Goal: Task Accomplishment & Management: Manage account settings

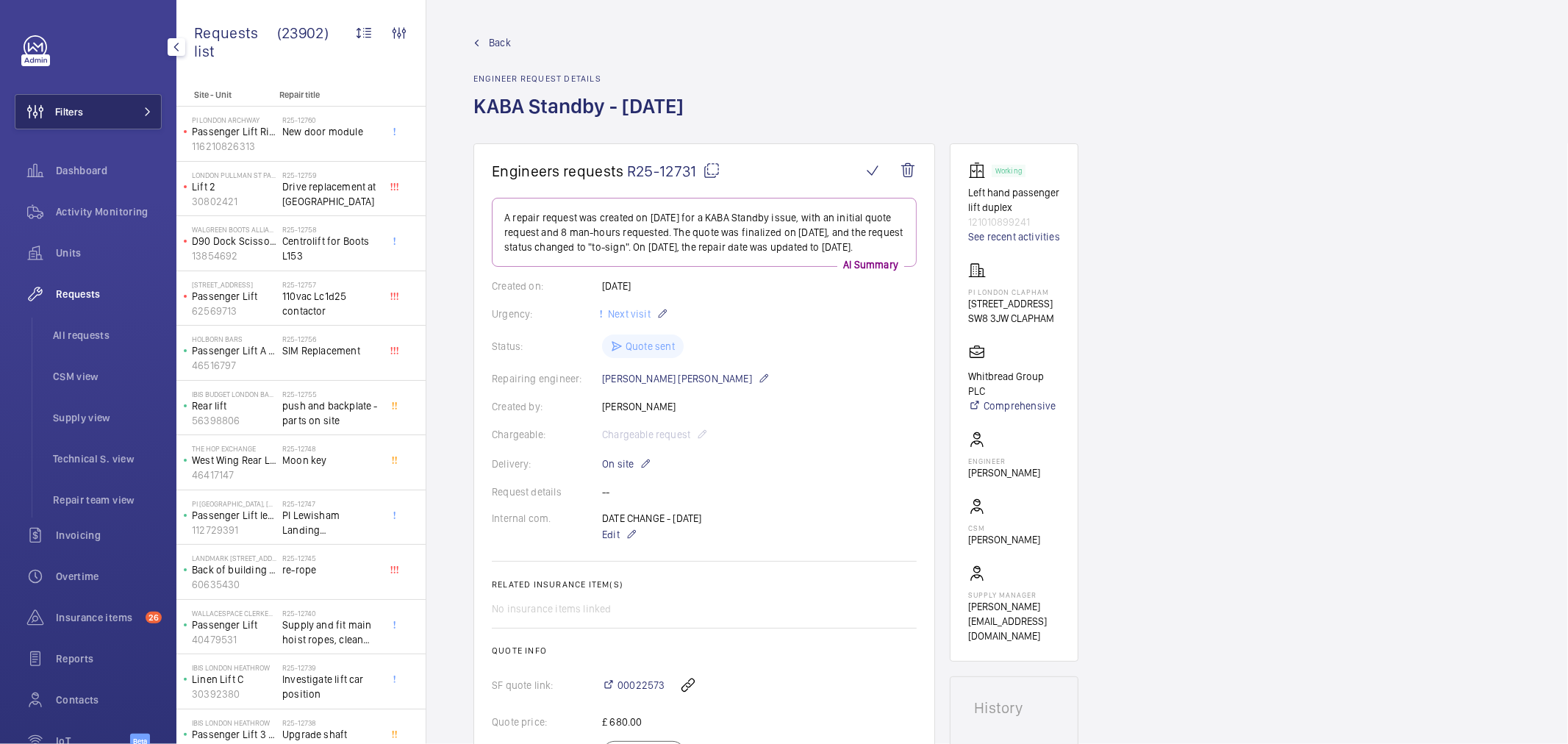
click at [92, 127] on button "Filters" at bounding box center [87, 111] width 147 height 35
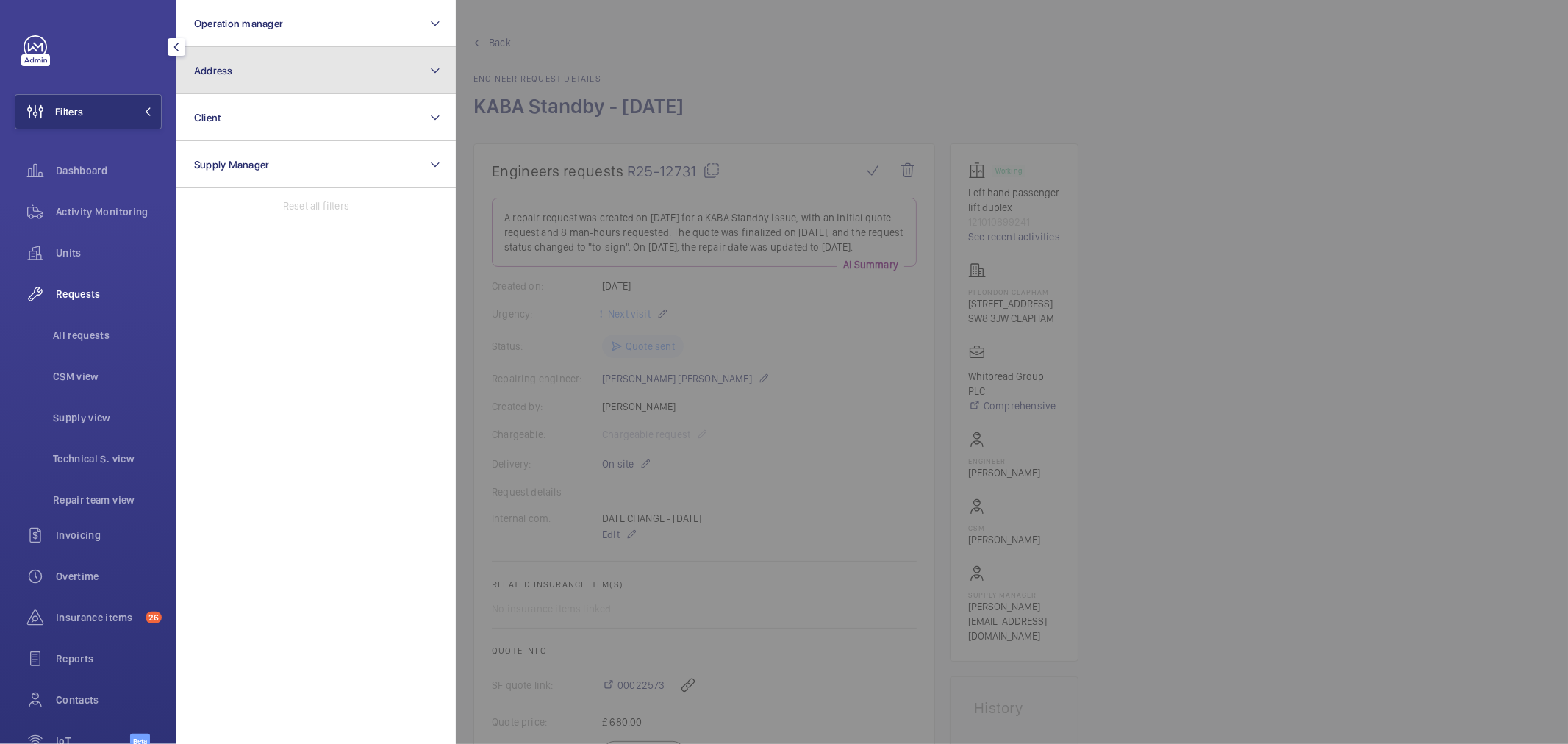
click at [231, 79] on button "Address" at bounding box center [316, 70] width 279 height 47
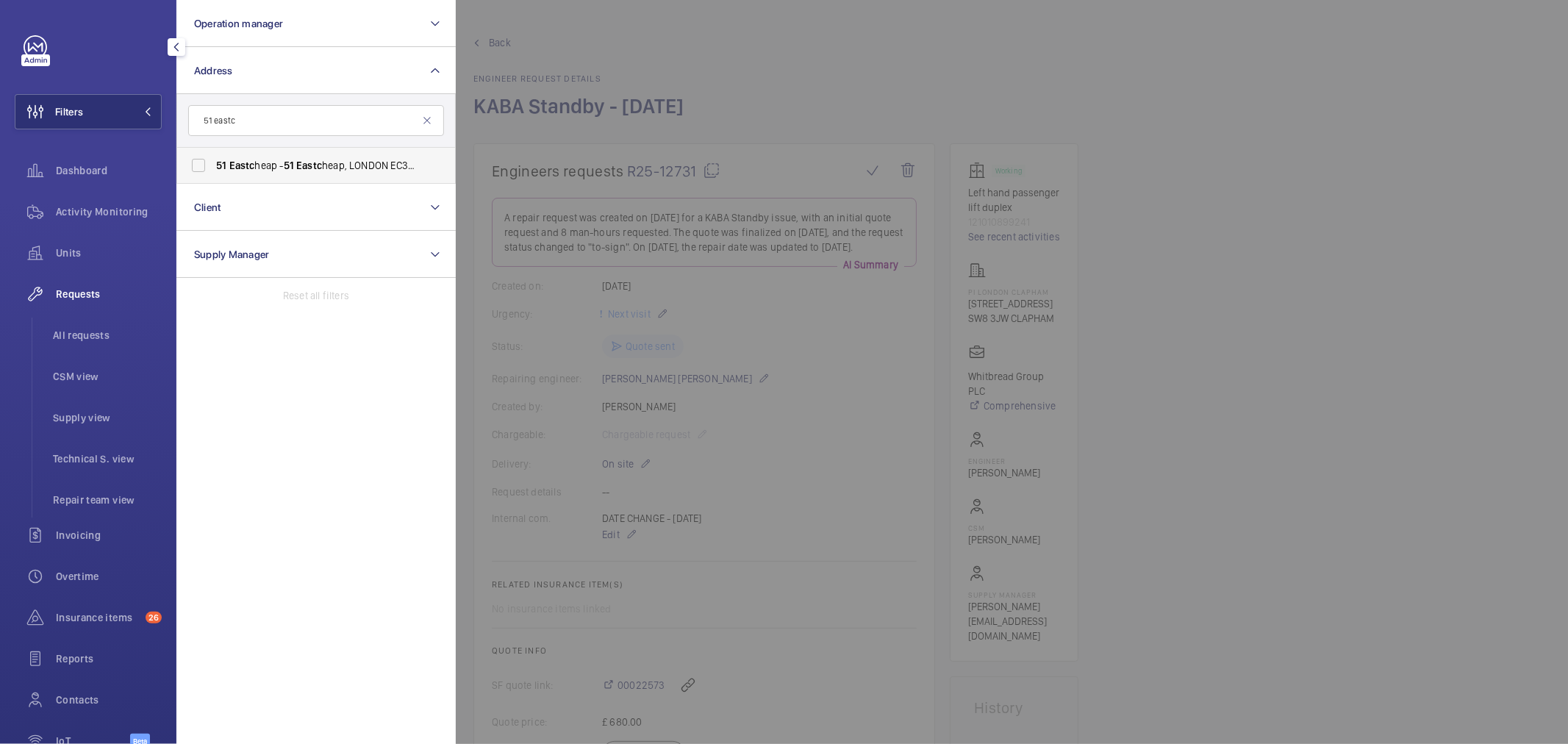
type input "51 eastc"
click at [386, 166] on span "51 Eastc heap - 51 Eastc heap, LONDON EC3M 1DT" at bounding box center [316, 165] width 202 height 14
click at [213, 166] on input "51 Eastc heap - 51 Eastc heap, LONDON EC3M 1DT" at bounding box center [199, 165] width 30 height 30
checkbox input "true"
click at [59, 200] on div "Activity Monitoring" at bounding box center [87, 211] width 147 height 35
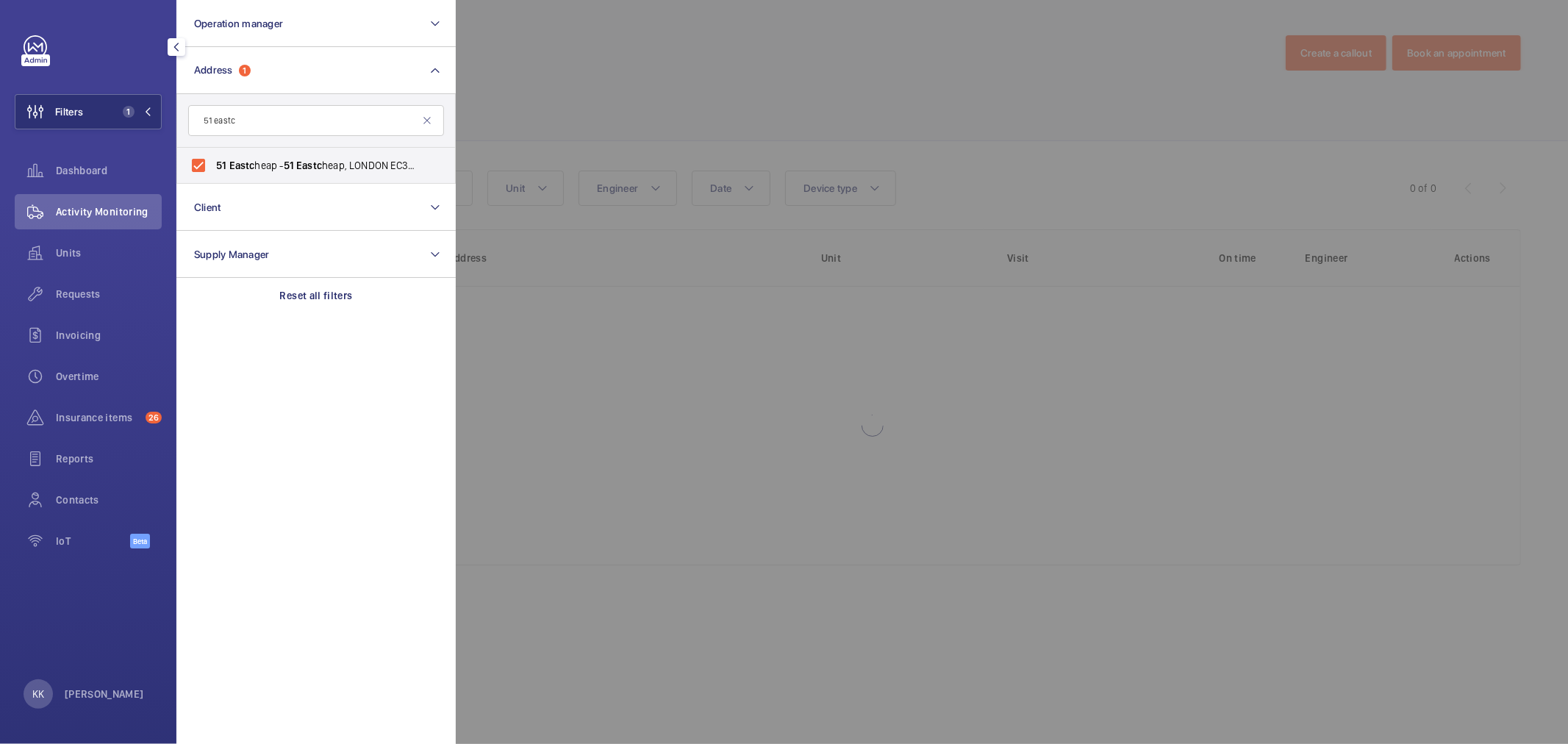
click at [627, 125] on div at bounding box center [1239, 372] width 1568 height 744
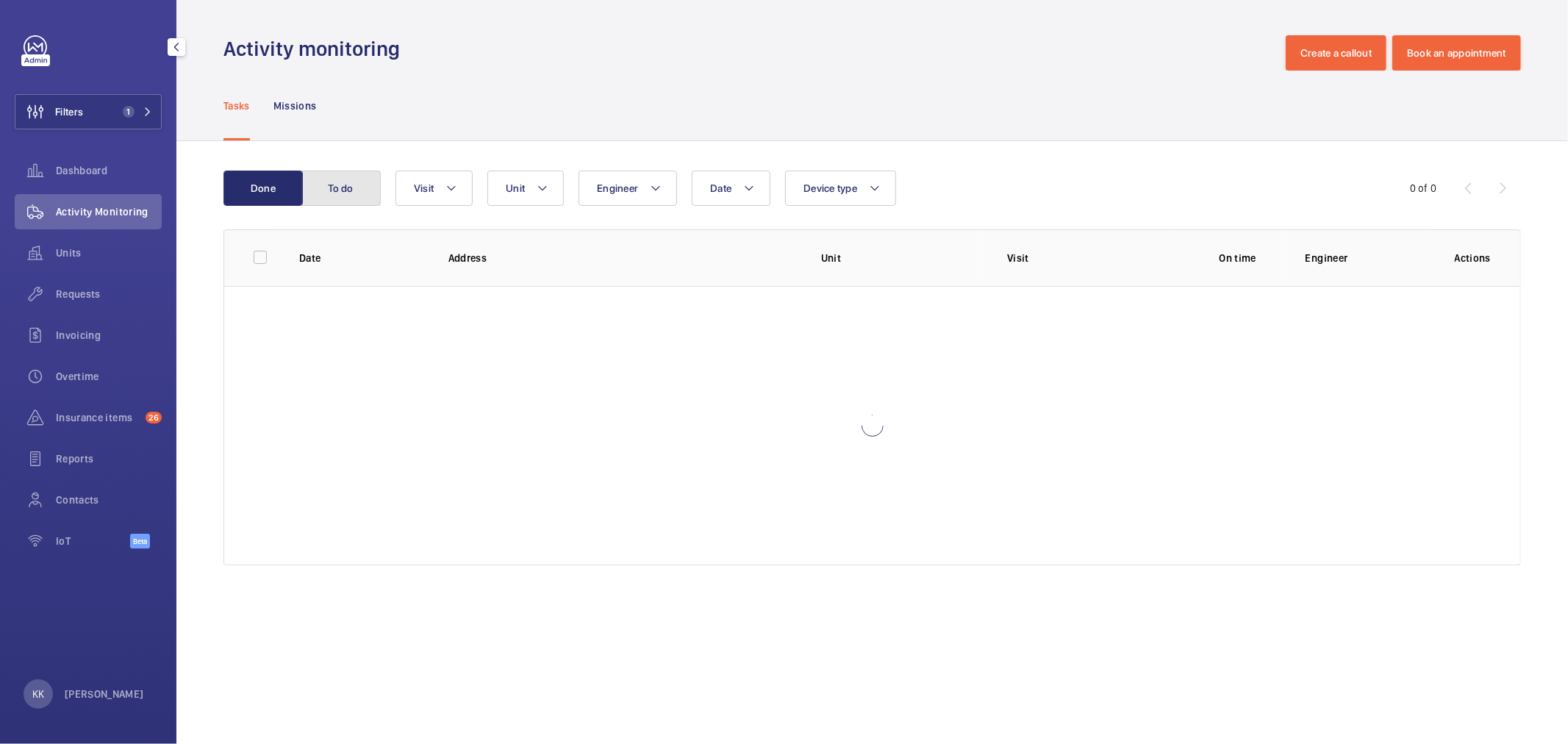
click at [341, 191] on button "To do" at bounding box center [340, 188] width 80 height 35
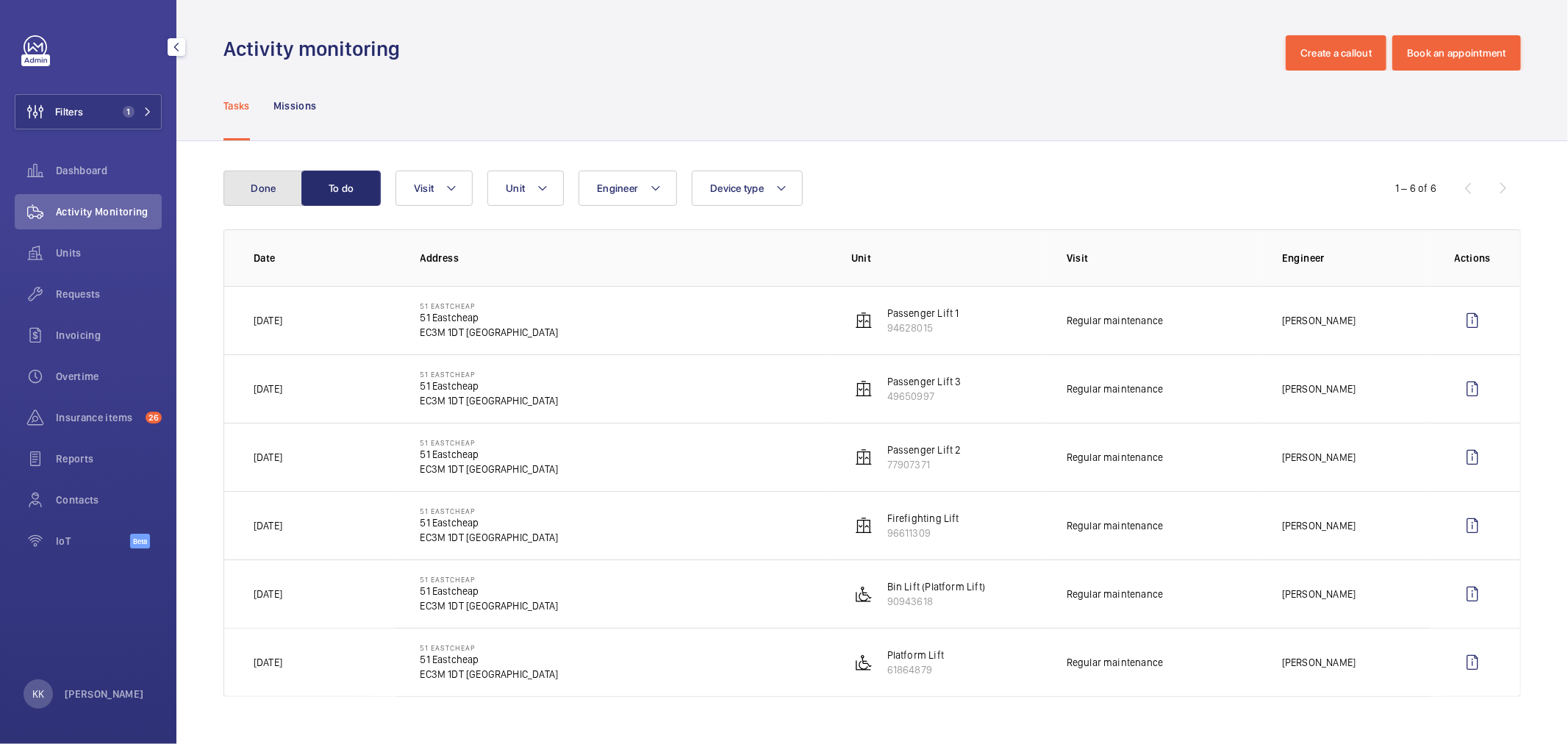
click at [273, 181] on button "Done" at bounding box center [263, 188] width 80 height 35
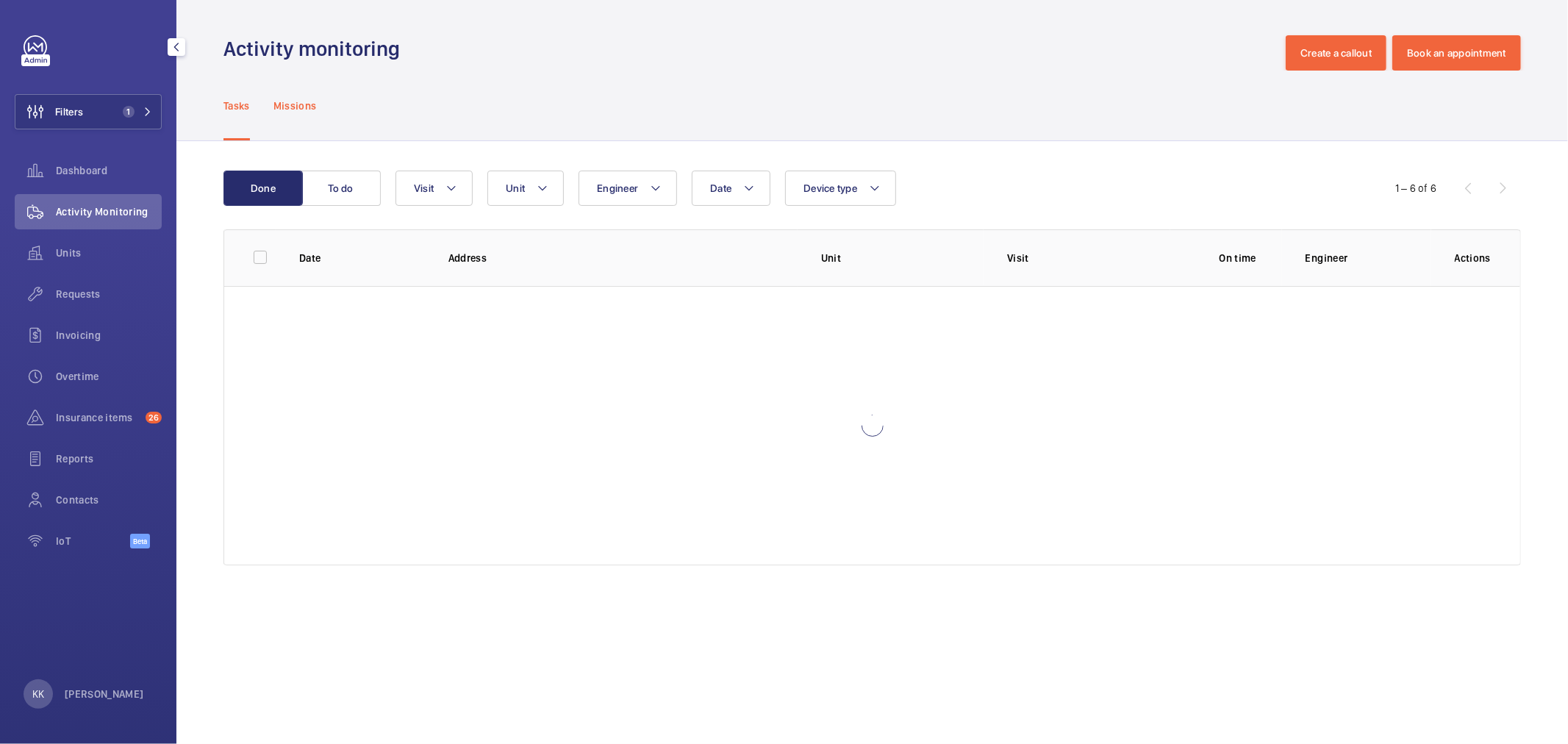
click at [295, 96] on div "Missions" at bounding box center [294, 105] width 43 height 70
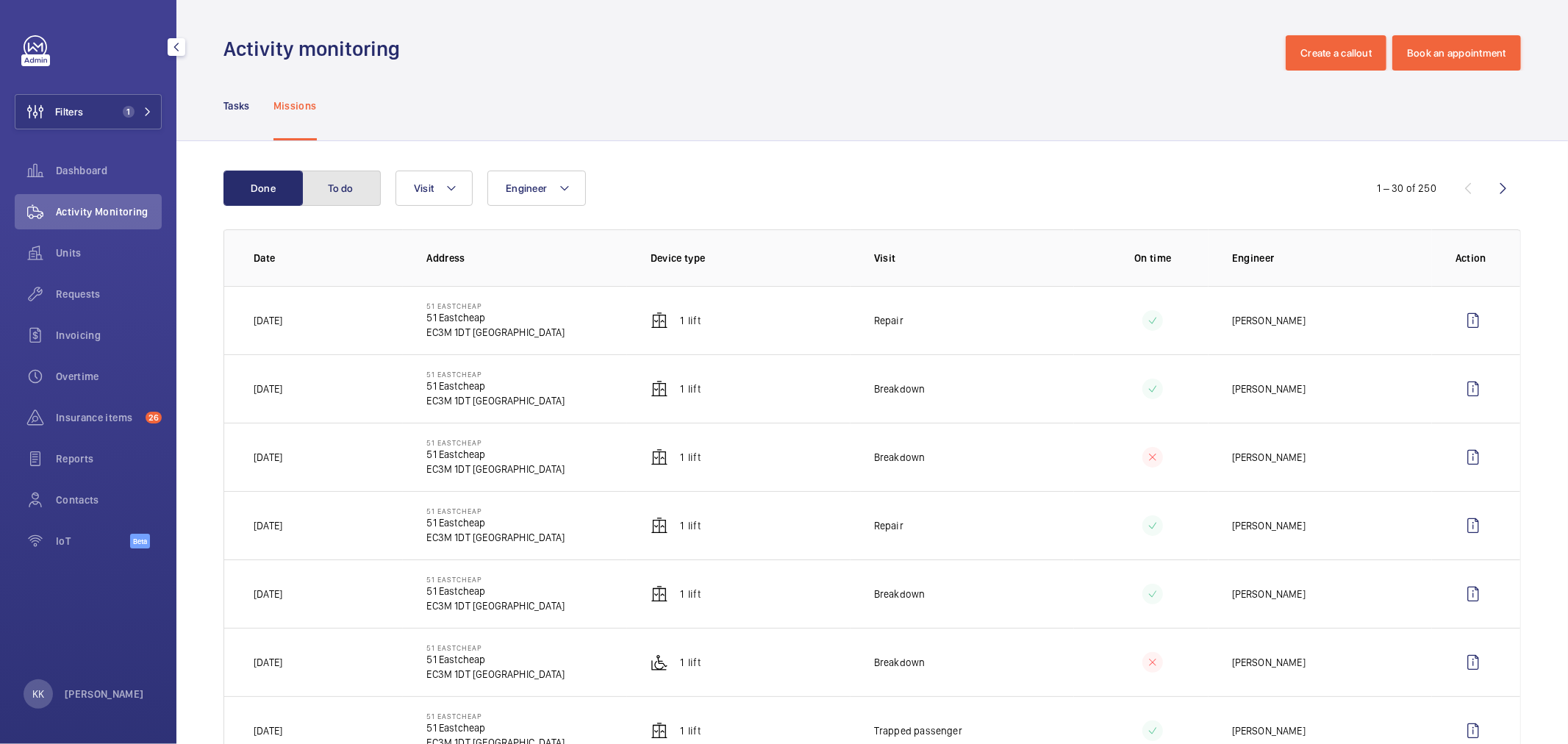
click at [354, 188] on button "To do" at bounding box center [340, 188] width 80 height 35
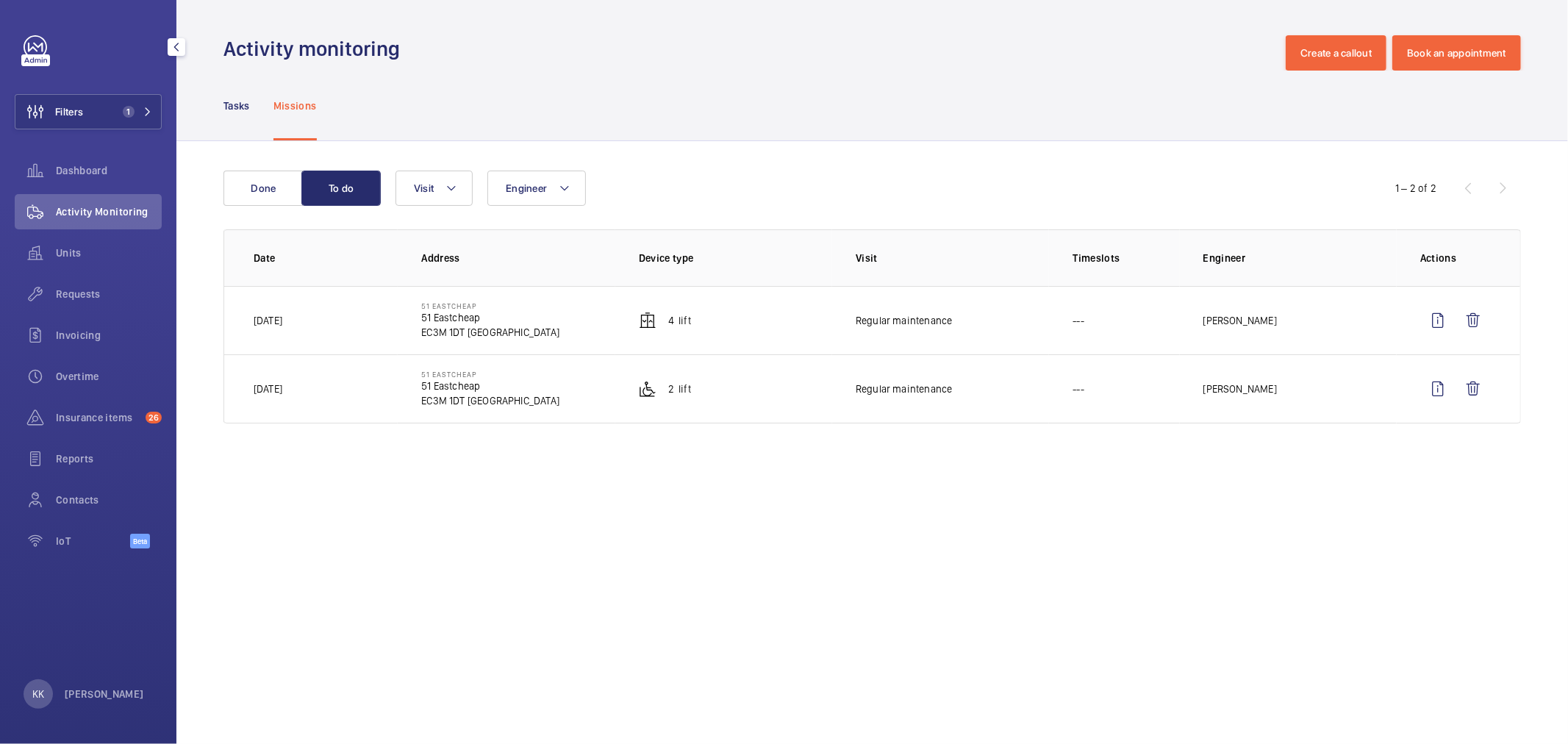
click at [260, 111] on nav "Tasks Missions" at bounding box center [269, 105] width 93 height 70
click at [239, 96] on div "Tasks" at bounding box center [237, 105] width 27 height 70
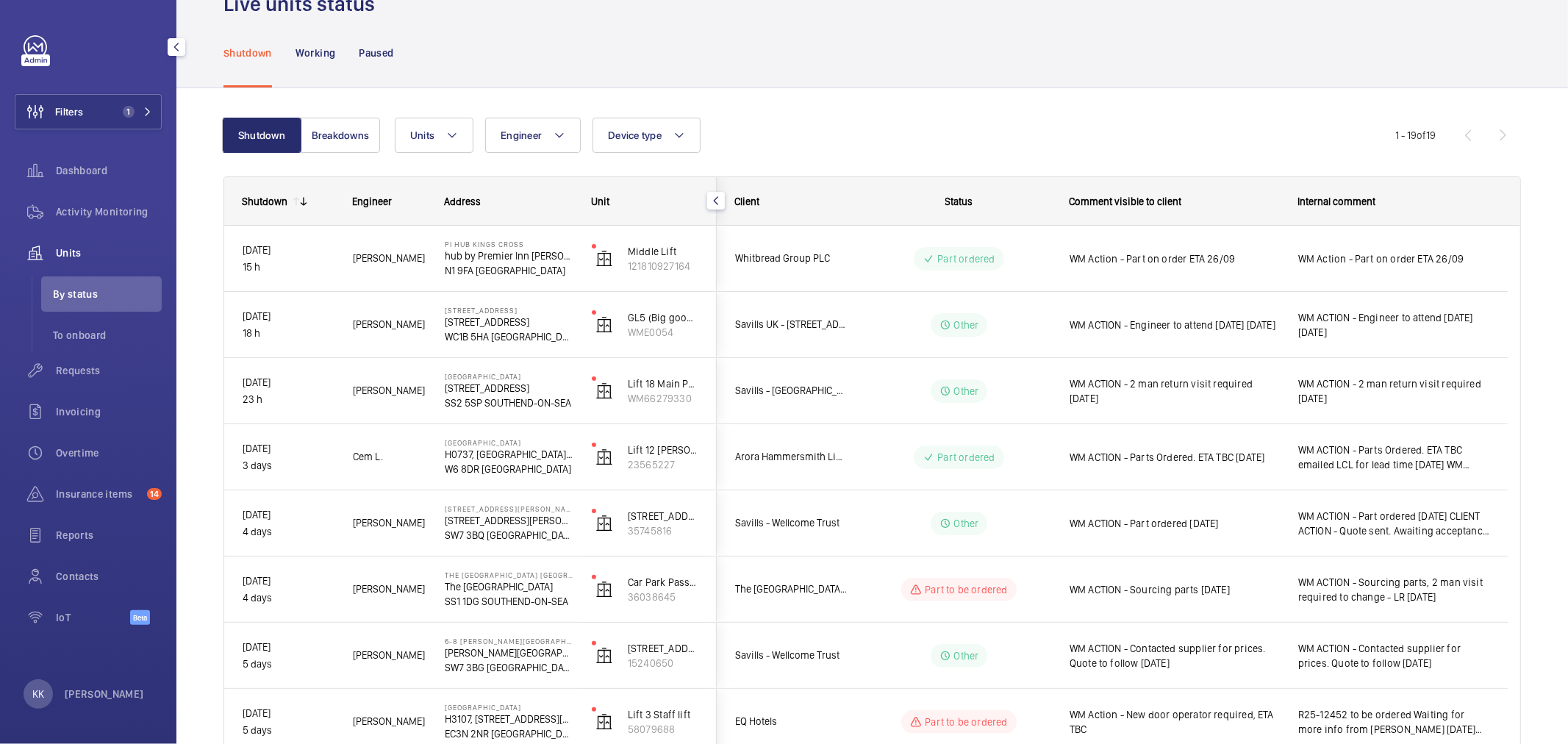
scroll to position [81, 0]
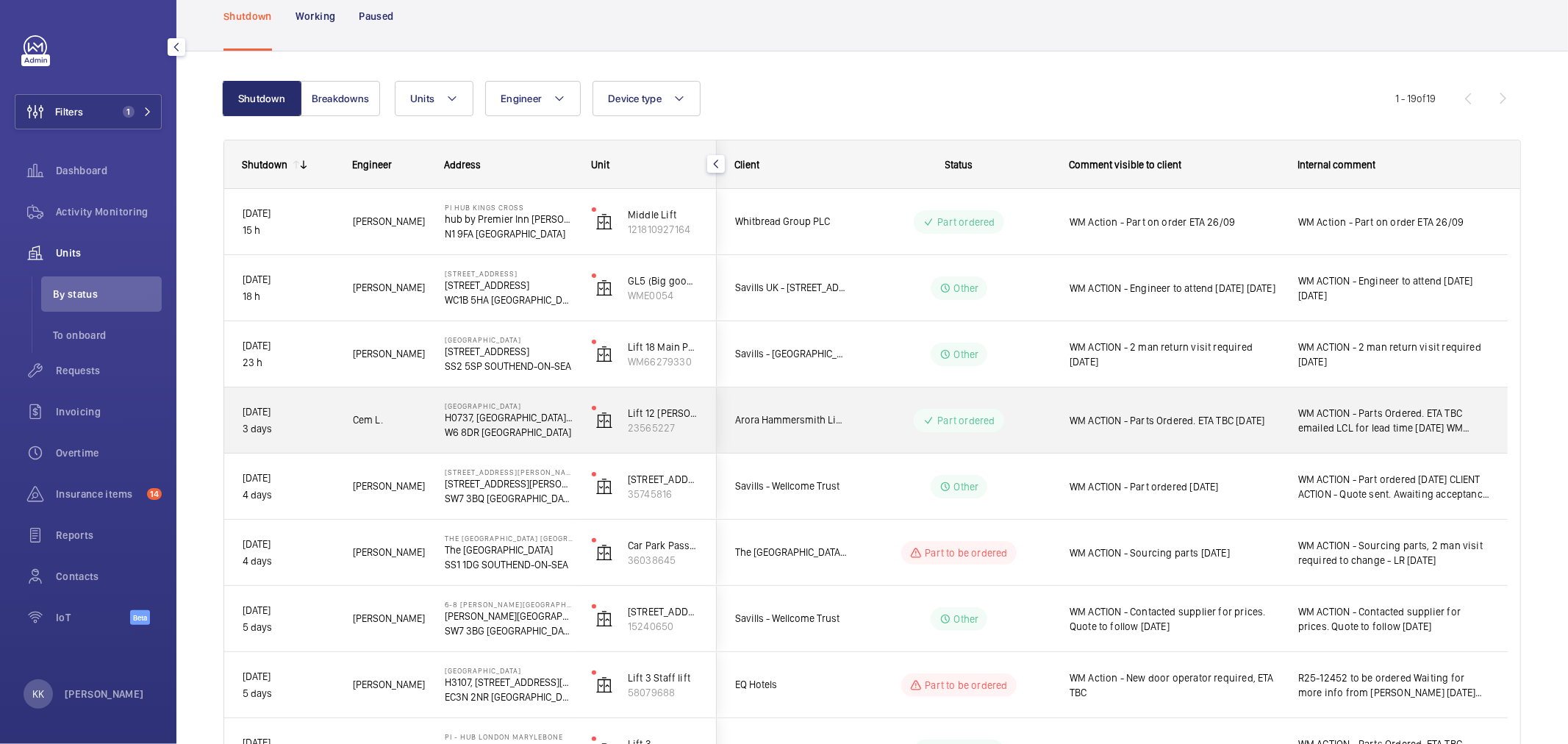
click at [1139, 427] on span "WM ACTION - Parts Ordered. ETA TBC 23/09/25" at bounding box center [1175, 420] width 210 height 14
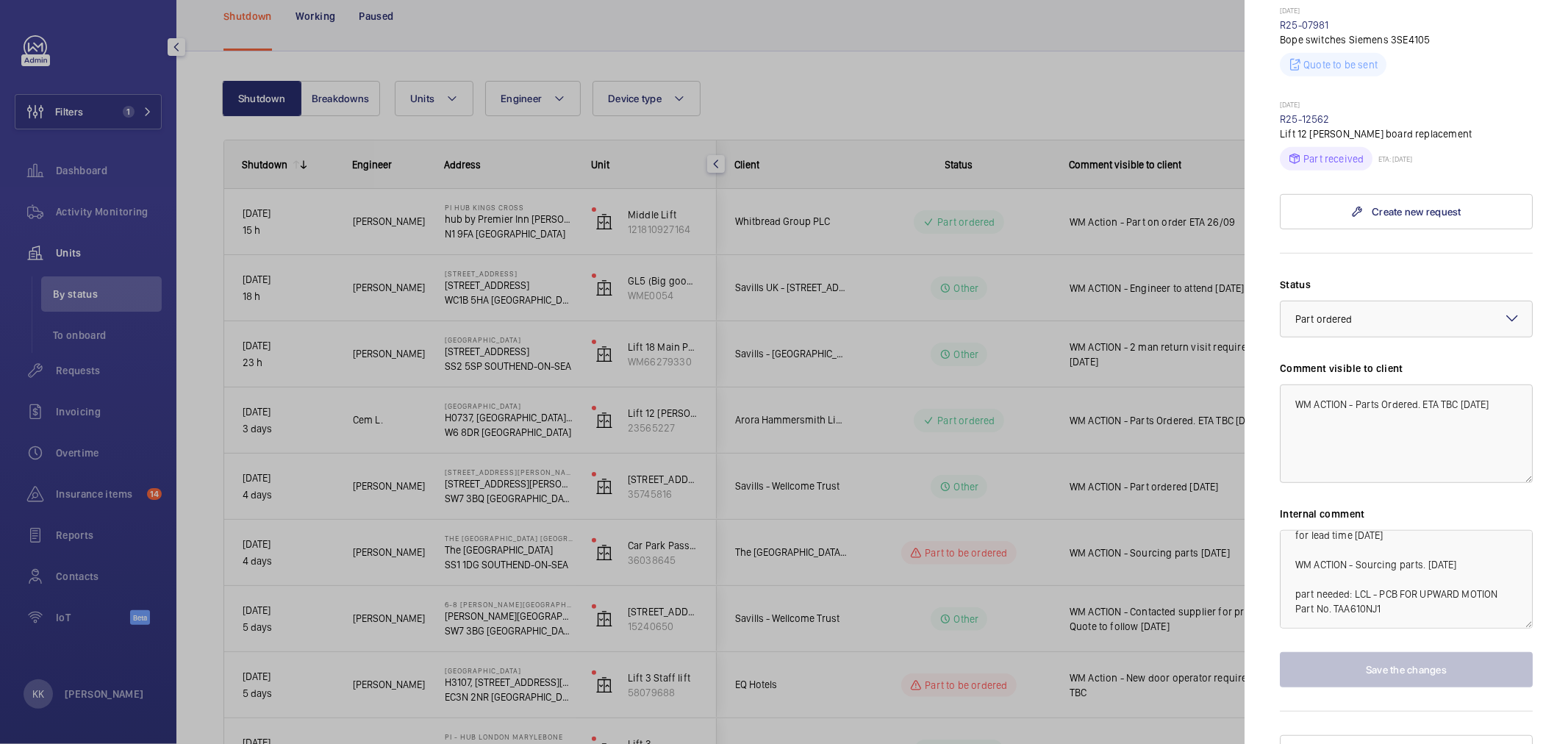
scroll to position [0, 0]
click at [1482, 562] on textarea "WM ACTION - Parts Ordered. ETA TBC emailed LCL for lead time 23/09/25 WM ACTION…" at bounding box center [1407, 579] width 253 height 99
click at [1536, 479] on mat-sidenav "Stopped unit NOVOTEL LONDON WEST H0737, NOVOTEL LONDON WEST, 1 Shortlands, Hamm…" at bounding box center [1406, 372] width 323 height 744
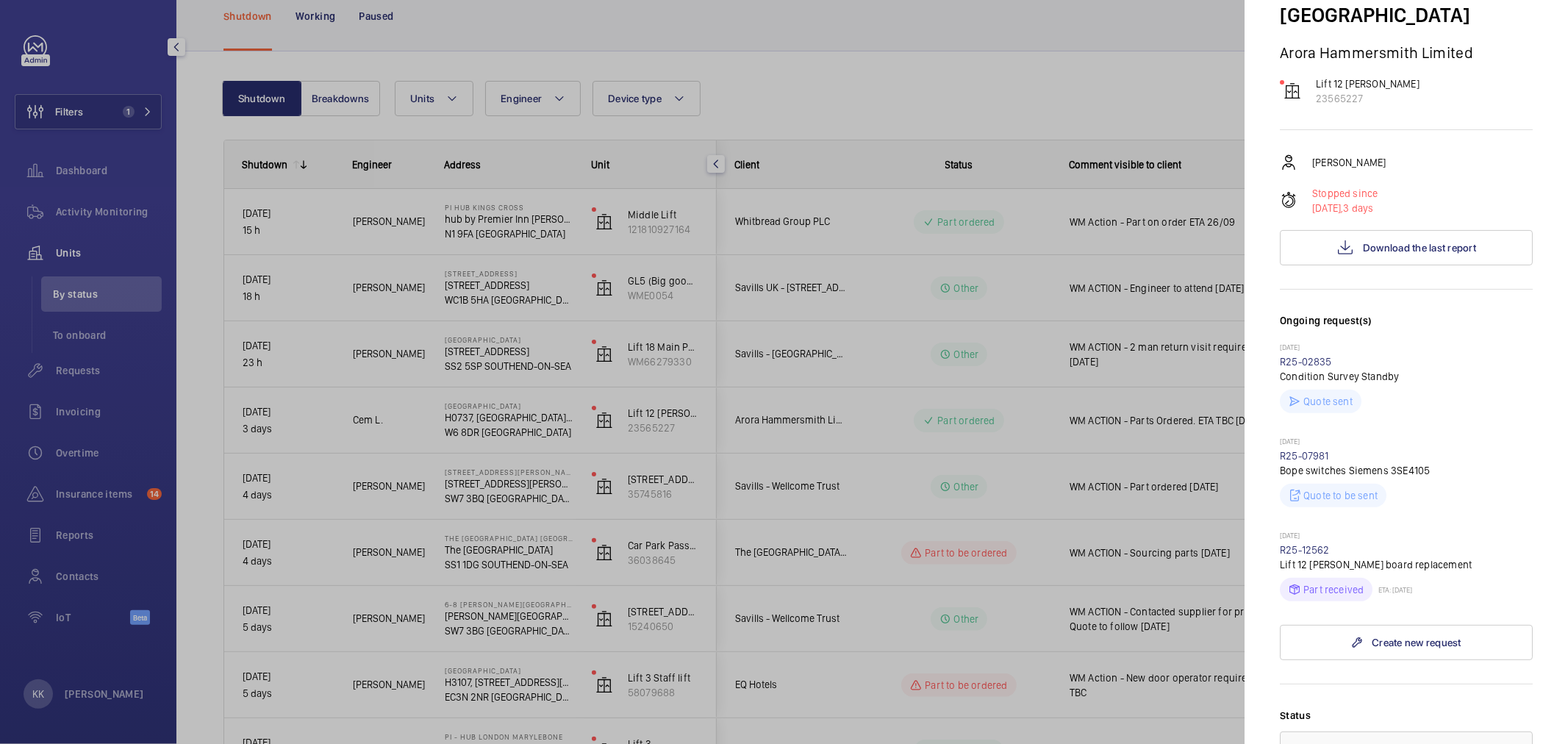
scroll to position [78, 0]
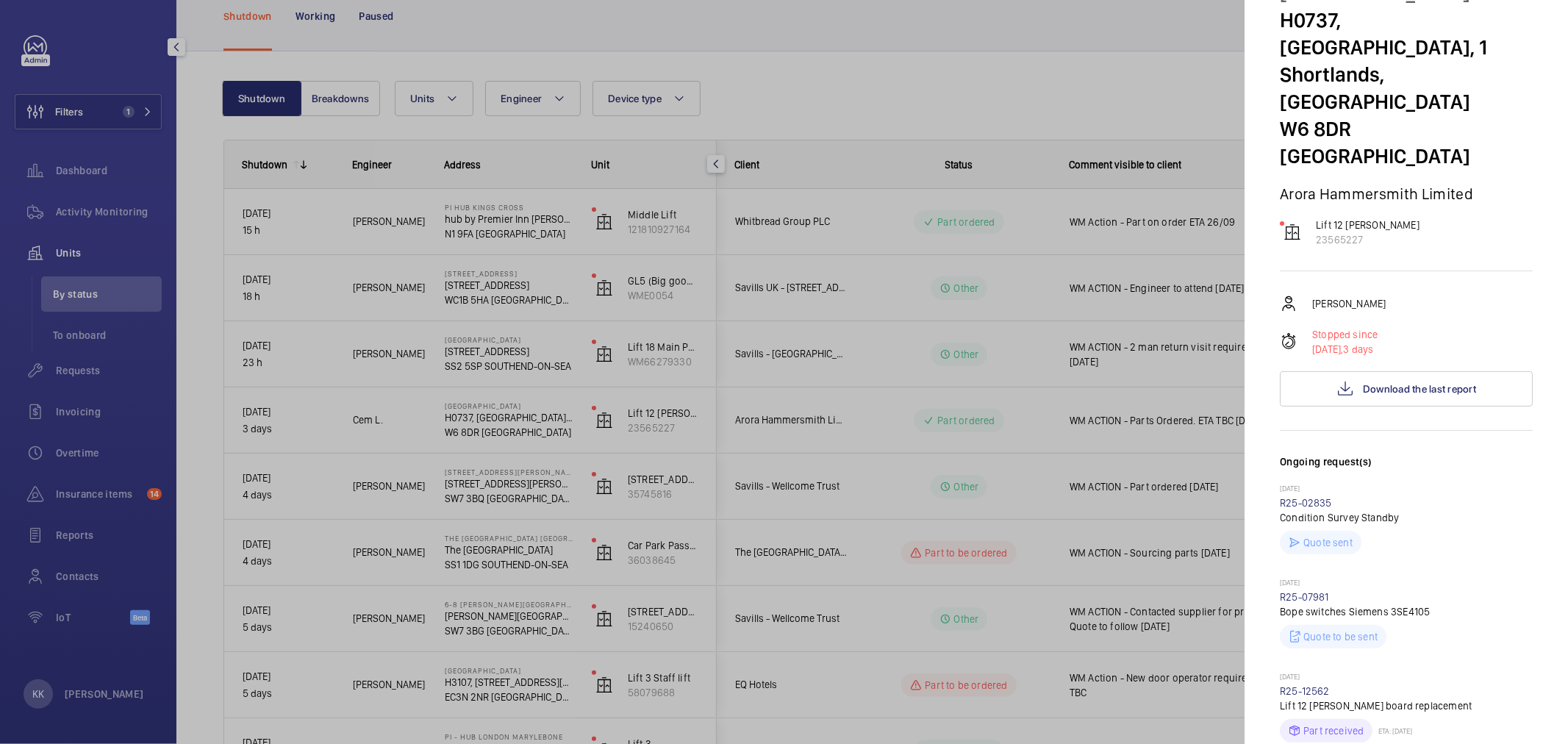
click at [1092, 67] on div at bounding box center [784, 372] width 1568 height 744
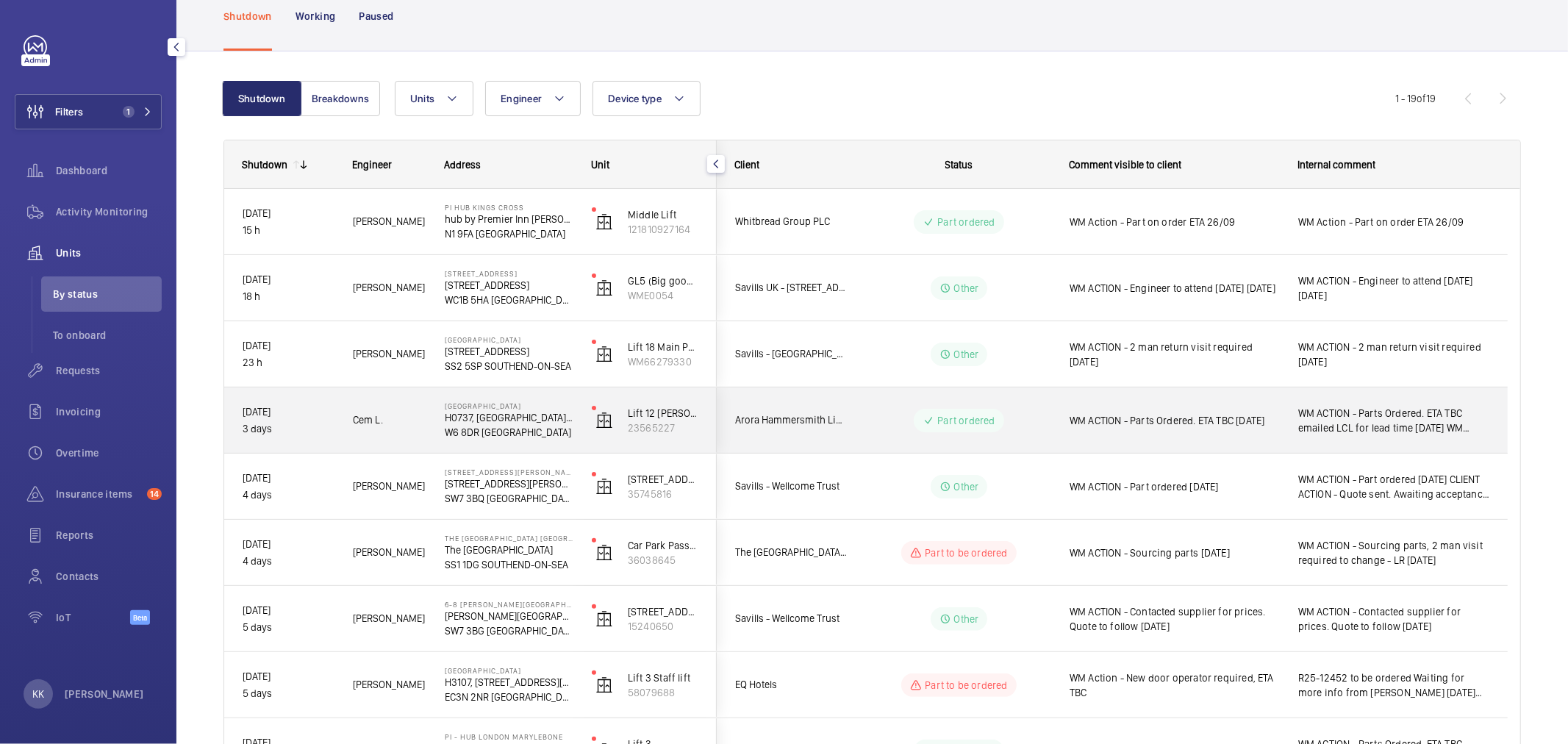
click at [1109, 441] on div "WM ACTION - Parts Ordered. ETA TBC 23/09/25" at bounding box center [1165, 421] width 227 height 63
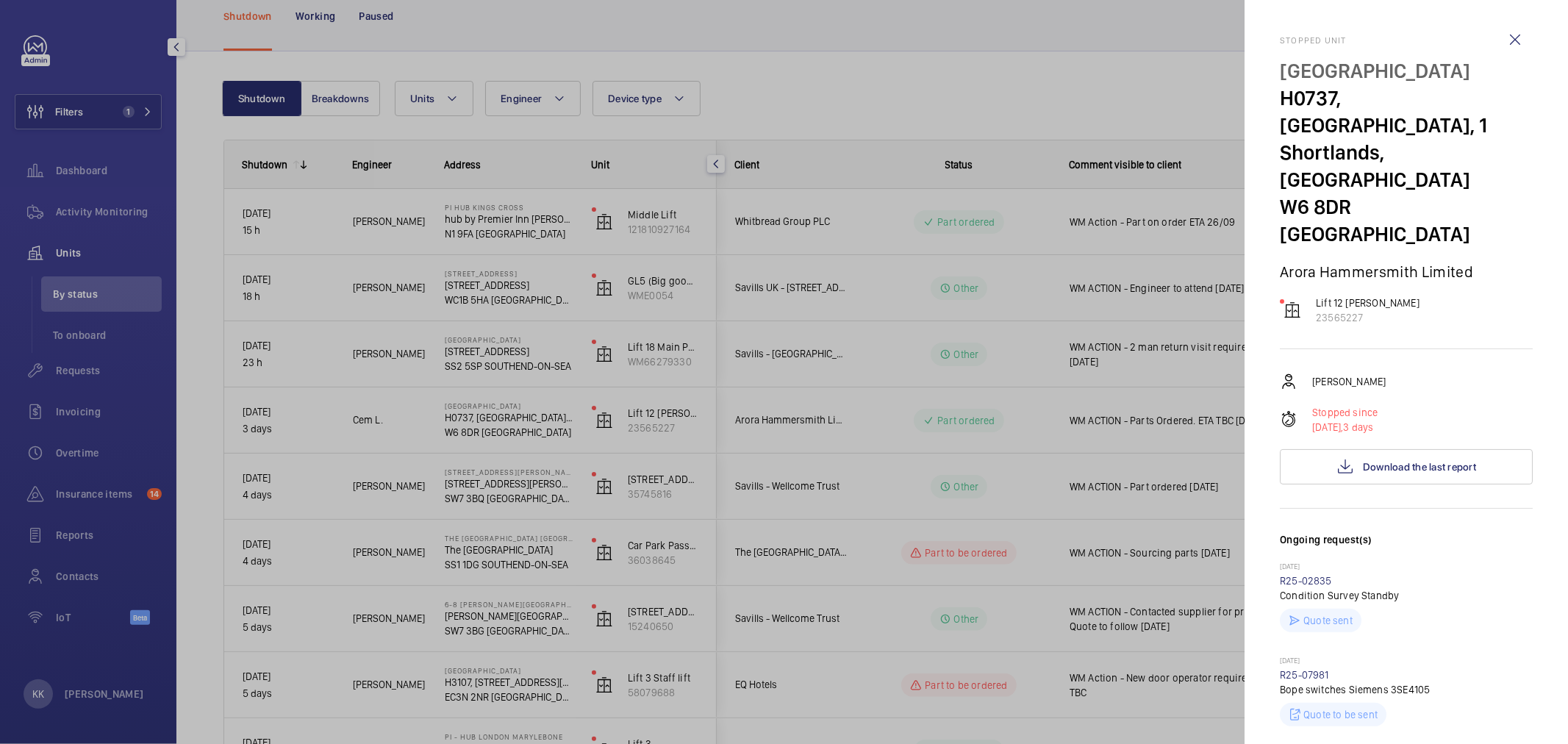
scroll to position [326, 0]
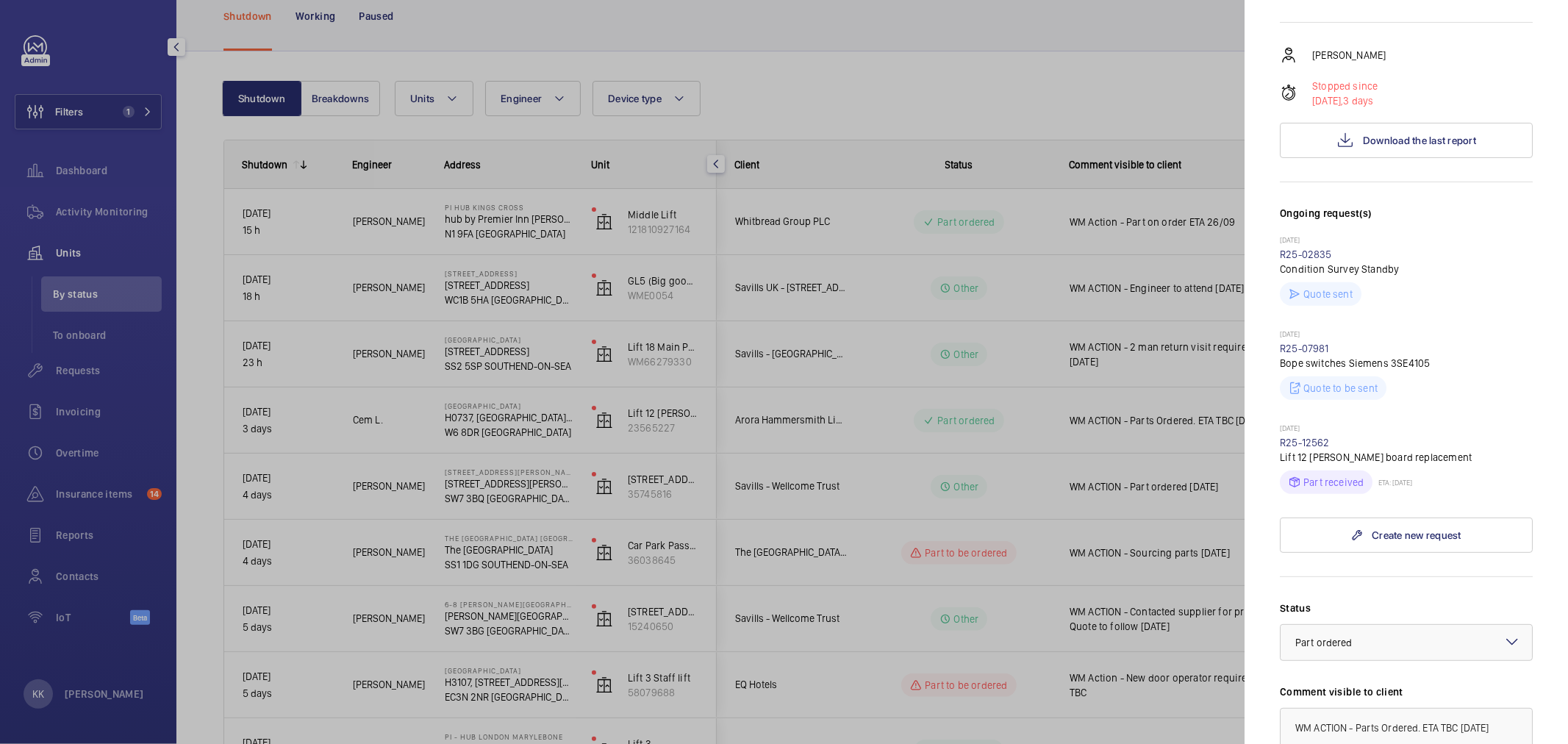
click at [1492, 465] on div "Part received ETA: 30/09/2025" at bounding box center [1407, 479] width 253 height 30
click at [841, 78] on div at bounding box center [784, 372] width 1568 height 744
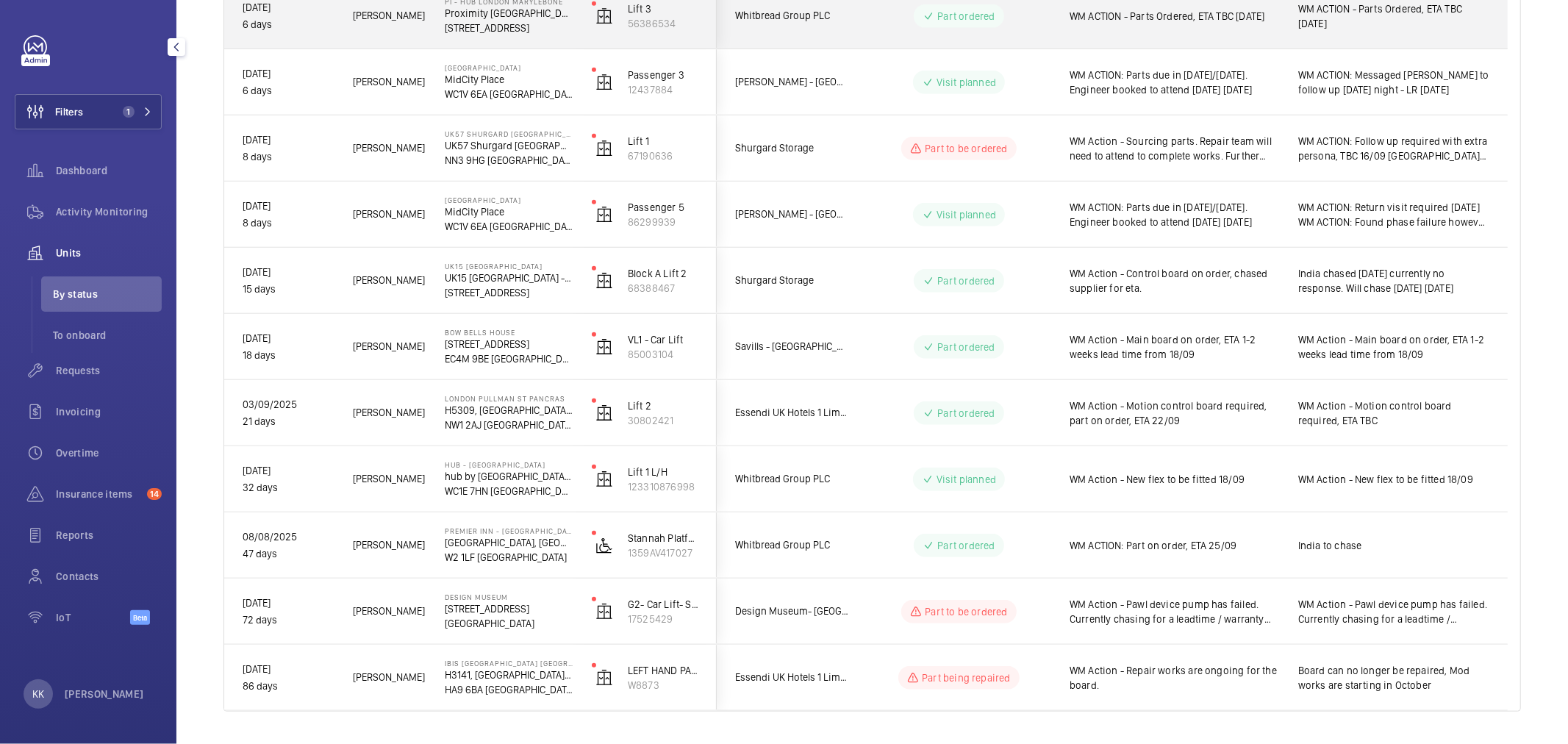
scroll to position [855, 0]
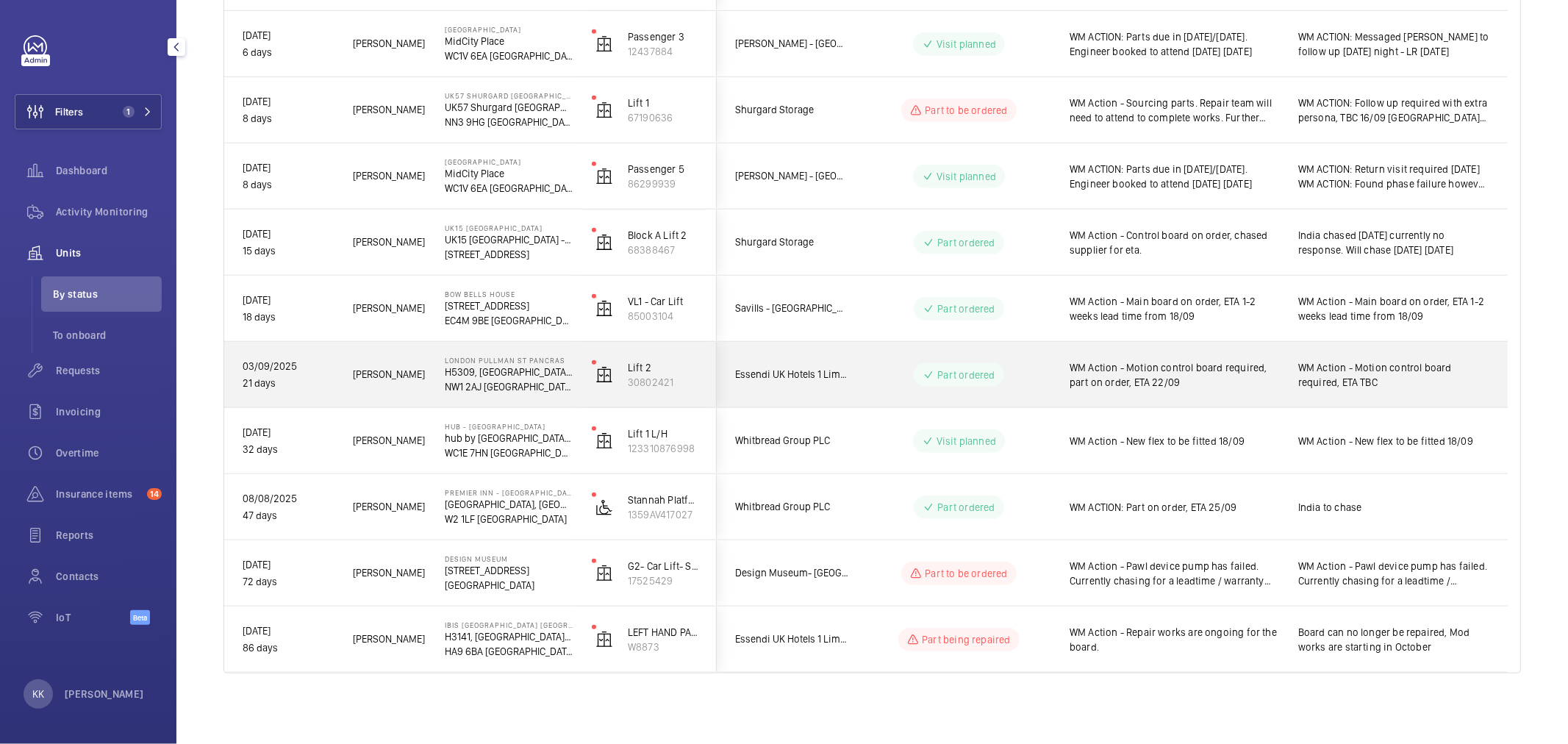
click at [1183, 383] on span "WM Action - Motion control board required, part on order, ETA 22/09" at bounding box center [1175, 375] width 210 height 30
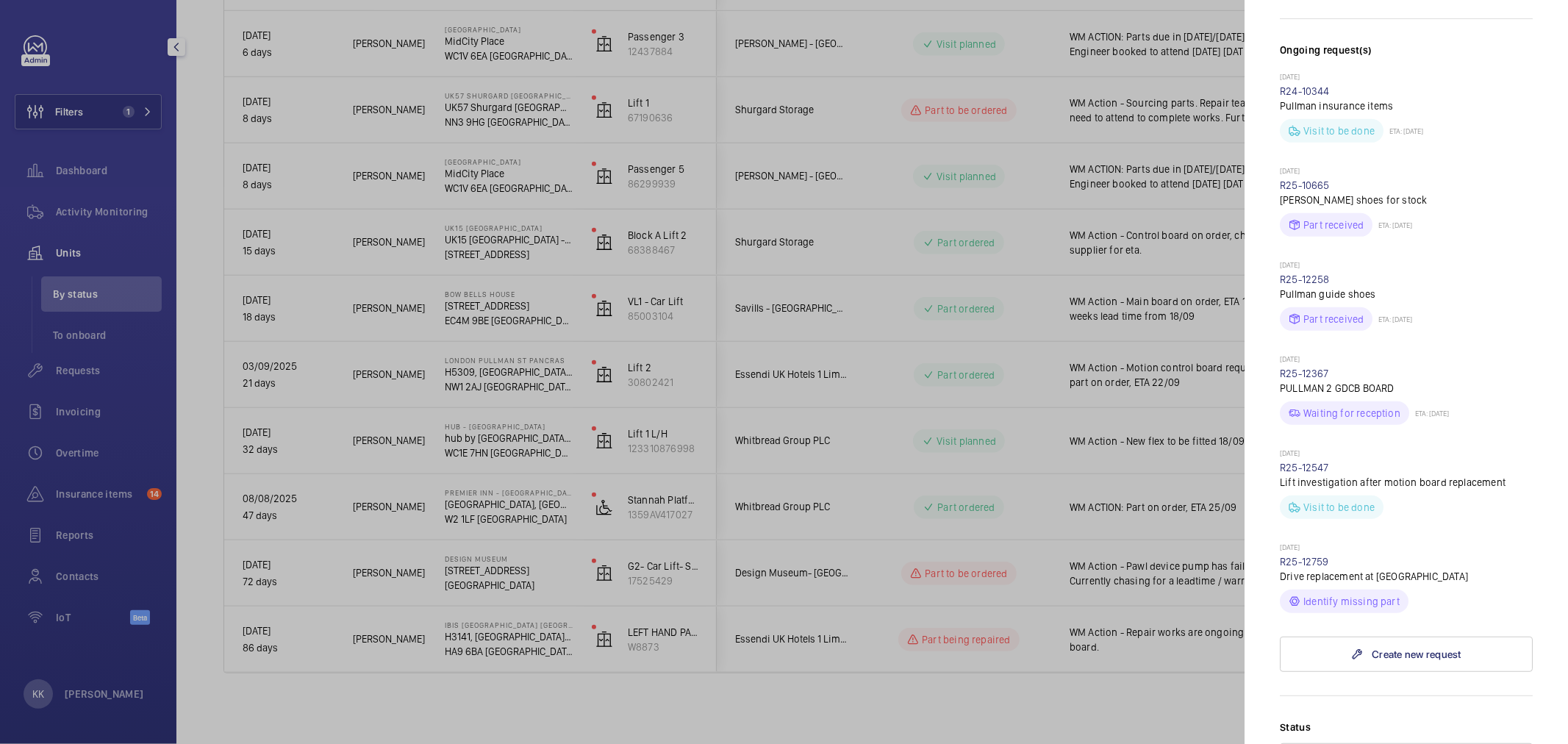
scroll to position [817, 0]
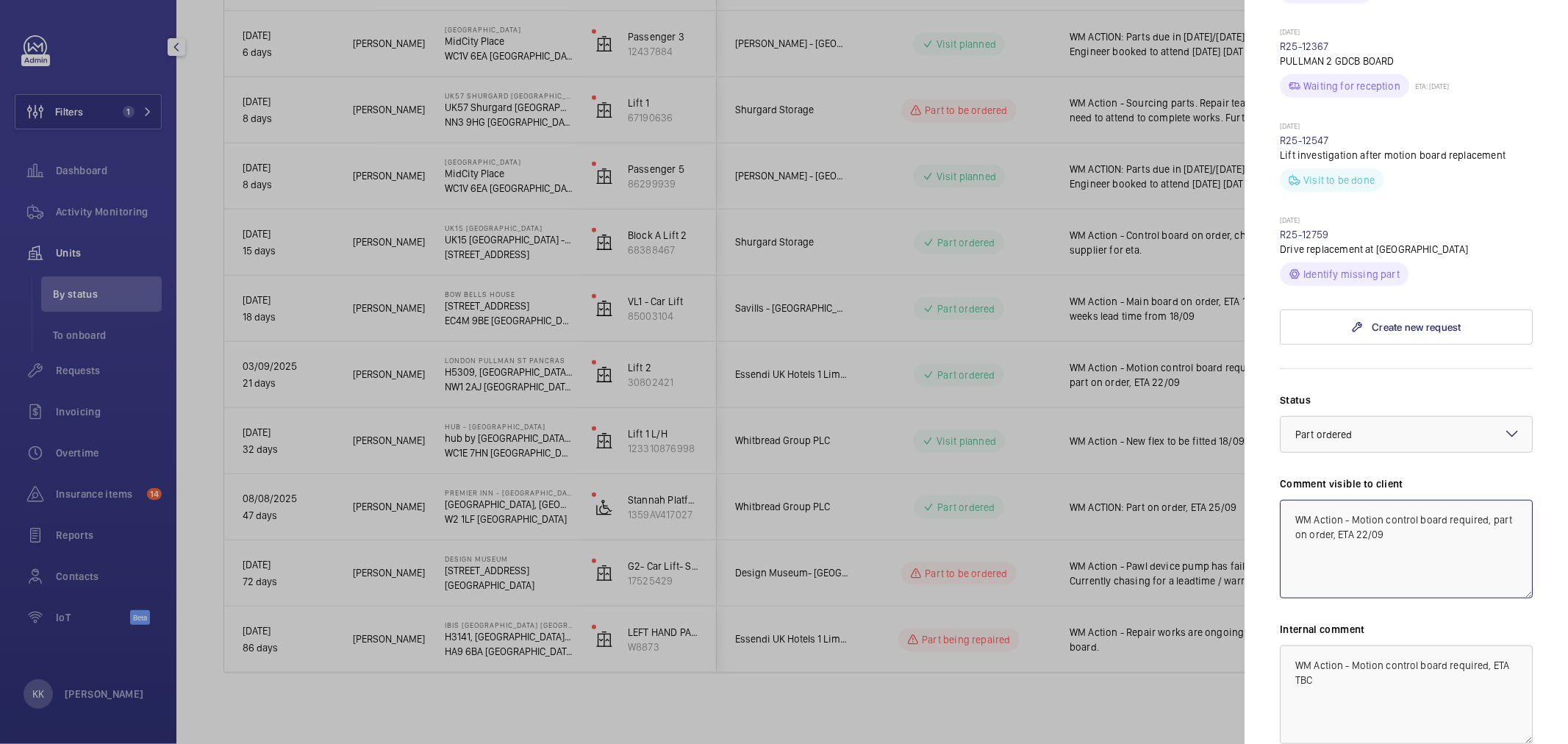
click at [1454, 531] on textarea "WM Action - Motion control board required, part on order, ETA 22/09" at bounding box center [1407, 548] width 253 height 99
drag, startPoint x: 1447, startPoint y: 495, endPoint x: 1568, endPoint y: 564, distance: 139.3
click at [1568, 564] on mat-sidenav "Stopped unit LONDON PULLMAN ST PANCRAS H5309, LONDON PULLMAN ST PANCRAS, 100 - …" at bounding box center [1406, 372] width 323 height 744
type textarea "WM Action - Motion control board has been fitted however a replacement drive is…"
drag, startPoint x: 1204, startPoint y: 603, endPoint x: 1113, endPoint y: 561, distance: 100.2
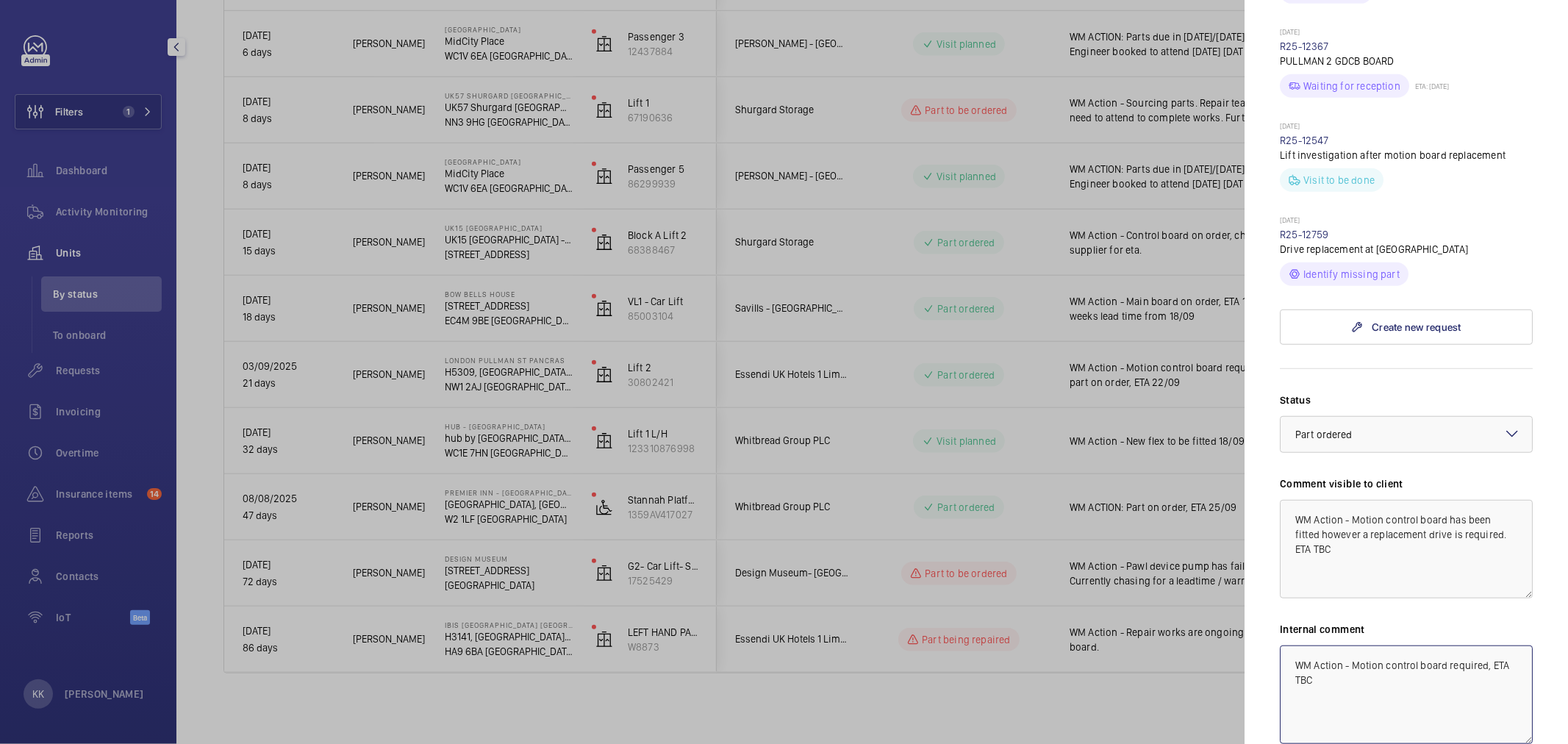
click at [1113, 561] on mat-sidenav-container "Filters 1 Dashboard Activity Monitoring Units By status To onboard Requests Inv…" at bounding box center [784, 372] width 1568 height 744
drag, startPoint x: 1350, startPoint y: 199, endPoint x: 1335, endPoint y: 213, distance: 20.5
click at [1335, 216] on div "Today R25-12759 Drive replacement at Pullman Identify missing part" at bounding box center [1407, 251] width 253 height 71
copy wm-front-repair-request-minimized-display-item "R25-12759"
click at [1343, 651] on textarea at bounding box center [1407, 694] width 253 height 99
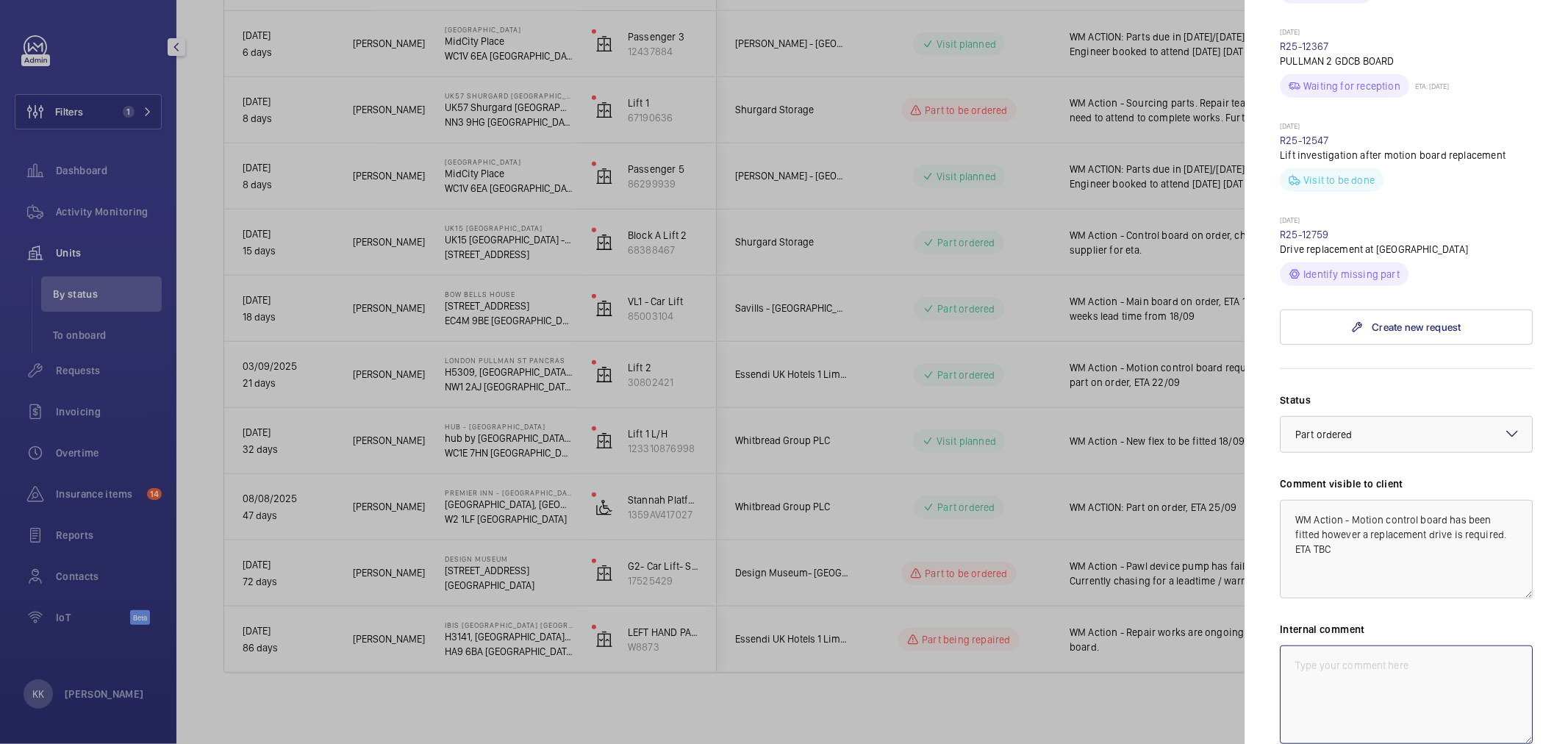
paste textarea "R25-12759"
click at [1366, 417] on div at bounding box center [1407, 434] width 251 height 35
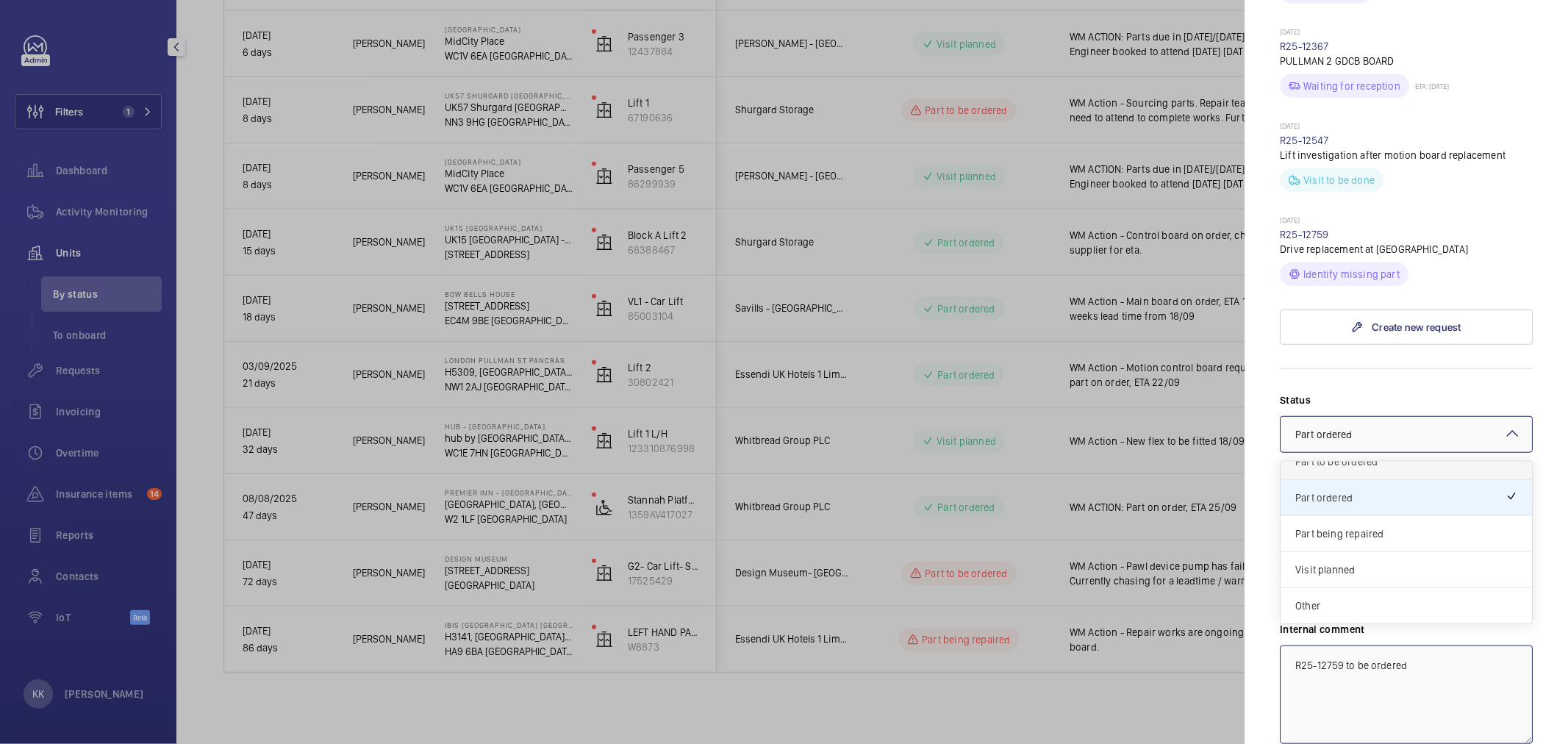
click at [1357, 447] on div "Part to be ordered" at bounding box center [1407, 462] width 251 height 36
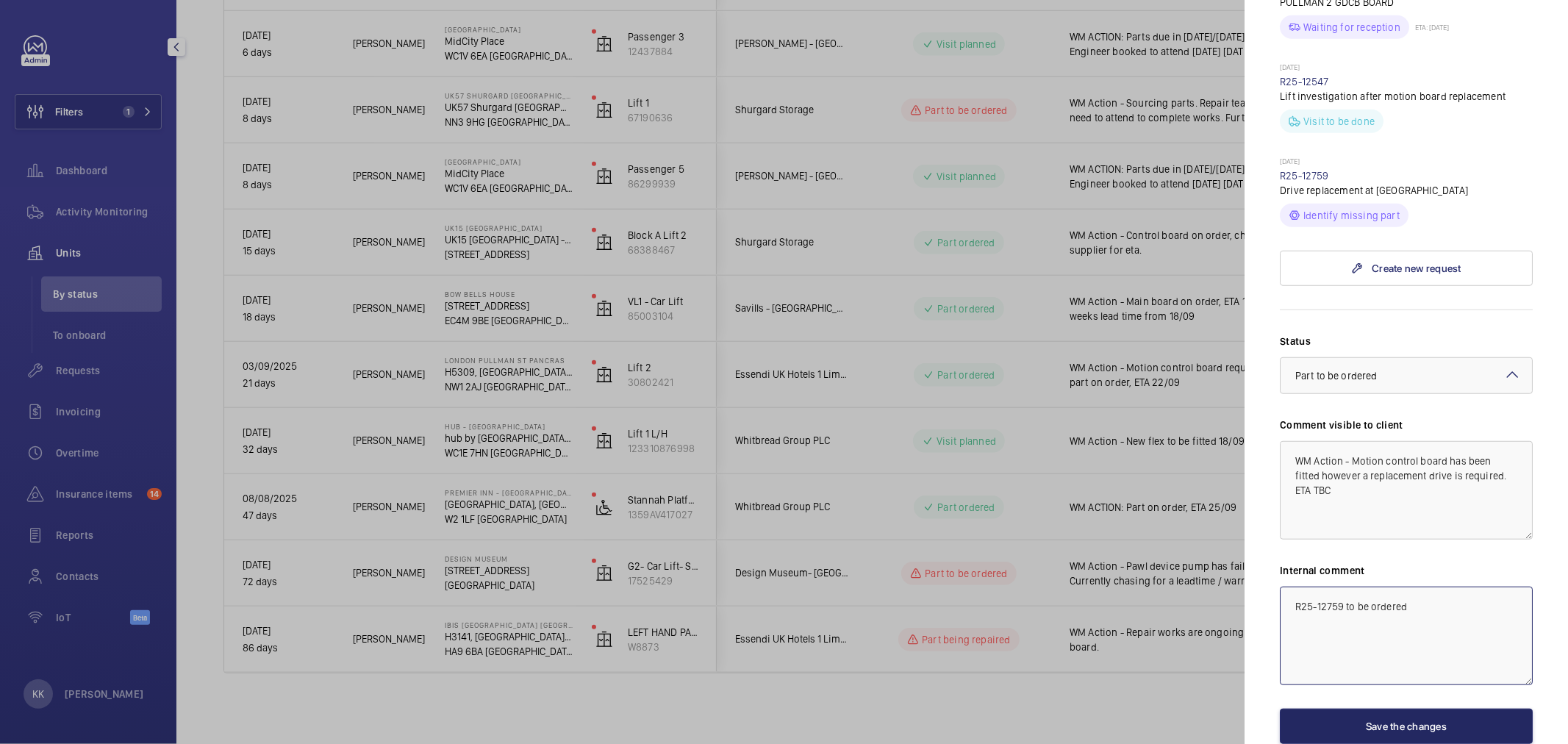
scroll to position [898, 0]
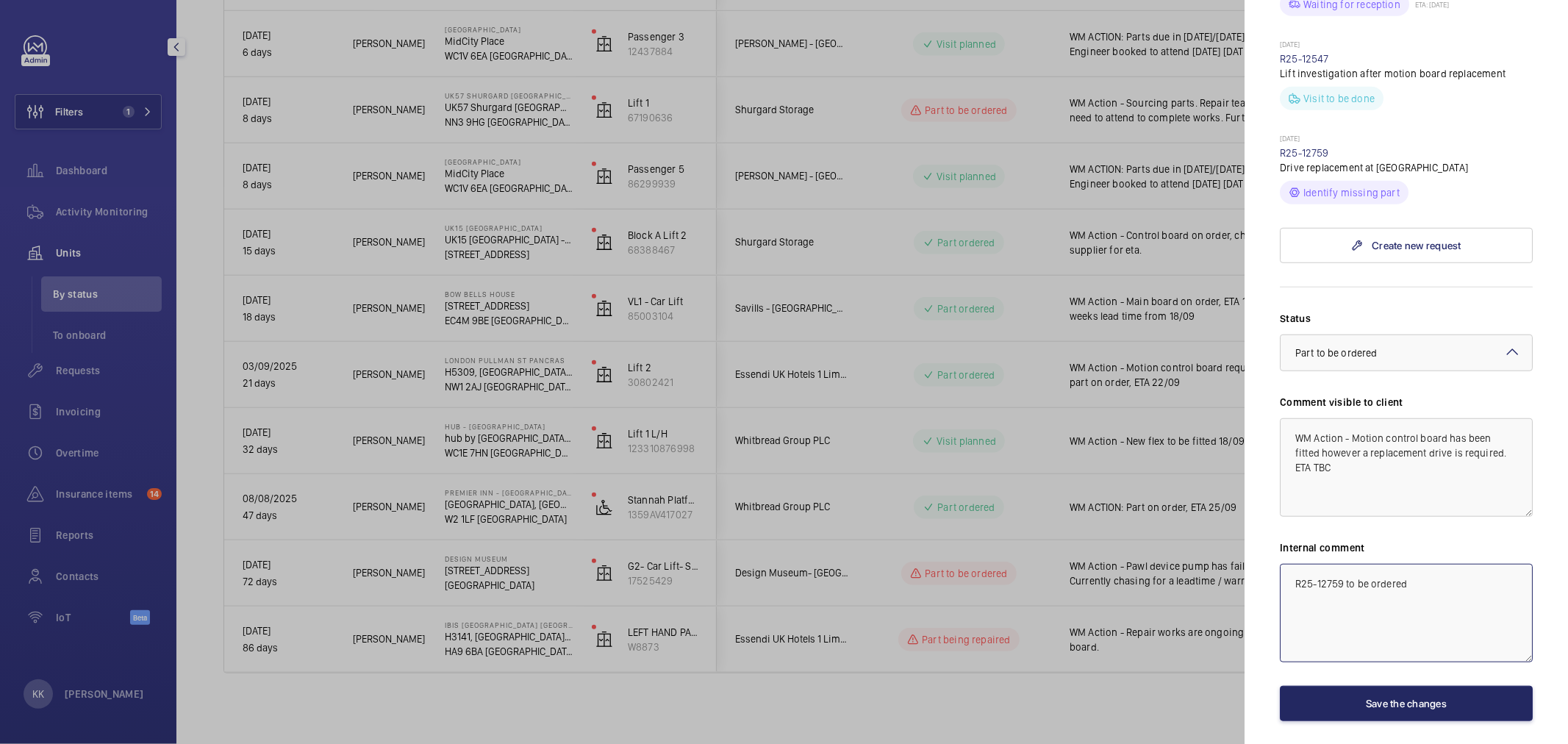
type textarea "R25-12759 to be ordered"
click at [1416, 686] on button "Save the changes" at bounding box center [1407, 703] width 253 height 35
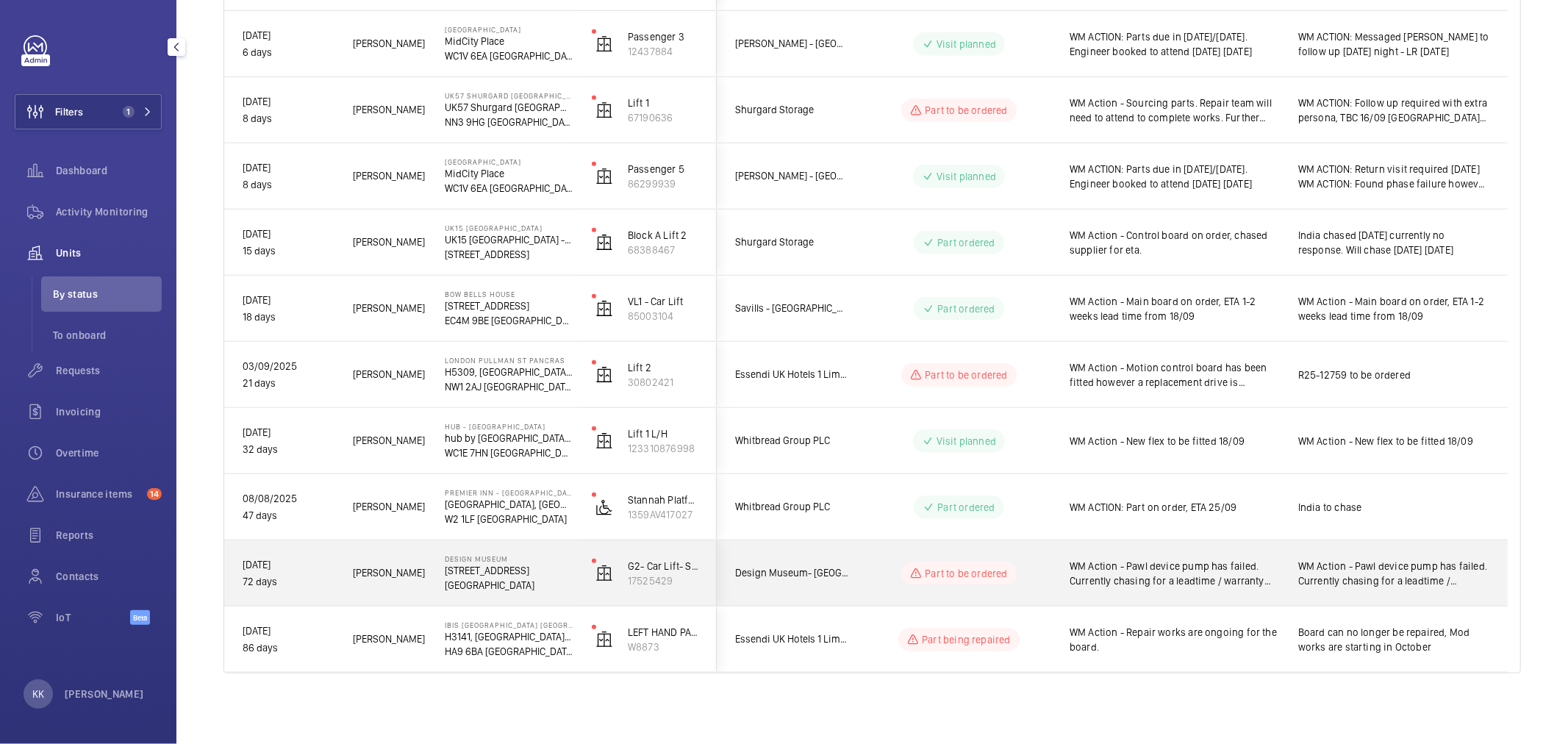
click at [1437, 576] on span "WM Action - Pawl device pump has failed. Currently chasing for a leadtime / war…" at bounding box center [1393, 573] width 191 height 30
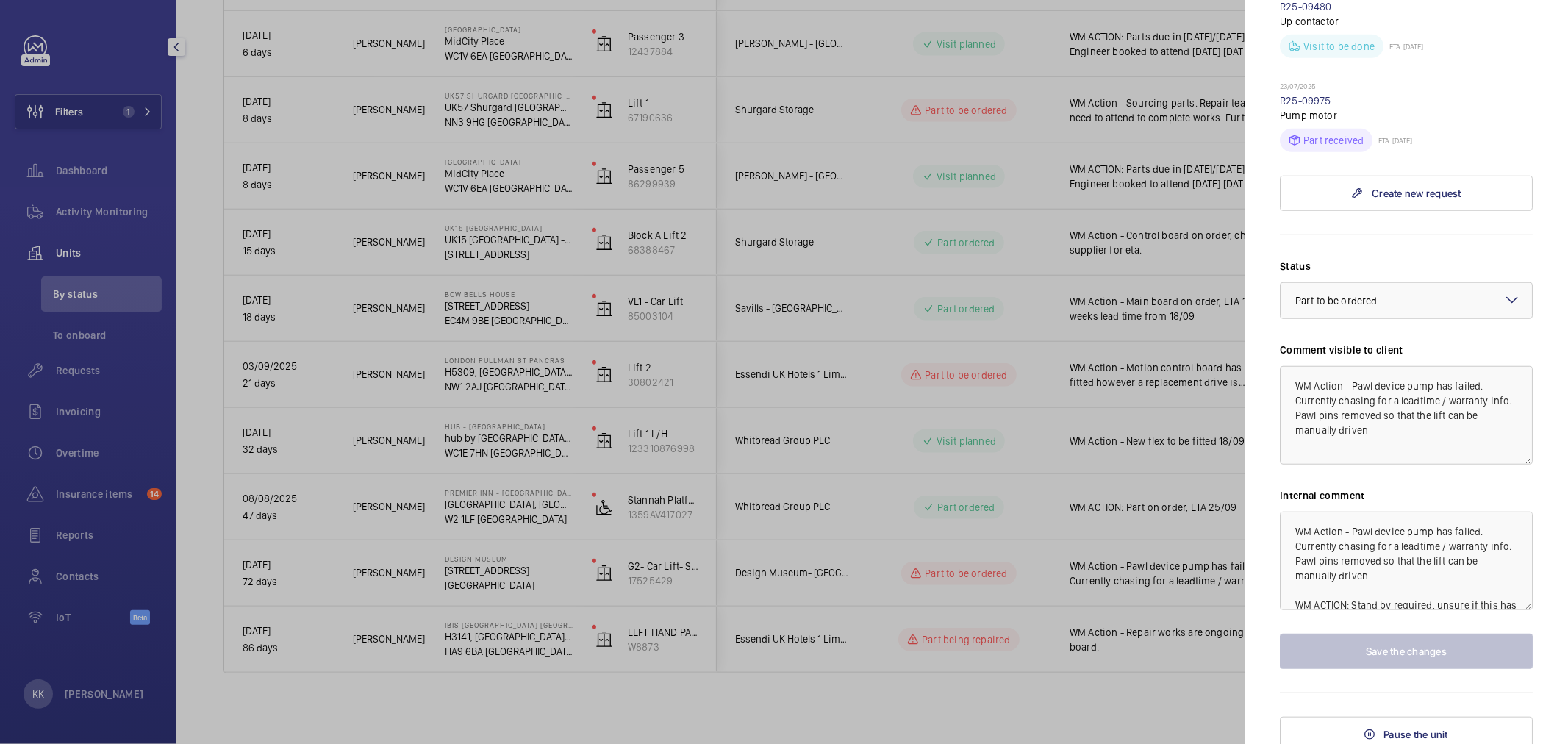
scroll to position [877, 0]
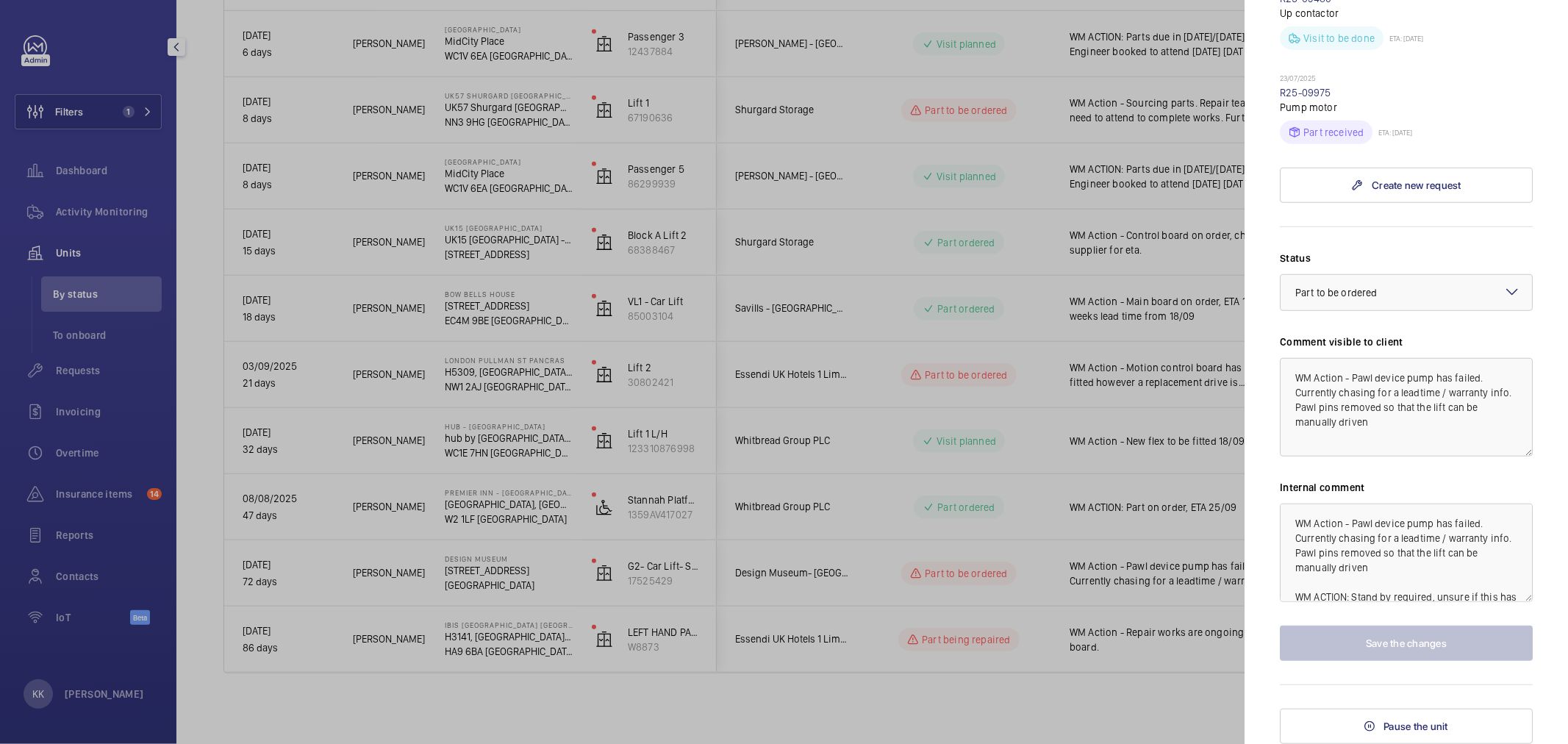
click at [894, 574] on div at bounding box center [784, 372] width 1568 height 744
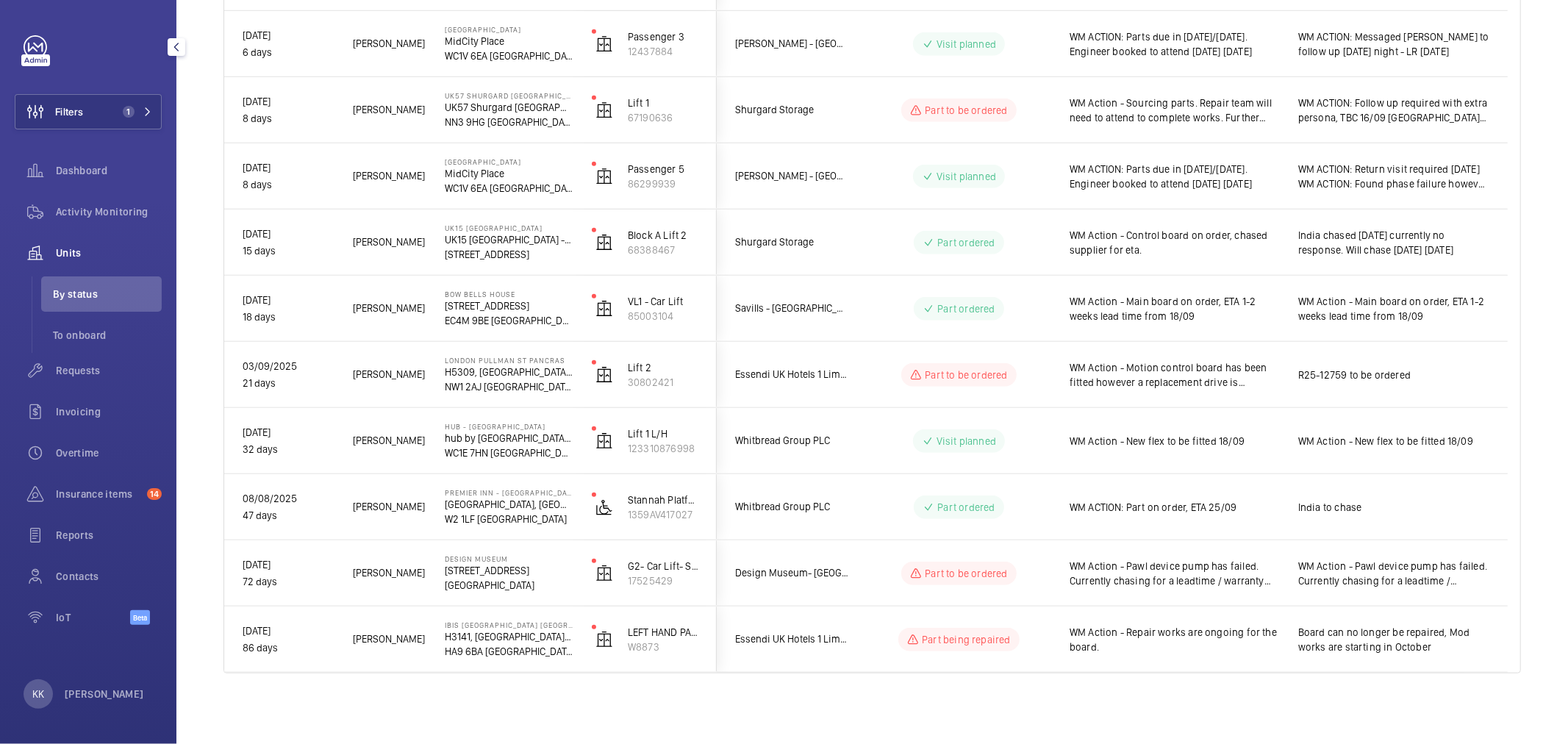
scroll to position [0, 0]
click at [136, 110] on span "1" at bounding box center [134, 111] width 35 height 12
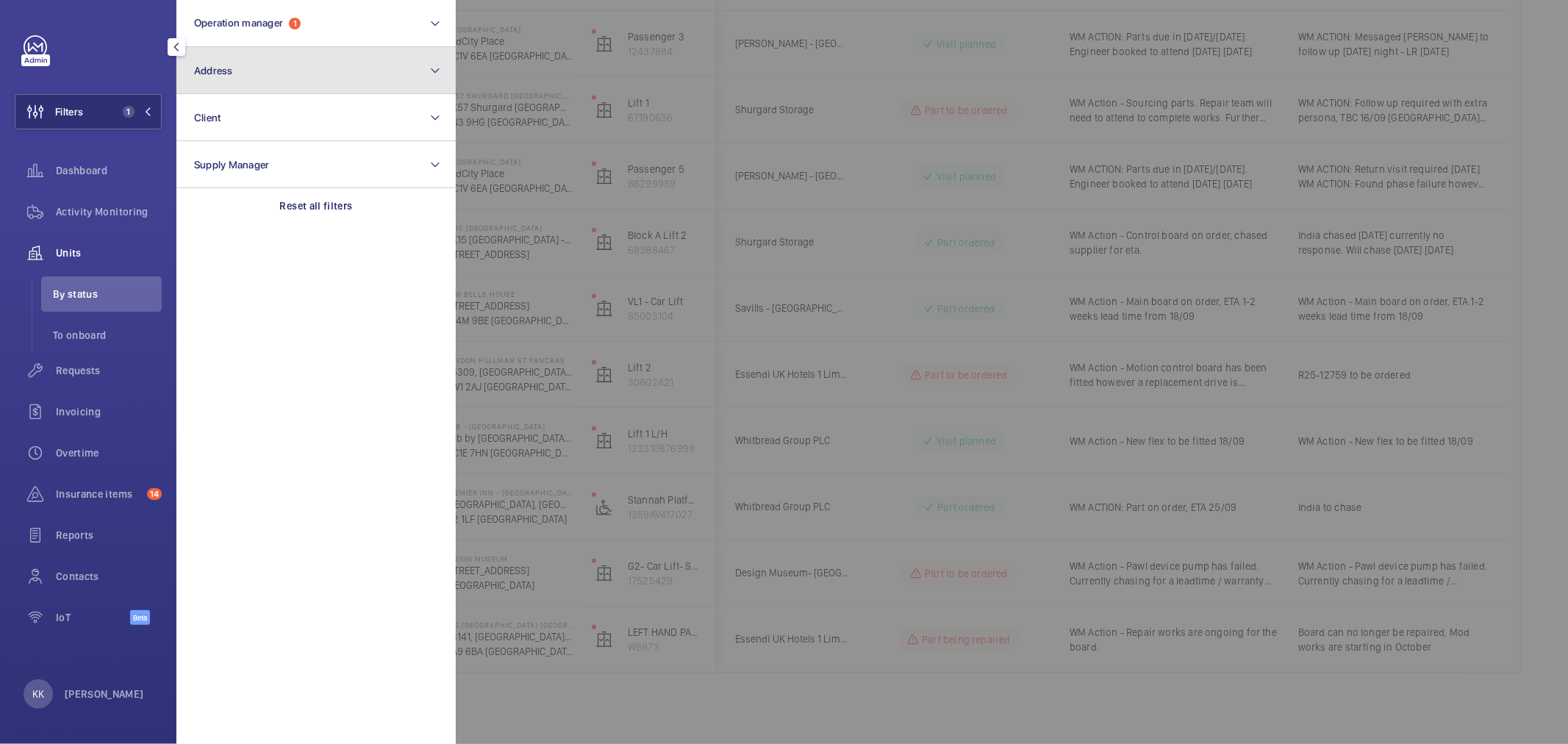
click at [209, 76] on span "Address" at bounding box center [213, 70] width 39 height 12
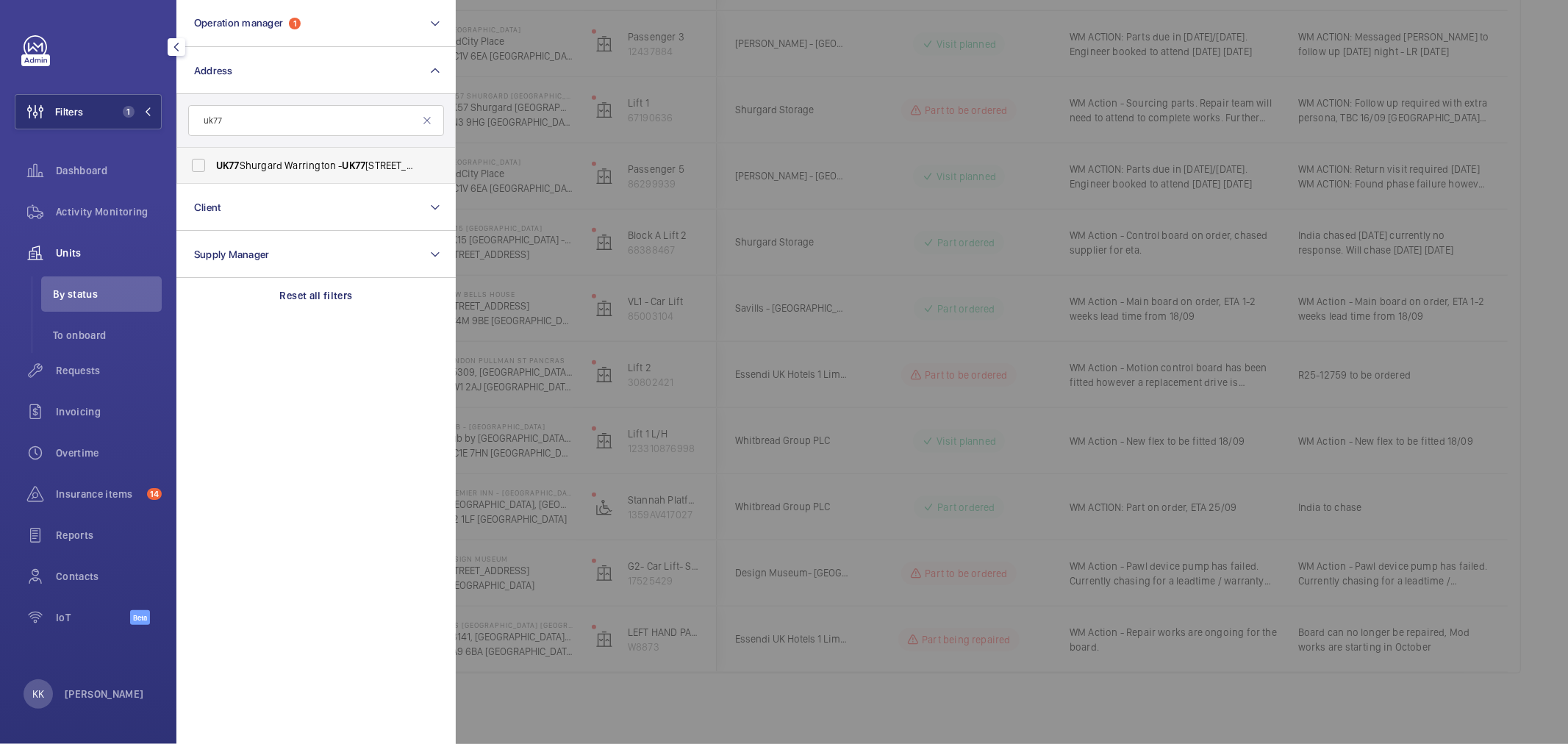
type input "uk77"
click at [306, 167] on span "UK77 Shurgard Warrington - UK77 Shurgard Warrington, WARRINGTON WA2 7FX" at bounding box center [316, 165] width 202 height 14
click at [213, 167] on input "UK77 Shurgard Warrington - UK77 Shurgard Warrington, WARRINGTON WA2 7FX" at bounding box center [199, 165] width 30 height 30
checkbox input "true"
click at [714, 106] on div at bounding box center [1239, 372] width 1568 height 744
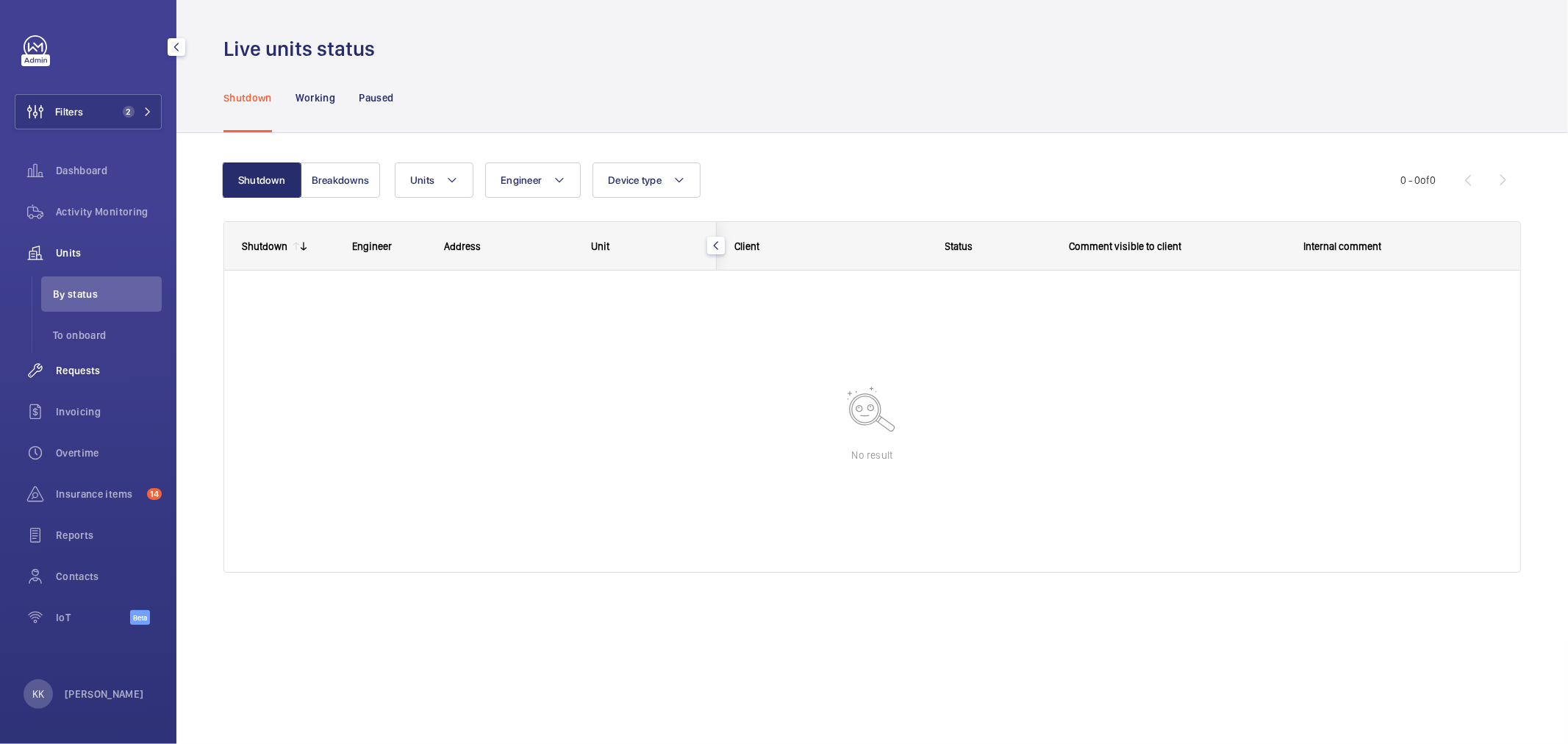
click at [105, 377] on span "Requests" at bounding box center [108, 370] width 105 height 14
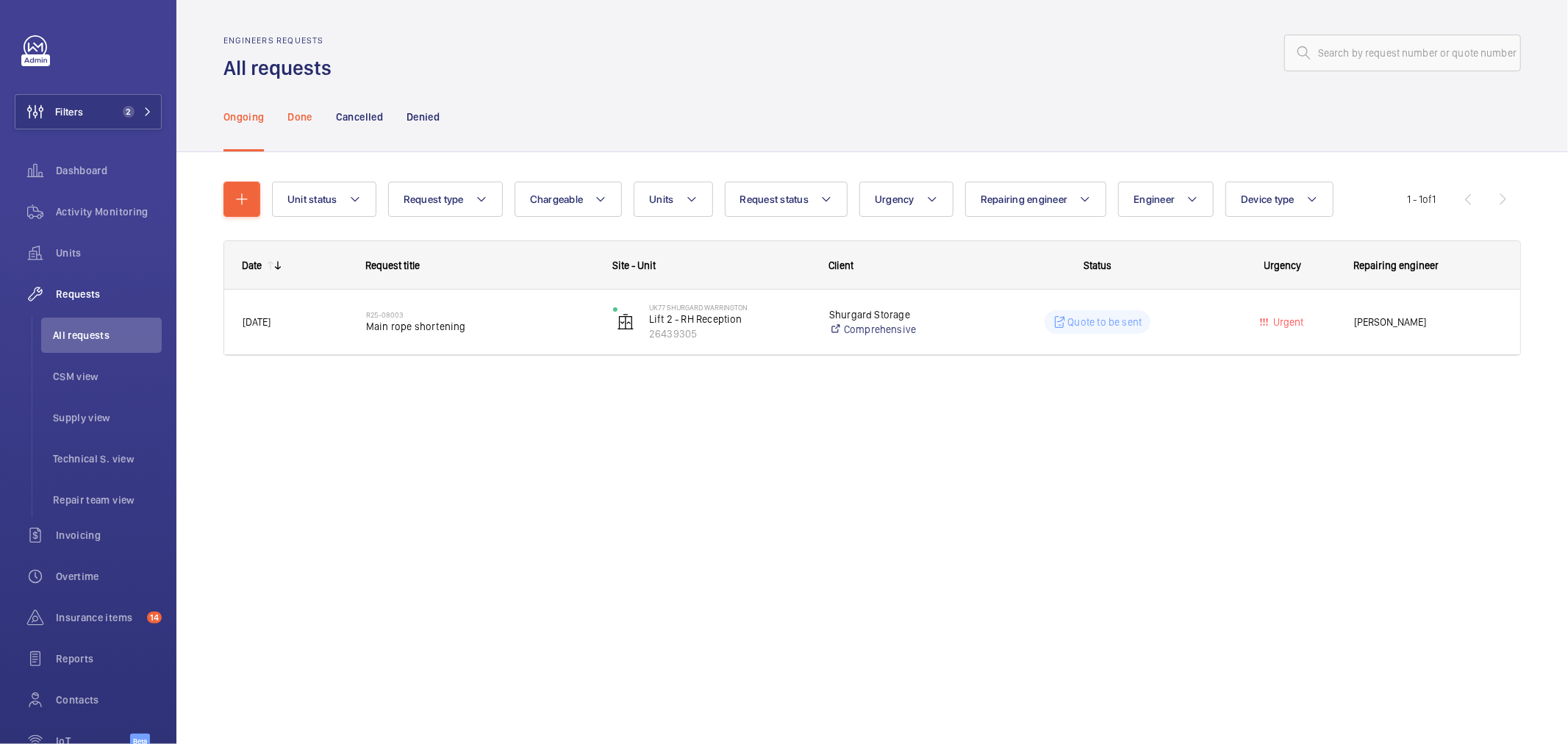
click at [309, 111] on p "Done" at bounding box center [299, 116] width 24 height 14
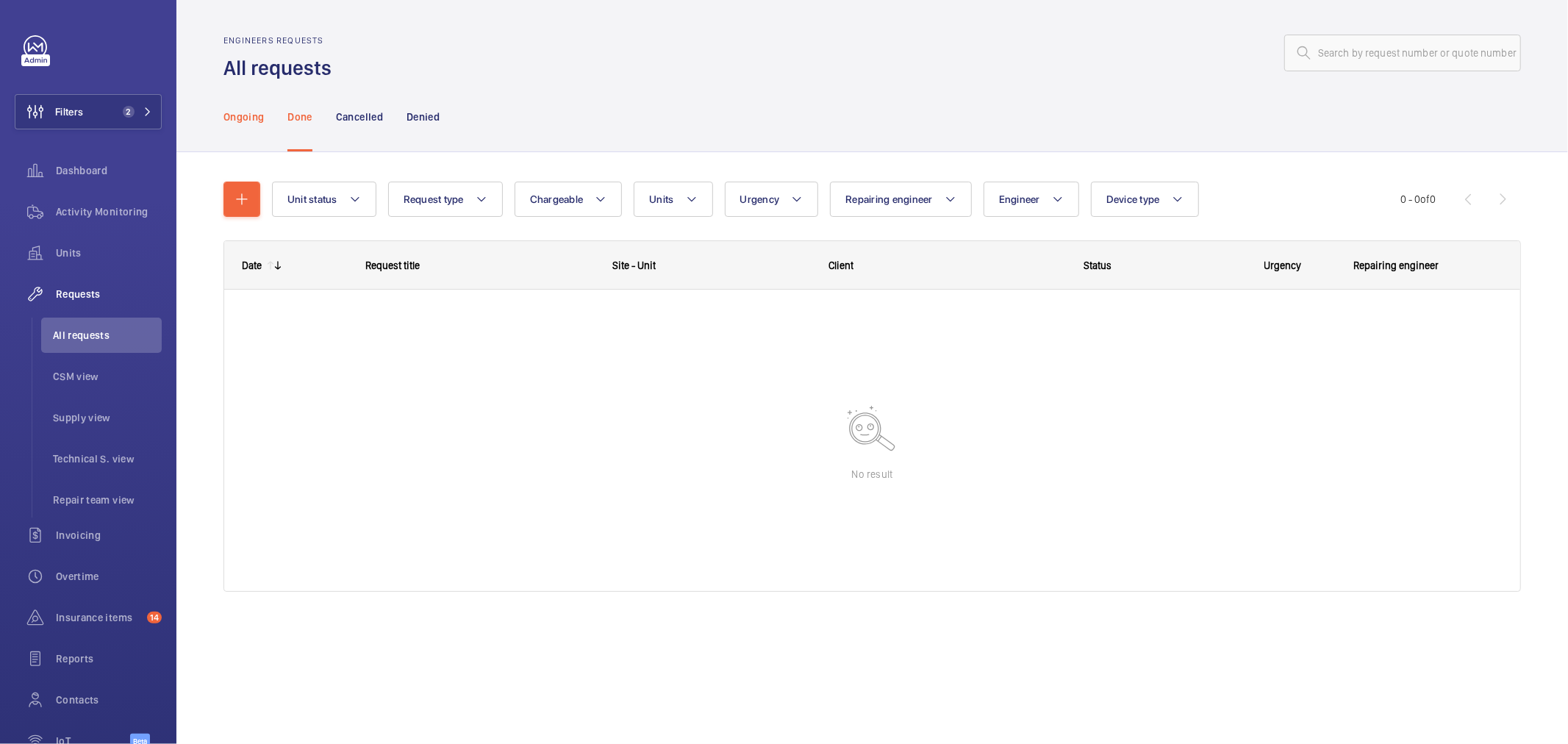
click at [239, 115] on p "Ongoing" at bounding box center [244, 116] width 40 height 14
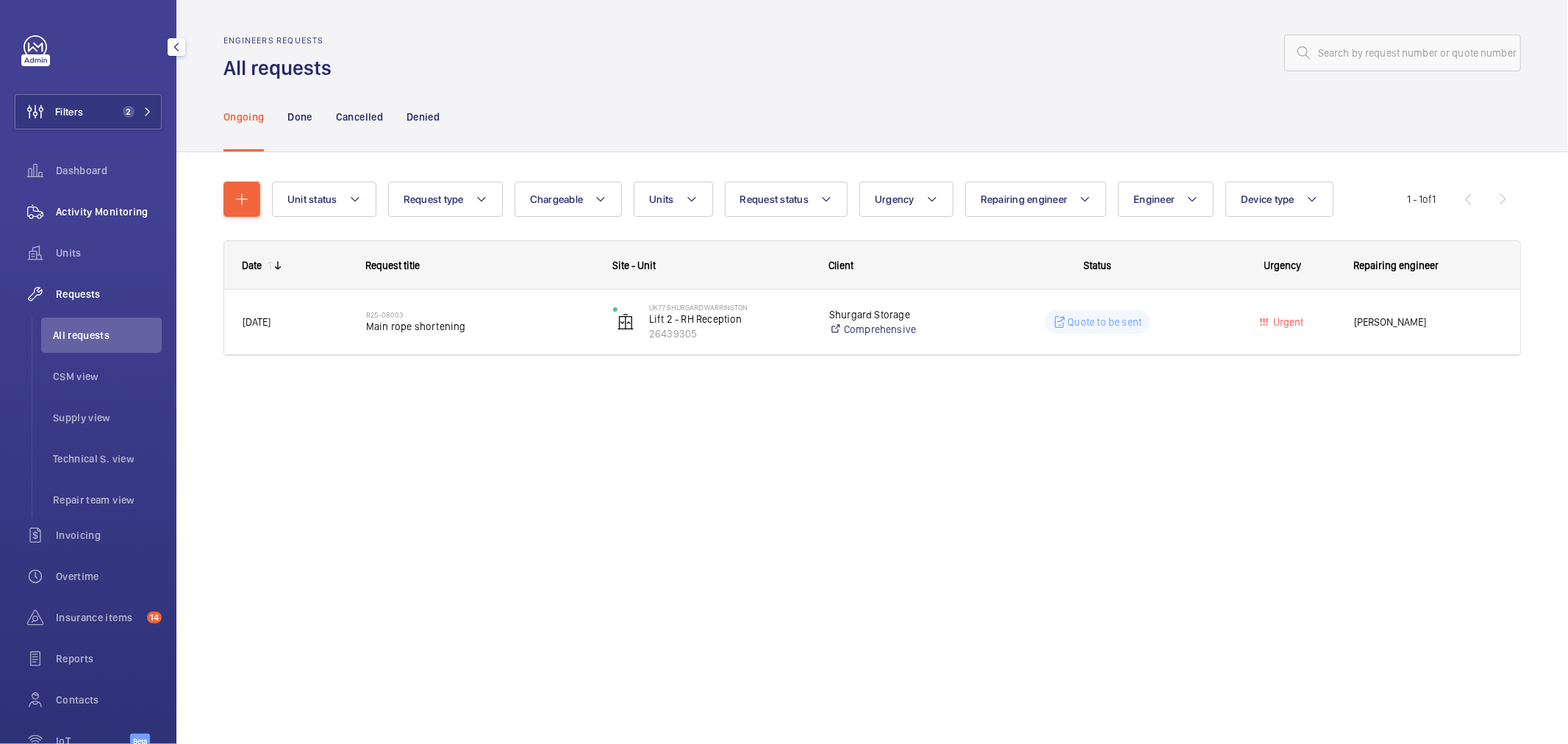
click at [90, 219] on div "Activity Monitoring" at bounding box center [87, 211] width 147 height 35
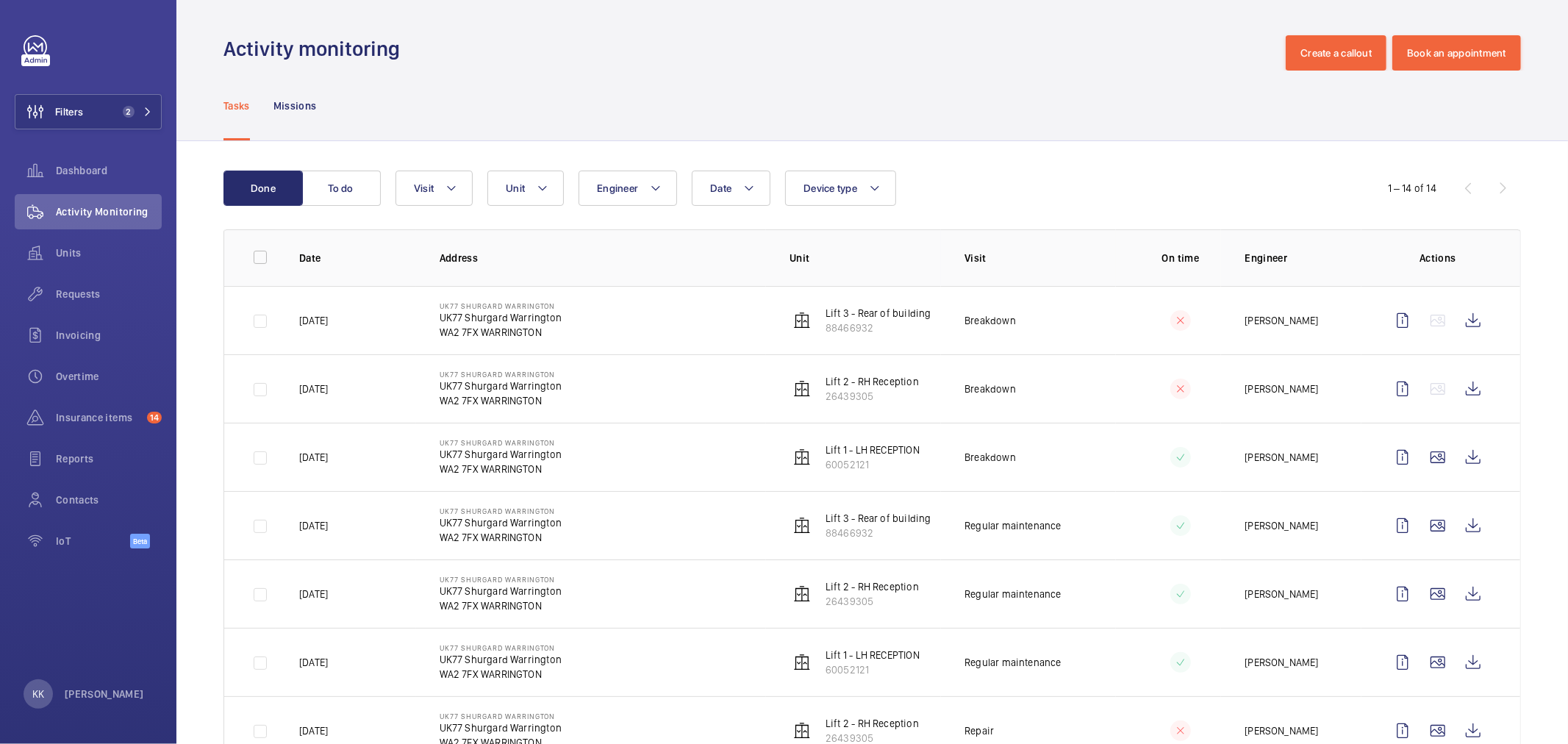
click at [1004, 144] on div "Done To do Date Engineer Unit Device type Visit 1 – 14 of 14 Date Address Unit …" at bounding box center [872, 709] width 1392 height 1138
click at [1464, 323] on wm-front-icon-button at bounding box center [1473, 320] width 35 height 35
click at [1461, 526] on wm-front-icon-button at bounding box center [1473, 525] width 35 height 35
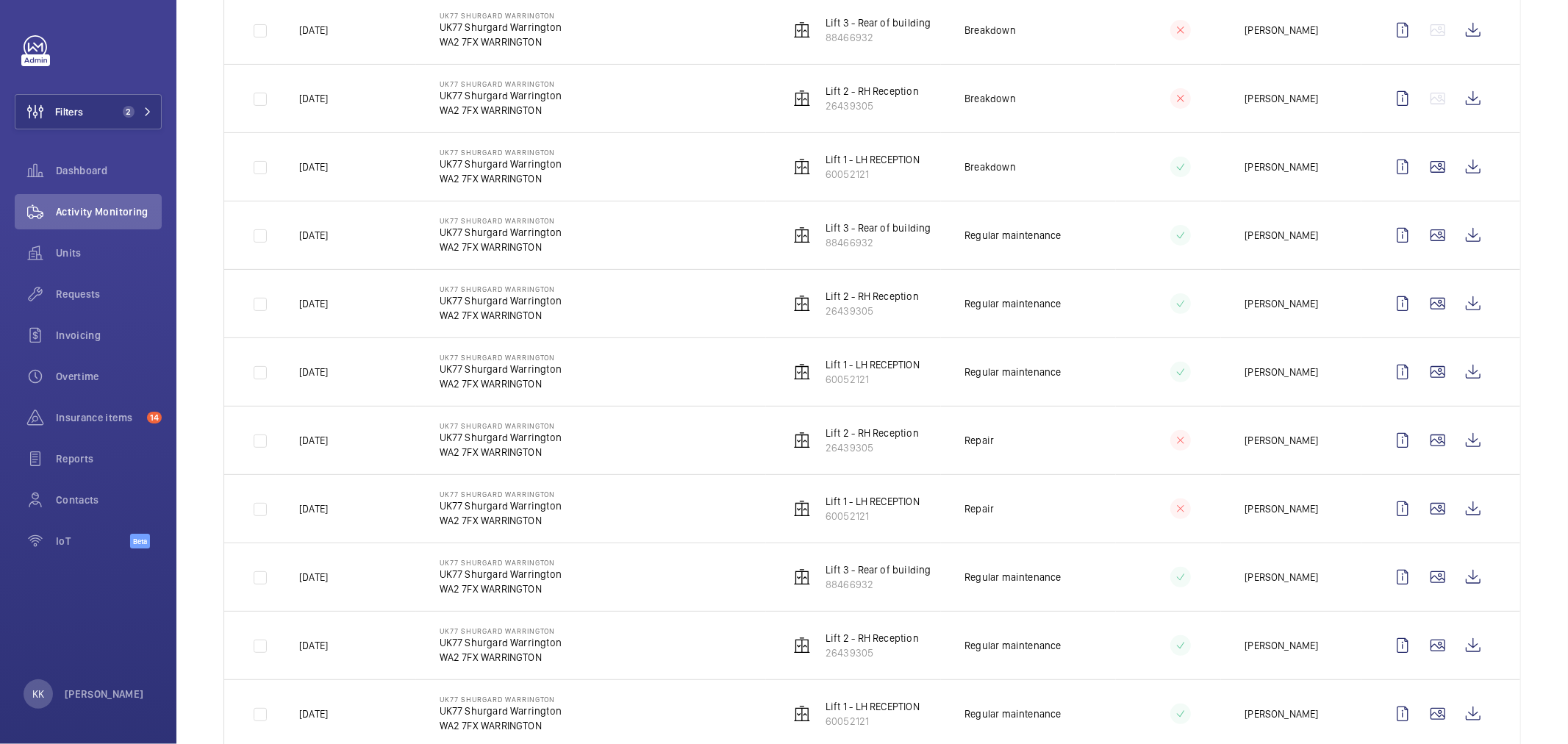
scroll to position [326, 0]
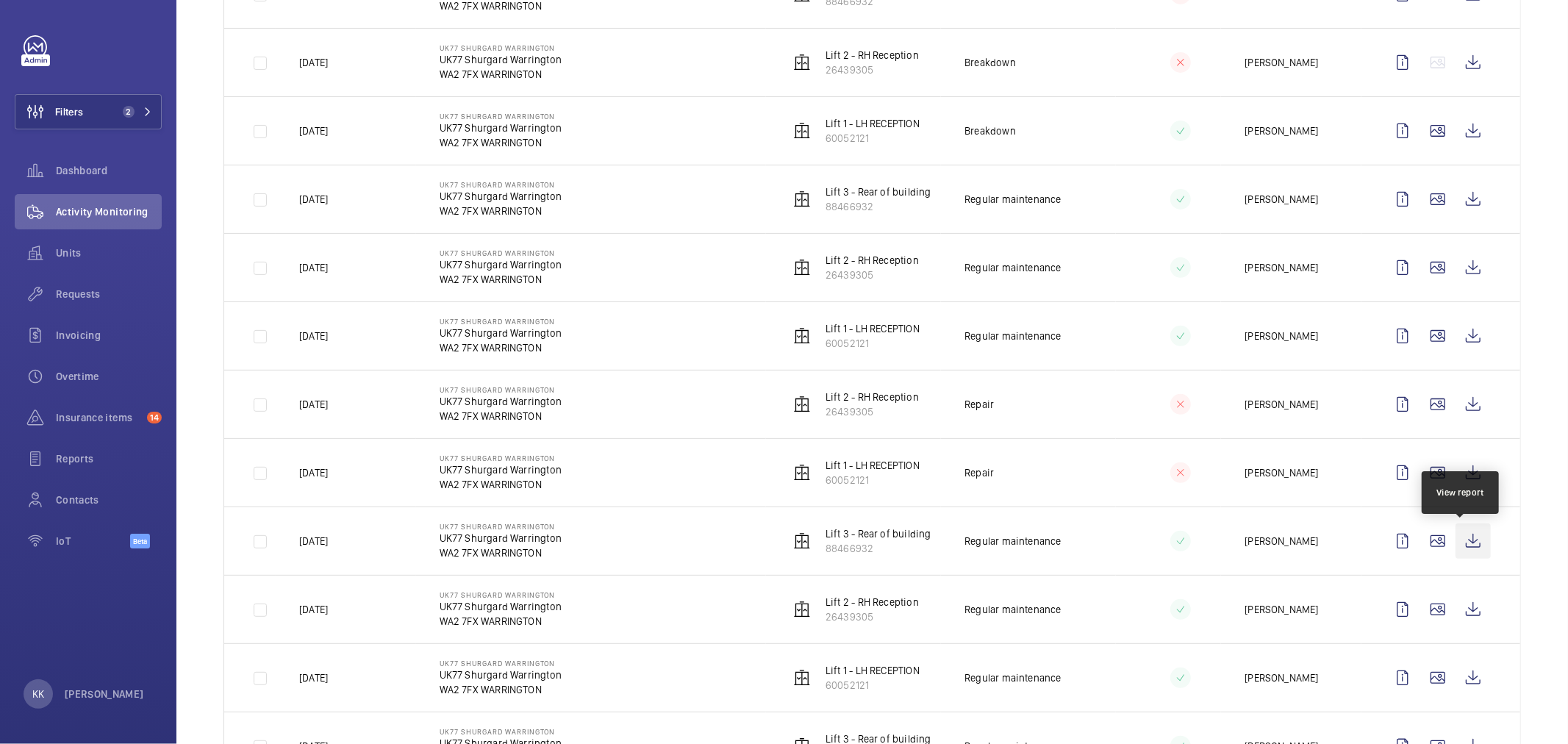
click at [1473, 541] on wm-front-icon-button at bounding box center [1473, 541] width 35 height 35
click at [81, 105] on span "Filters" at bounding box center [69, 111] width 28 height 14
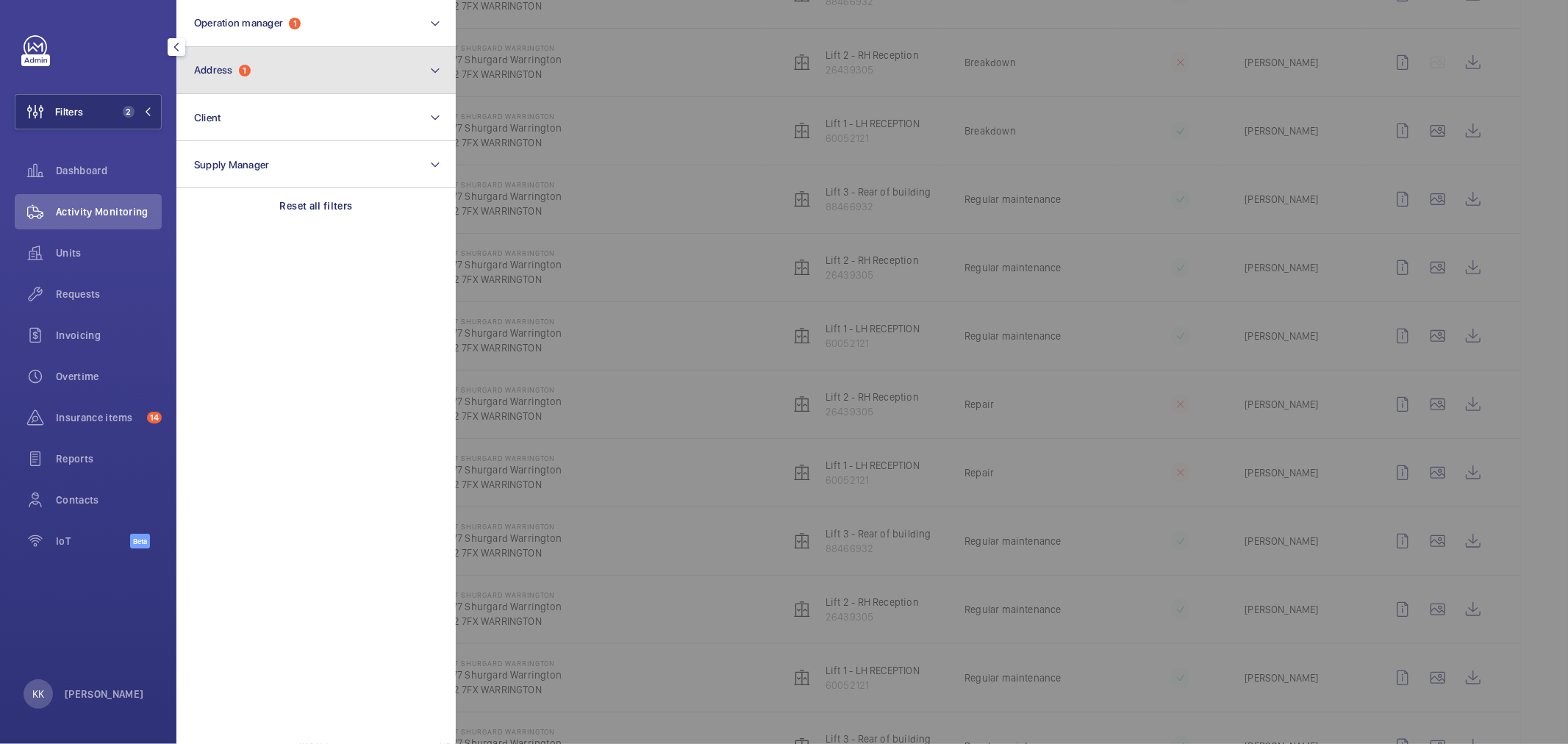
click at [200, 70] on span "Address" at bounding box center [213, 70] width 39 height 12
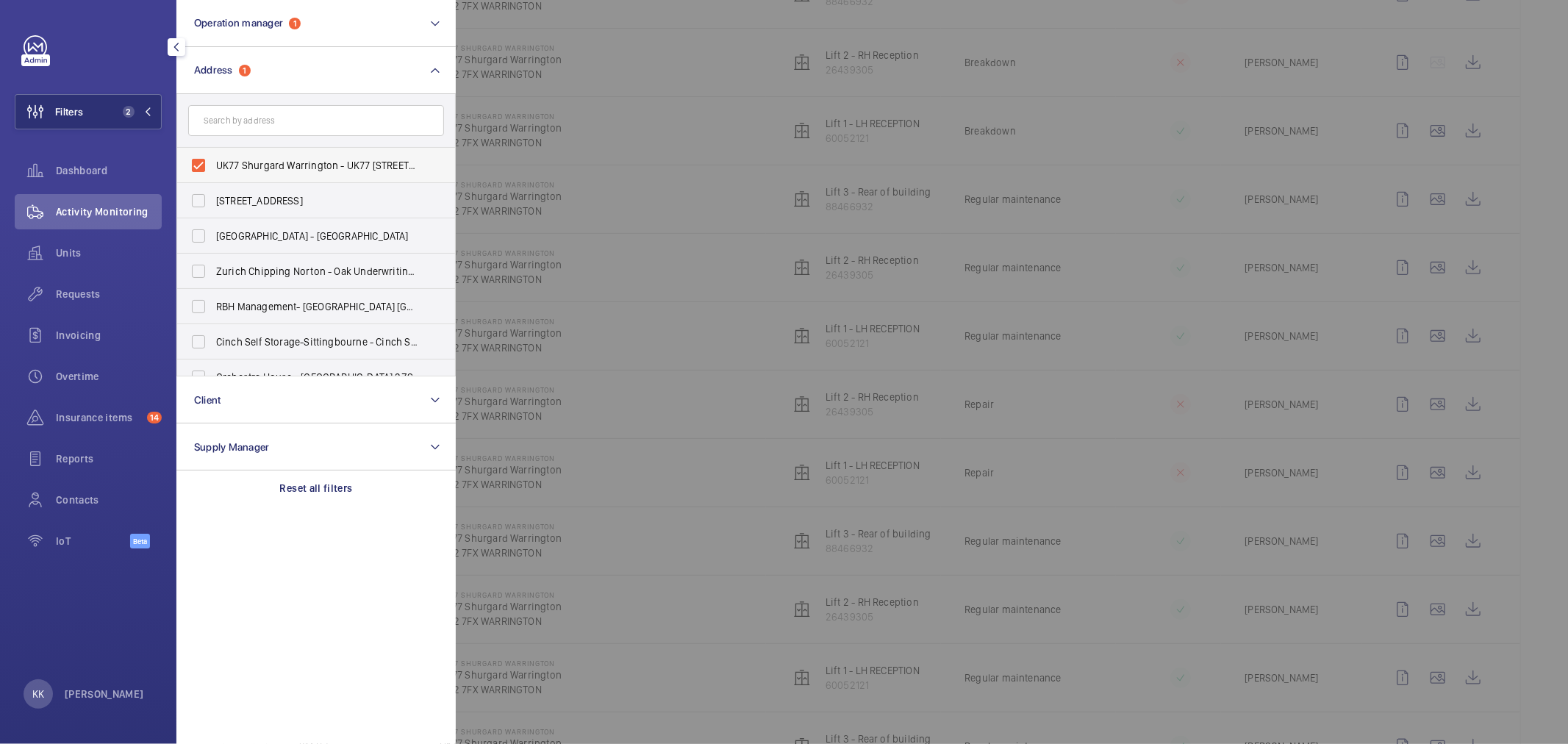
click at [326, 172] on span "UK77 Shurgard Warrington - UK77 Shurgard Warrington, WARRINGTON WA2 7FX" at bounding box center [316, 165] width 202 height 14
click at [213, 172] on input "UK77 Shurgard Warrington - UK77 Shurgard Warrington, WARRINGTON WA2 7FX" at bounding box center [199, 165] width 30 height 30
checkbox input "false"
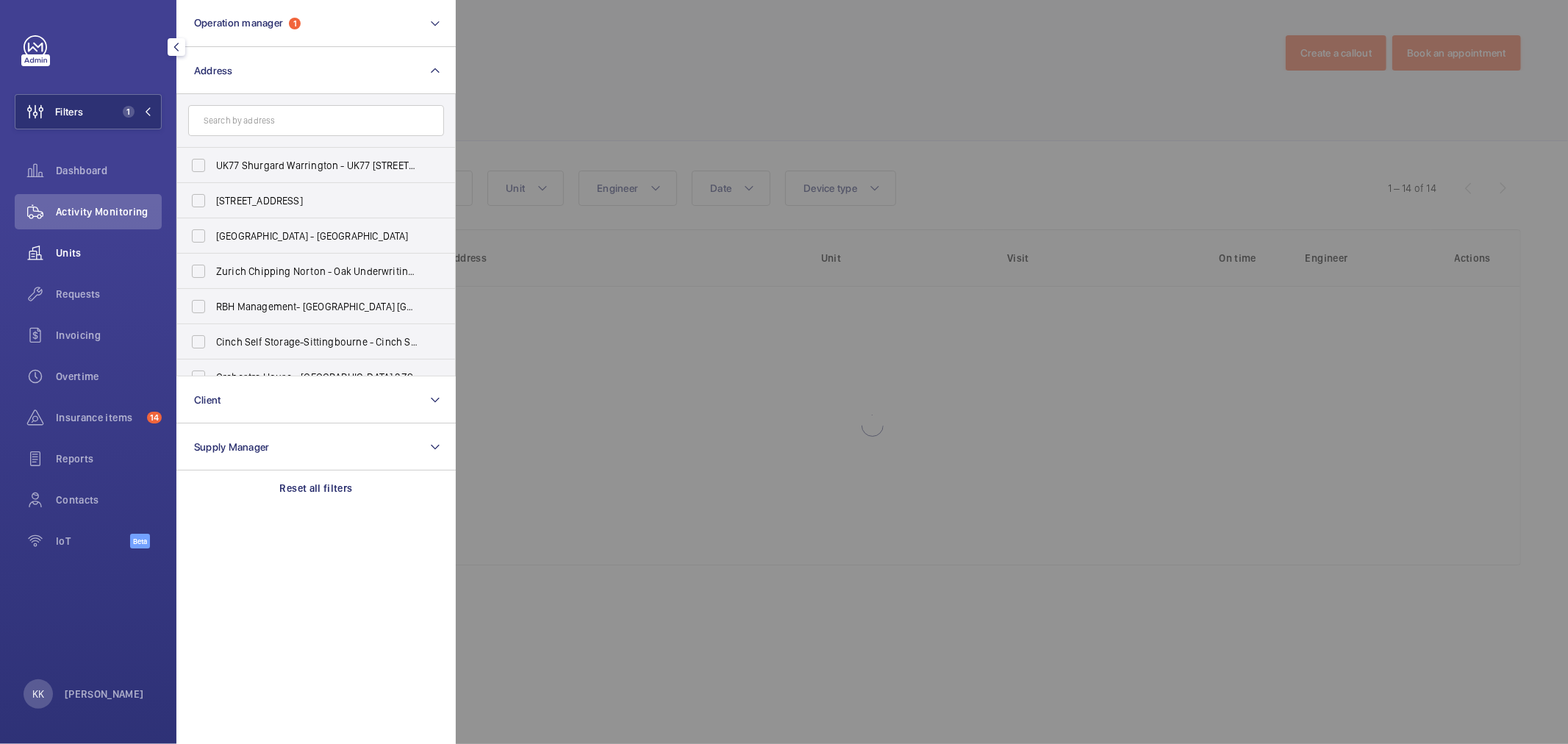
click at [68, 245] on span "Units" at bounding box center [108, 252] width 105 height 14
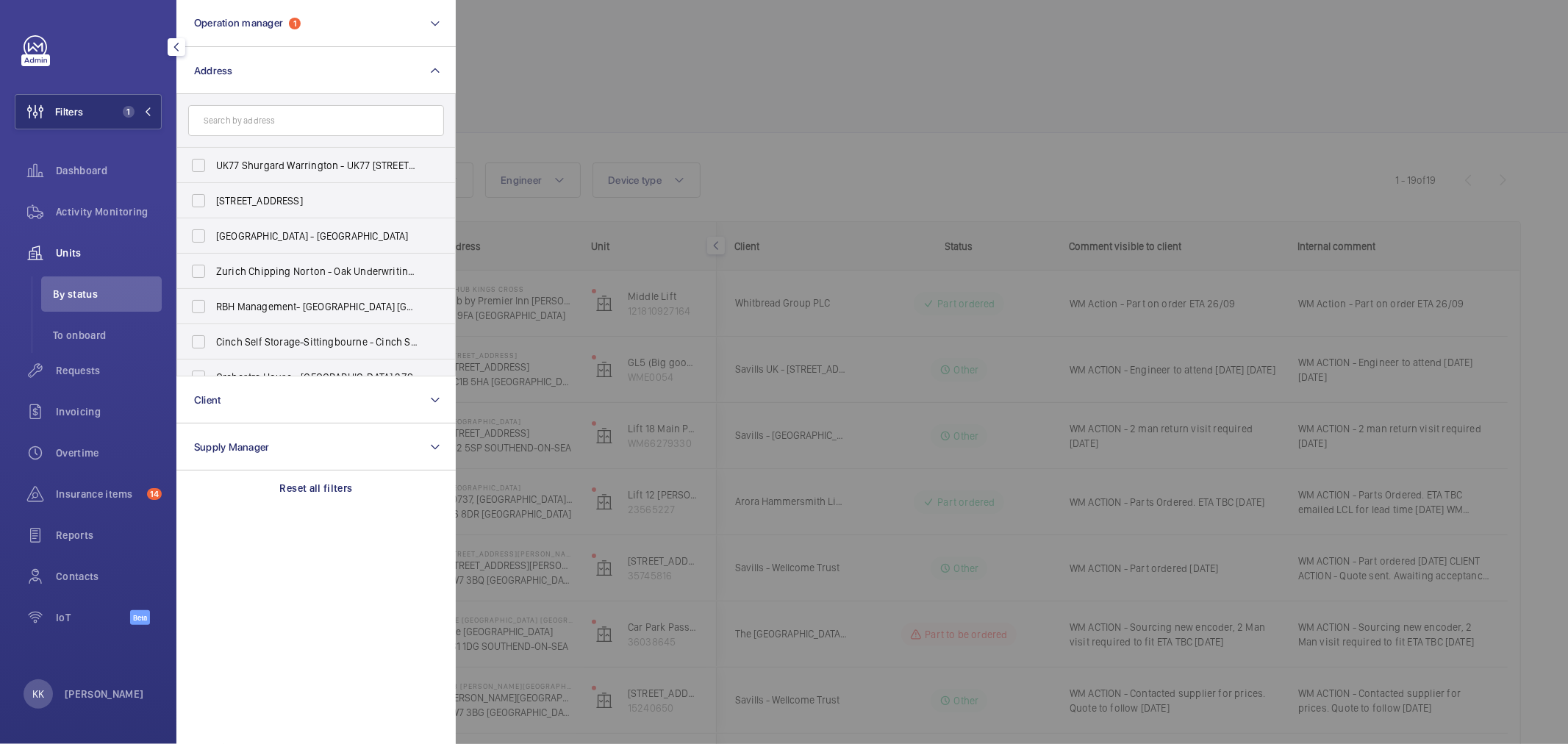
click at [1127, 150] on div at bounding box center [1239, 372] width 1568 height 744
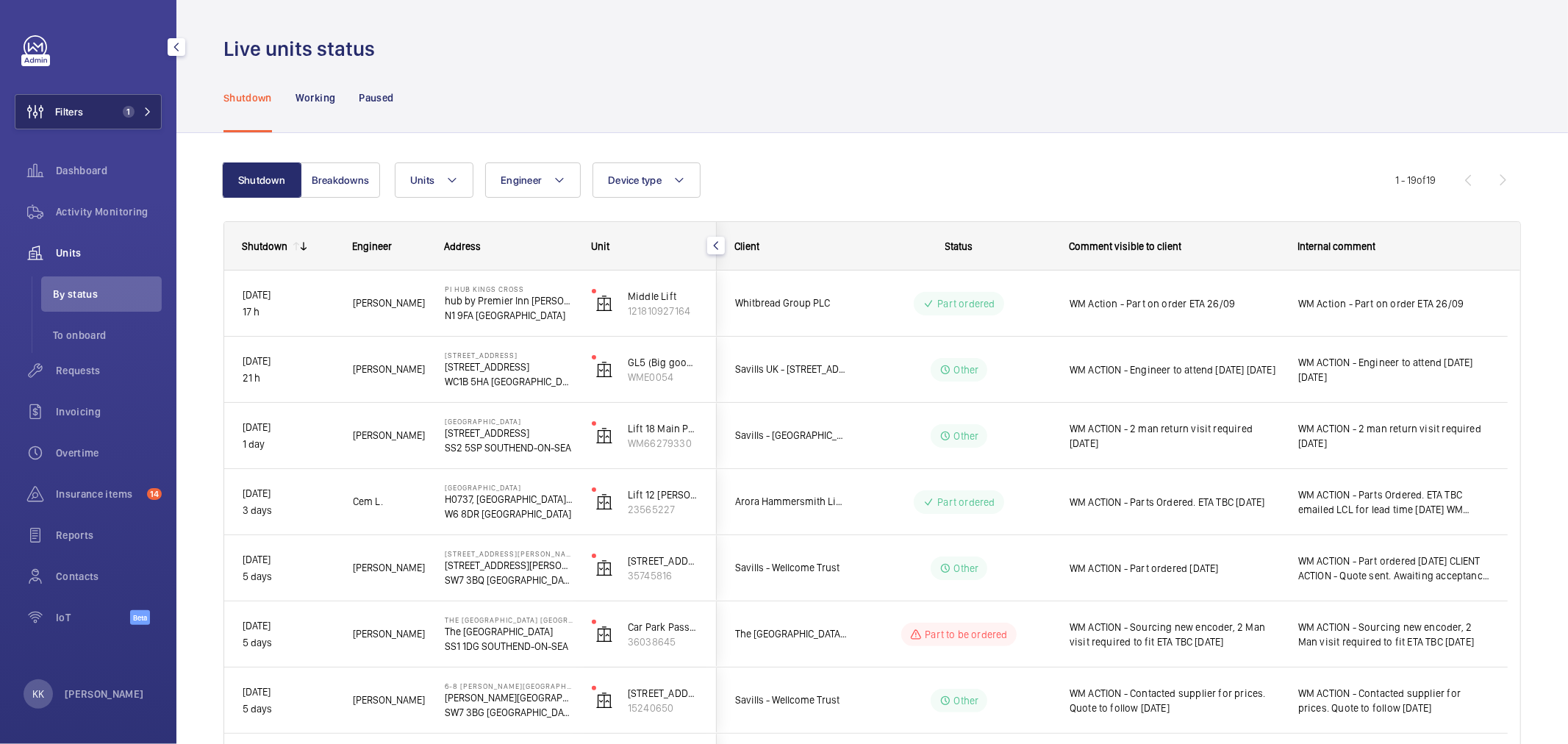
click at [72, 105] on span "Filters" at bounding box center [69, 111] width 28 height 14
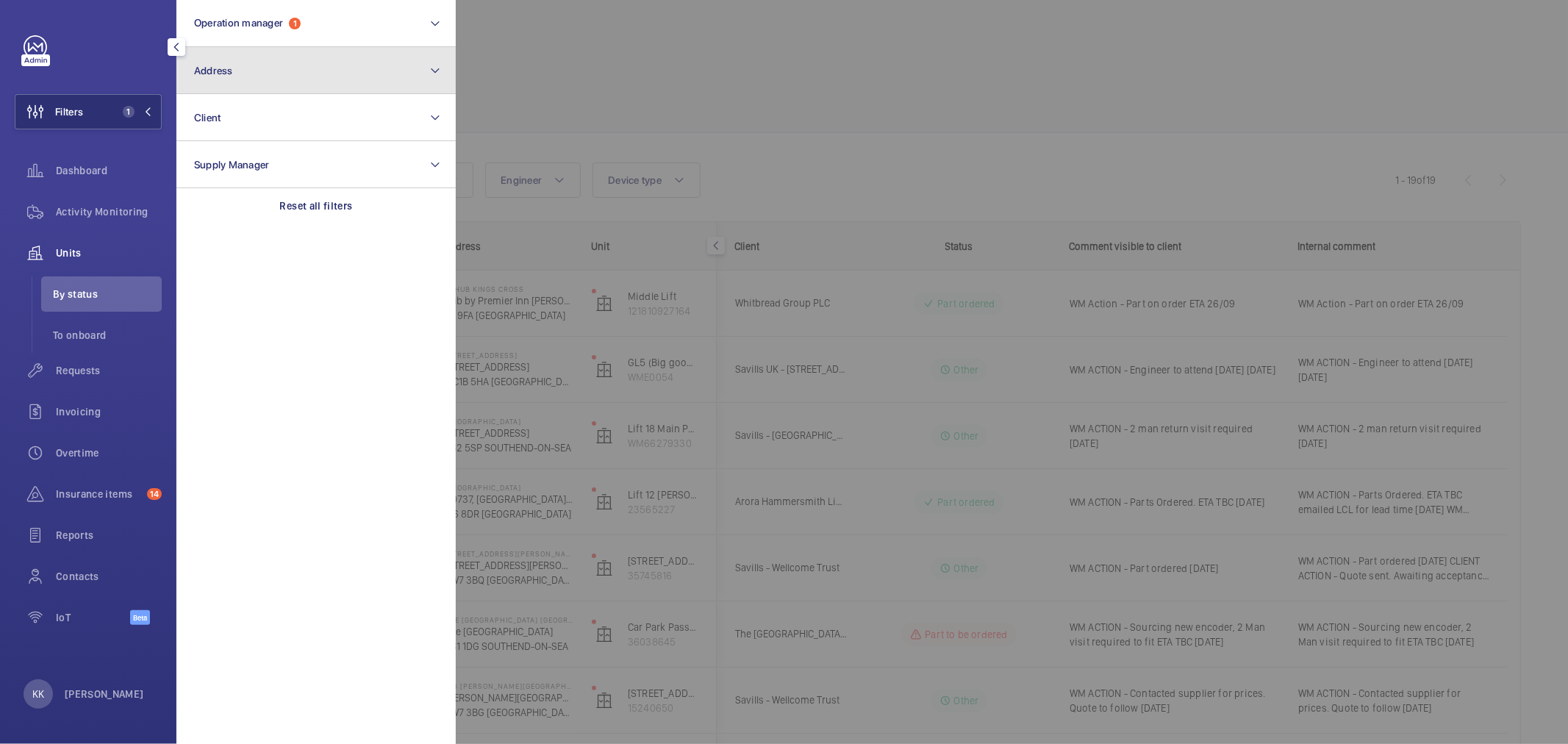
click at [370, 78] on button "Address" at bounding box center [316, 70] width 279 height 47
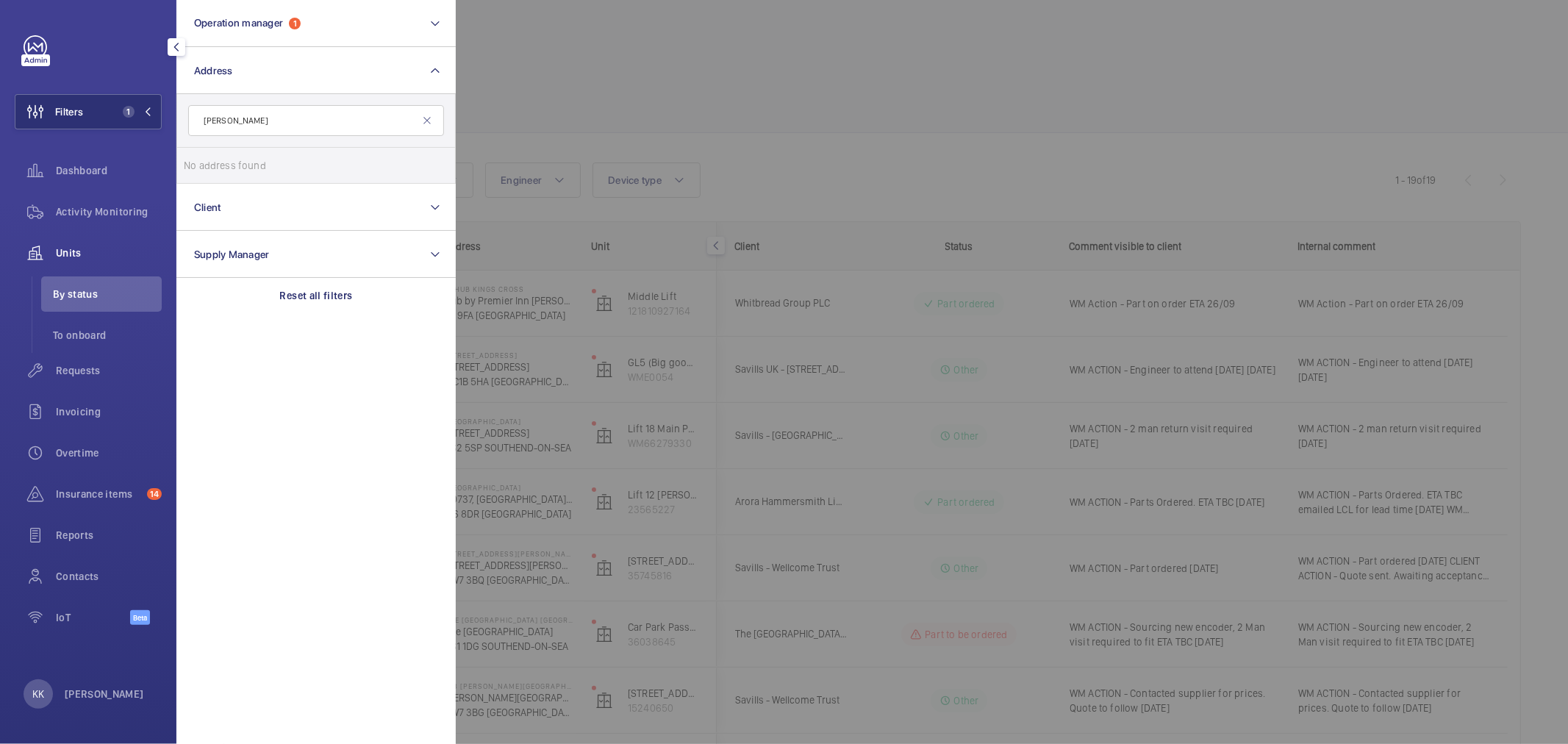
type input "hearn"
drag, startPoint x: 281, startPoint y: 122, endPoint x: 154, endPoint y: 119, distance: 127.0
click at [154, 119] on wm-front-sidebar-menu-filter "Filters 1 Operation manager 1 Address hearn No address found Reset Client Suppl…" at bounding box center [87, 111] width 147 height 35
click at [610, 49] on div at bounding box center [1239, 372] width 1568 height 744
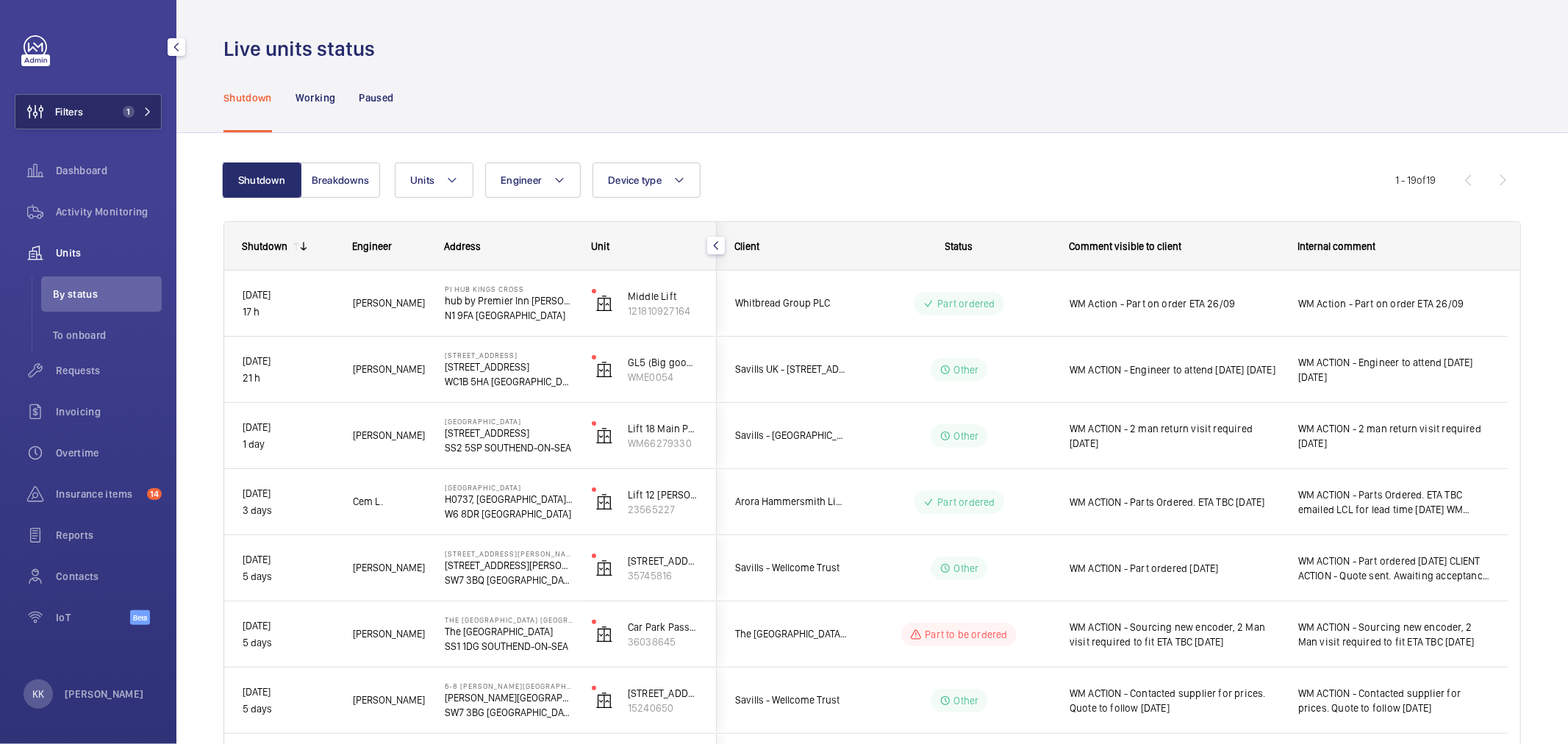
click at [96, 105] on button "Filters 1" at bounding box center [87, 111] width 147 height 35
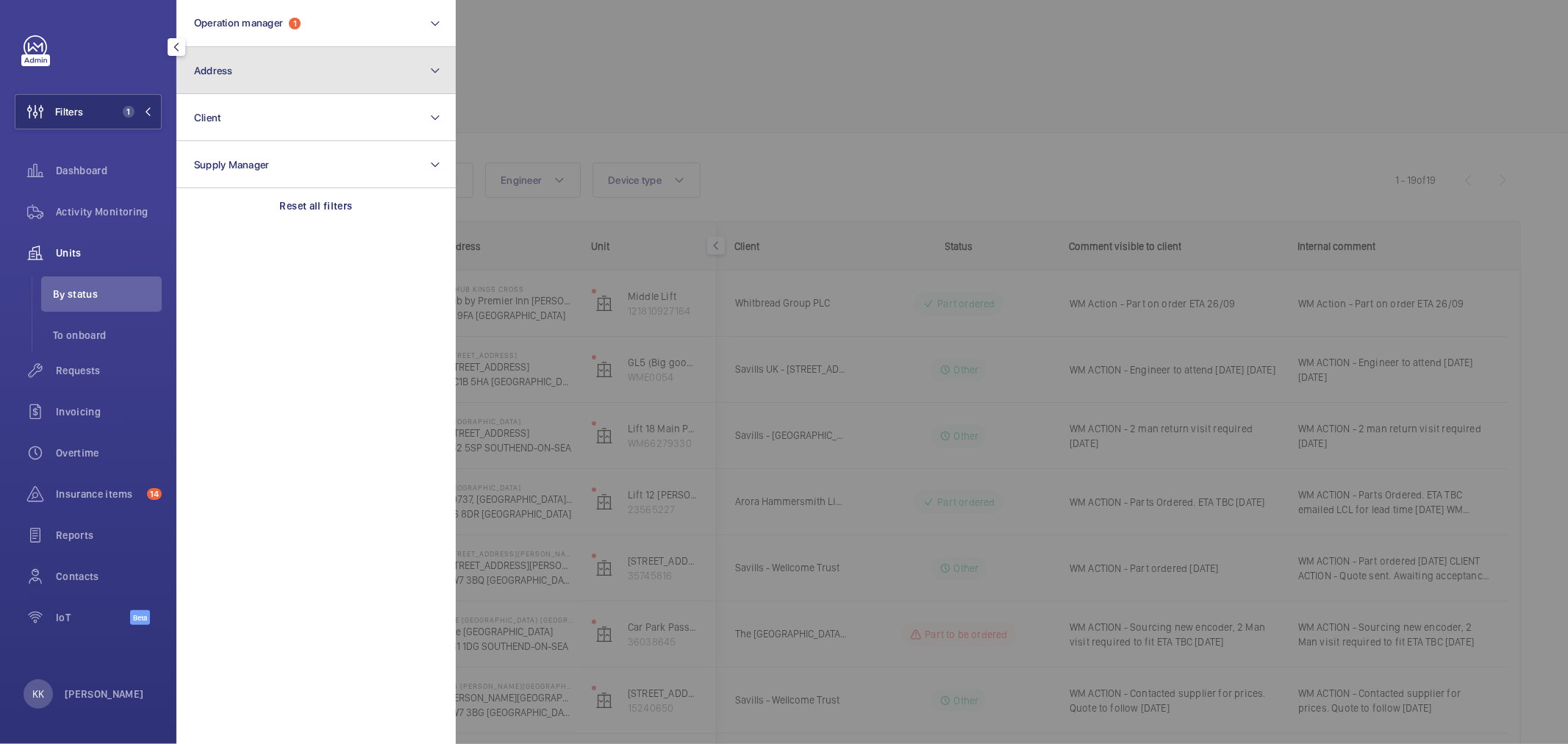
click at [245, 83] on button "Address" at bounding box center [316, 70] width 279 height 47
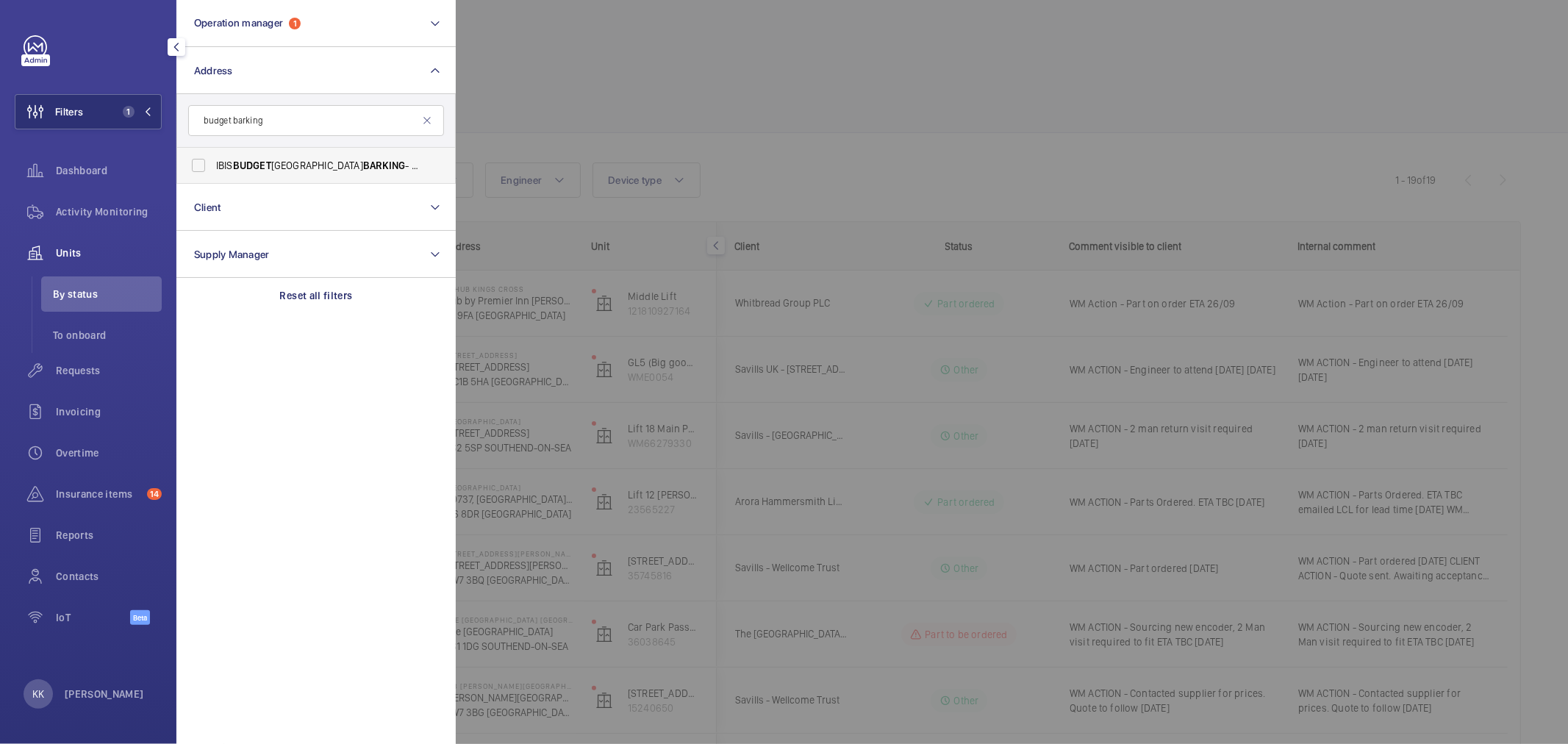
type input "budget barking"
click at [285, 164] on span "IBIS BUDGET LONDON BARKING - H3188, IBIS BUDGET LONDON BARKING , 10 Pepys St, H…" at bounding box center [316, 165] width 202 height 14
click at [213, 164] on input "IBIS BUDGET LONDON BARKING - H3188, IBIS BUDGET LONDON BARKING , 10 Pepys St, H…" at bounding box center [199, 165] width 30 height 30
checkbox input "true"
click at [659, 113] on div at bounding box center [1239, 372] width 1568 height 744
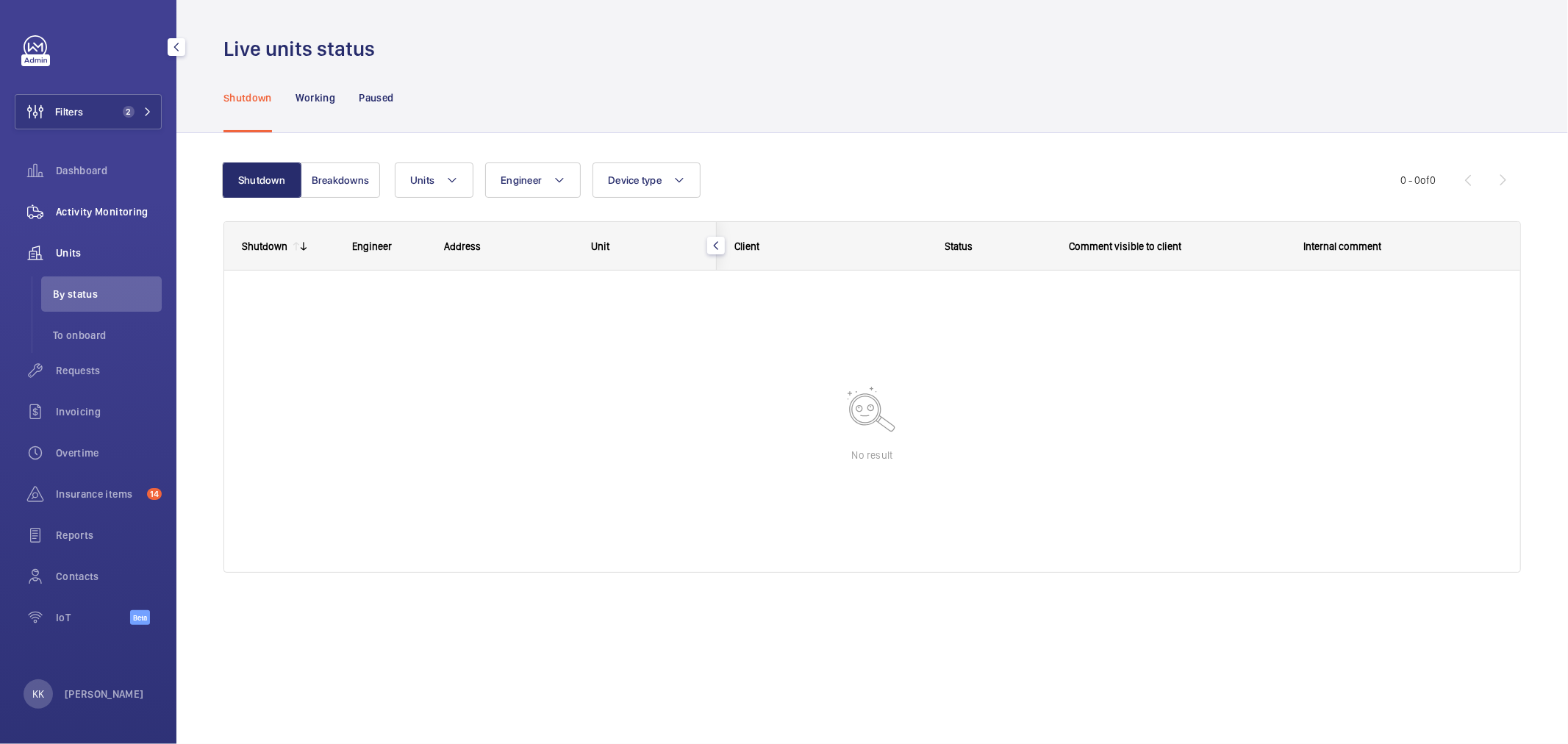
click at [81, 207] on span "Activity Monitoring" at bounding box center [108, 211] width 105 height 14
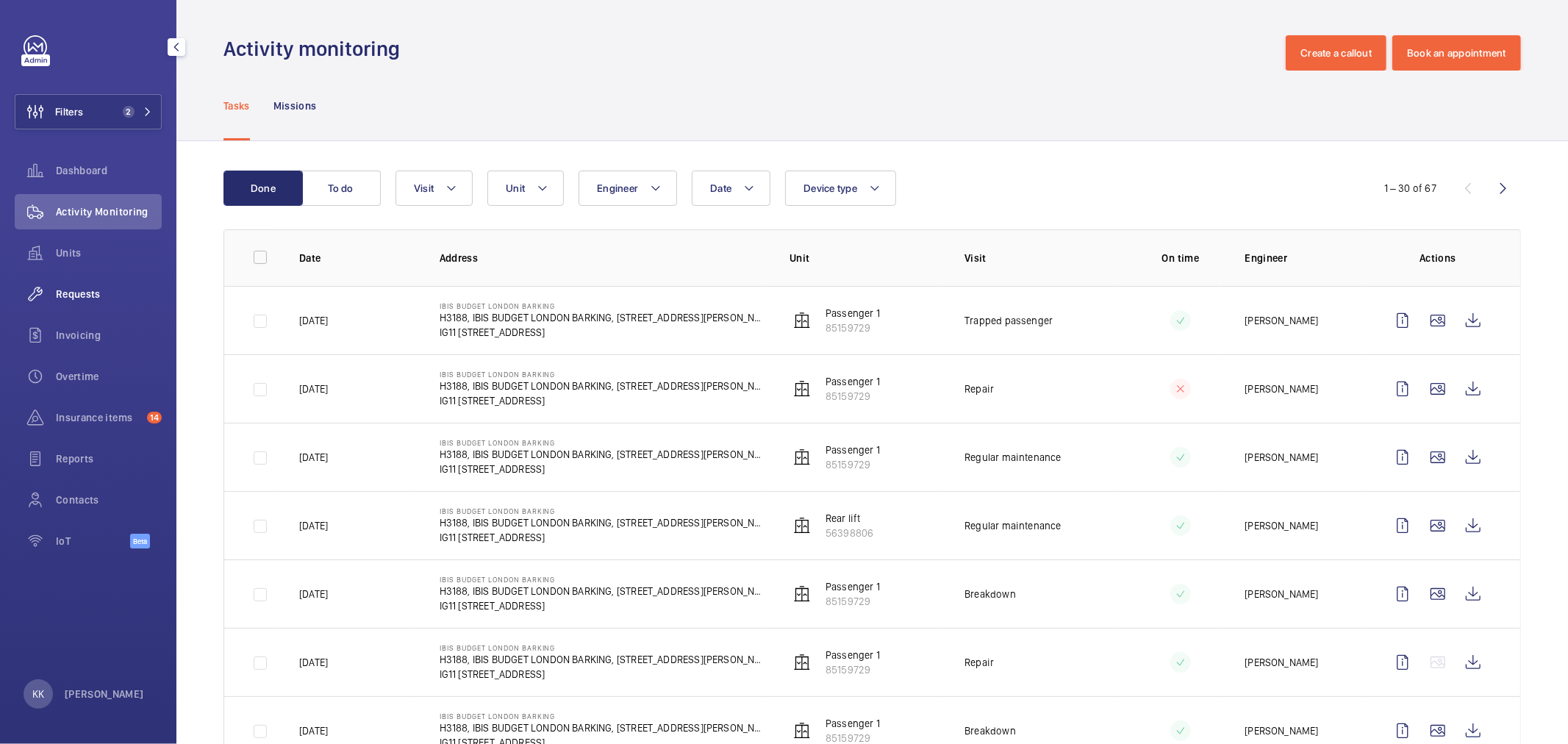
click at [141, 292] on span "Requests" at bounding box center [108, 293] width 105 height 14
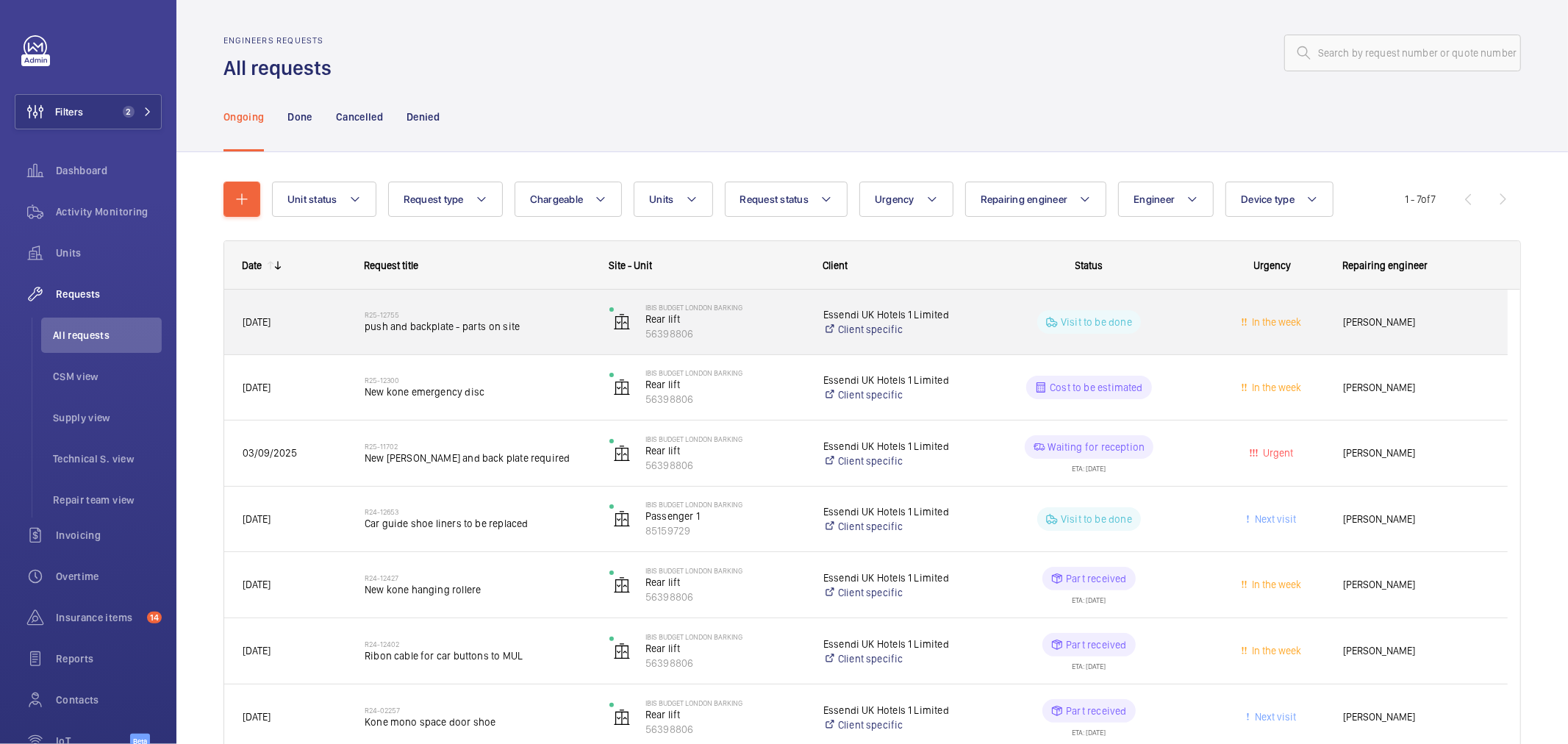
click at [453, 326] on span "push and backplate - parts on site" at bounding box center [477, 326] width 225 height 14
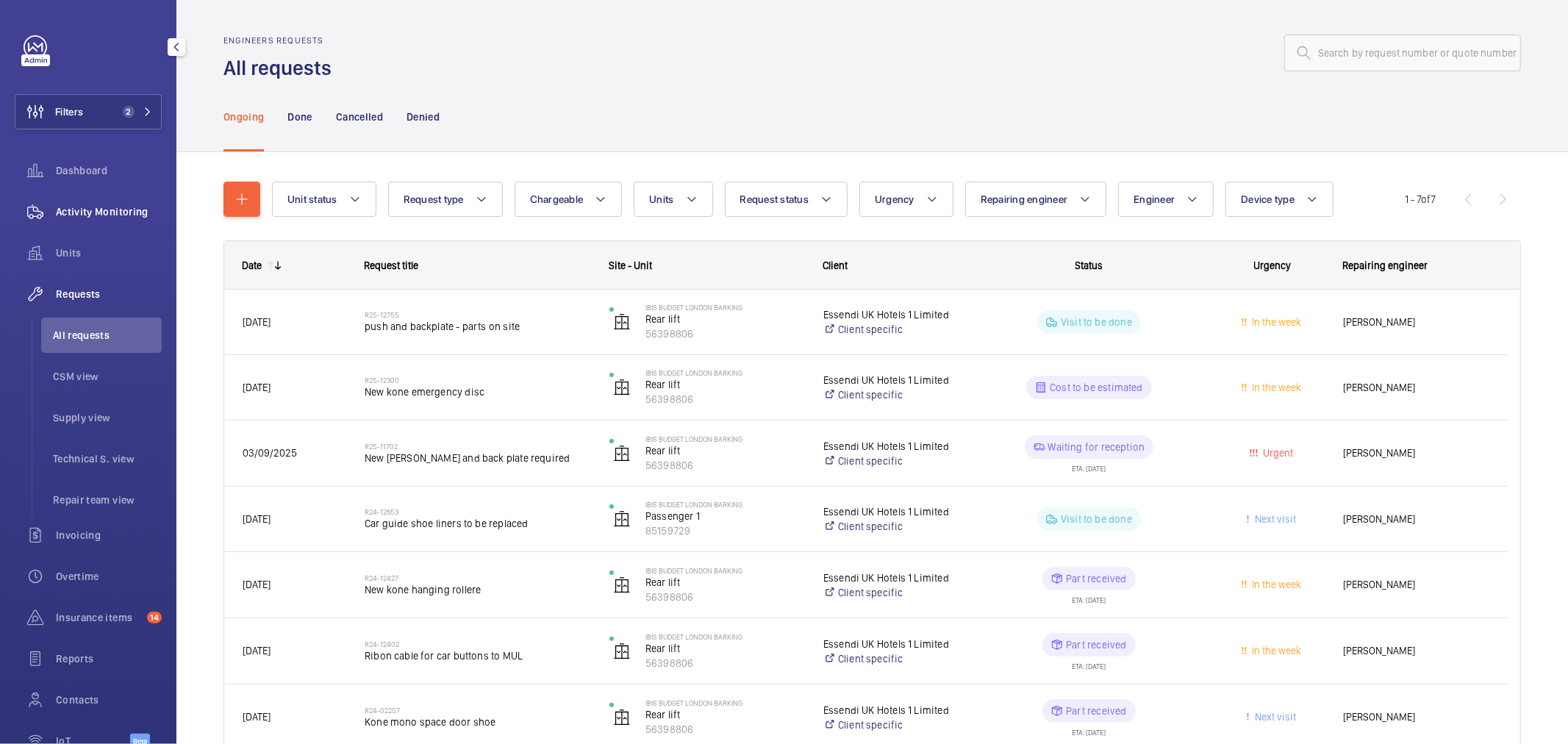
click at [89, 219] on span "Activity Monitoring" at bounding box center [108, 211] width 105 height 14
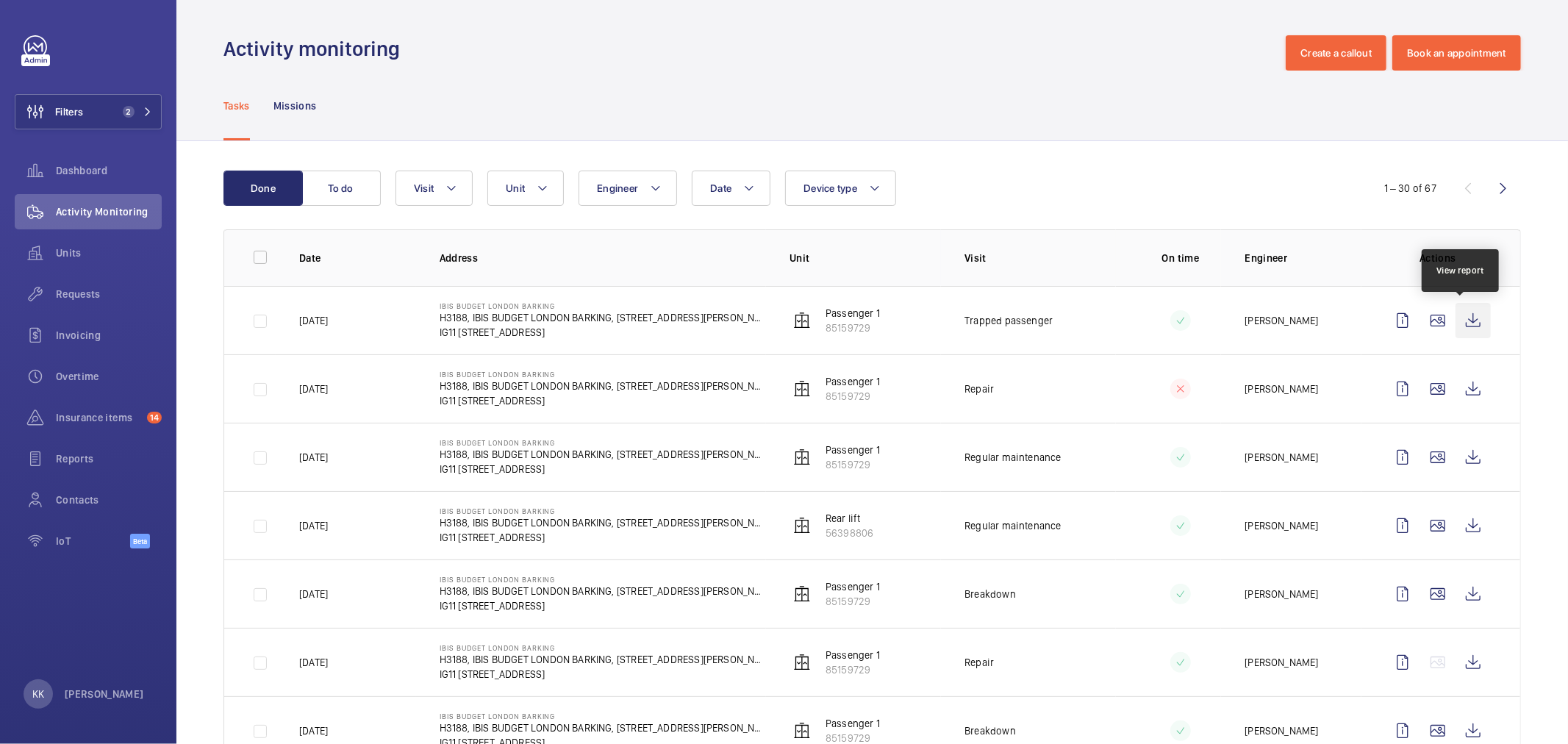
click at [1467, 326] on wm-front-icon-button at bounding box center [1473, 320] width 35 height 35
click at [1456, 389] on wm-front-icon-button at bounding box center [1473, 388] width 35 height 35
click at [1458, 458] on wm-front-icon-button at bounding box center [1473, 456] width 35 height 35
click at [1462, 525] on wm-front-icon-button at bounding box center [1473, 525] width 35 height 35
click at [499, 49] on div "Activity monitoring Create a callout Book an appointment" at bounding box center [872, 53] width 1298 height 35
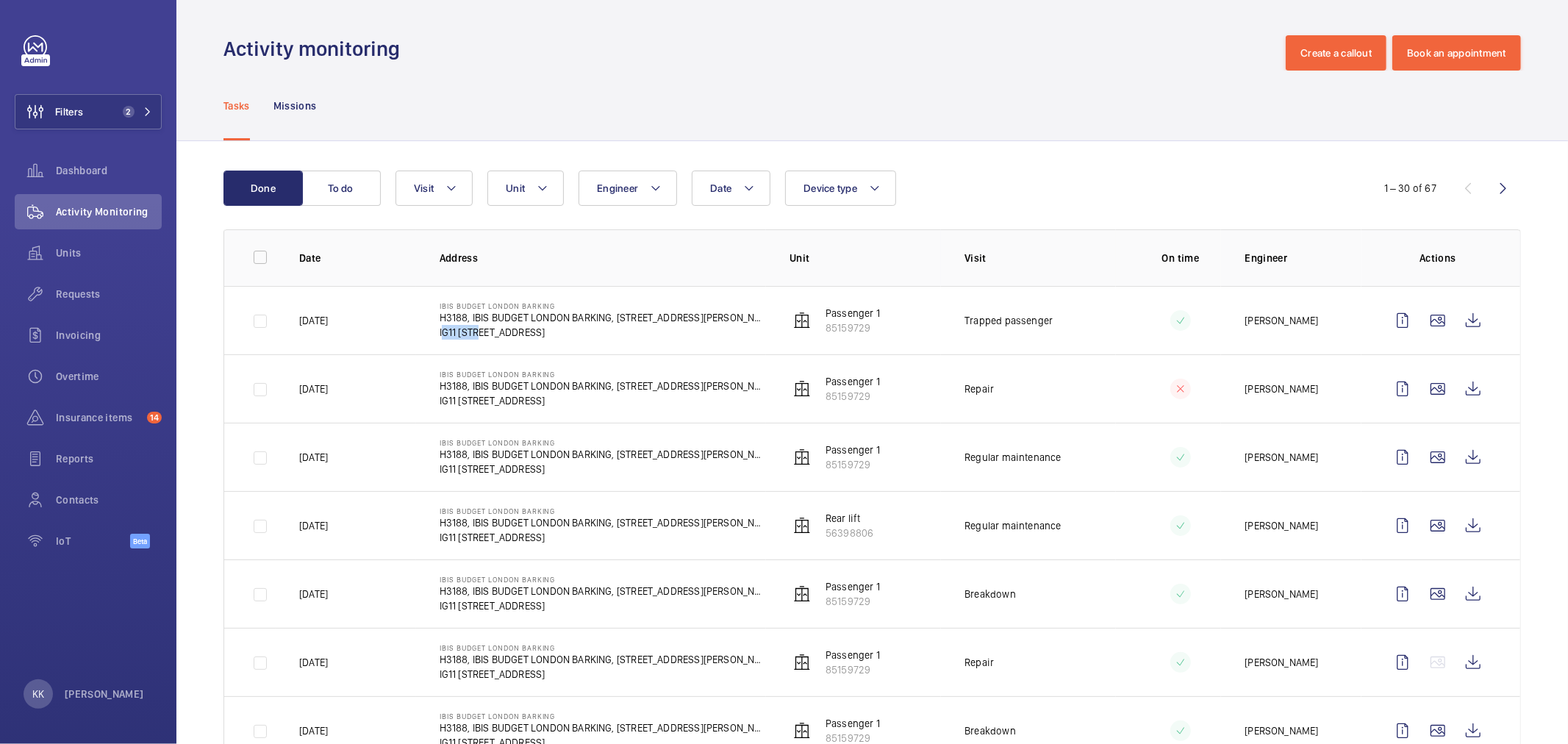
drag, startPoint x: 436, startPoint y: 336, endPoint x: 473, endPoint y: 338, distance: 37.1
click at [473, 338] on td "IBIS BUDGET LONDON BARKING H3188, IBIS BUDGET LONDON BARKING, 10 Pepys St IG11 …" at bounding box center [591, 319] width 350 height 68
copy p "IG11 7BA"
drag, startPoint x: 562, startPoint y: 304, endPoint x: 406, endPoint y: 302, distance: 156.0
click at [0, 0] on tr "Today IBIS BUDGET LONDON BARKING H3188, IBIS BUDGET LONDON BARKING, 10 Pepys St…" at bounding box center [0, 0] width 0 height 0
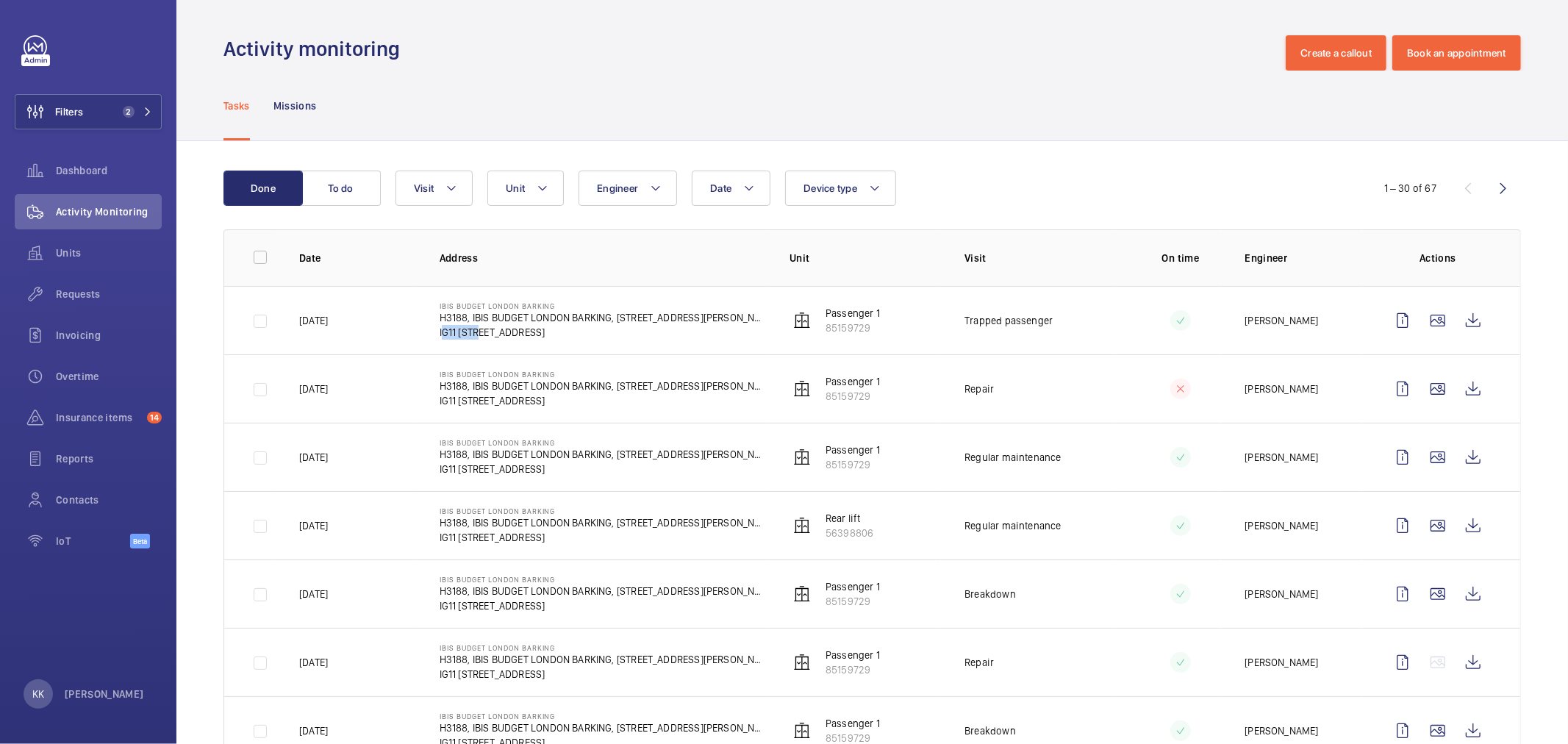
copy tr "IBIS BUDGET LONDON BARKING"
click at [721, 124] on div "Tasks Missions" at bounding box center [872, 105] width 1298 height 70
click at [124, 111] on span "2" at bounding box center [129, 111] width 12 height 12
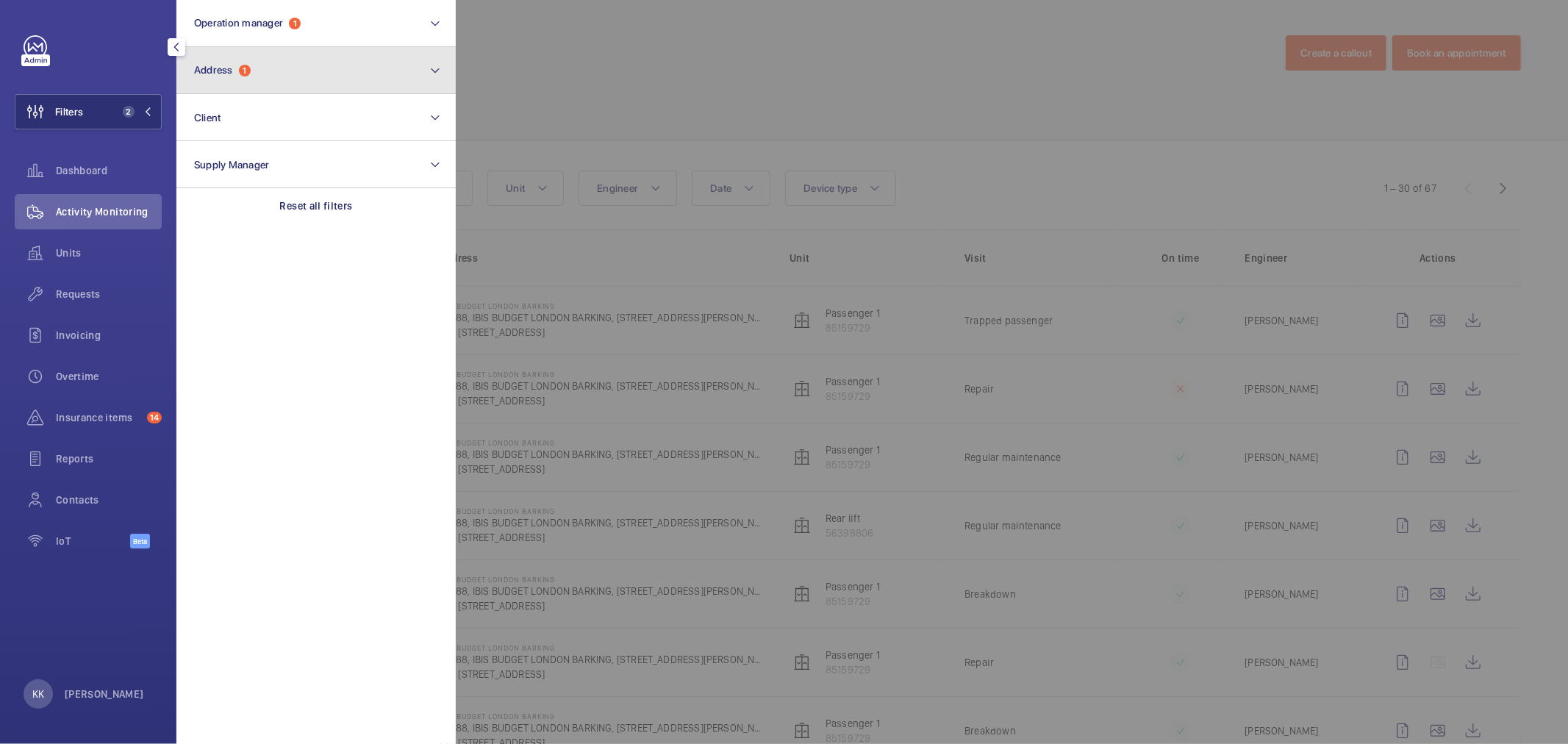
click at [250, 64] on span "Address 1" at bounding box center [222, 70] width 57 height 12
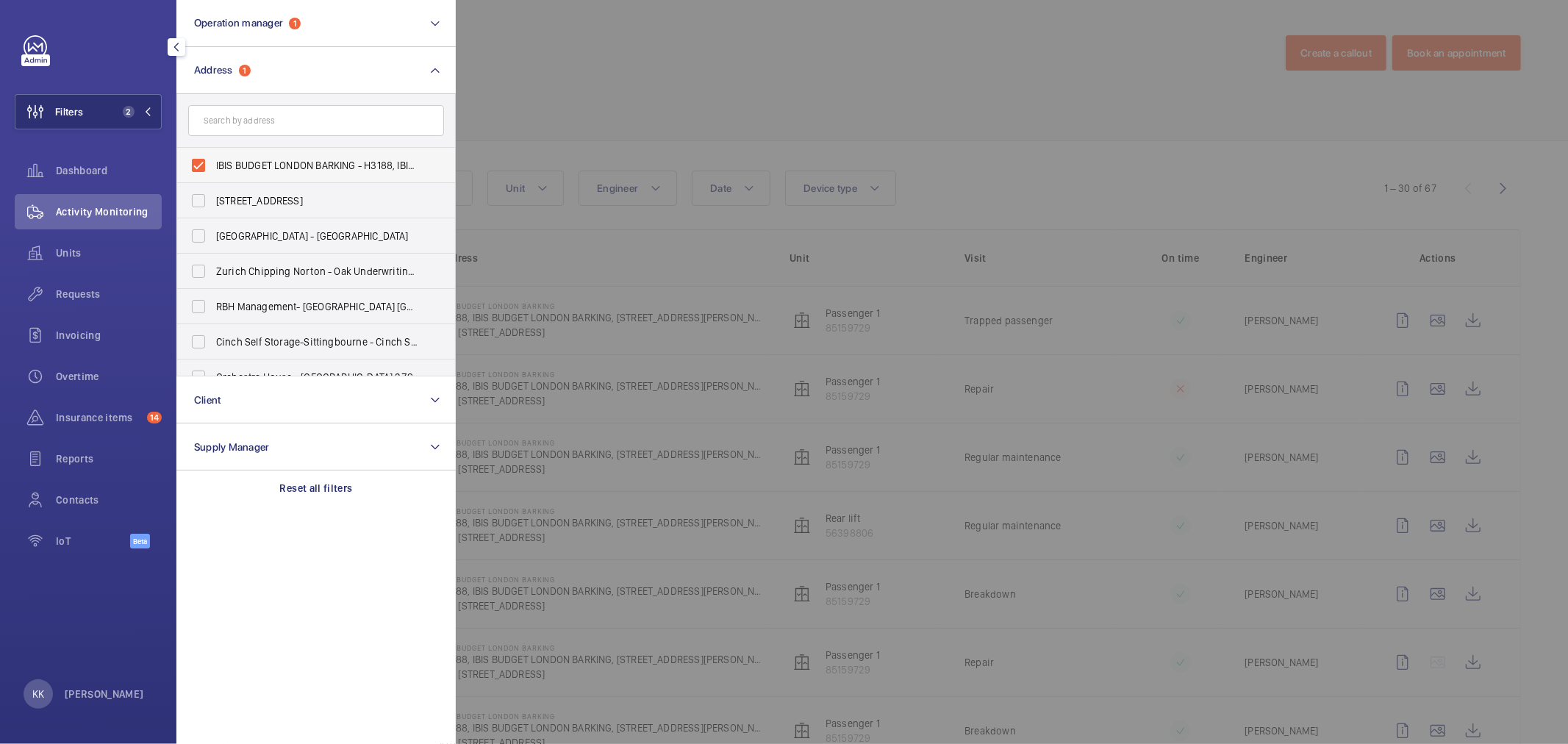
click at [255, 166] on span "IBIS BUDGET LONDON BARKING - H3188, IBIS BUDGET LONDON BARKING, 10 Pepys St, HI…" at bounding box center [316, 165] width 202 height 14
click at [213, 166] on input "IBIS BUDGET LONDON BARKING - H3188, IBIS BUDGET LONDON BARKING, 10 Pepys St, HI…" at bounding box center [199, 165] width 30 height 30
checkbox input "false"
click at [702, 145] on div at bounding box center [1239, 372] width 1568 height 744
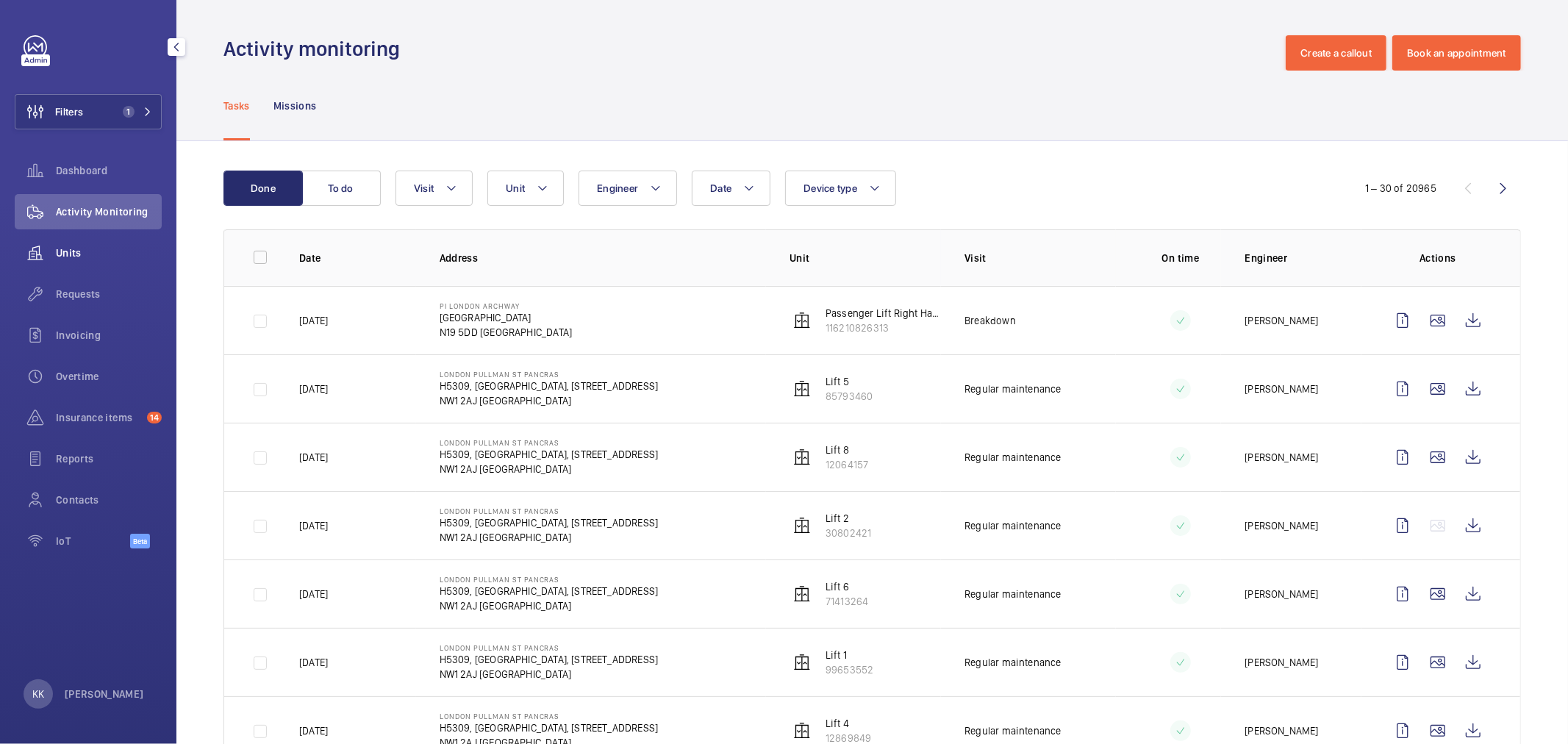
click at [80, 254] on span "Units" at bounding box center [108, 252] width 105 height 14
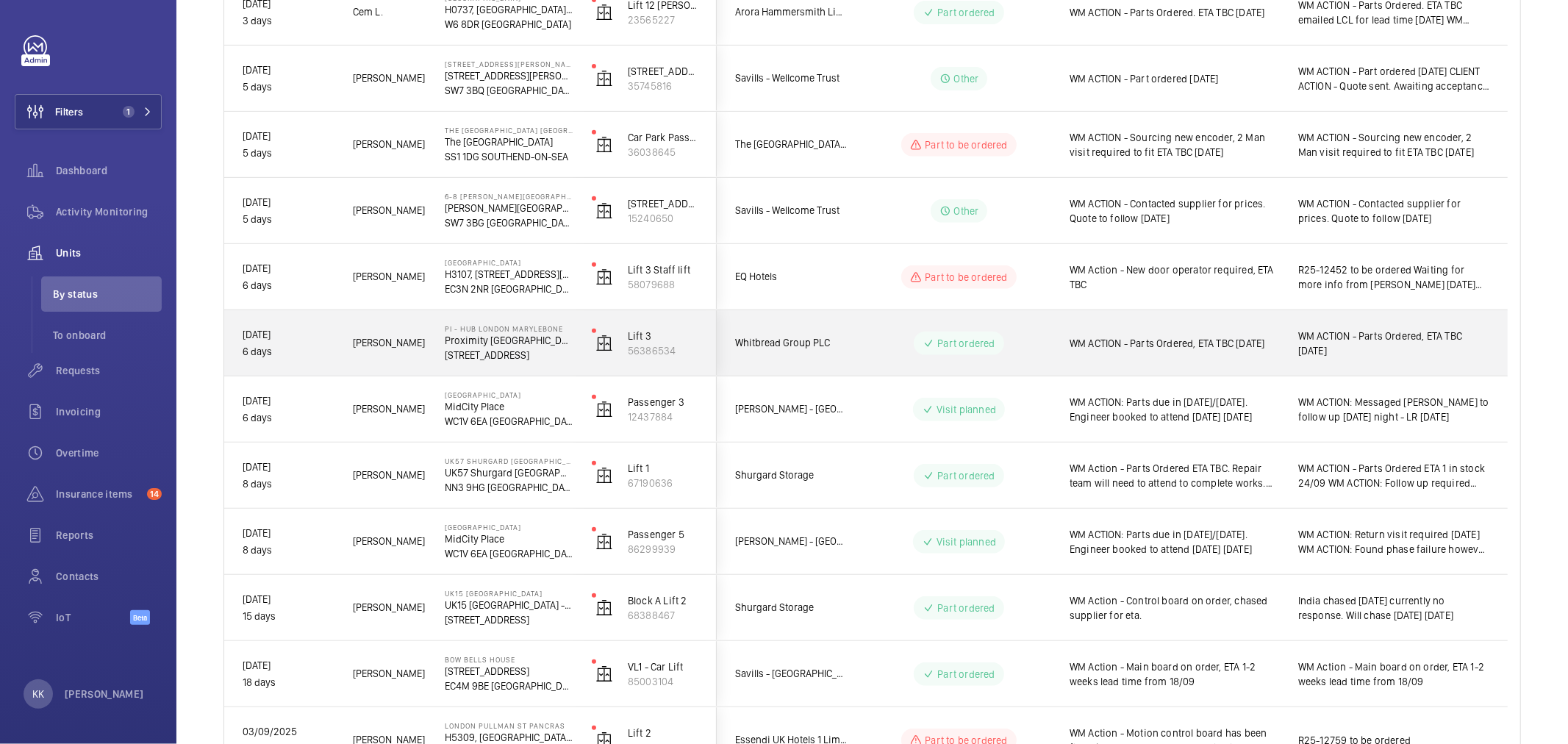
scroll to position [571, 0]
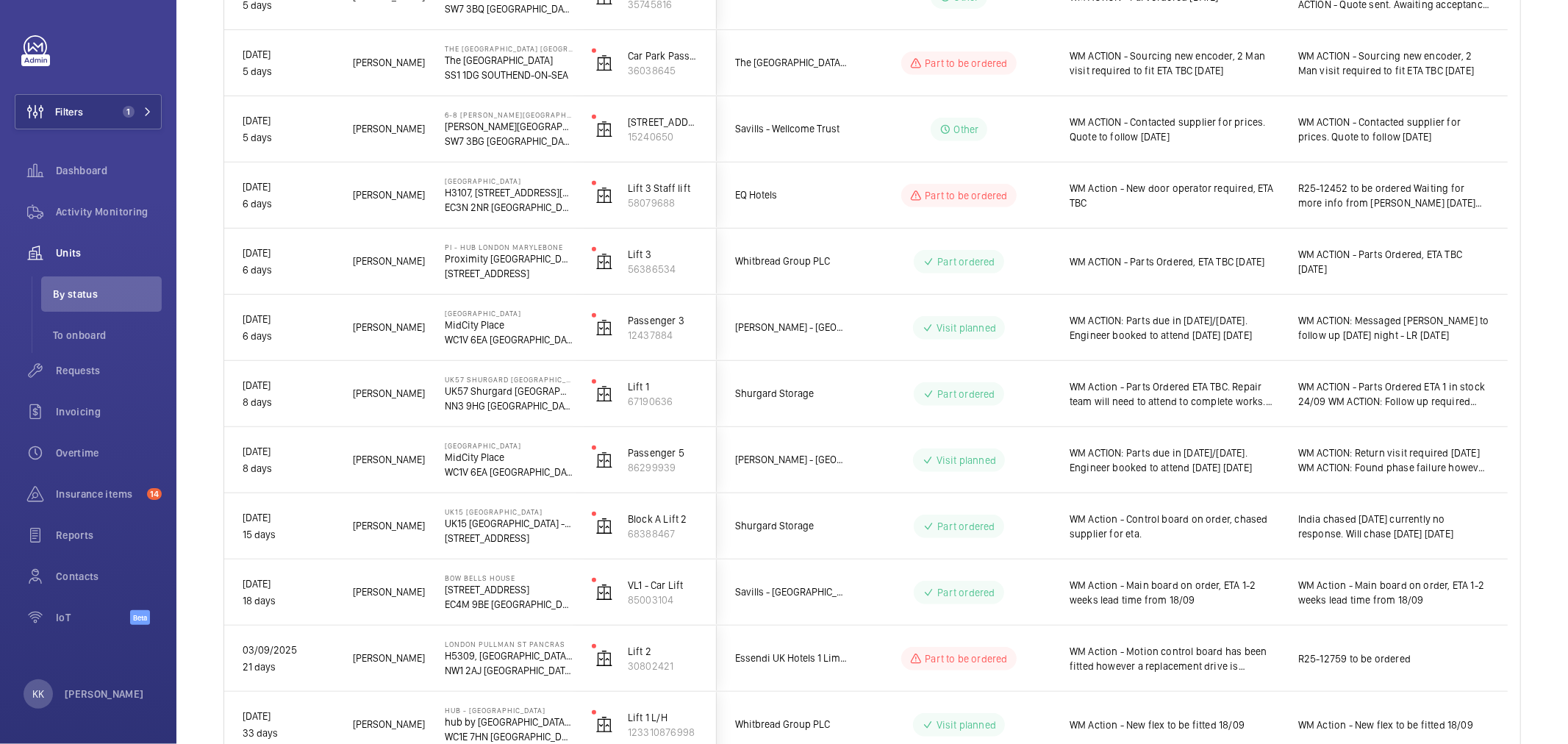
click at [1532, 575] on div "Shutdown Breakdowns Units Engineer Device type More filters Reset all filters 1…" at bounding box center [872, 294] width 1392 height 1466
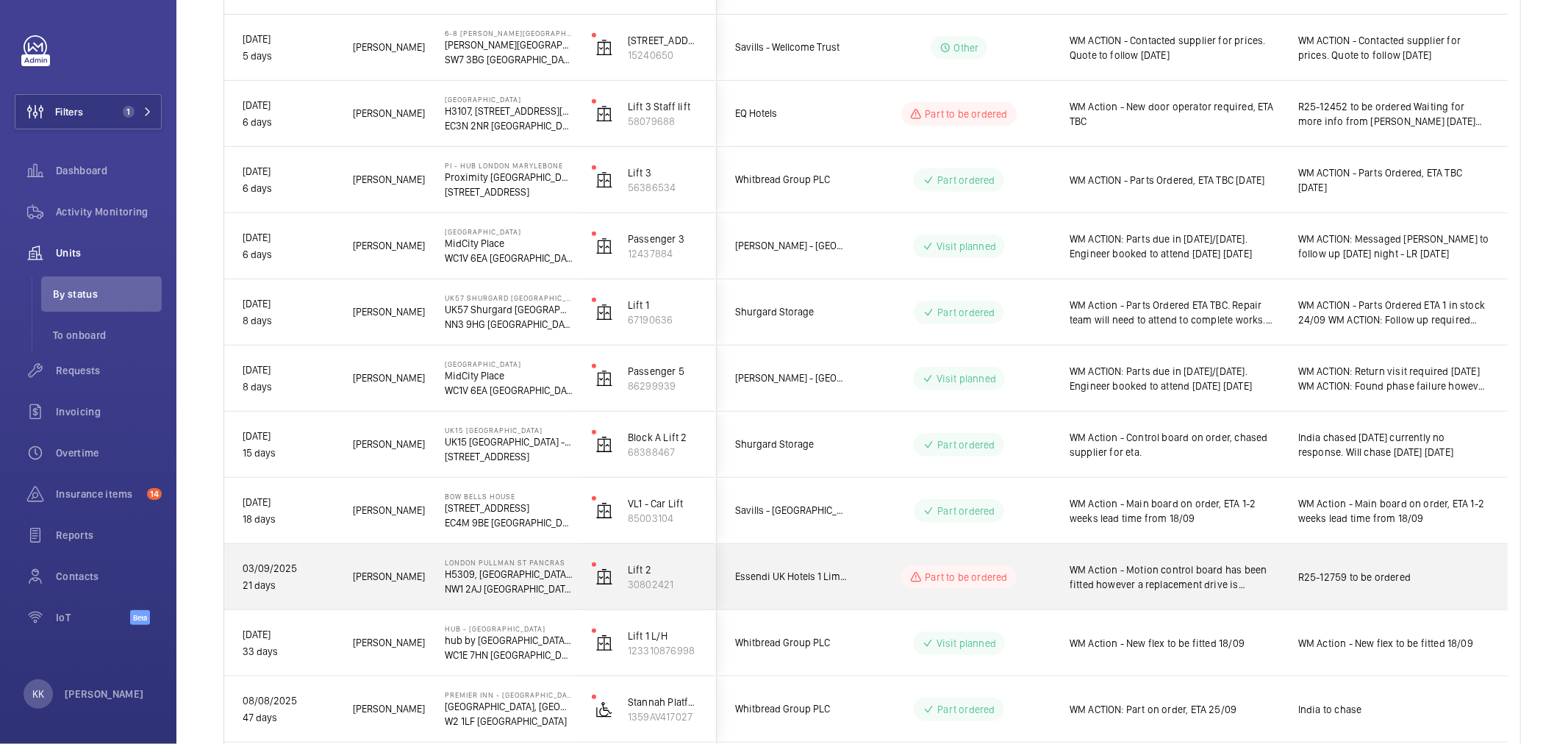
scroll to position [855, 0]
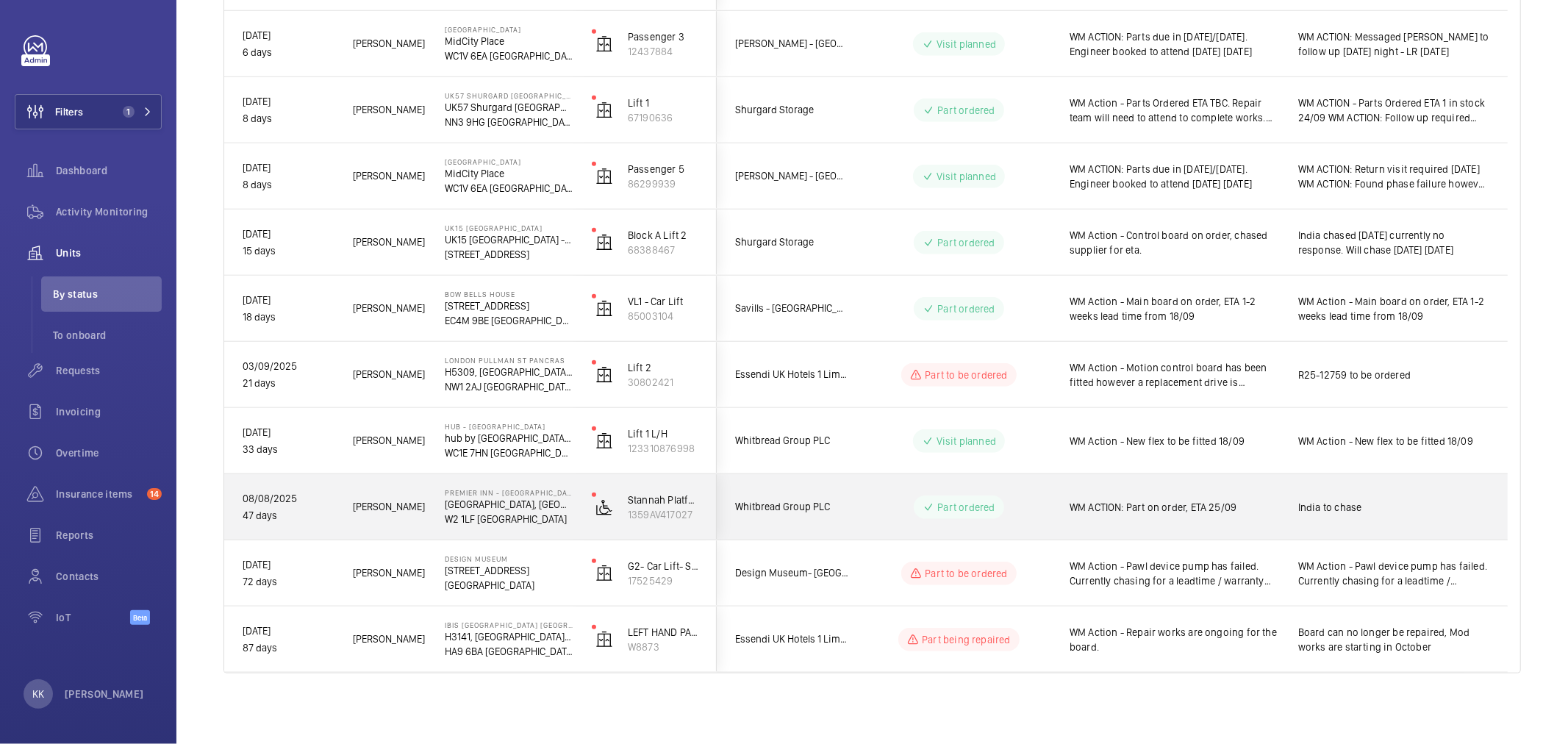
click at [1139, 498] on div "WM ACTION: Part on order, ETA 25/09" at bounding box center [1175, 506] width 210 height 34
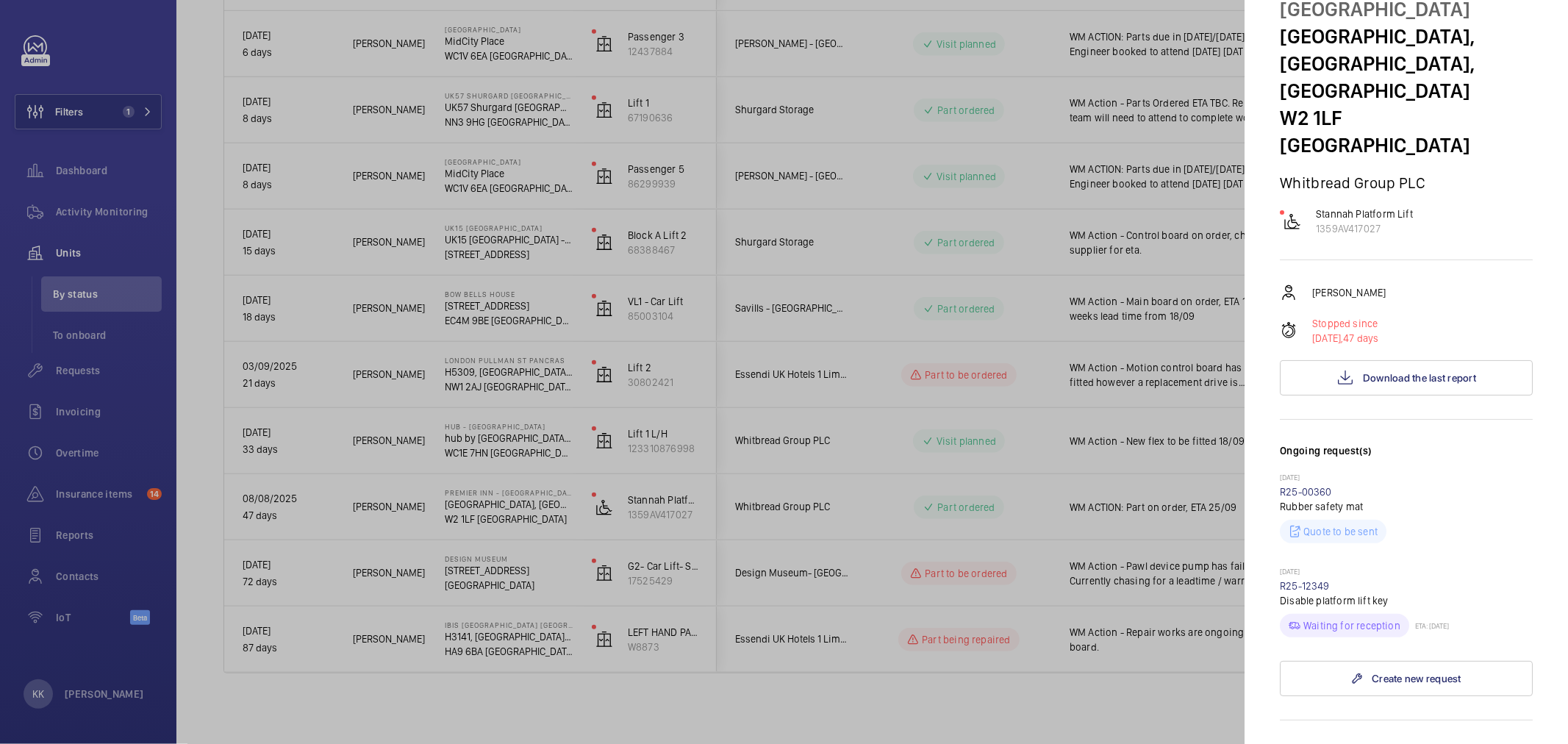
scroll to position [163, 0]
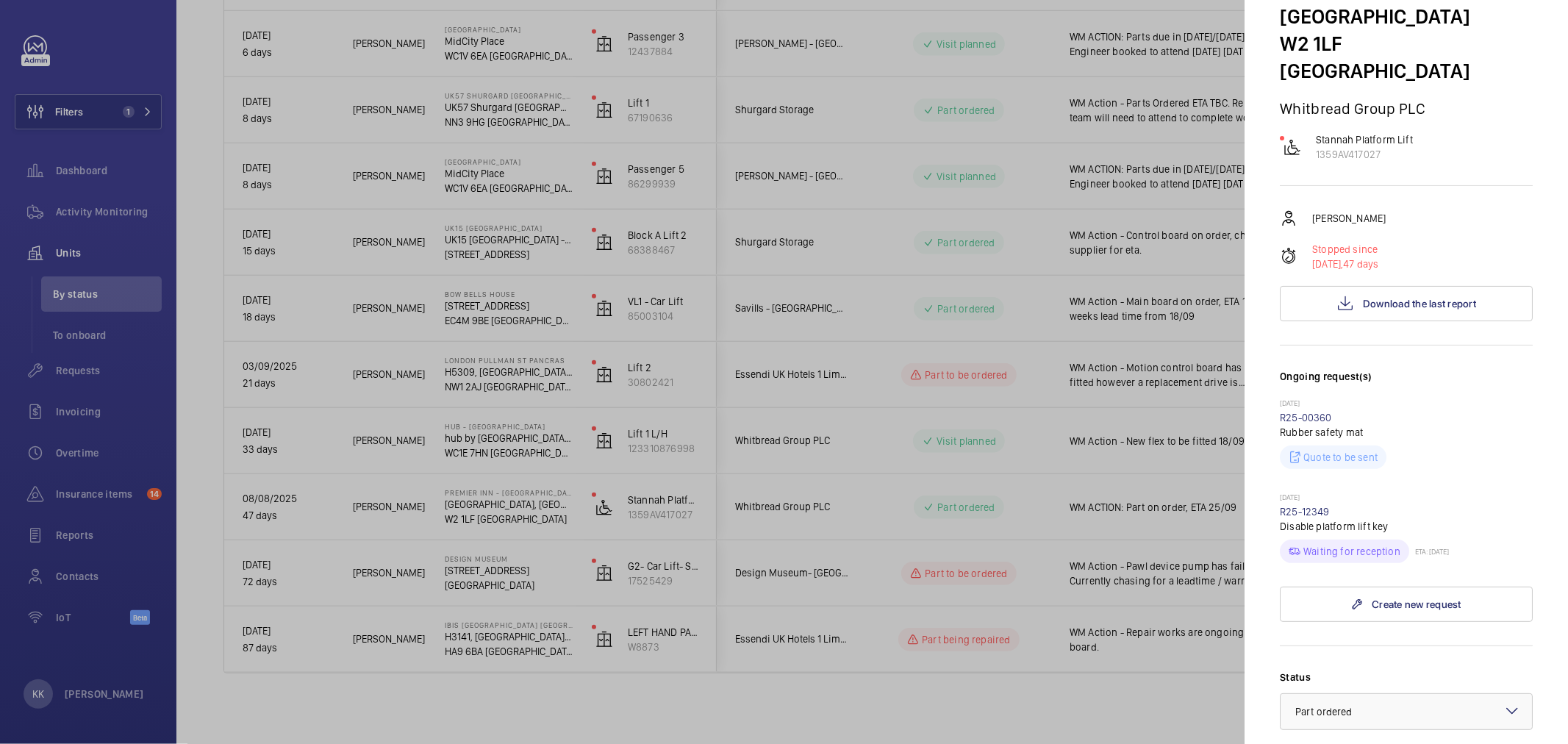
click at [926, 494] on div at bounding box center [784, 372] width 1568 height 744
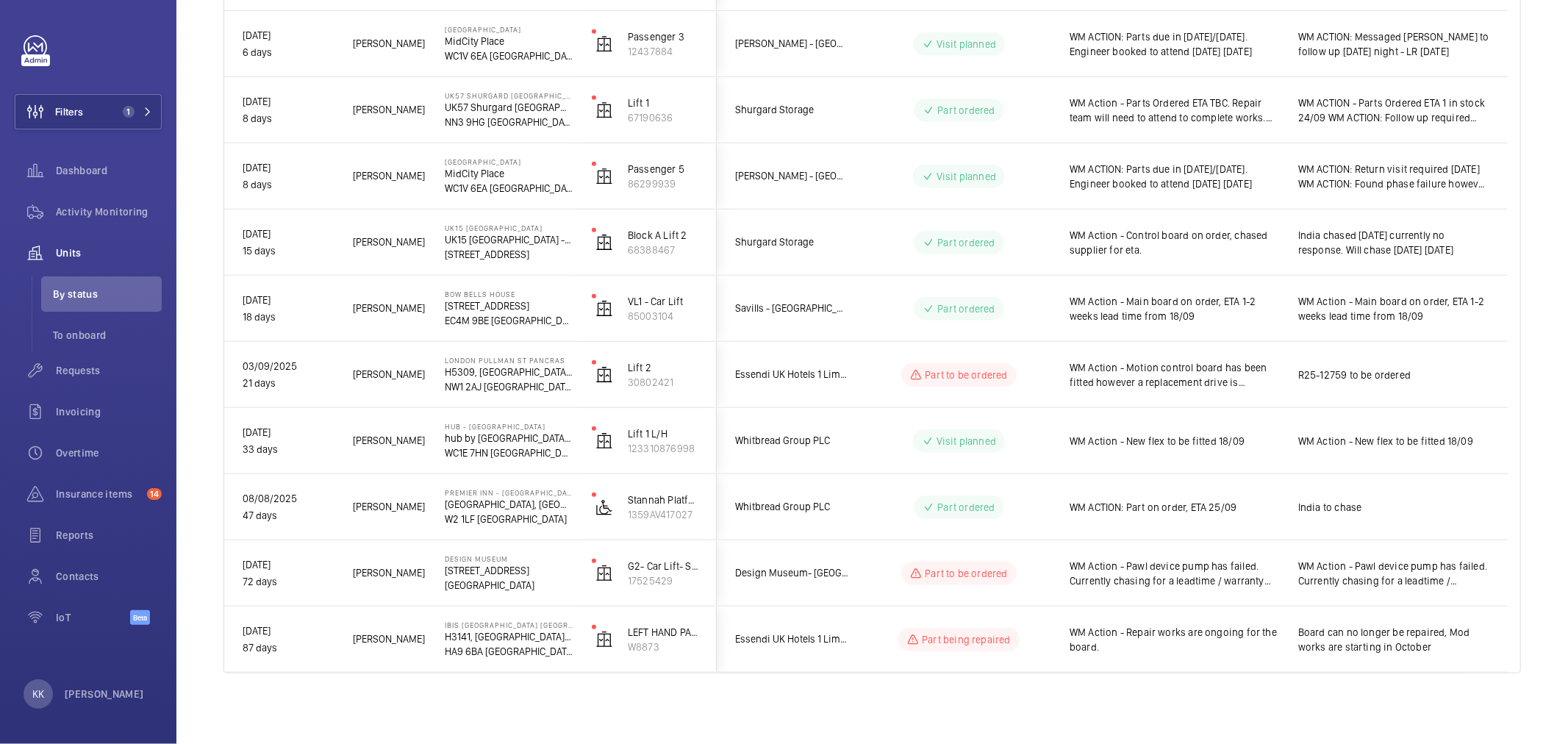
scroll to position [0, 0]
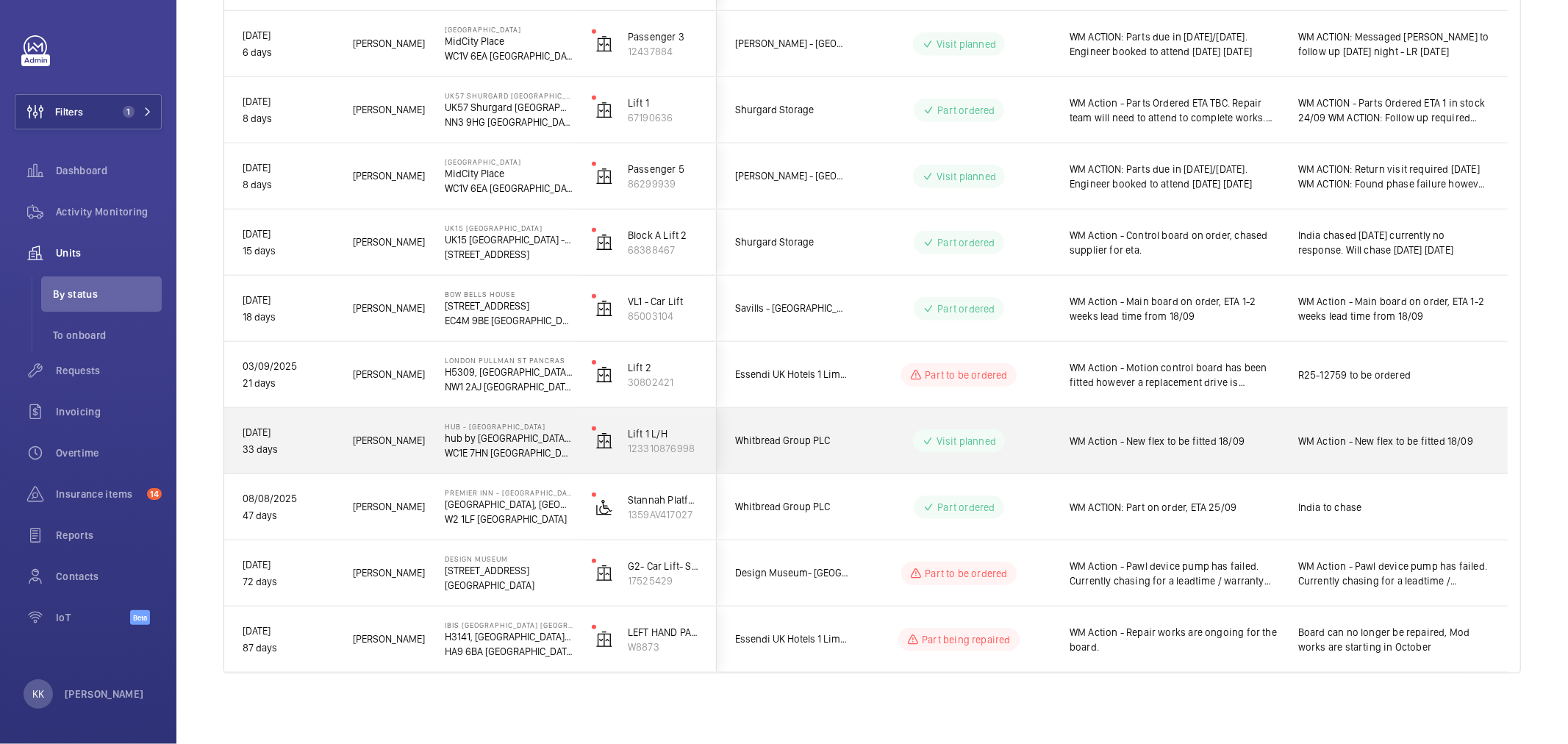
click at [1179, 429] on div "WM Action - New flex to be fitted 18/09" at bounding box center [1175, 440] width 210 height 34
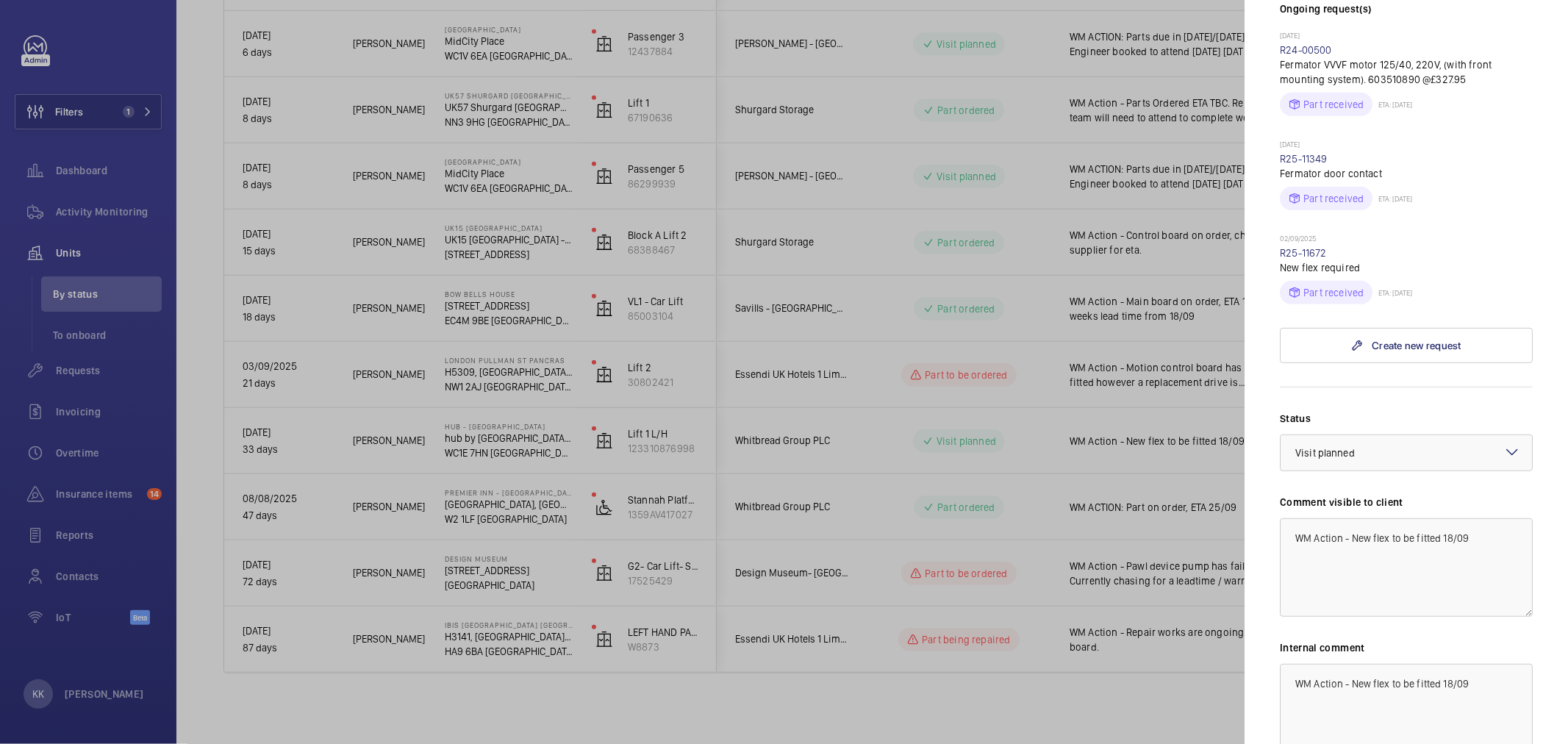
scroll to position [311, 0]
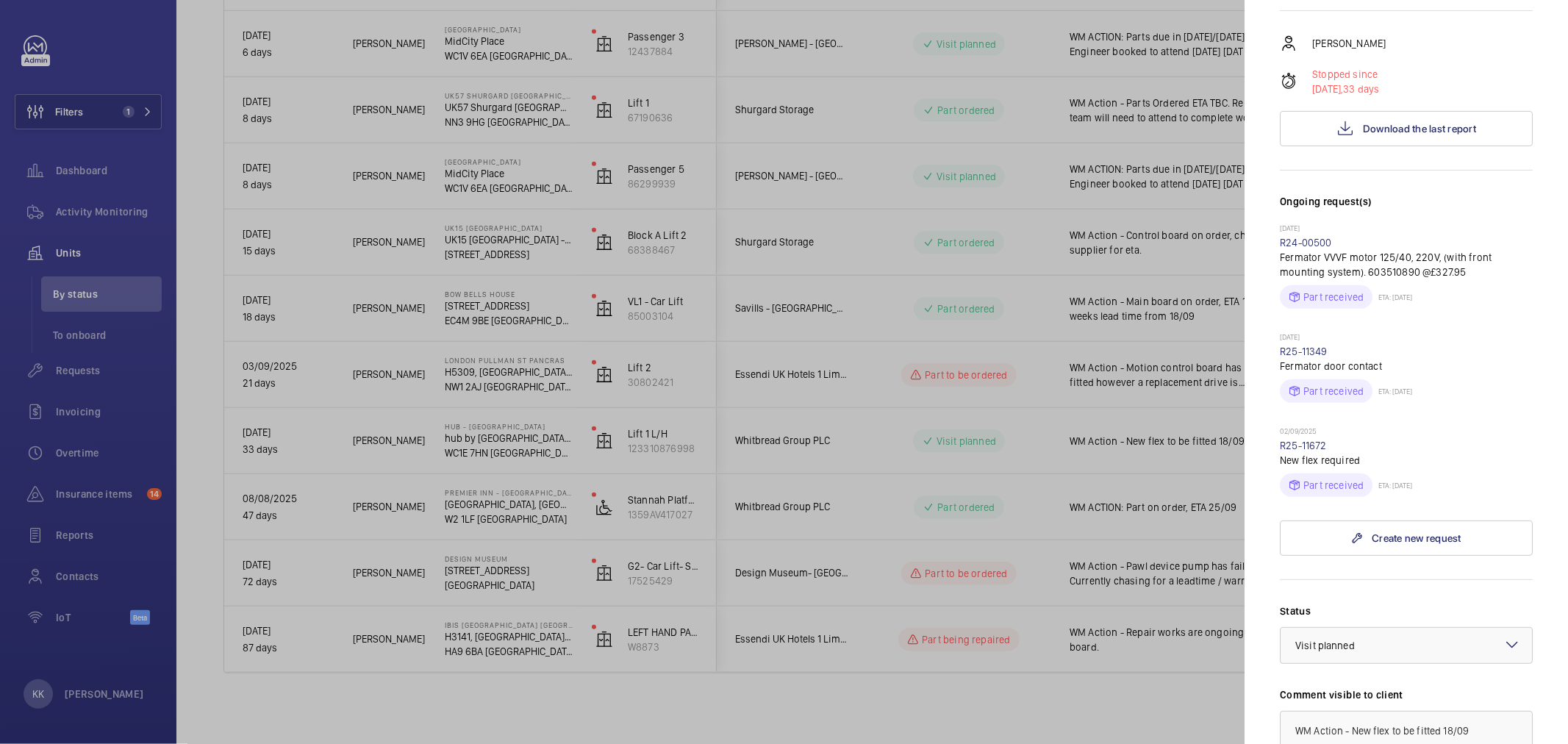
drag, startPoint x: 1337, startPoint y: 420, endPoint x: 1272, endPoint y: 424, distance: 65.1
click at [1272, 424] on mat-sidenav "Stopped unit Hub - Goodge Street hub by Premier Inn London Goodge Street hotel …" at bounding box center [1406, 372] width 323 height 744
copy link "R25-11672"
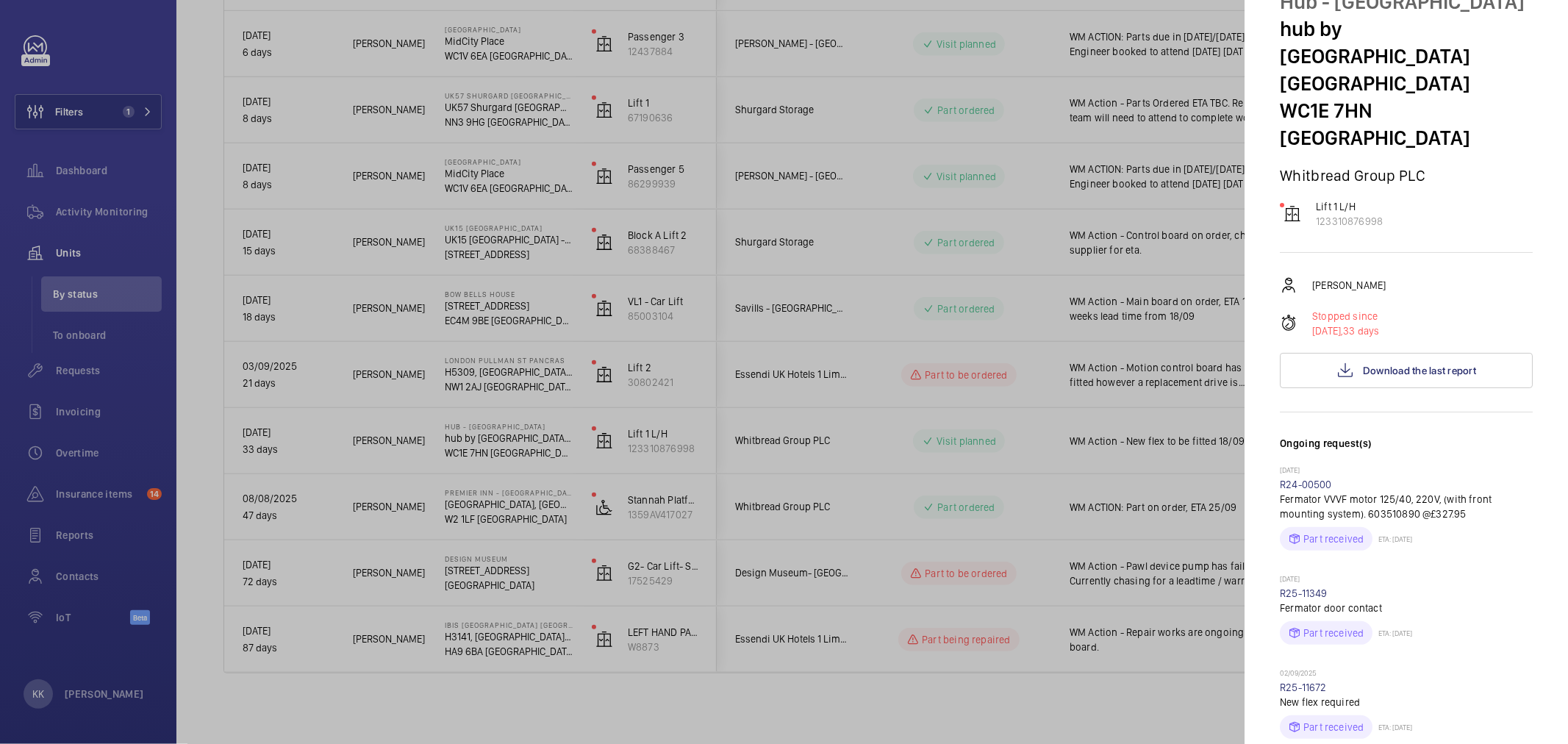
scroll to position [163, 0]
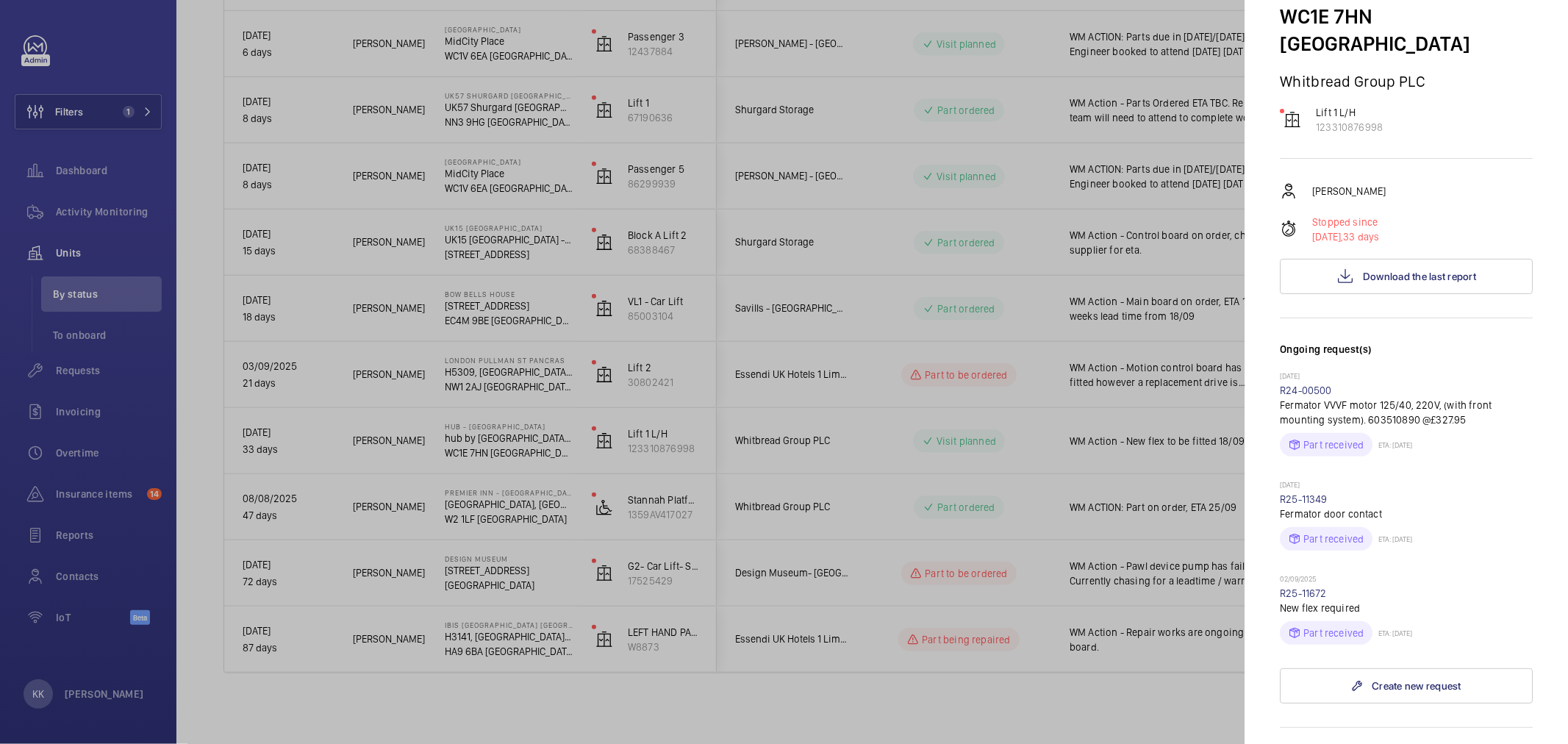
click at [1473, 574] on div "02/09/2025 R25-11672 New flex required Part received ETA: 18/09/2025" at bounding box center [1407, 610] width 253 height 71
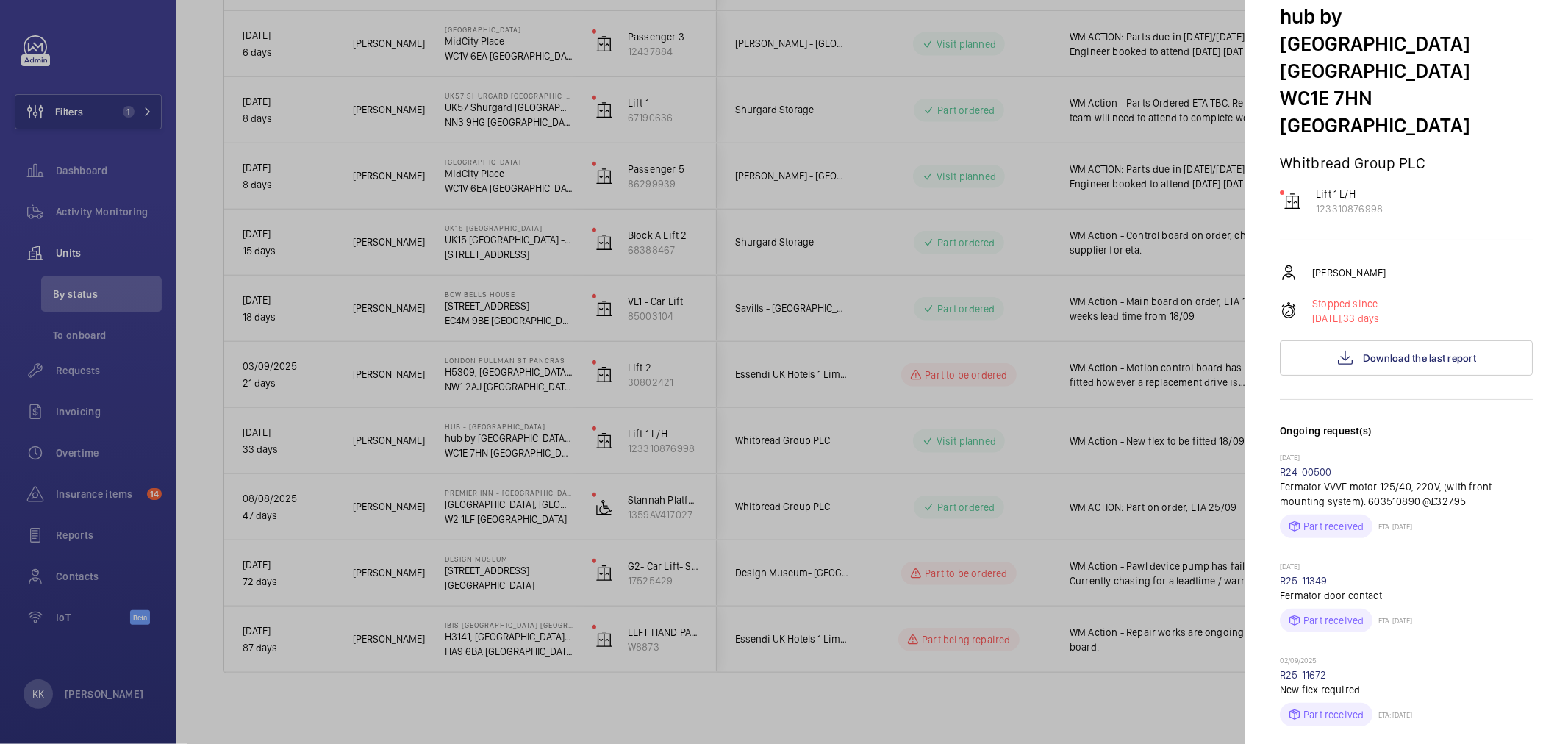
scroll to position [0, 0]
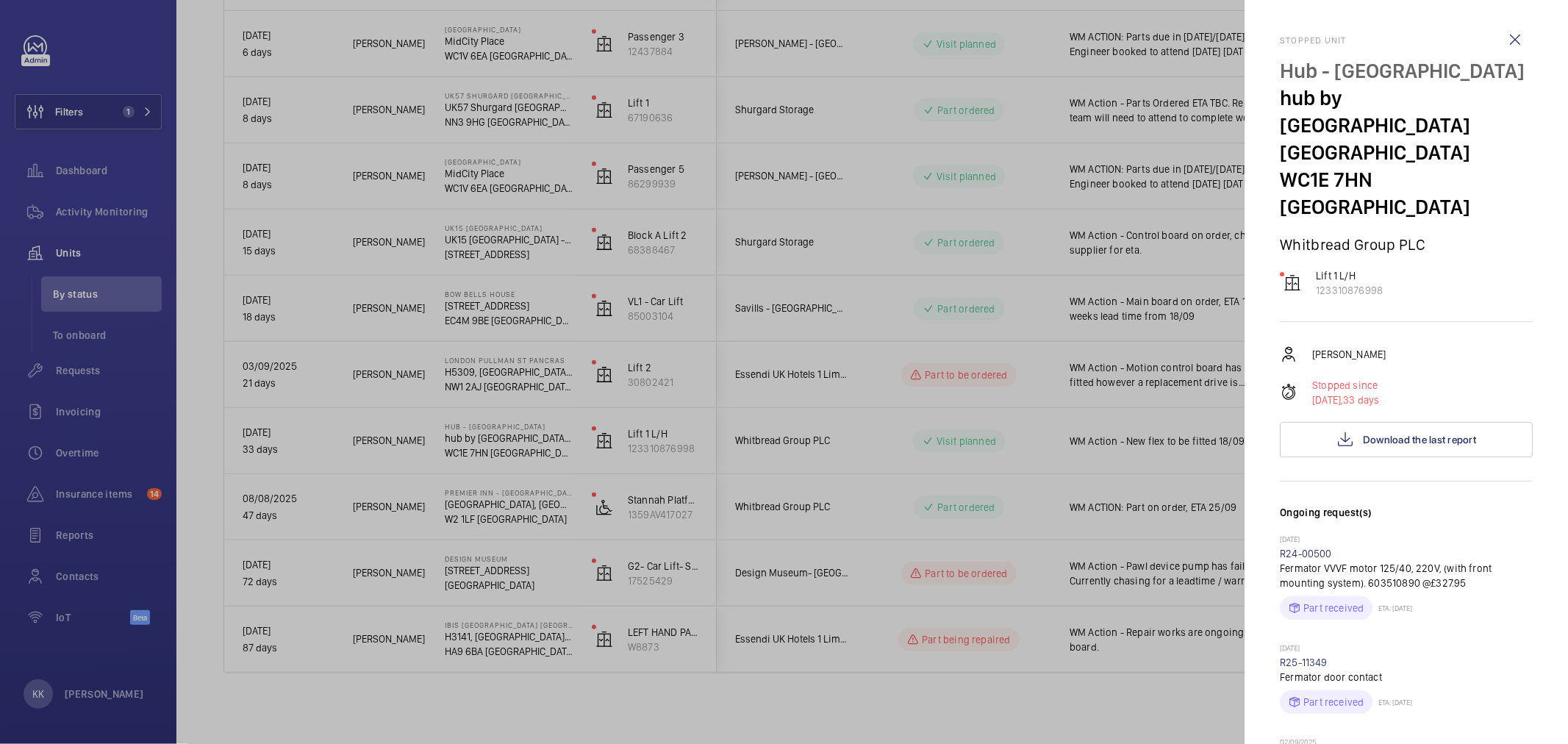
click at [1513, 505] on h3 "Ongoing request(s)" at bounding box center [1407, 520] width 253 height 30
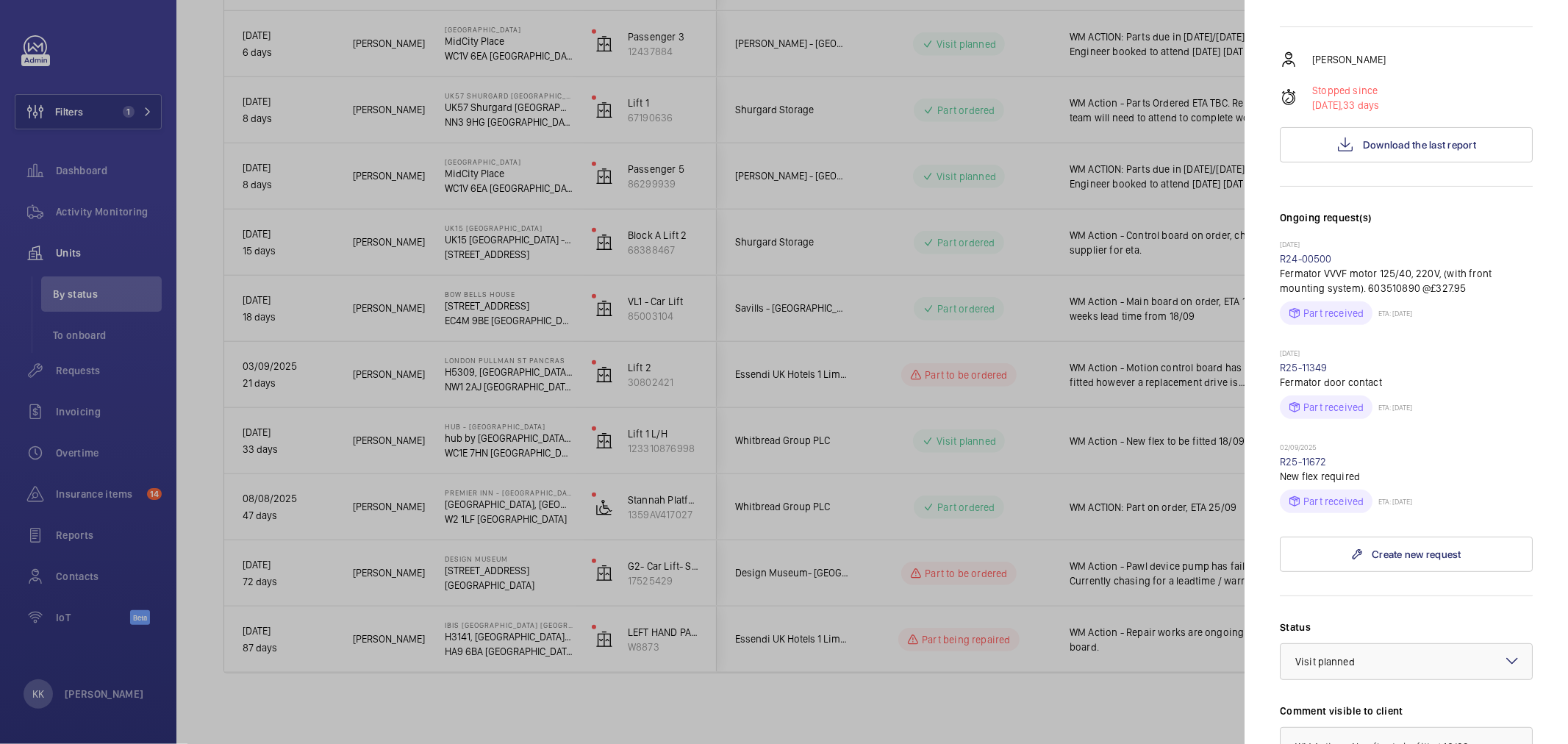
scroll to position [408, 0]
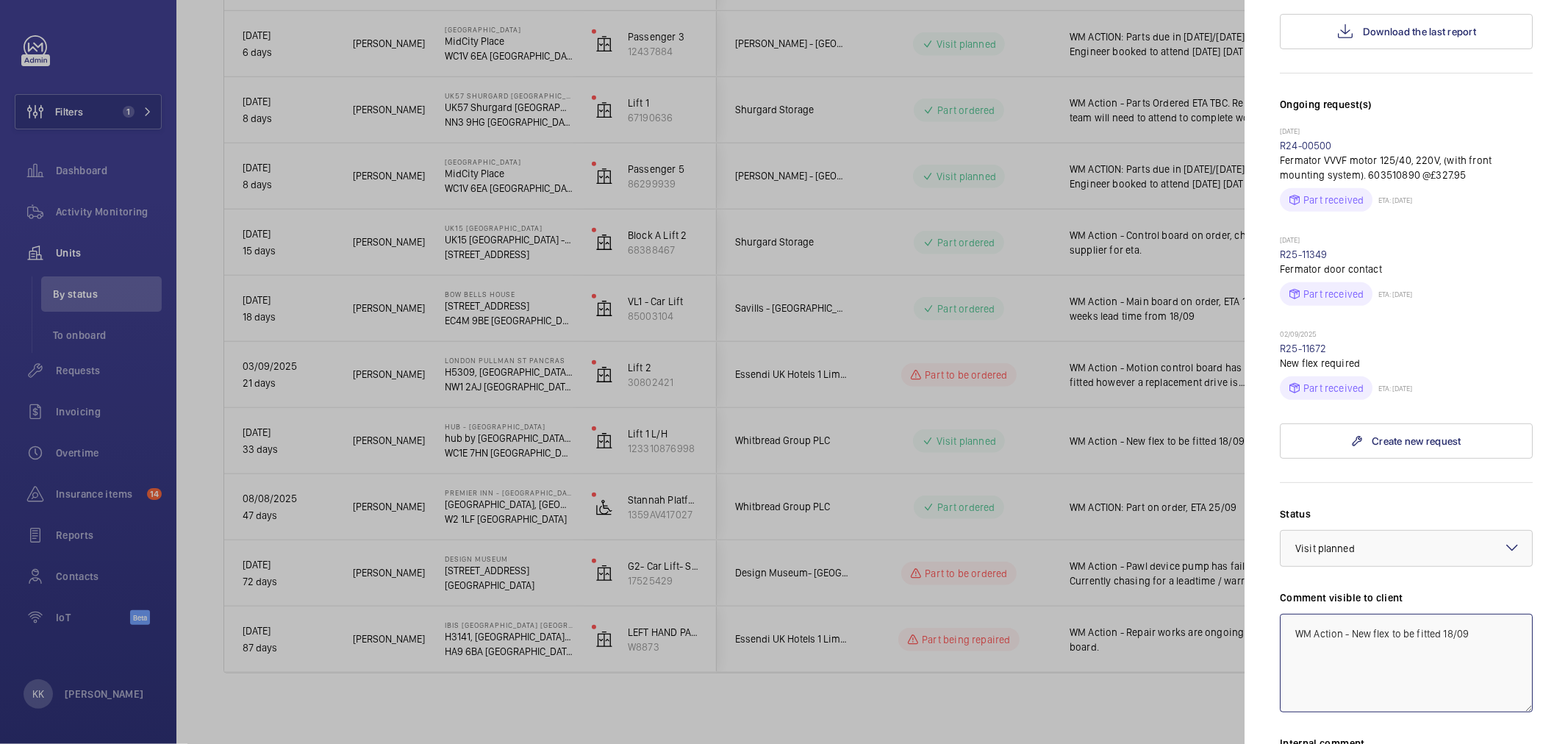
click at [1486, 614] on textarea "WM Action - New flex to be fitted 18/09" at bounding box center [1407, 663] width 253 height 99
drag, startPoint x: 1489, startPoint y: 622, endPoint x: 1351, endPoint y: 660, distance: 143.1
click at [1351, 660] on textarea "WM Action - New flex to be fitted 18/09" at bounding box center [1407, 663] width 253 height 99
click at [1350, 543] on span "Visit planned" at bounding box center [1325, 548] width 59 height 12
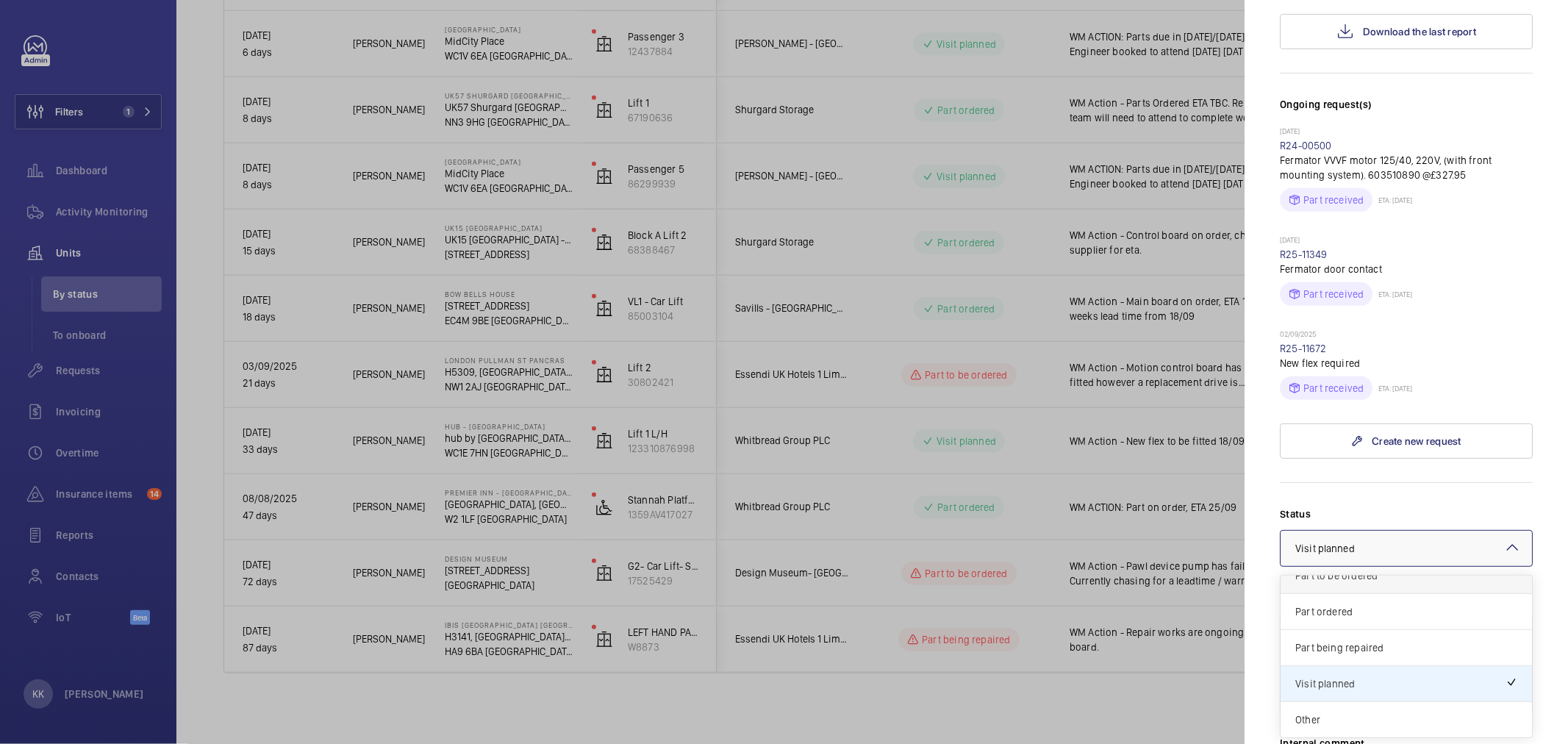
click at [1363, 558] on div "Part to be ordered" at bounding box center [1407, 576] width 251 height 36
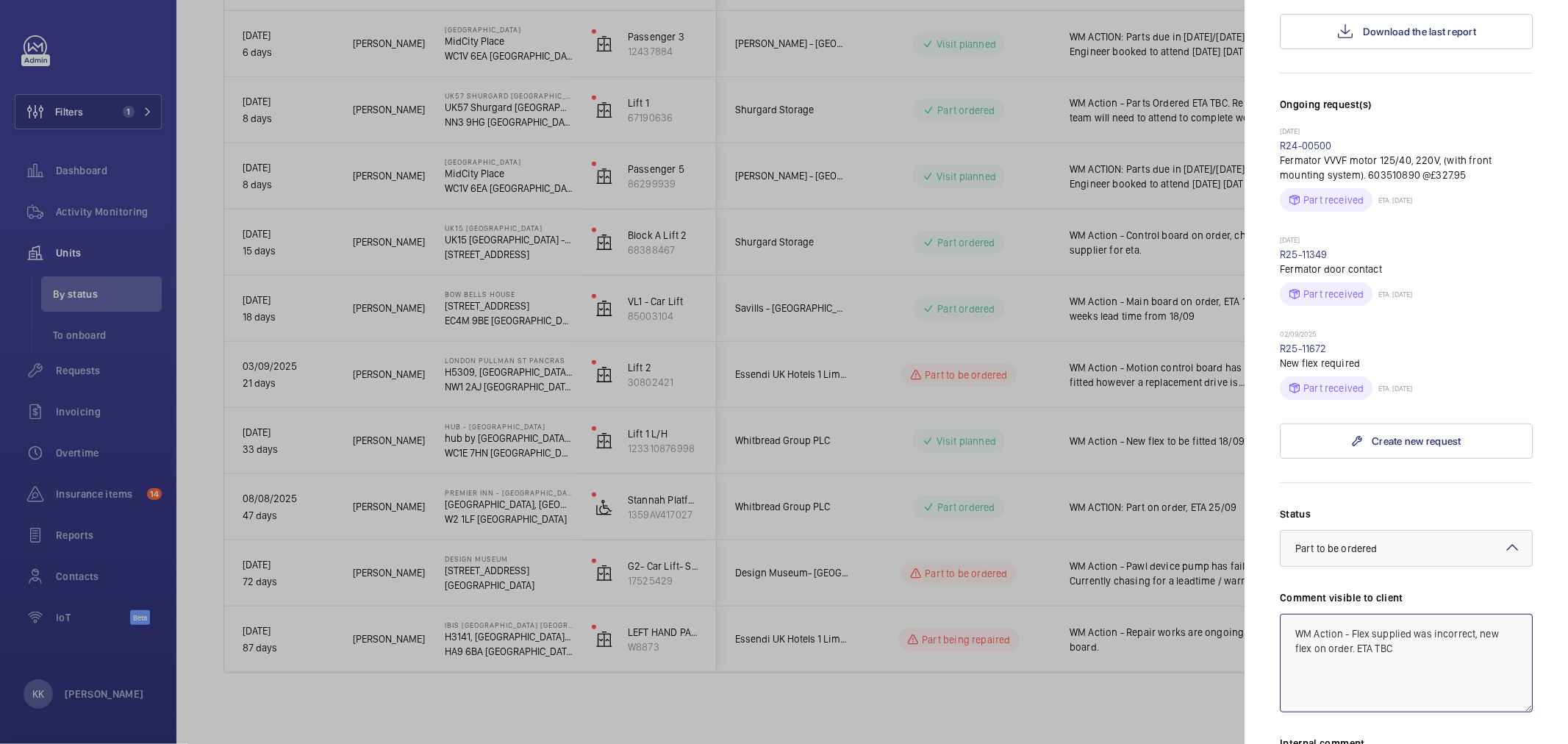
drag, startPoint x: 1403, startPoint y: 647, endPoint x: 1163, endPoint y: 585, distance: 247.9
click at [1163, 585] on mat-sidenav-container "Filters 1 Dashboard Activity Monitoring Units By status To onboard Requests Inv…" at bounding box center [784, 372] width 1568 height 744
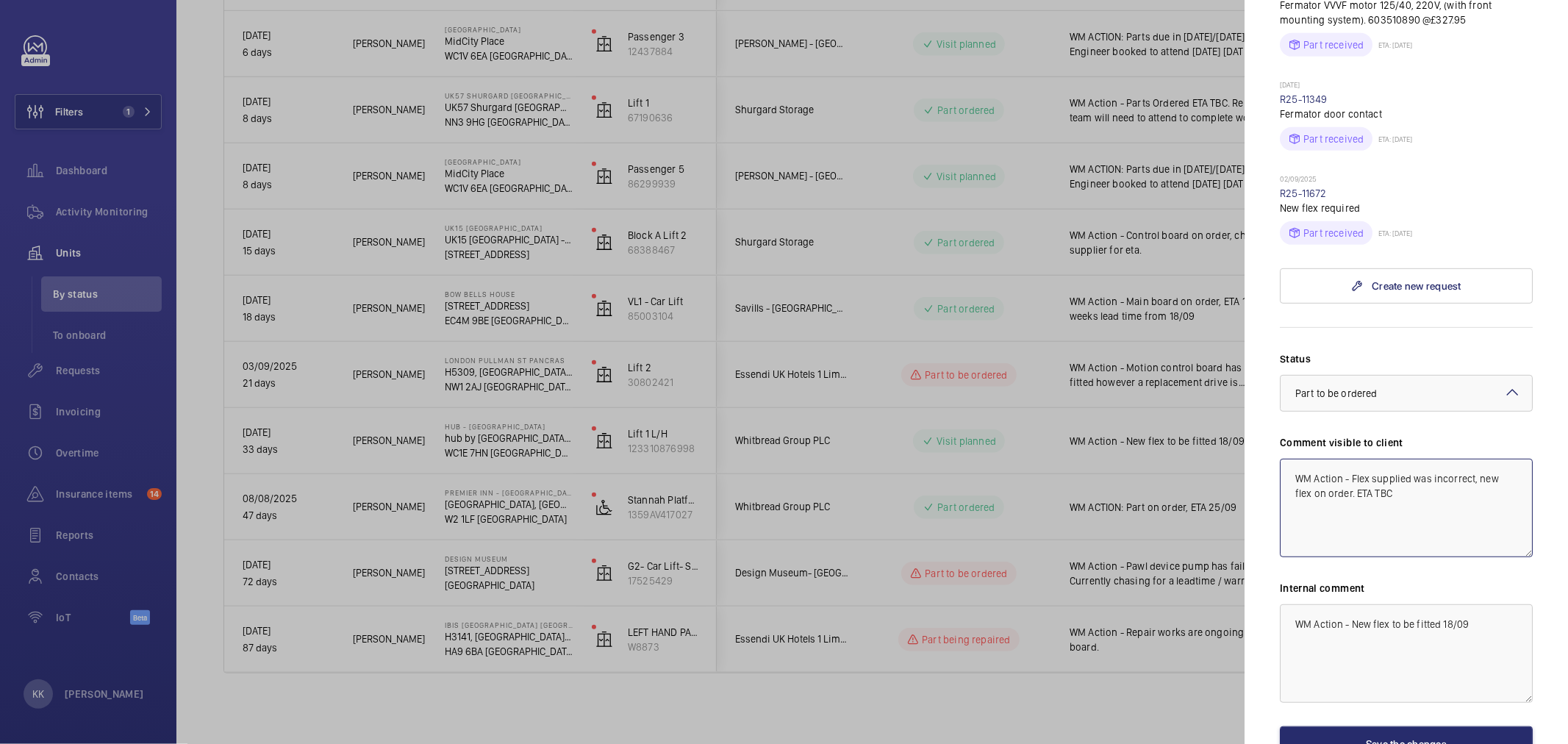
scroll to position [571, 0]
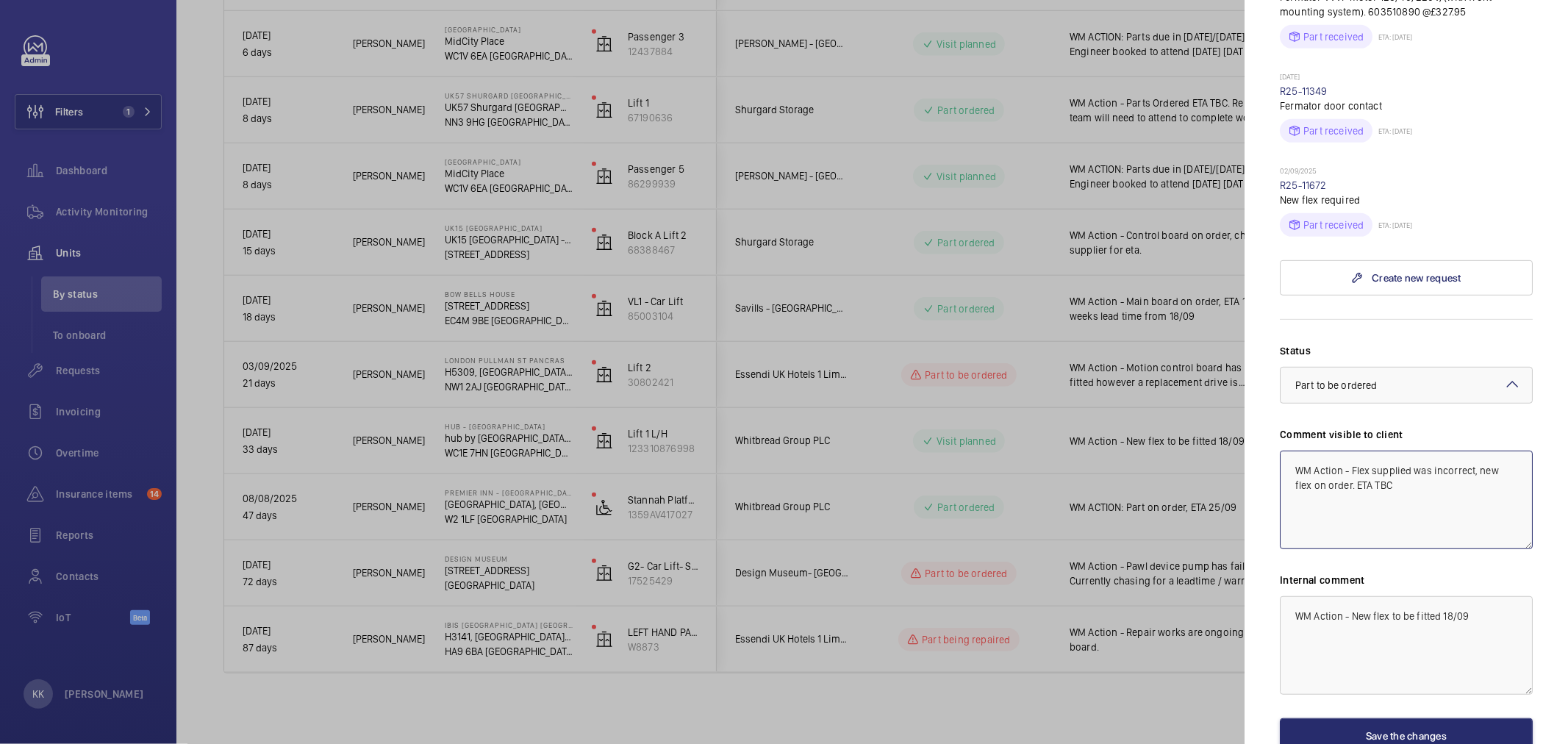
type textarea "WM Action - Flex supplied was incorrect, new flex on order. ETA TBC"
drag, startPoint x: 1482, startPoint y: 585, endPoint x: 1136, endPoint y: 563, distance: 346.7
click at [1138, 563] on mat-sidenav-container "Filters 1 Dashboard Activity Monitoring Units By status To onboard Requests Inv…" at bounding box center [784, 372] width 1568 height 744
type textarea "Asked Keith - new flex needed as this was wrong. No new request on"
click at [1366, 718] on button "Save the changes" at bounding box center [1407, 735] width 253 height 35
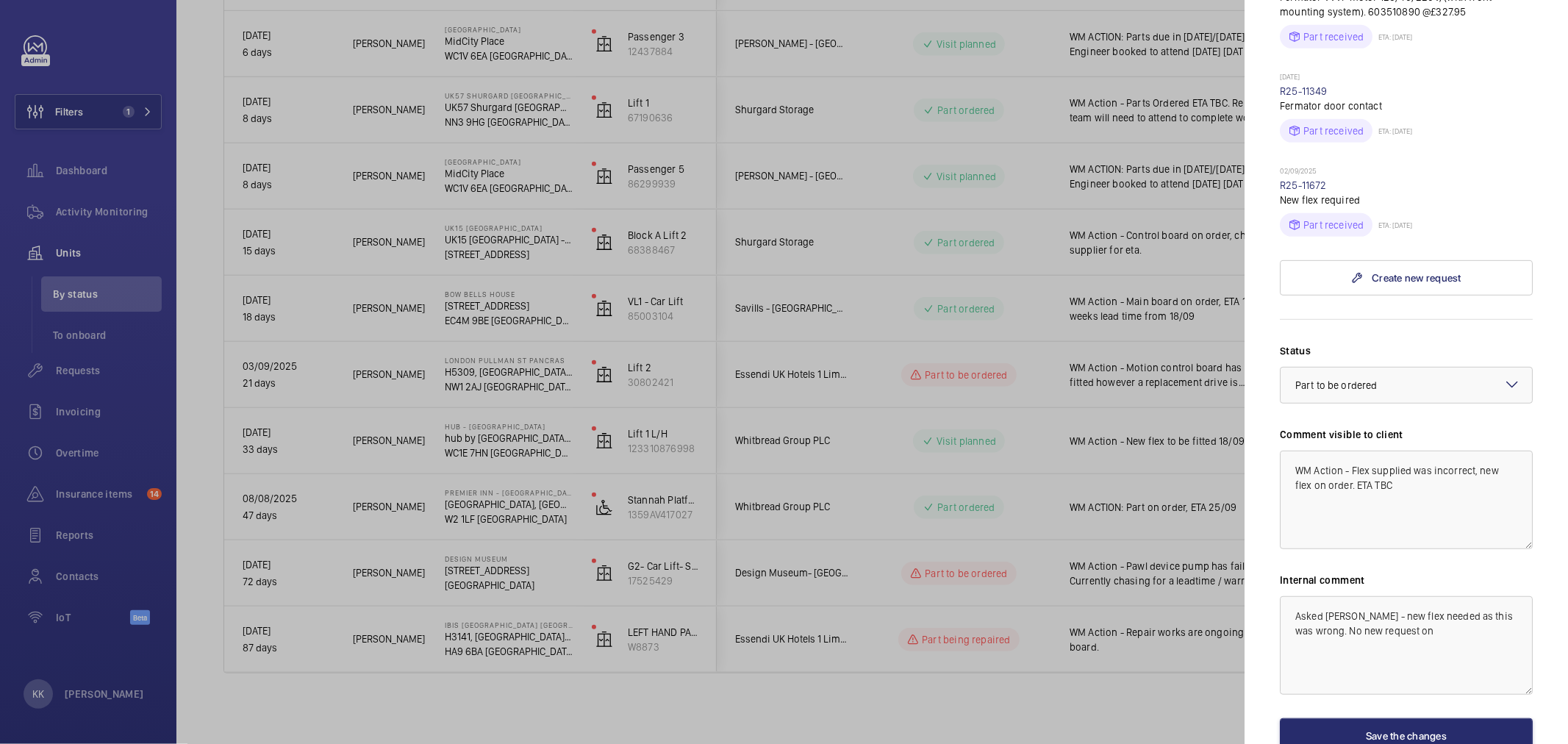
scroll to position [0, 0]
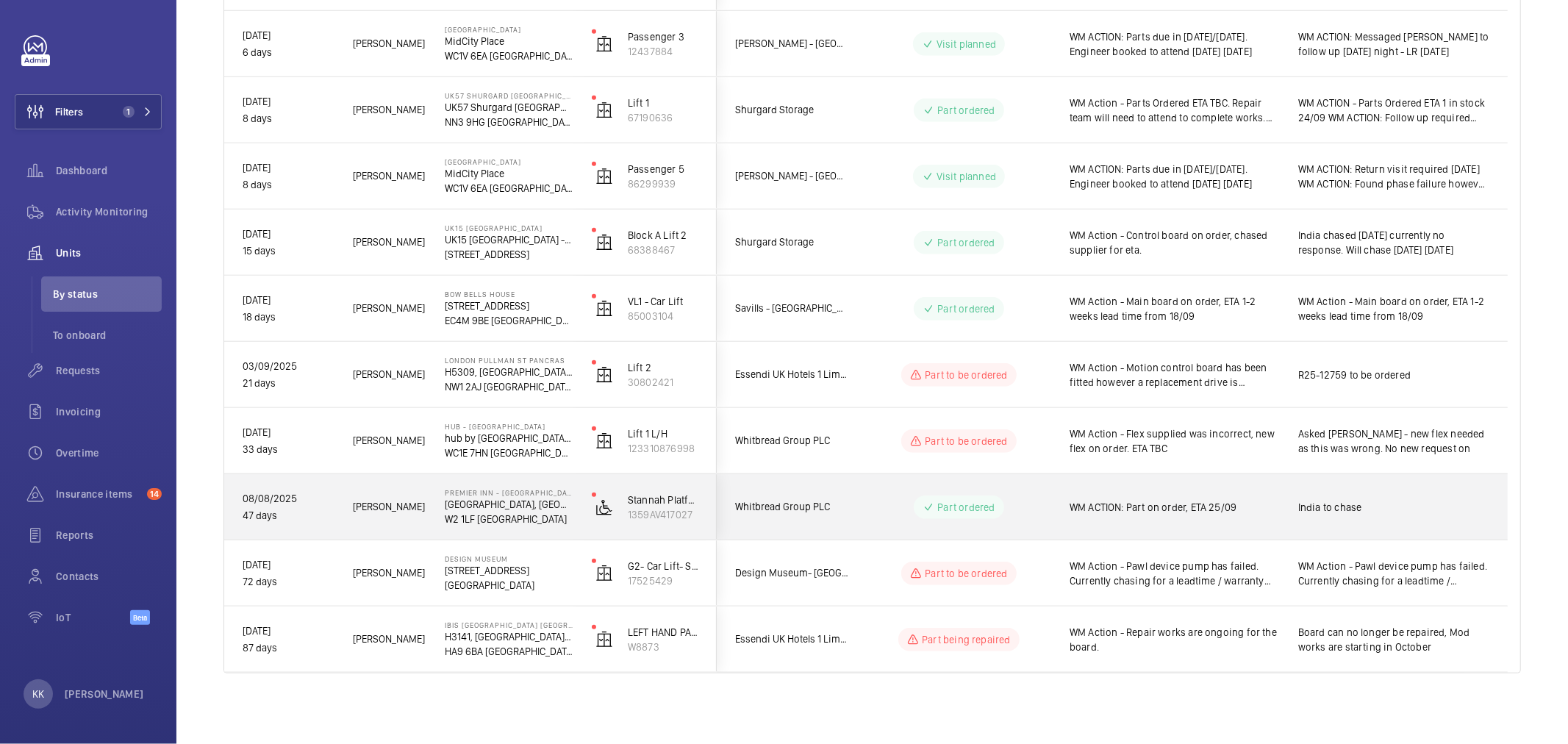
click at [1109, 522] on div "WM ACTION: Part on order, ETA 25/09" at bounding box center [1175, 506] width 210 height 34
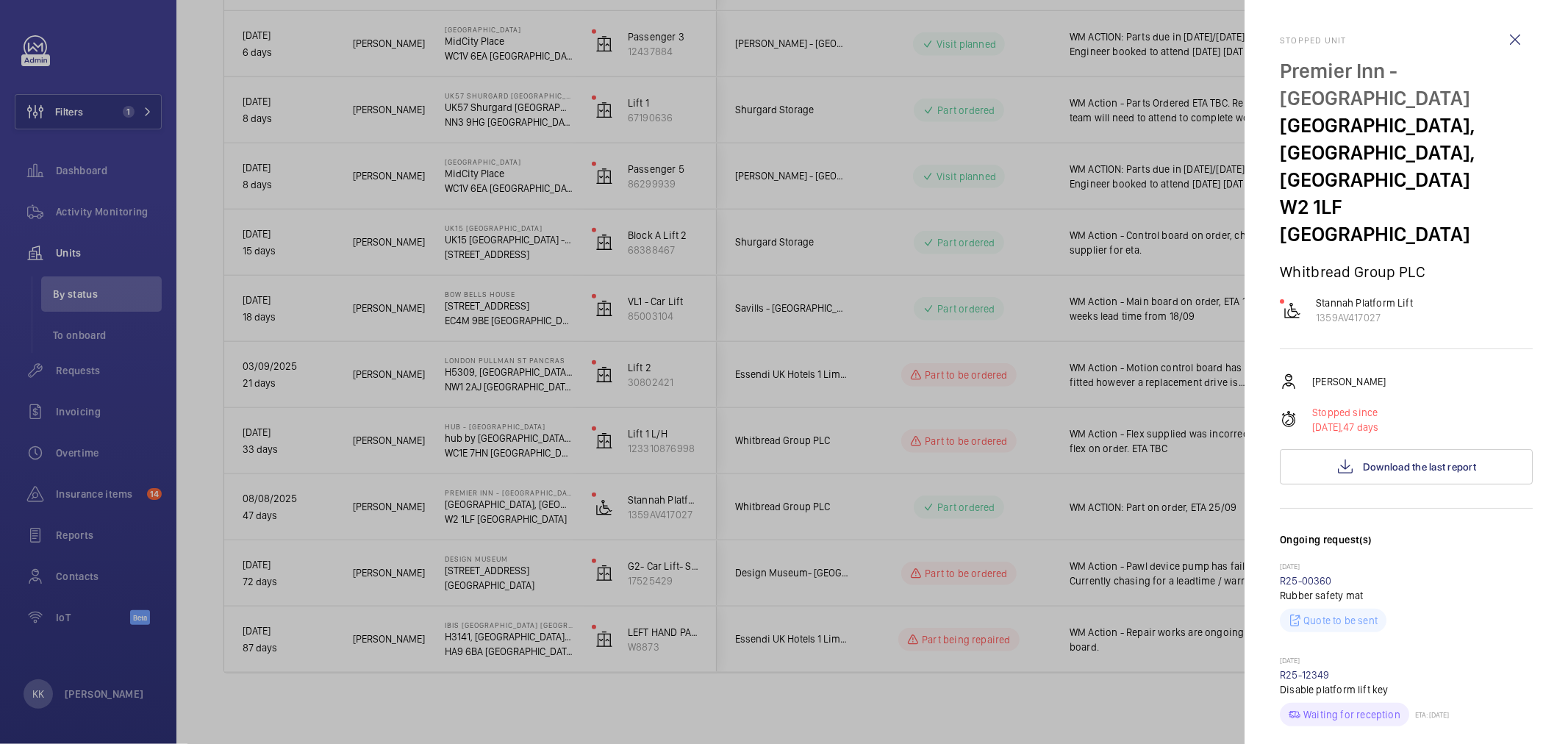
click at [990, 669] on div at bounding box center [784, 372] width 1568 height 744
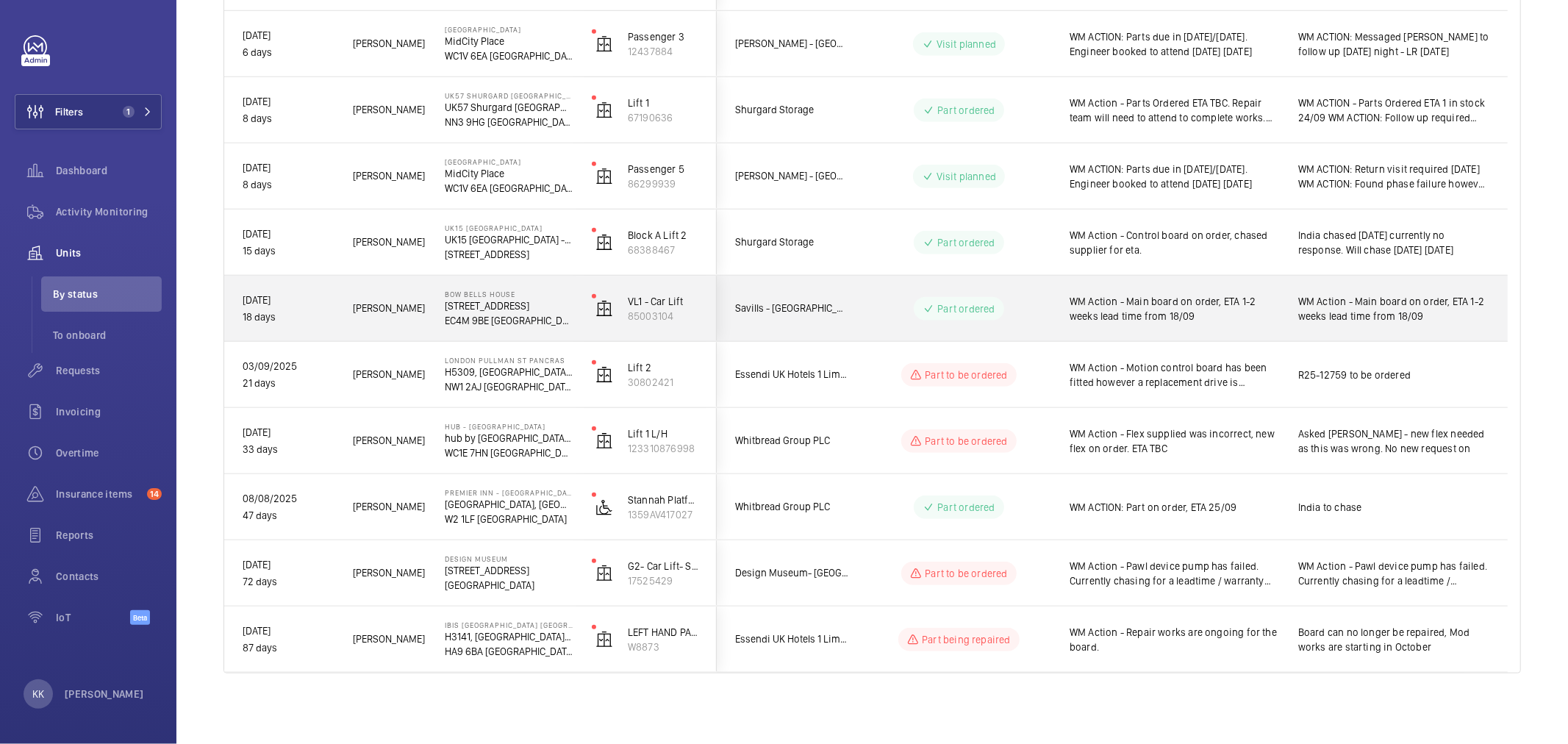
click at [1191, 307] on span "WM Action - Main board on order, ETA 1-2 weeks lead time from 18/09" at bounding box center [1175, 309] width 210 height 30
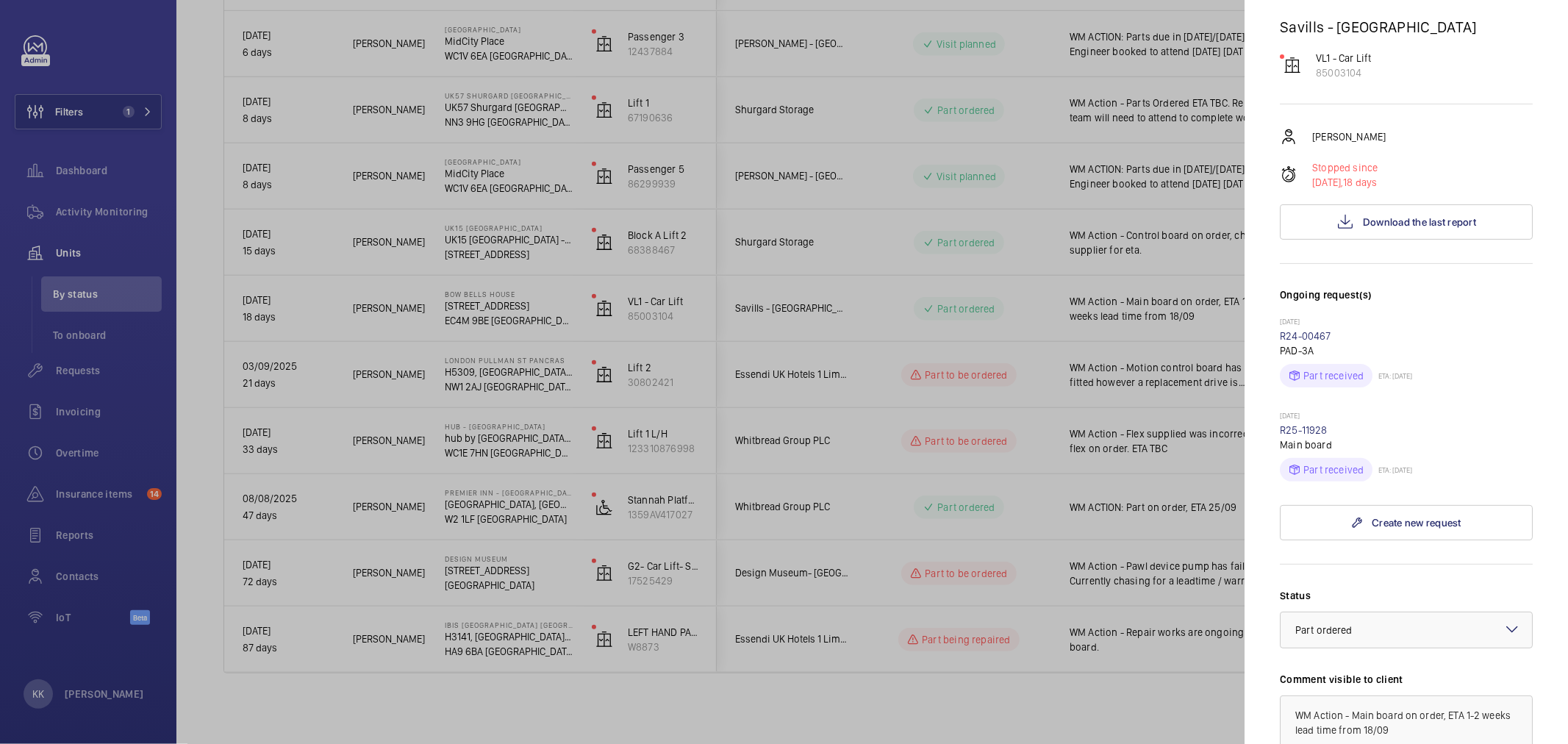
scroll to position [244, 0]
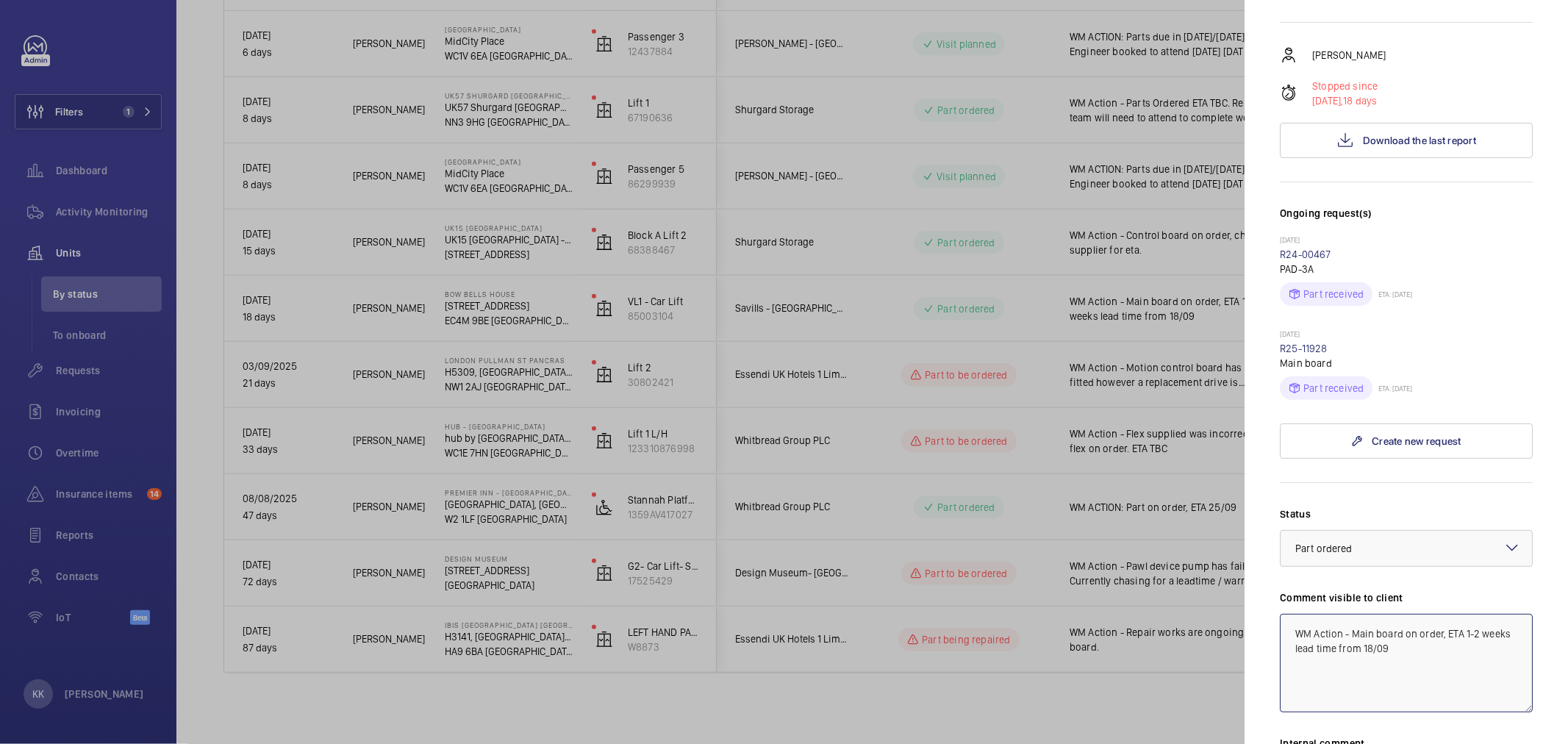
click at [1461, 622] on textarea "WM Action - Main board on order, ETA 1-2 weeks lead time from 18/09" at bounding box center [1407, 663] width 253 height 99
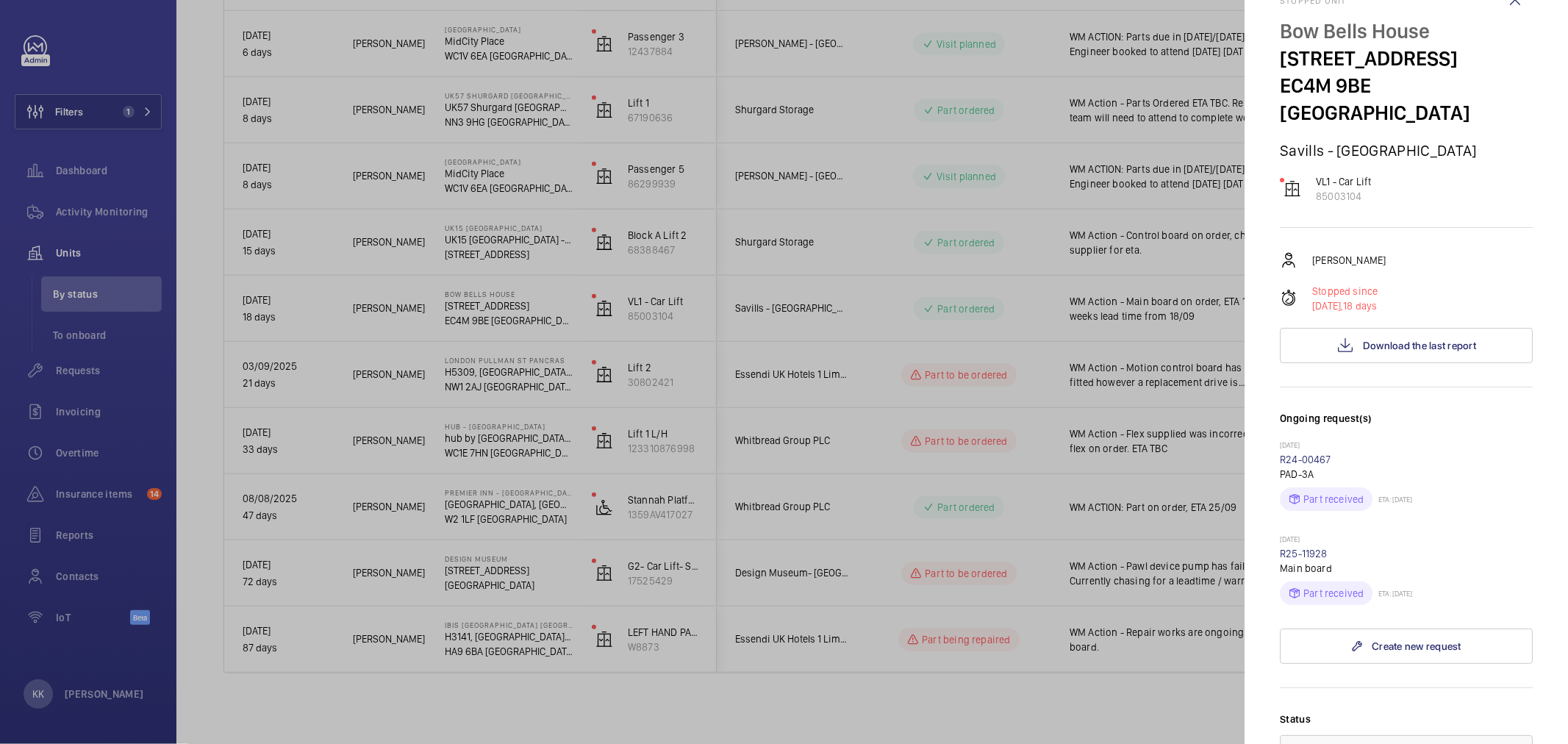
scroll to position [0, 0]
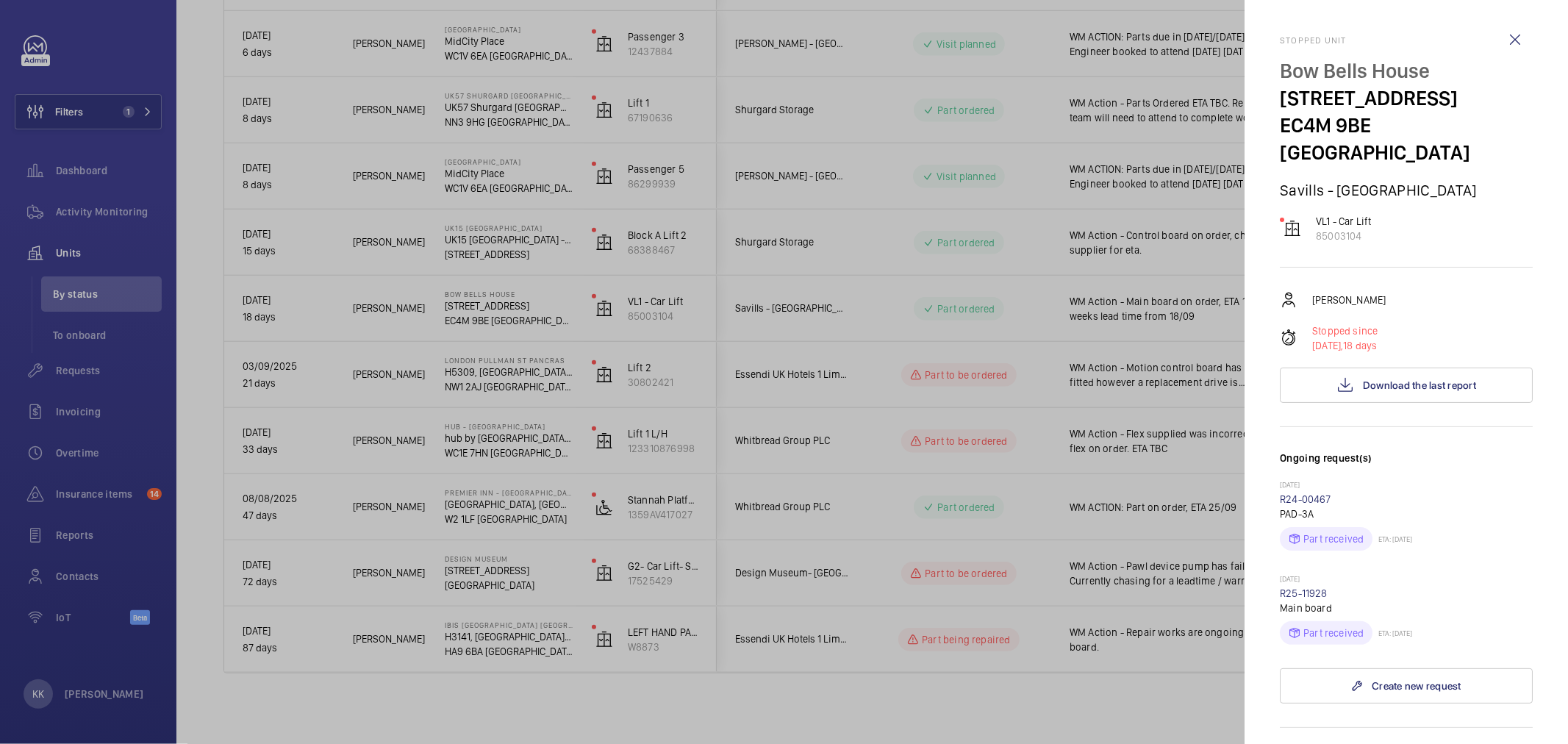
click at [1056, 647] on div at bounding box center [784, 372] width 1568 height 744
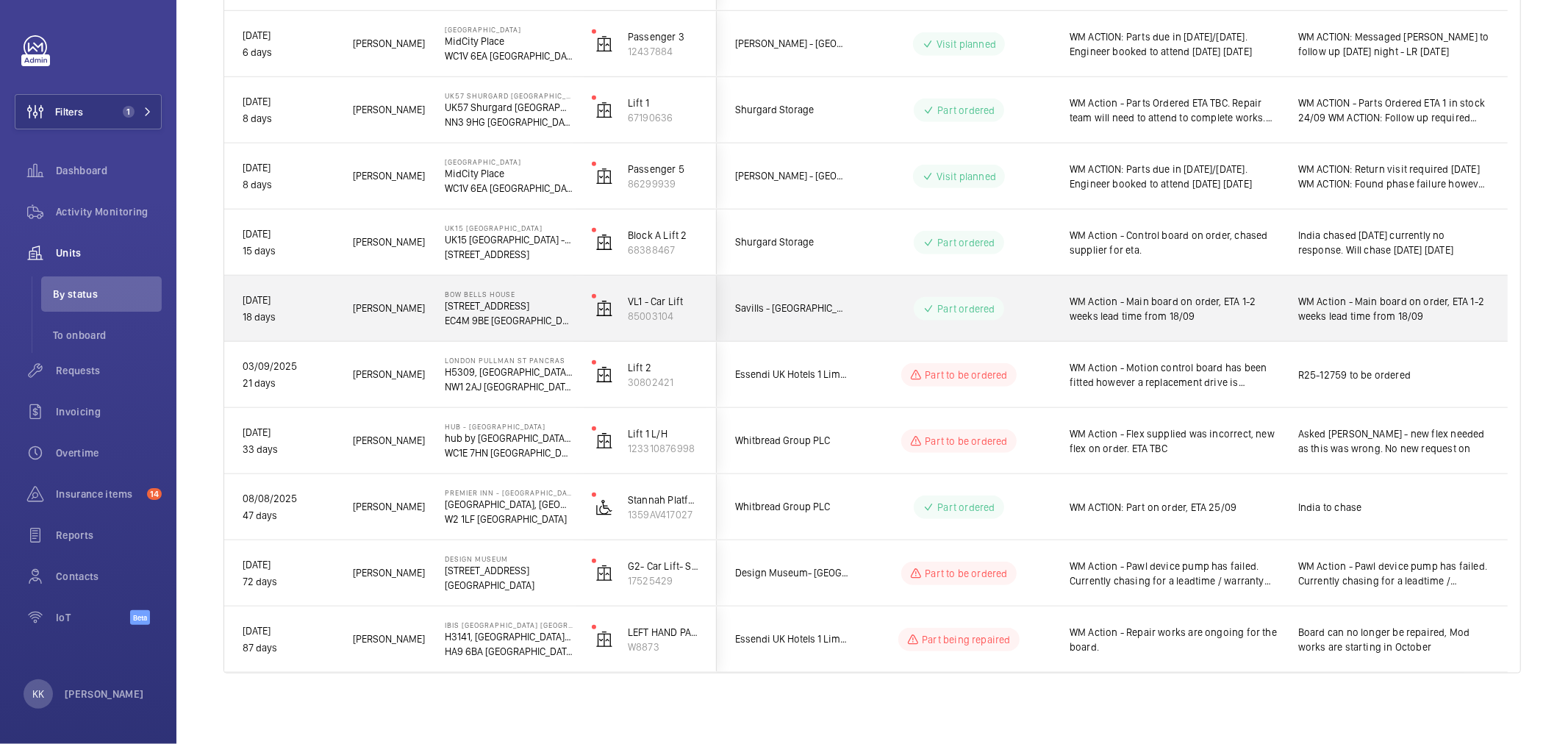
click at [1181, 312] on span "WM Action - Main board on order, ETA 1-2 weeks lead time from 18/09" at bounding box center [1175, 309] width 210 height 30
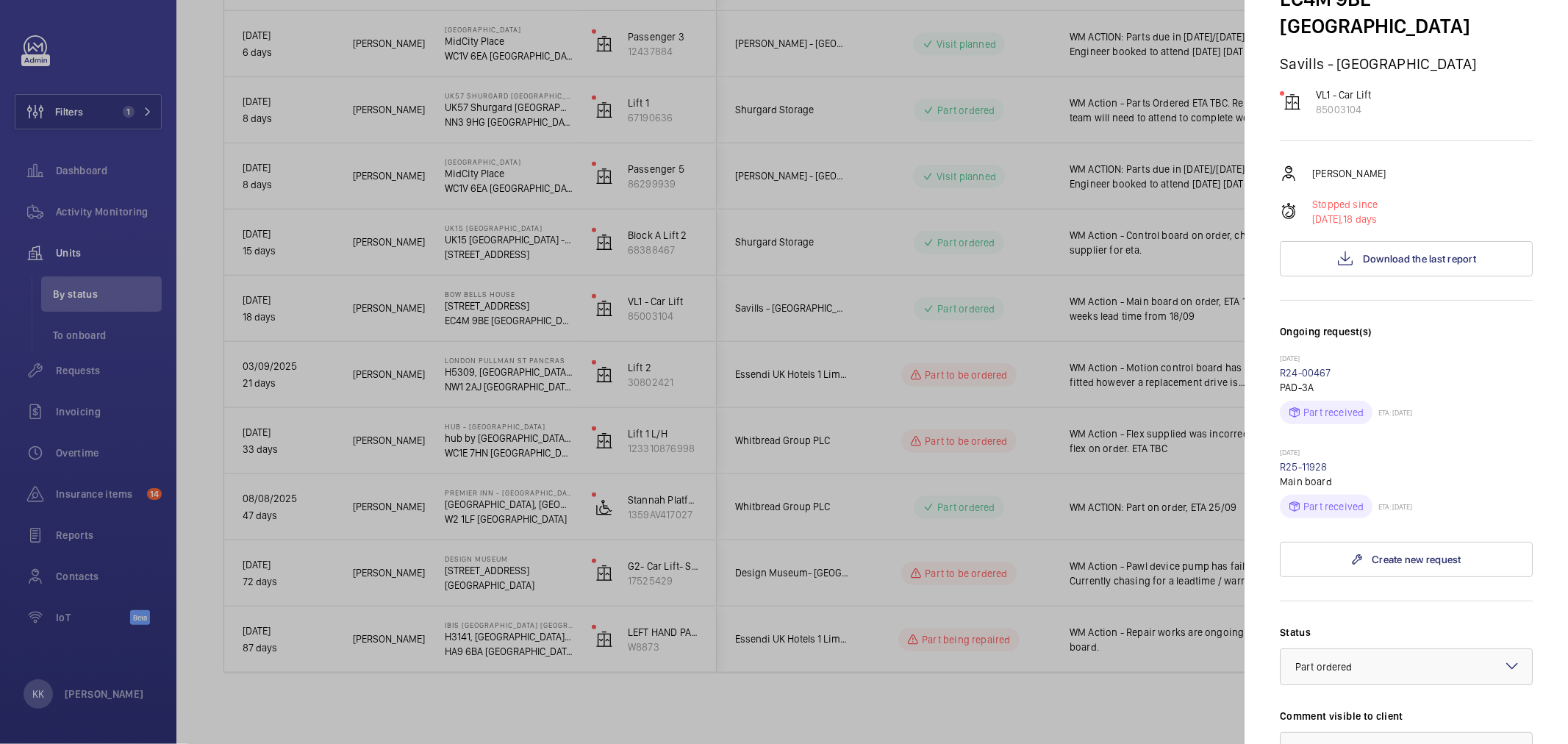
scroll to position [326, 0]
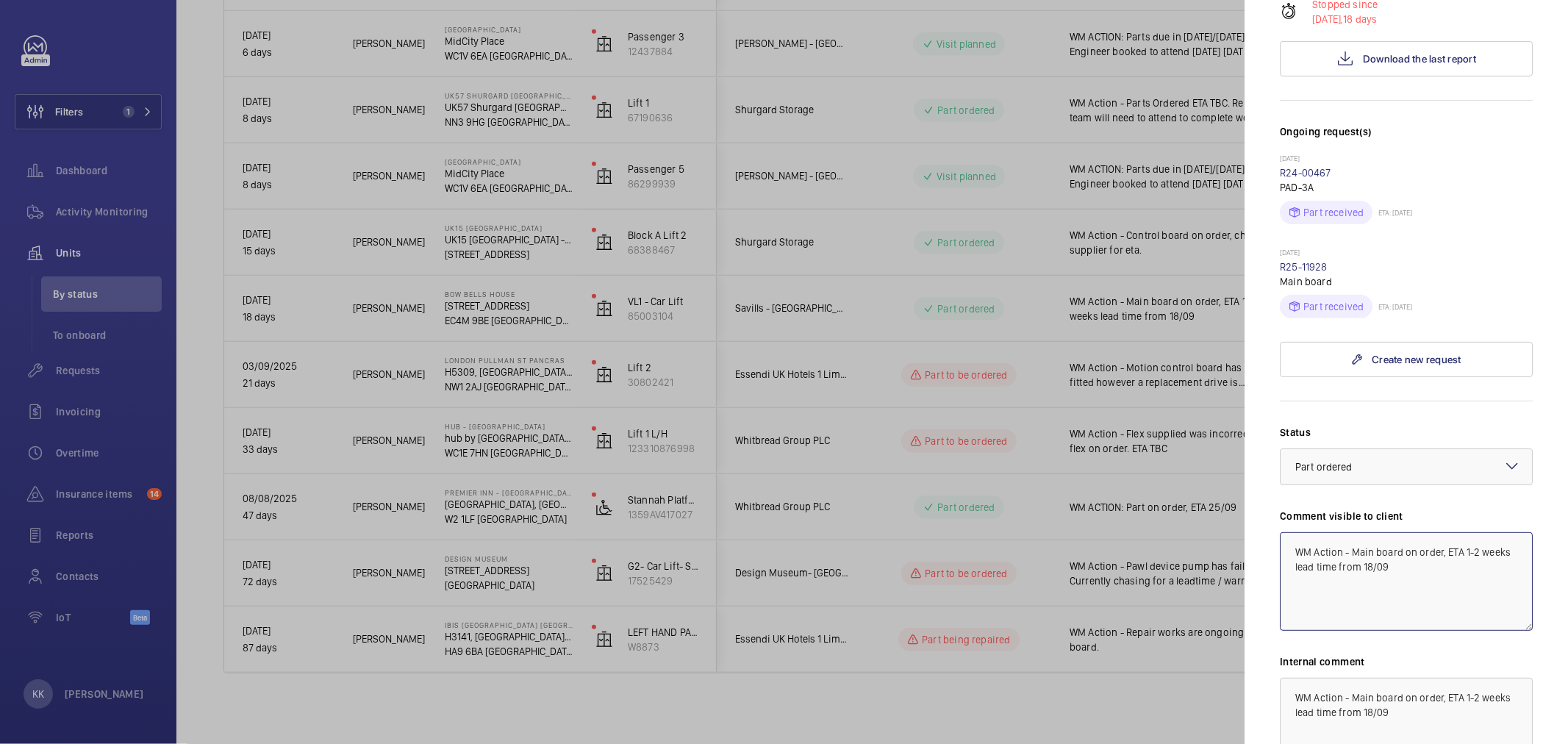
click at [1462, 569] on textarea "WM Action - Main board on order, ETA 1-2 weeks lead time from 18/09" at bounding box center [1407, 581] width 253 height 99
drag, startPoint x: 1407, startPoint y: 519, endPoint x: 1472, endPoint y: 575, distance: 85.8
click at [1473, 575] on textarea "WM Action - Main board on order, ETA 1-2 weeks lead time from 18/09" at bounding box center [1407, 581] width 253 height 99
type textarea "WM Action - Main board to be fitted 25/09"
drag, startPoint x: 1480, startPoint y: 701, endPoint x: 1005, endPoint y: 556, distance: 496.6
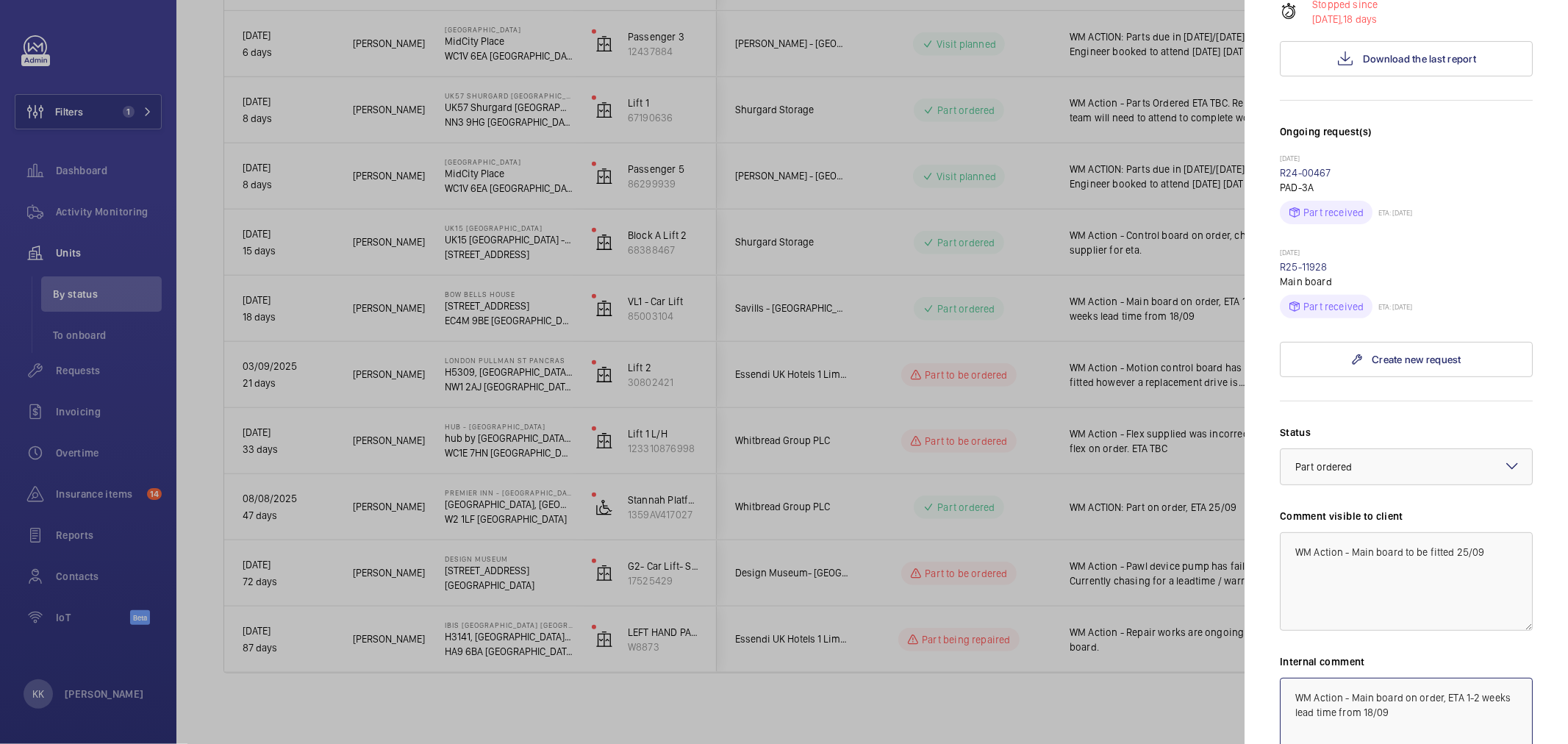
click at [1005, 556] on mat-sidenav-container "Filters 1 Dashboard Activity Monitoring Units By status To onboard Requests Inv…" at bounding box center [784, 372] width 1568 height 744
click at [1382, 459] on div "× Part ordered" at bounding box center [1343, 466] width 94 height 14
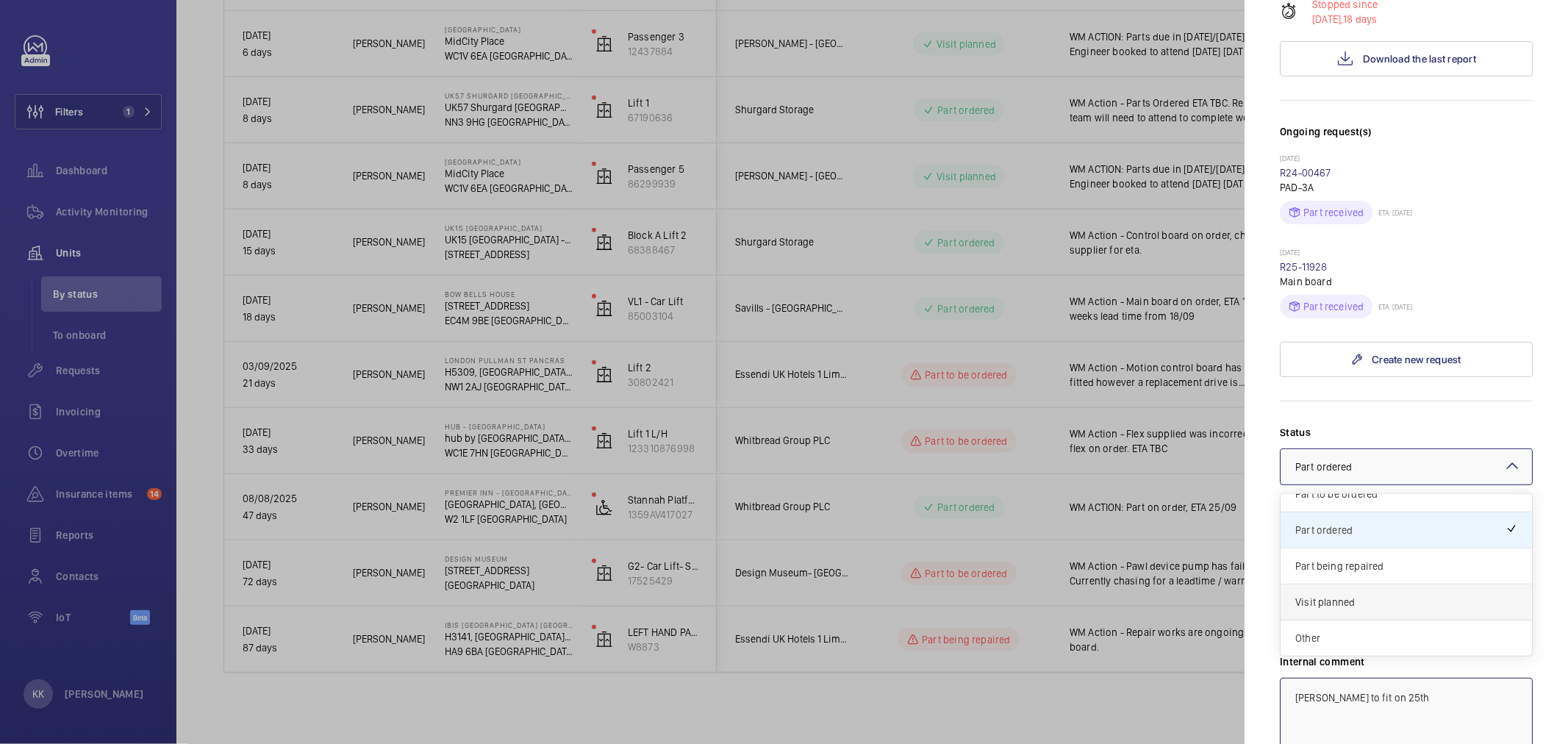
click at [1375, 592] on div "Visit planned" at bounding box center [1407, 603] width 251 height 36
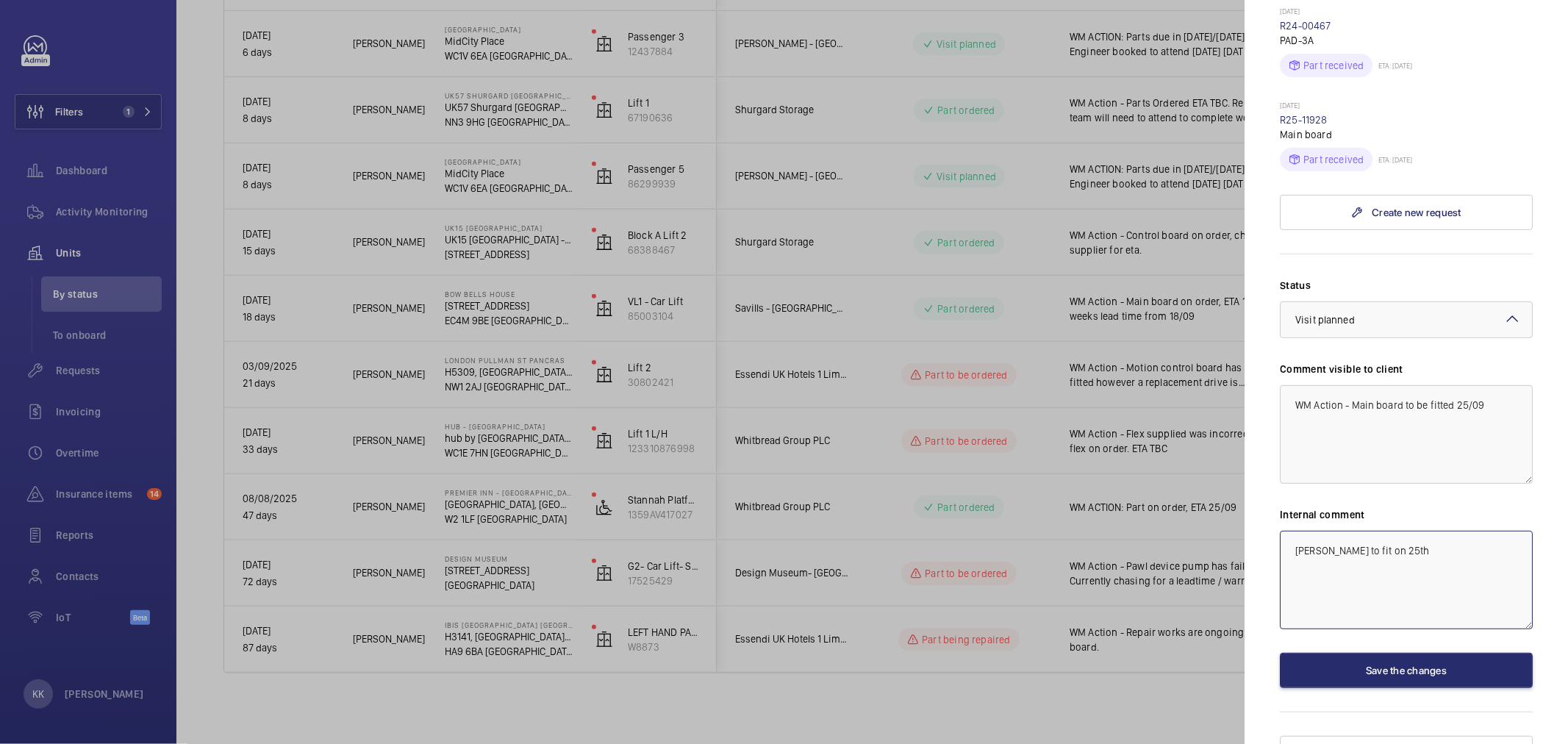
scroll to position [475, 0]
type textarea "Josh Mitchell to fit on 25th"
click at [1421, 652] on button "Save the changes" at bounding box center [1407, 669] width 253 height 35
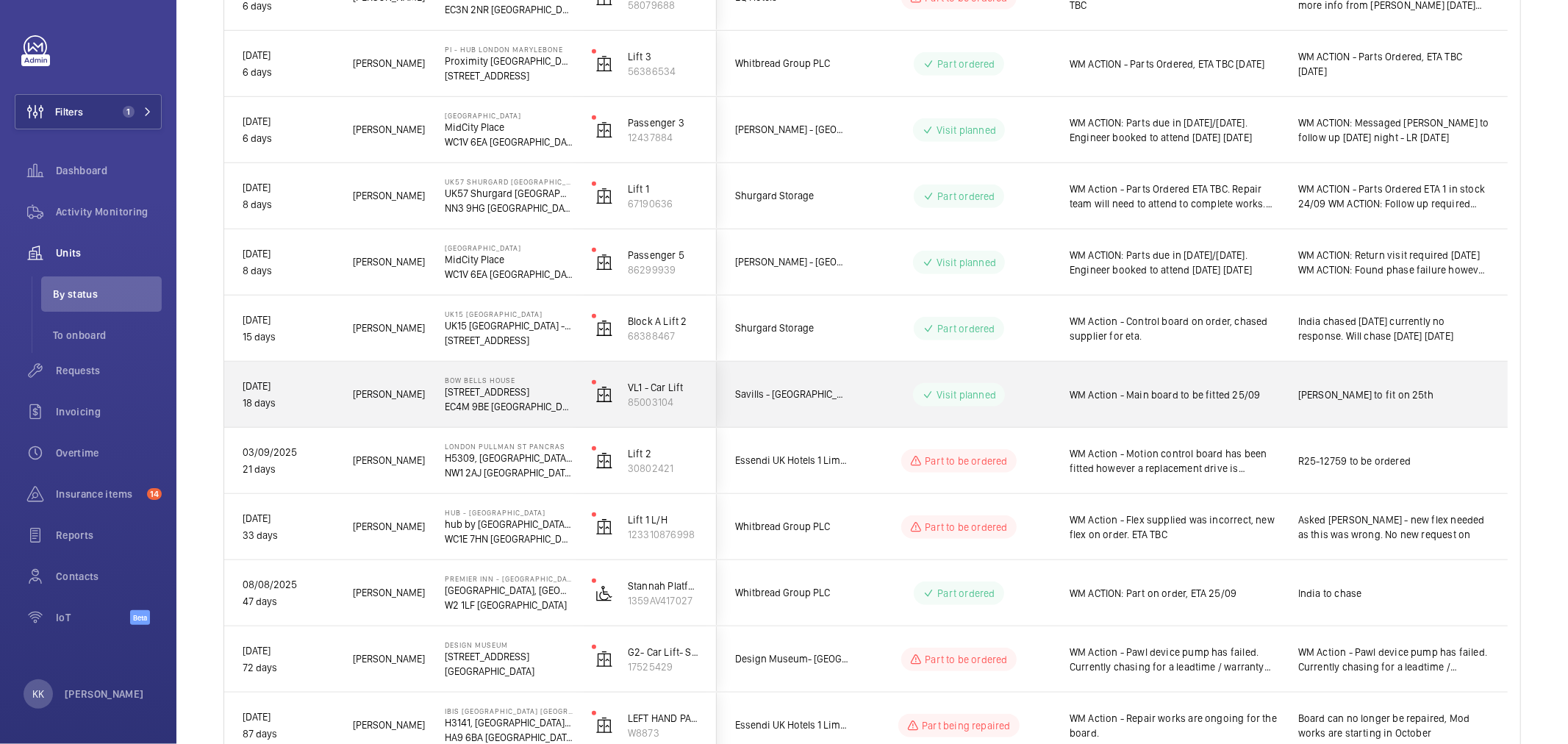
scroll to position [691, 0]
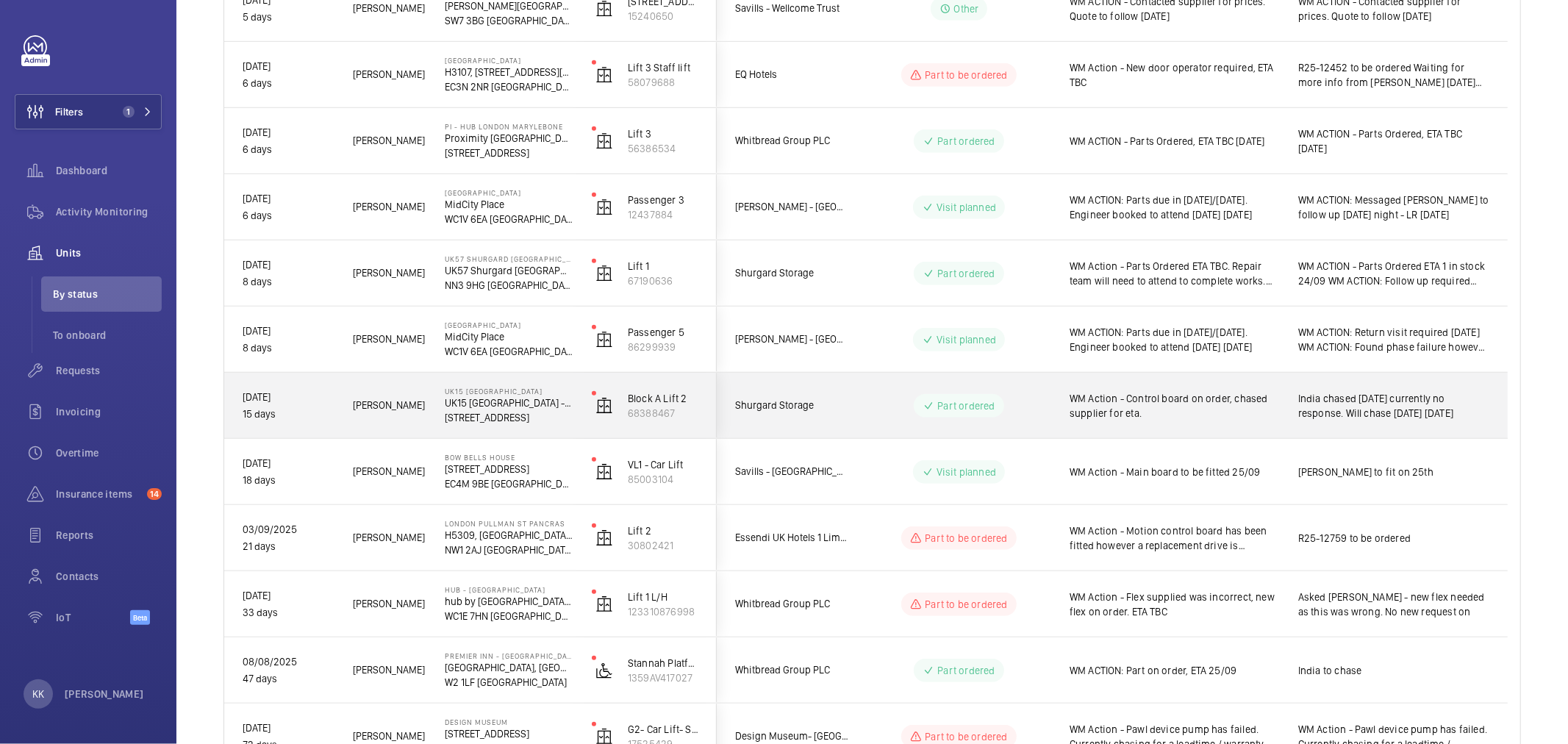
click at [1255, 407] on span "WM Action - Control board on order, chased supplier for eta." at bounding box center [1175, 406] width 210 height 30
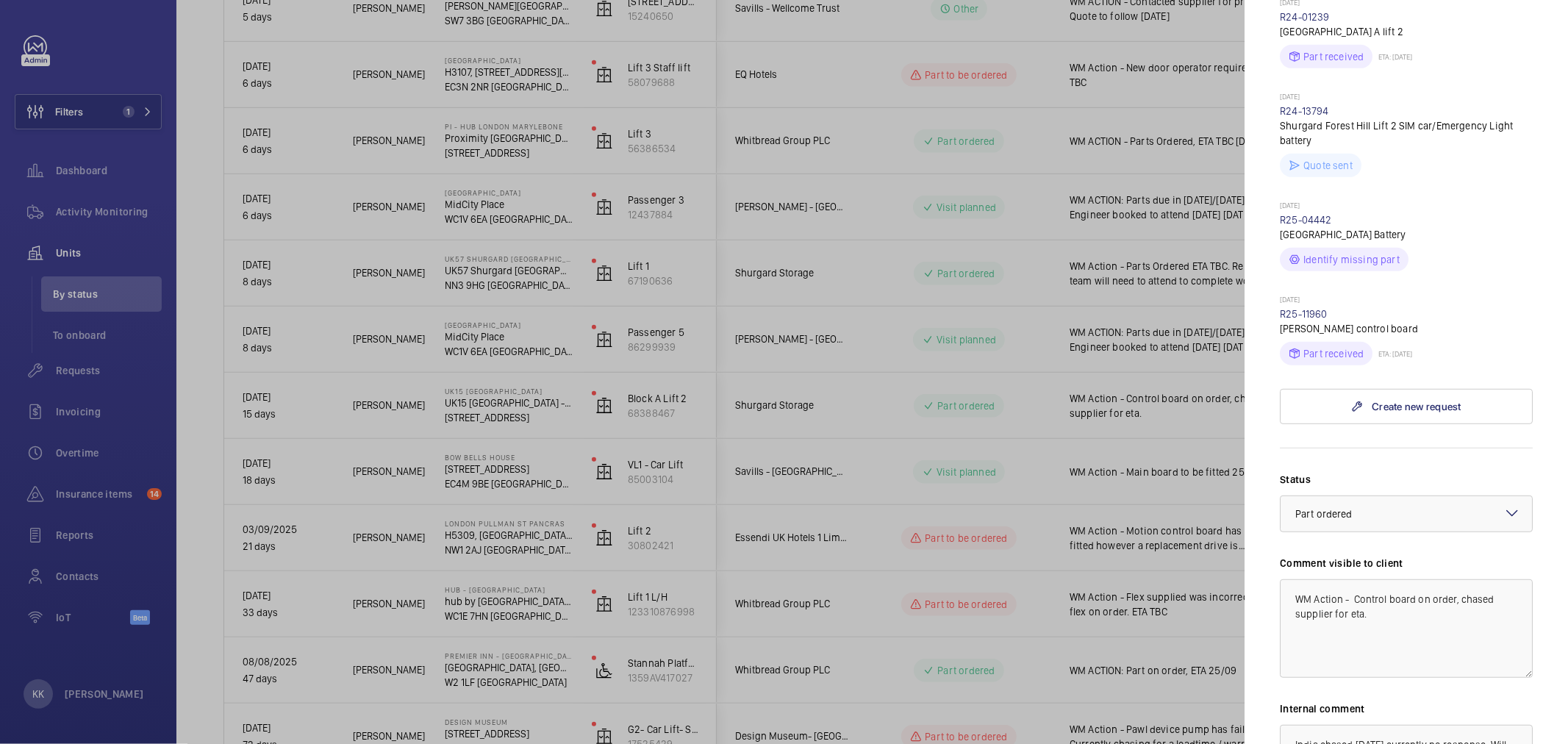
scroll to position [653, 0]
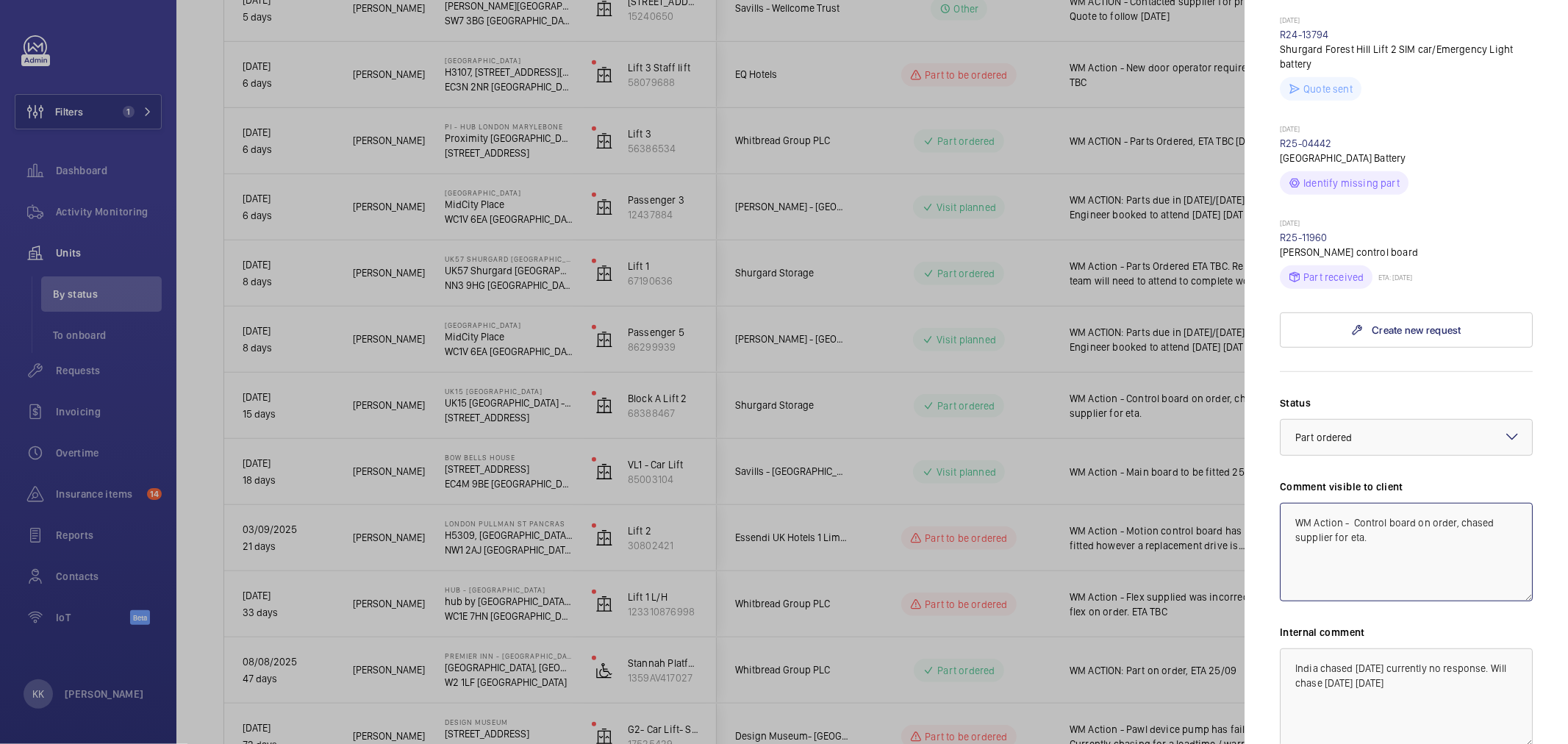
click at [1379, 585] on textarea "WM Action - Control board on order, chased supplier for eta." at bounding box center [1407, 551] width 253 height 99
click at [1483, 552] on textarea "WM Action - Control board on order, chased supplier for eta." at bounding box center [1407, 551] width 253 height 99
click at [1448, 693] on textarea "India chased 18.09.25 currently no response. Will chase today 19.09.25" at bounding box center [1407, 697] width 253 height 99
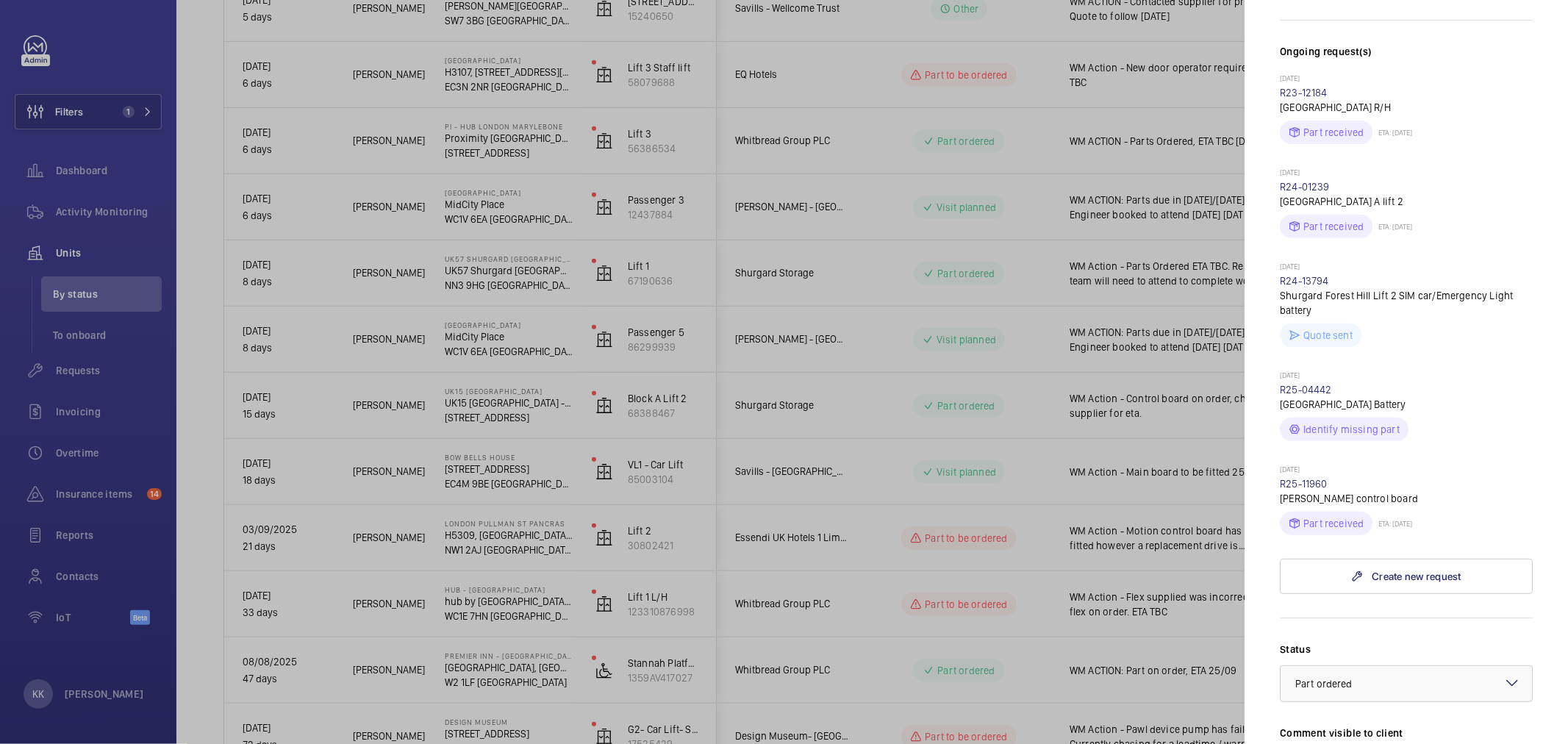
scroll to position [408, 0]
drag, startPoint x: 1328, startPoint y: 480, endPoint x: 1279, endPoint y: 482, distance: 49.0
click at [1279, 482] on mat-sidenav "Stopped unit UK15 Shurgard Forest Hill UK15 Shurgard Forest Hill - 121 Stanstea…" at bounding box center [1406, 372] width 323 height 744
copy link "R25-11960"
click at [1504, 471] on p "09/09/2025" at bounding box center [1407, 469] width 253 height 12
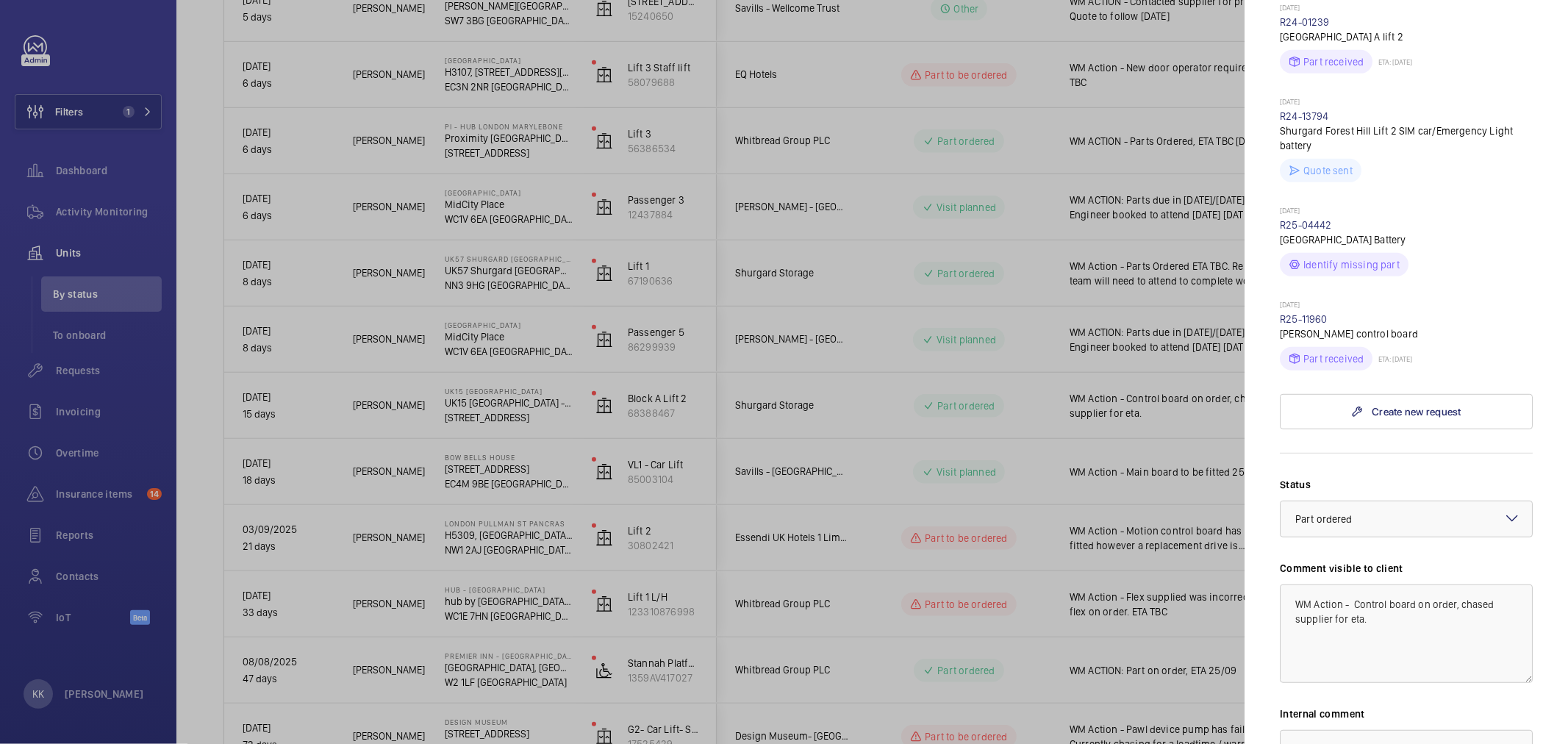
scroll to position [490, 0]
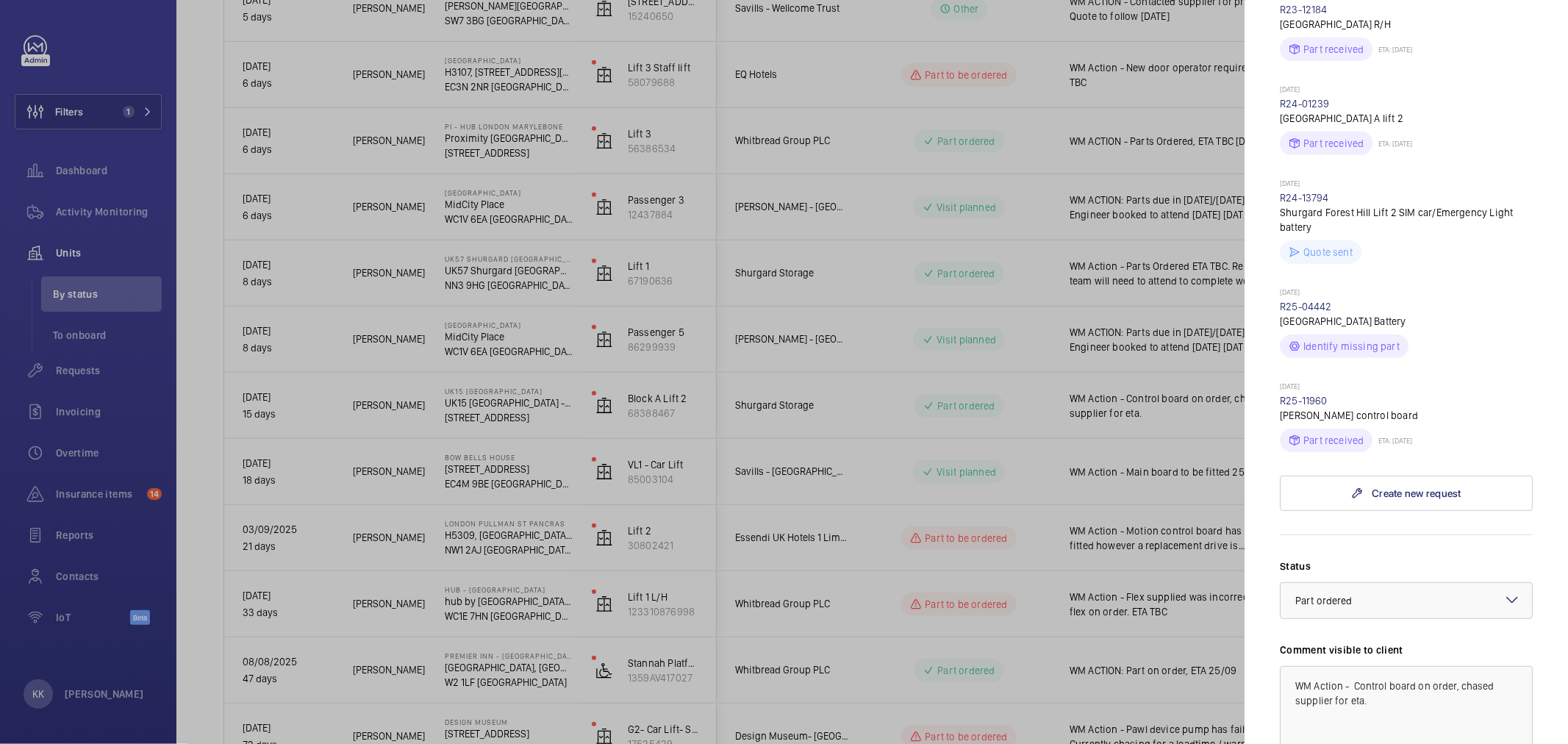
drag, startPoint x: 1326, startPoint y: 400, endPoint x: 1277, endPoint y: 402, distance: 49.0
click at [1277, 402] on mat-sidenav "Stopped unit UK15 Shurgard Forest Hill UK15 Shurgard Forest Hill - 121 Stanstea…" at bounding box center [1406, 372] width 323 height 744
copy link "R25-11960"
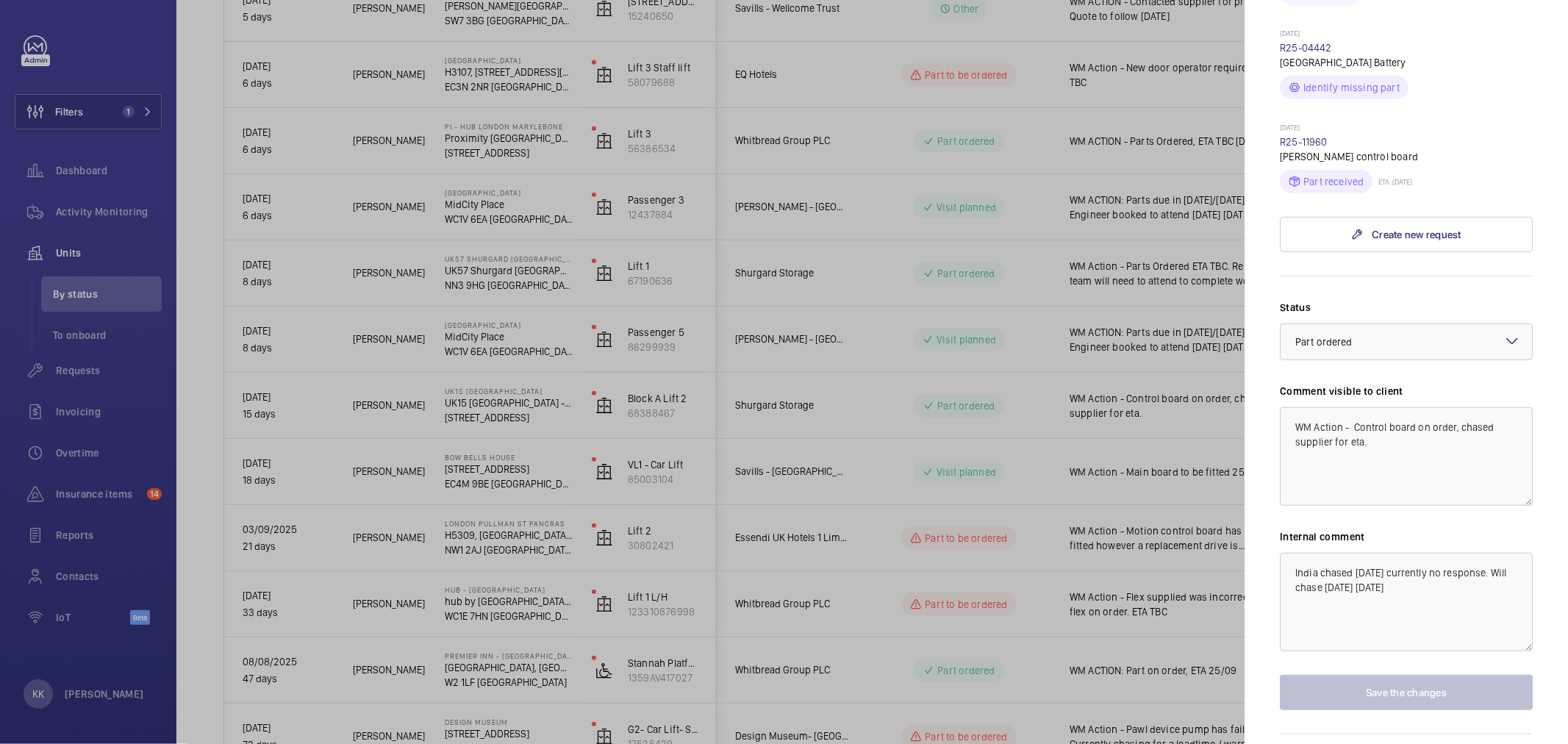
scroll to position [799, 0]
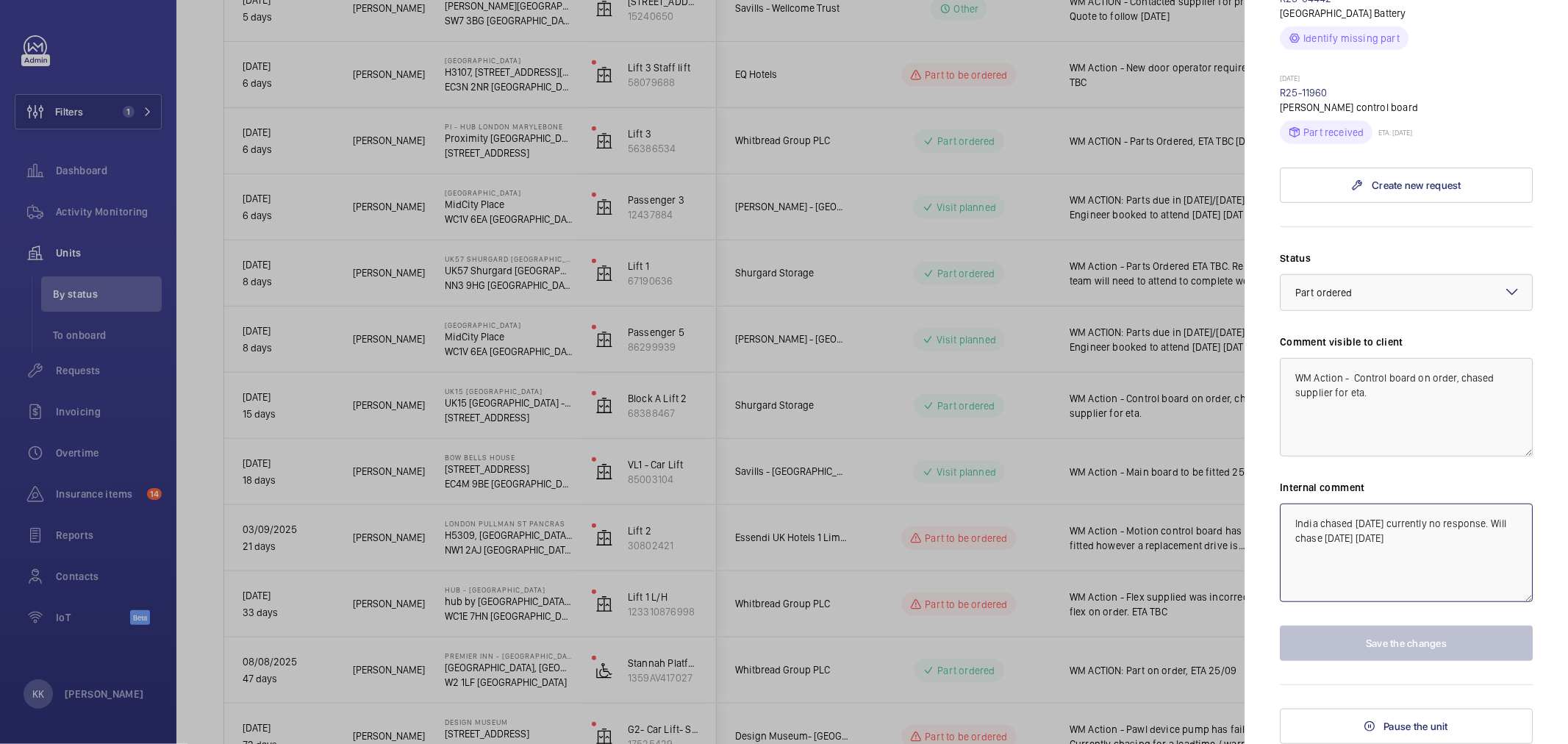
drag, startPoint x: 1467, startPoint y: 553, endPoint x: 1045, endPoint y: 422, distance: 441.9
click at [1046, 422] on mat-sidenav-container "Filters 1 Dashboard Activity Monitoring Units By status To onboard Requests Inv…" at bounding box center [784, 372] width 1568 height 744
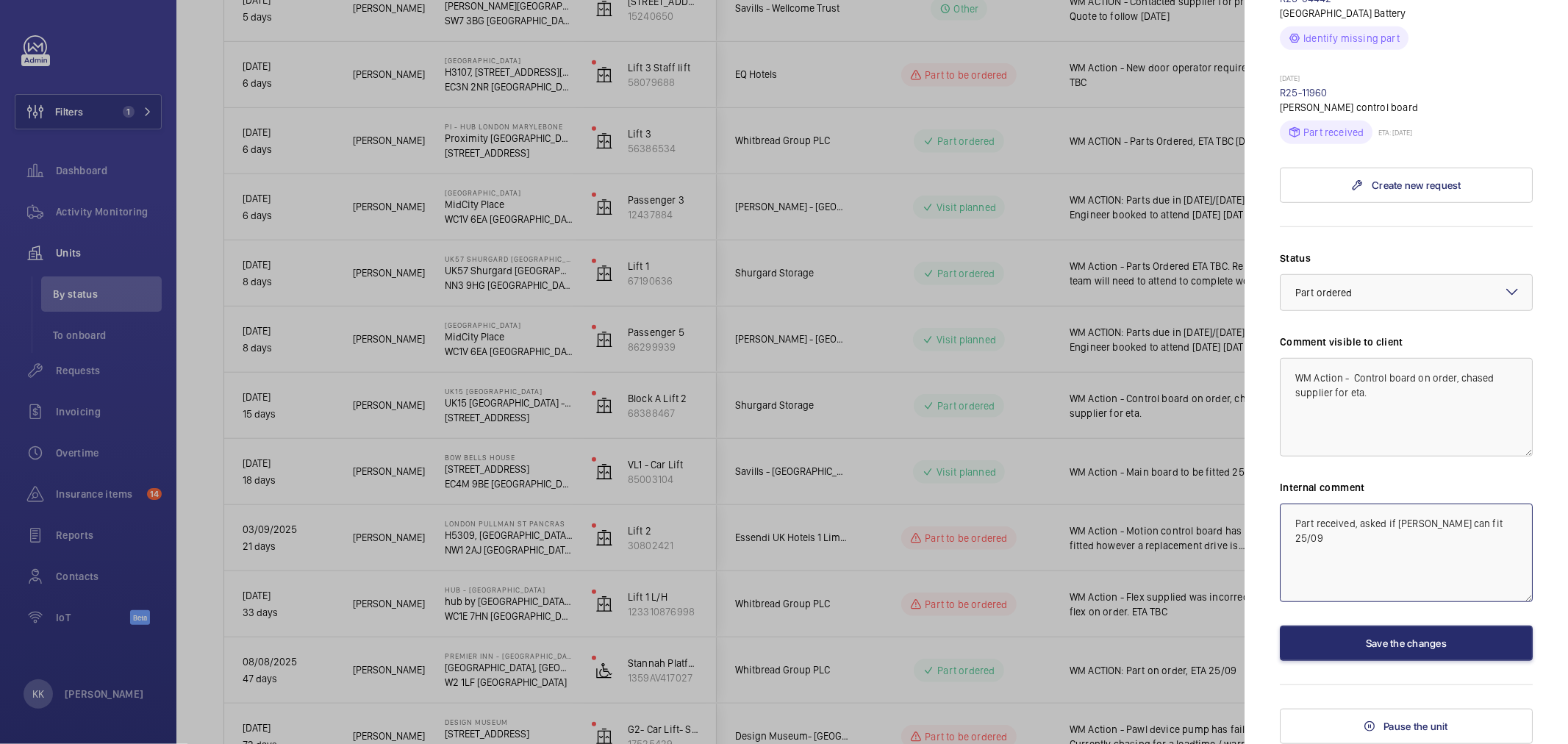
type textarea "Part received, asked if Luke can fit 25/09"
click at [1395, 413] on textarea "WM Action - Control board on order, chased supplier for eta." at bounding box center [1407, 407] width 253 height 99
drag, startPoint x: 1459, startPoint y: 377, endPoint x: 1568, endPoint y: 453, distance: 132.9
click at [1568, 452] on mat-sidenav "Stopped unit UK15 Shurgard Forest Hill UK15 Shurgard Forest Hill - 121 Stanstea…" at bounding box center [1406, 372] width 323 height 744
type textarea "WM Action - Control board on order, ETA 26/09"
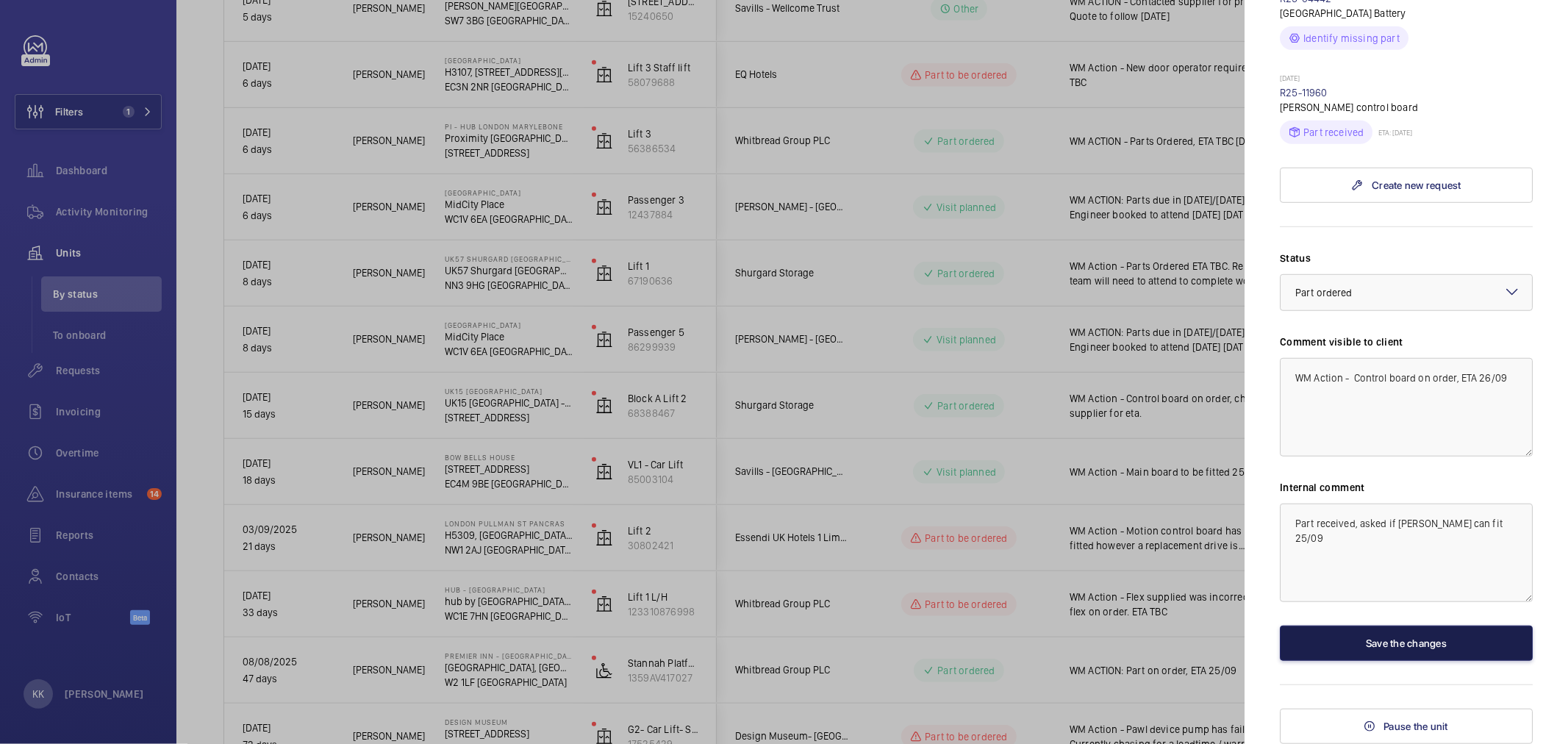
click at [1391, 648] on button "Save the changes" at bounding box center [1407, 642] width 253 height 35
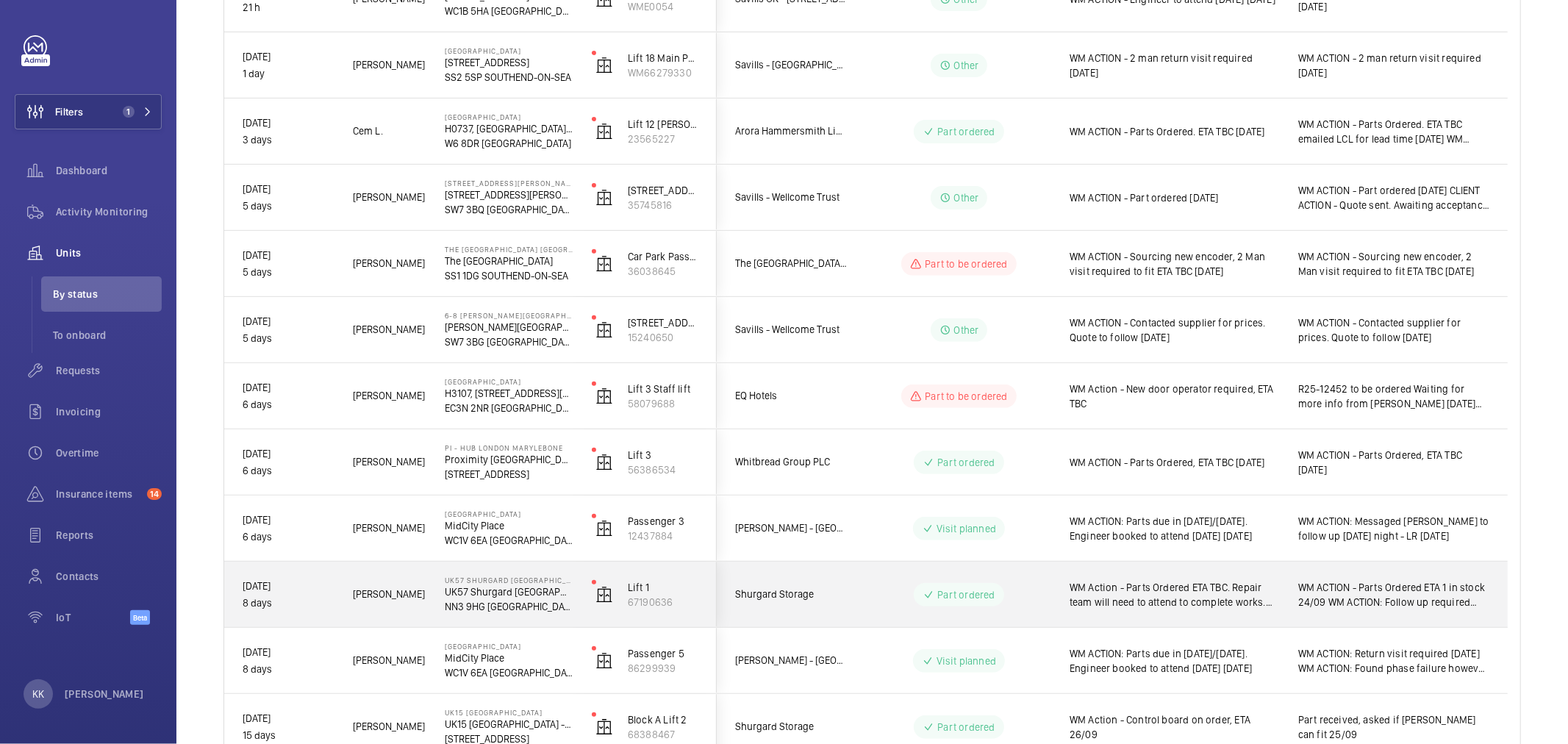
scroll to position [364, 0]
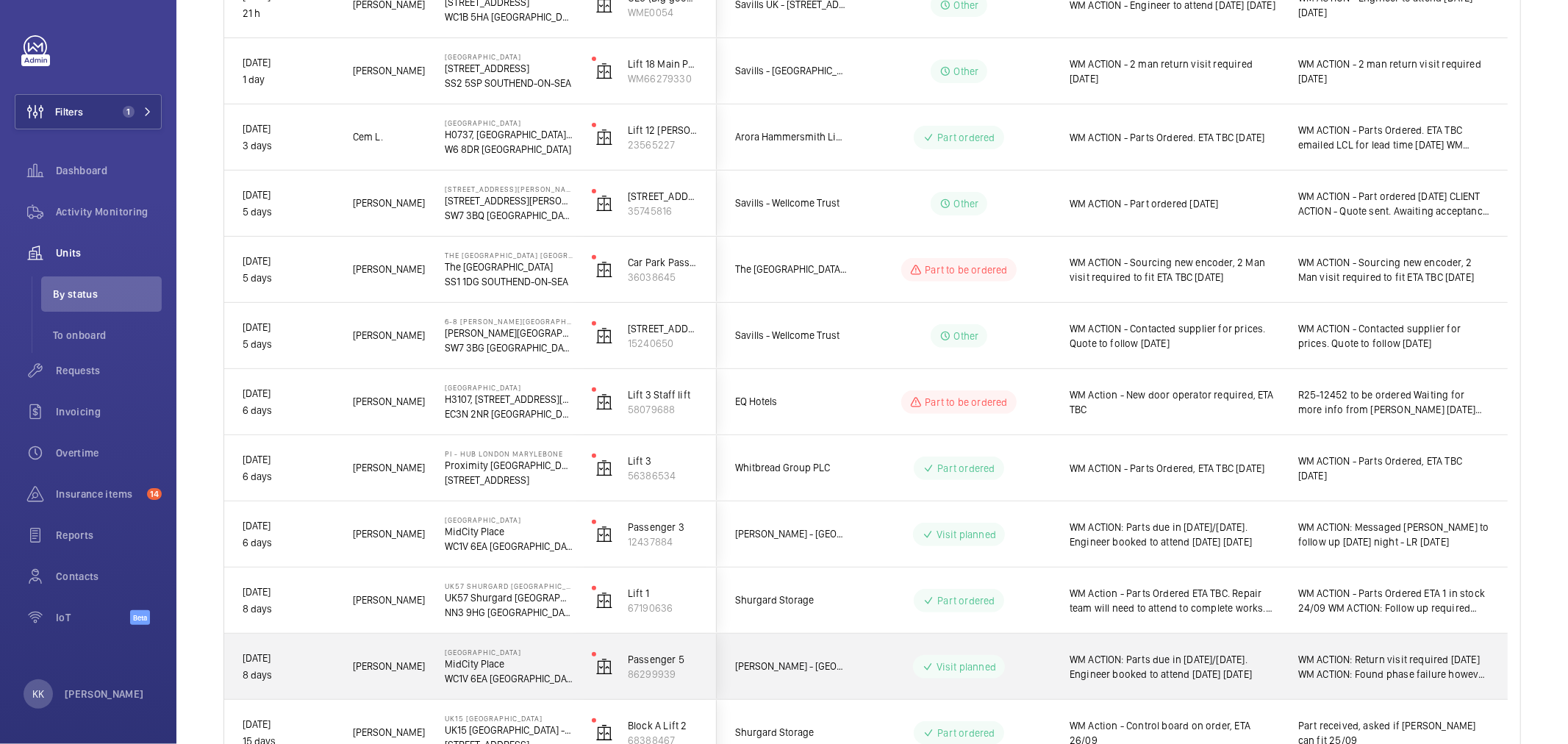
click at [1182, 679] on span "WM ACTION: Parts due in today/tomorrow. Engineer booked to attend tomorrow 24/0…" at bounding box center [1175, 666] width 210 height 30
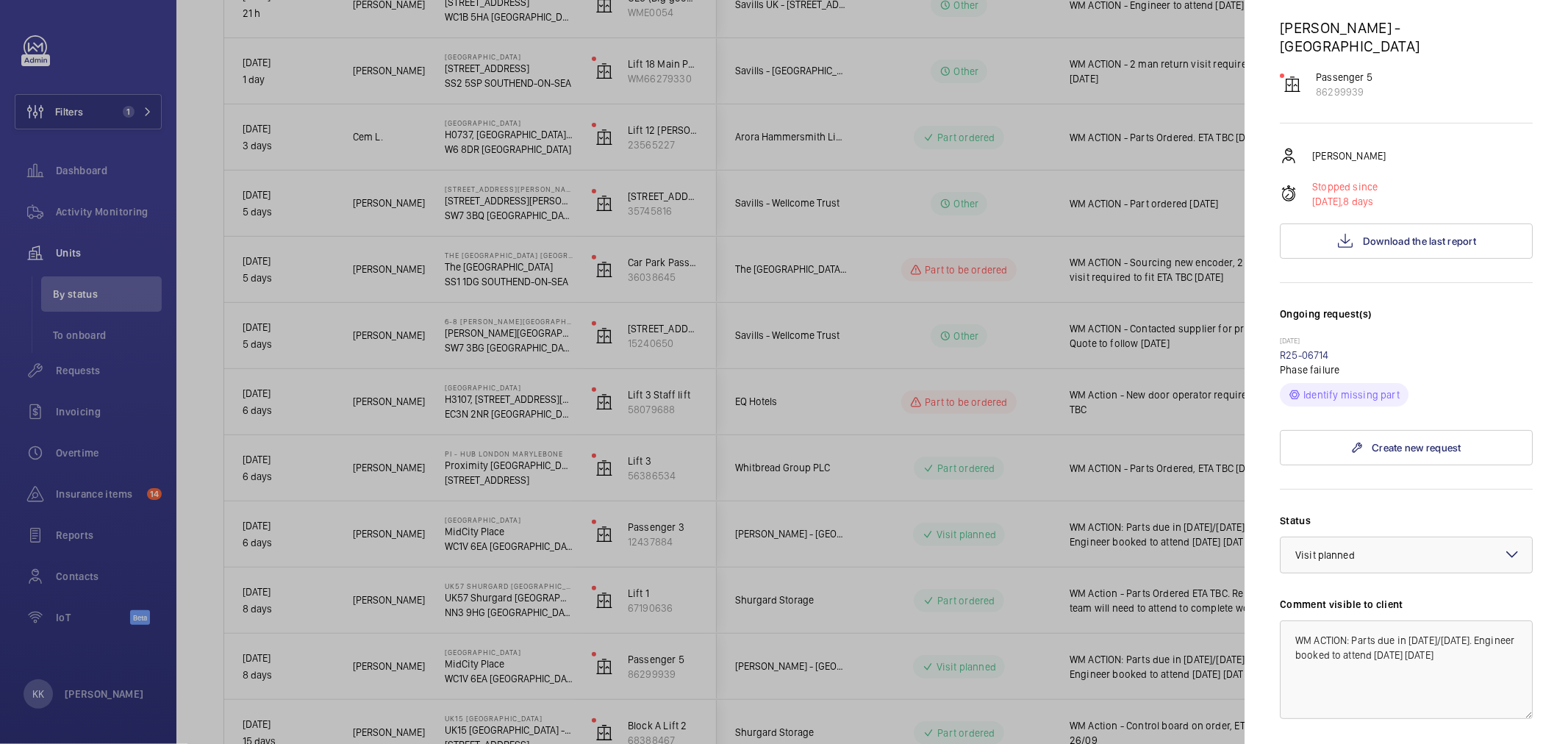
scroll to position [163, 0]
click at [814, 597] on div at bounding box center [784, 372] width 1568 height 744
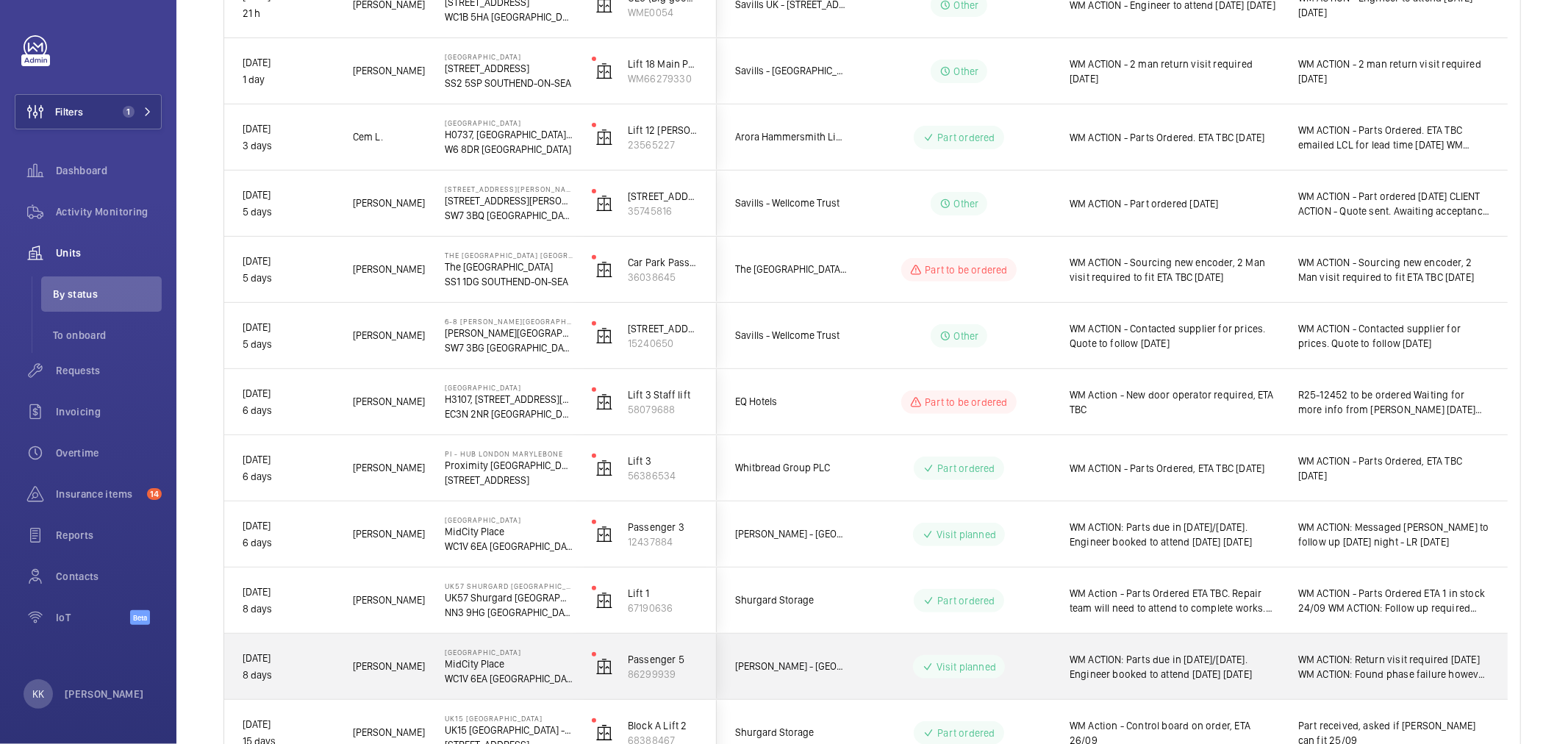
click at [1222, 691] on div "WM ACTION: Parts due in today/tomorrow. Engineer booked to attend tomorrow 24/0…" at bounding box center [1165, 666] width 227 height 63
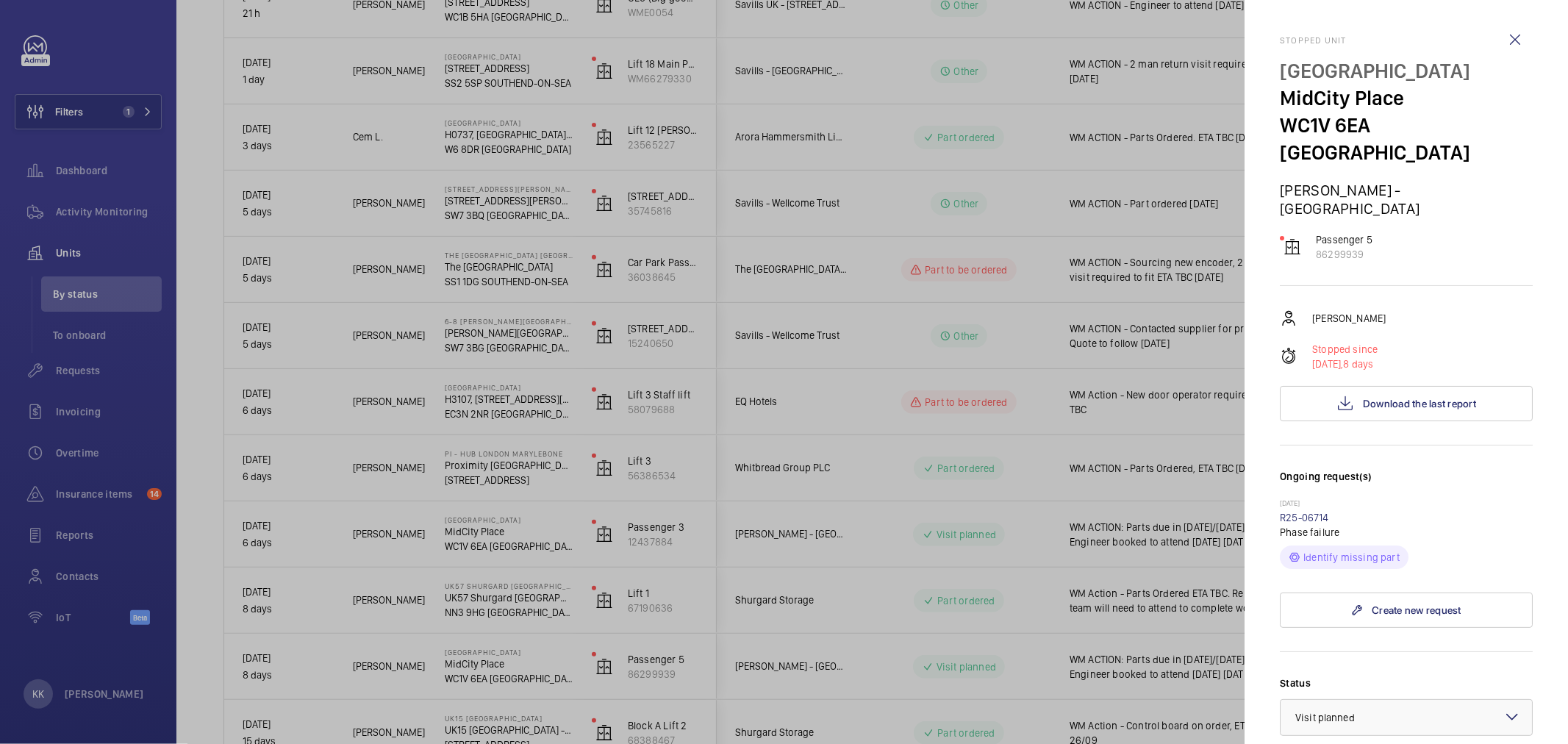
click at [1208, 647] on div at bounding box center [784, 372] width 1568 height 744
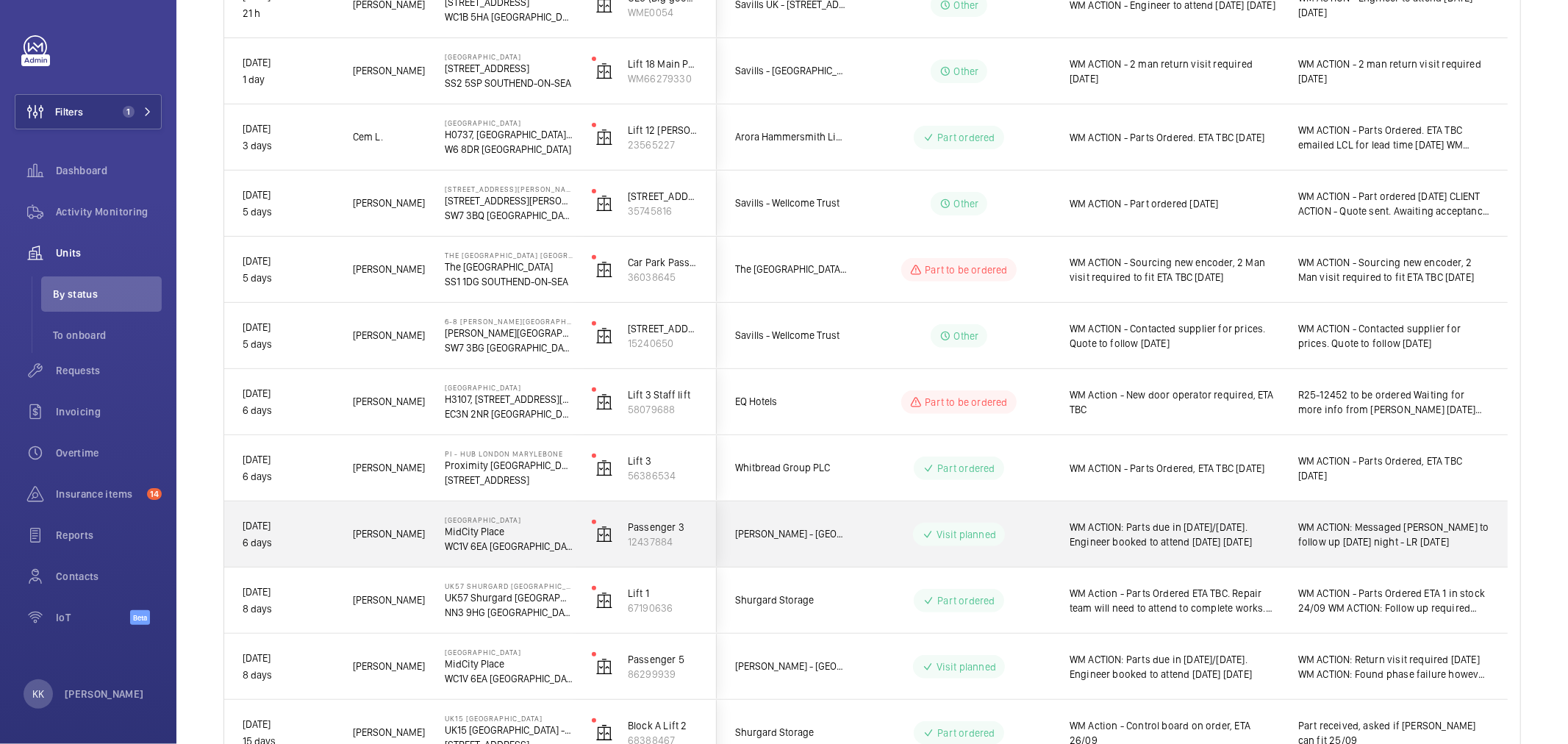
click at [1184, 532] on span "WM ACTION: Parts due in today/tomorrow. Engineer booked to attend tomorrow 24/0…" at bounding box center [1175, 534] width 210 height 30
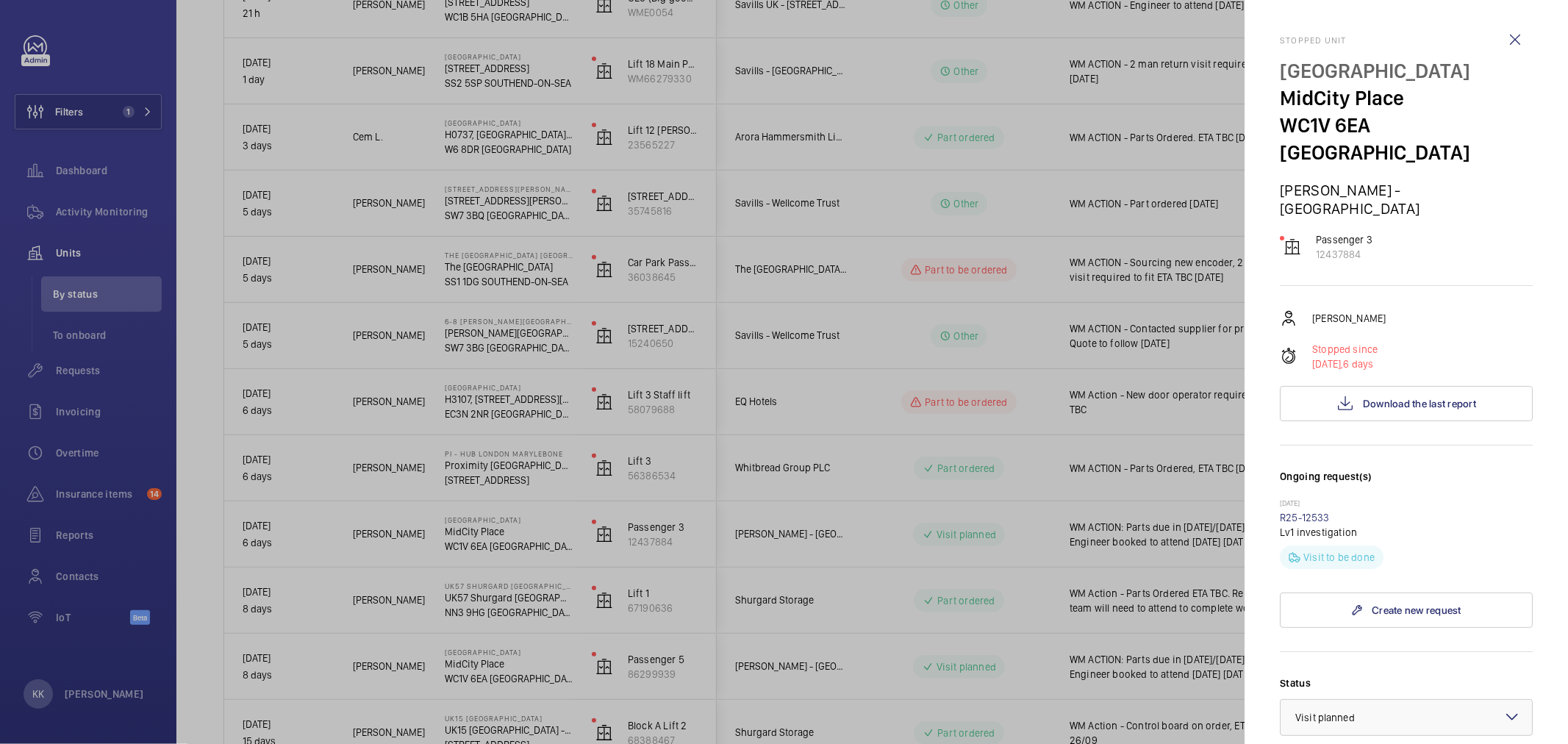
click at [1158, 617] on div at bounding box center [784, 372] width 1568 height 744
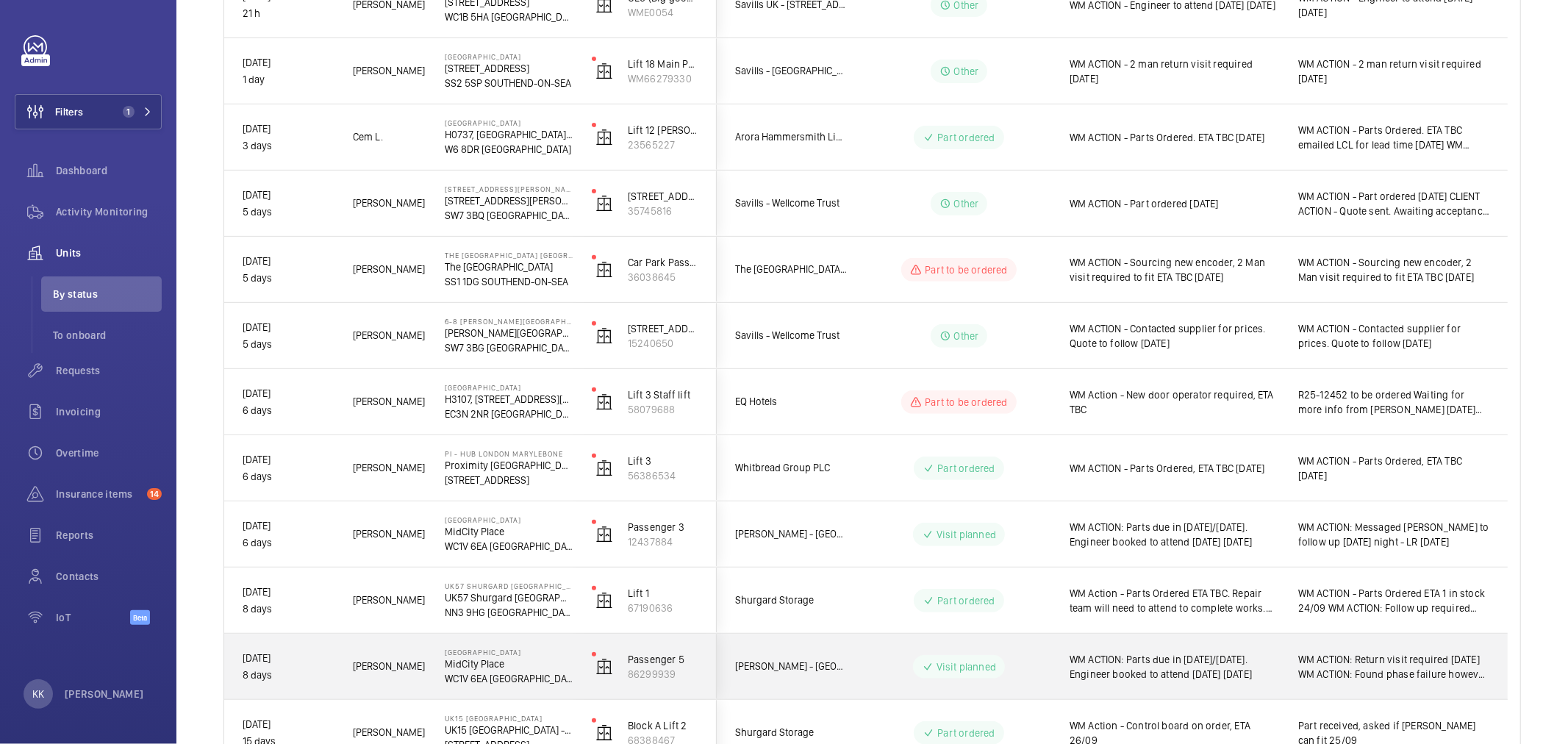
click at [1125, 675] on span "WM ACTION: Parts due in today/tomorrow. Engineer booked to attend tomorrow 24/0…" at bounding box center [1175, 666] width 210 height 30
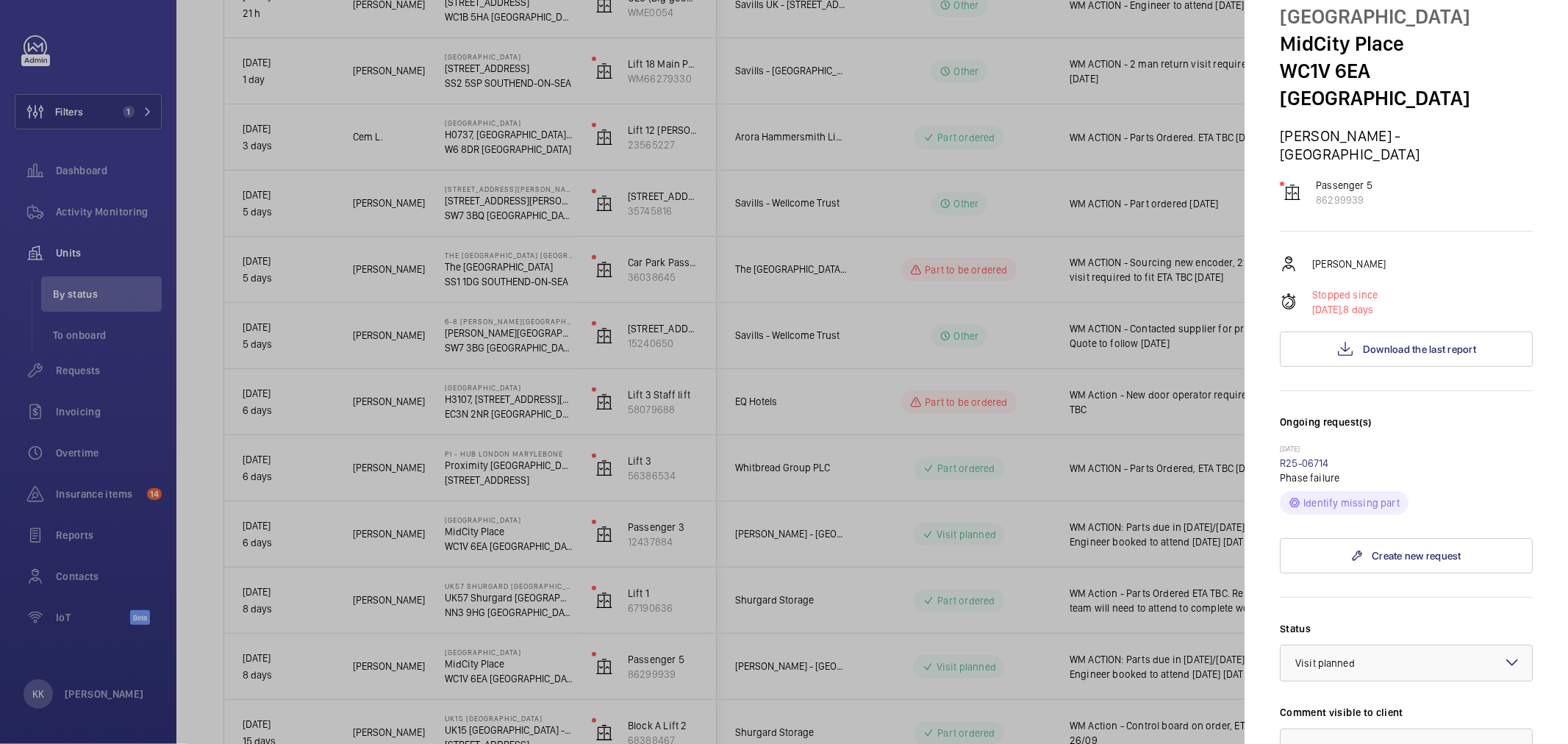
scroll to position [81, 0]
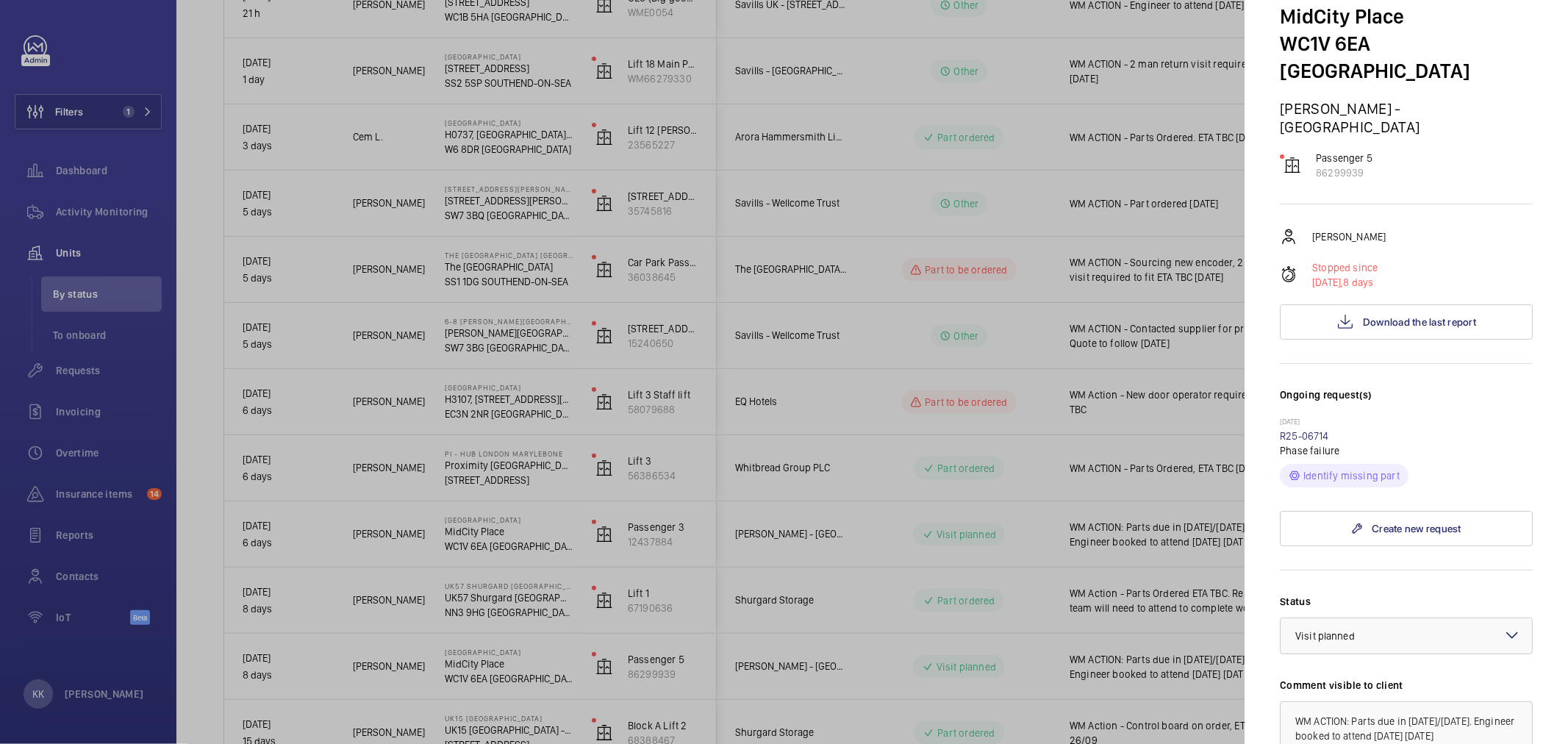
click at [319, 245] on div at bounding box center [784, 372] width 1568 height 744
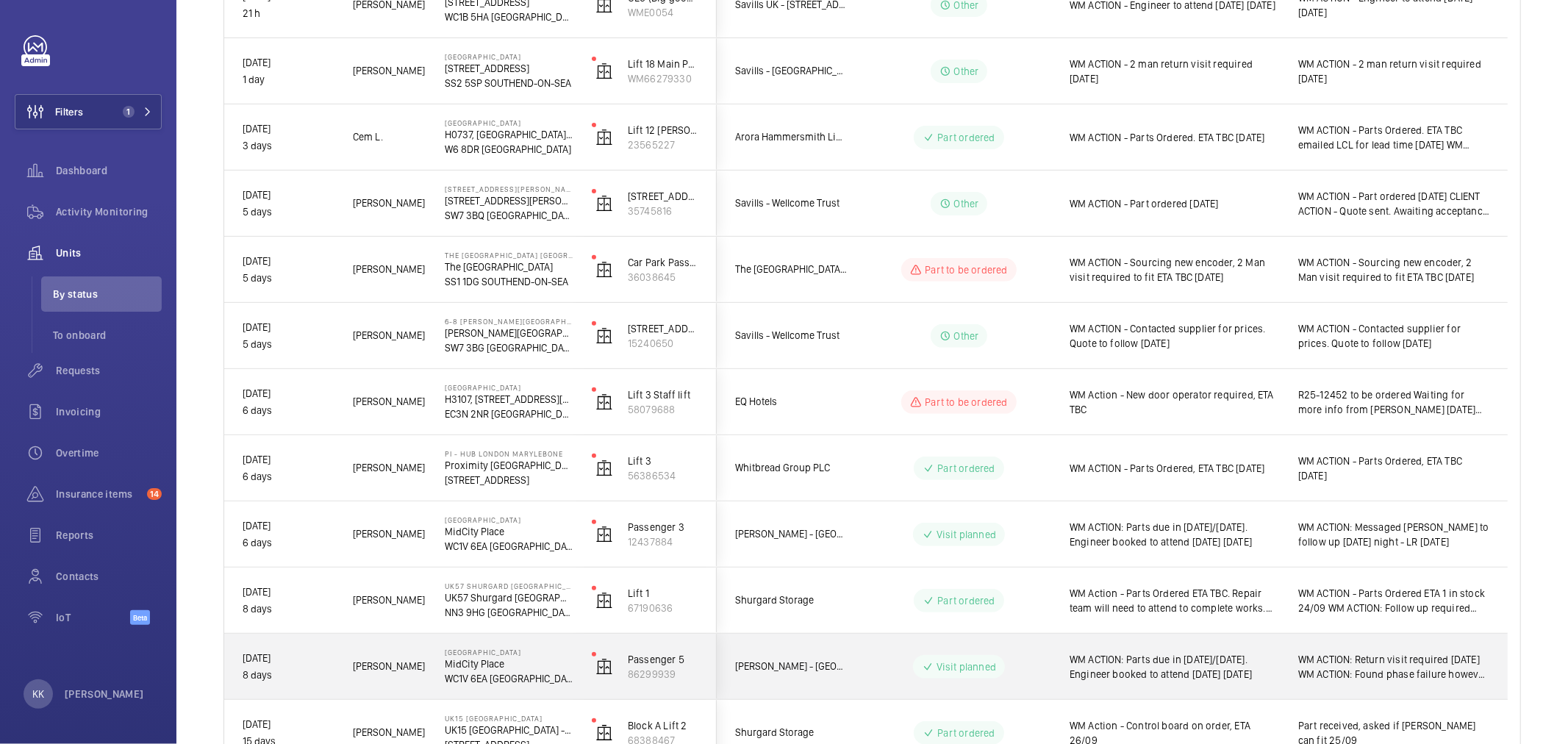
click at [1214, 675] on span "WM ACTION: Parts due in today/tomorrow. Engineer booked to attend tomorrow 24/0…" at bounding box center [1175, 666] width 210 height 30
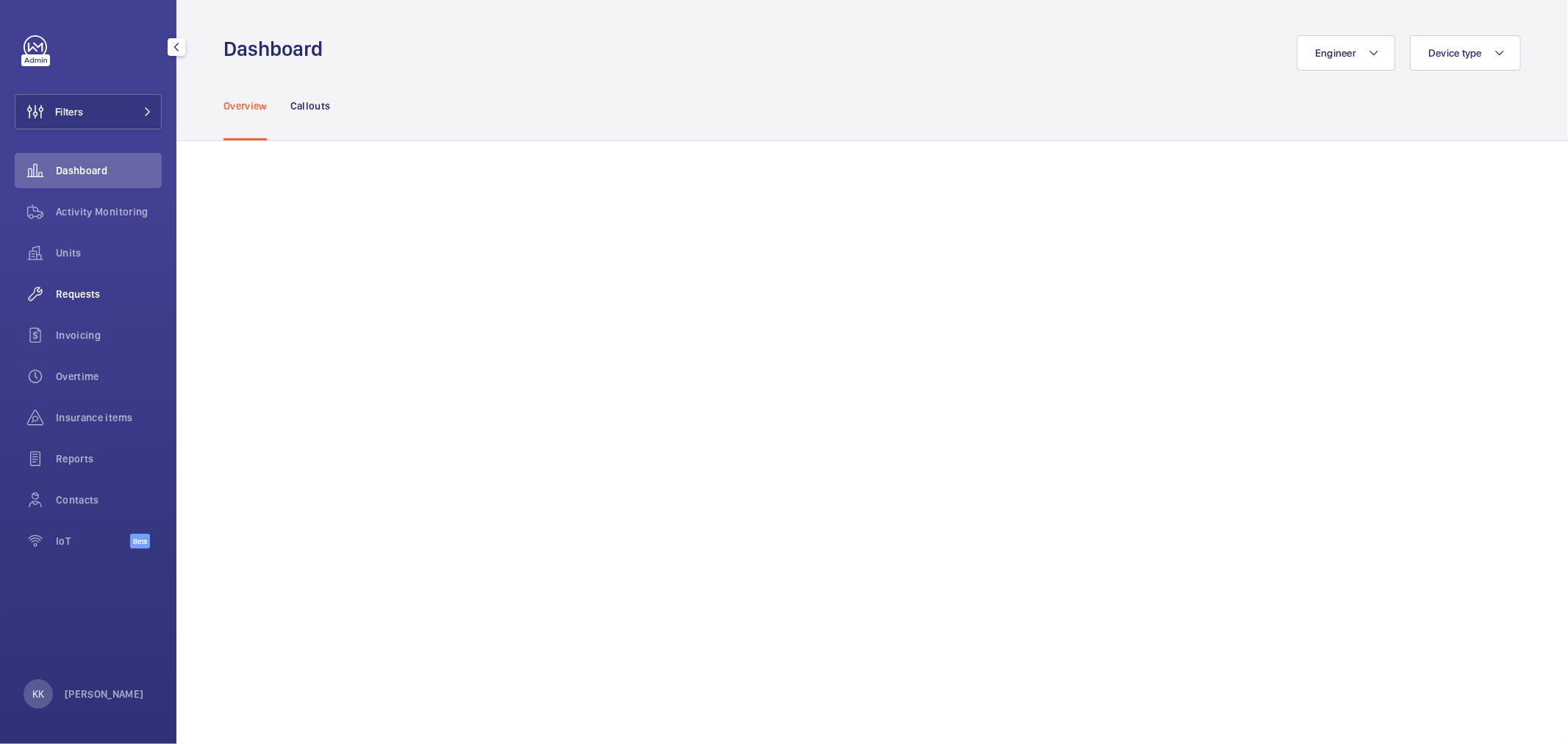
click at [71, 306] on div "Requests" at bounding box center [87, 293] width 147 height 35
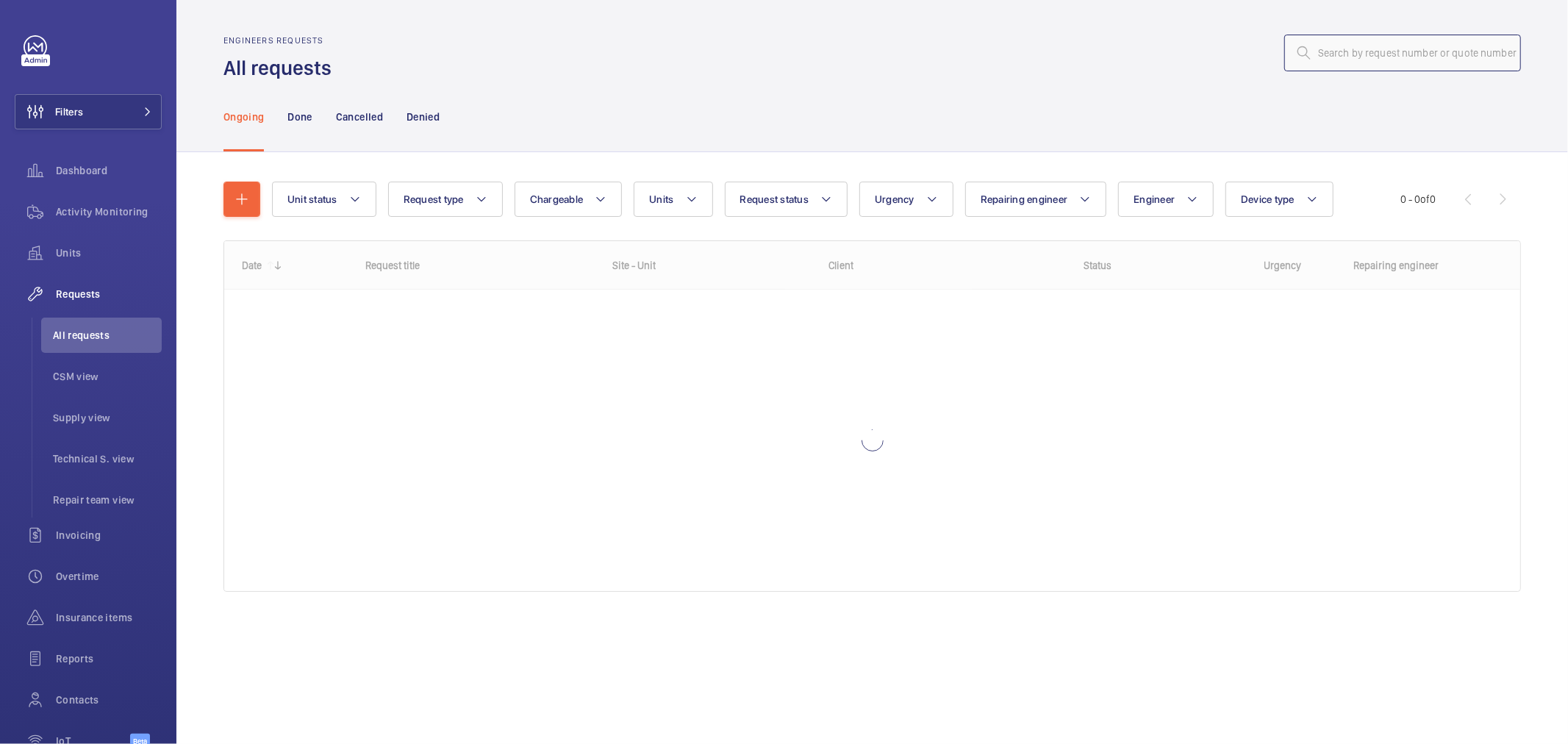
click at [1421, 67] on input "text" at bounding box center [1402, 53] width 237 height 36
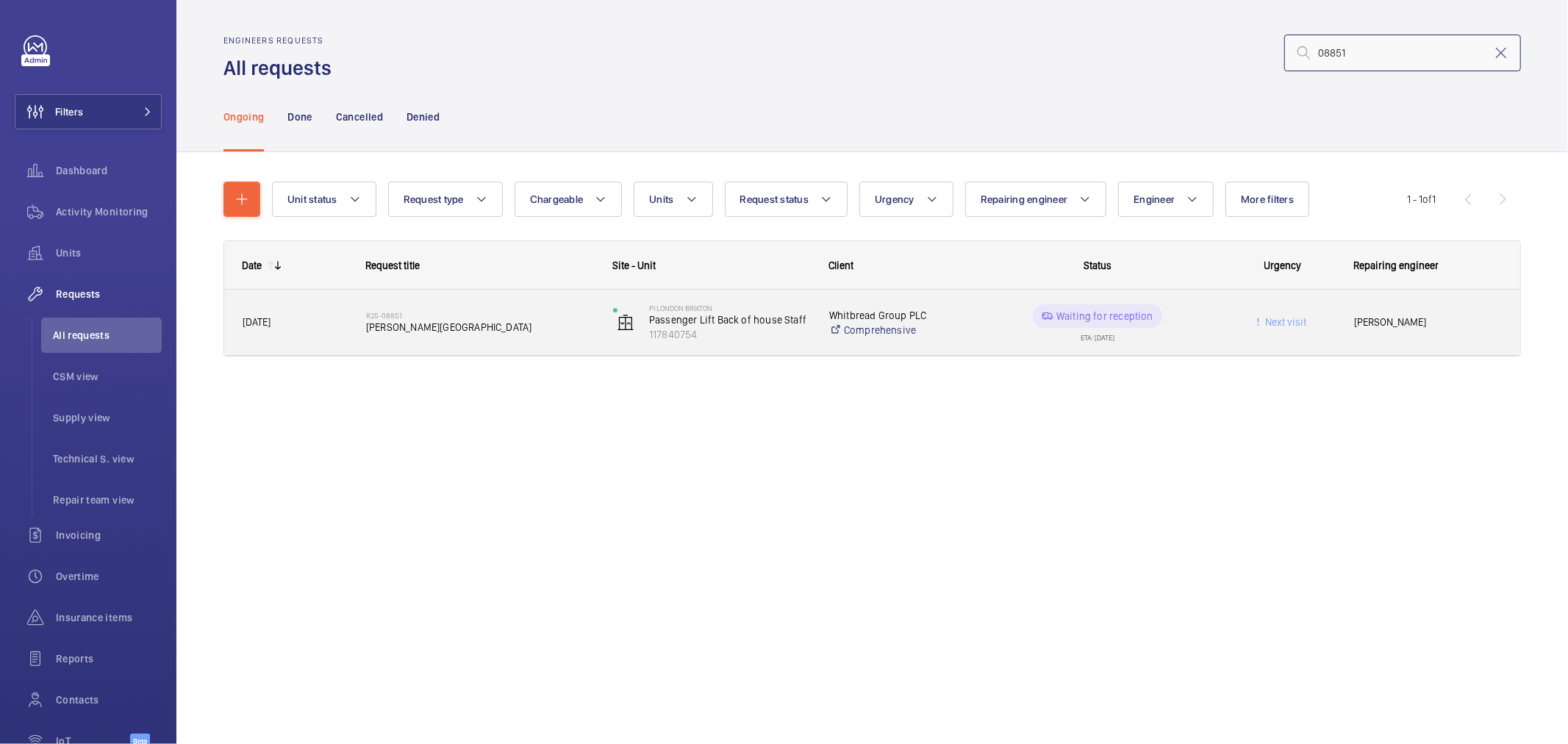
type input "08851"
click at [436, 338] on div "R25-08851 Orona push station" at bounding box center [480, 322] width 228 height 42
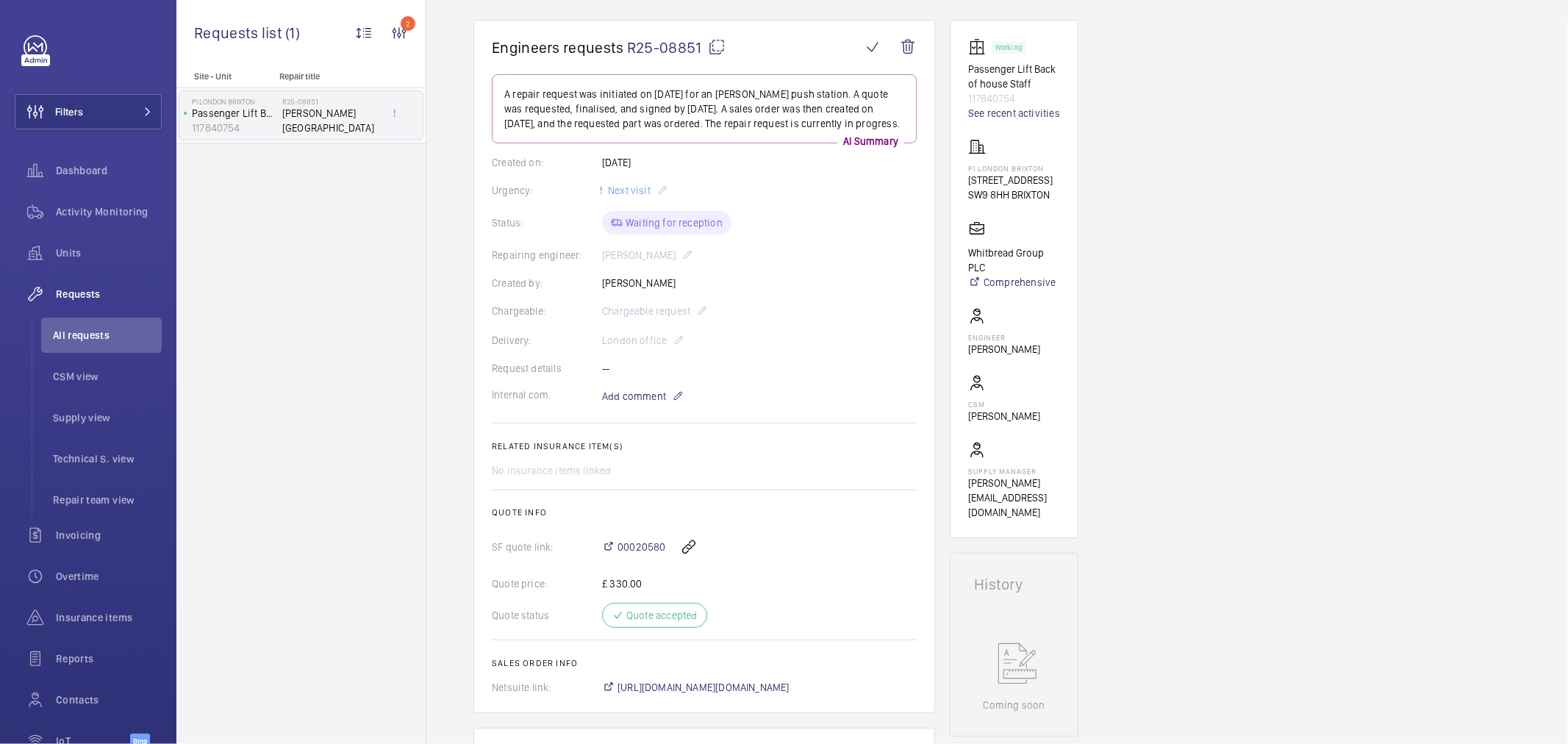
scroll to position [96, 0]
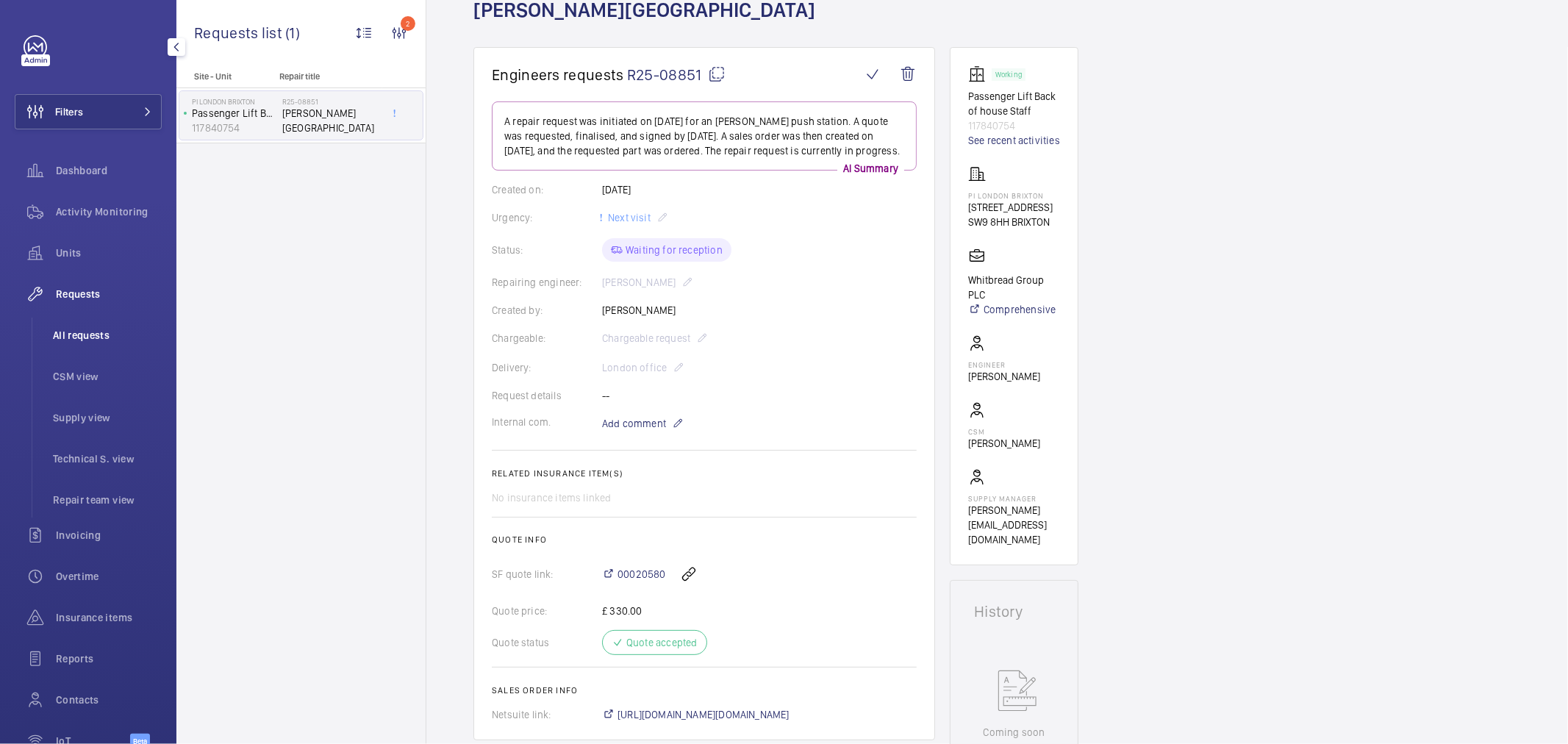
click at [90, 326] on li "All requests" at bounding box center [102, 335] width 121 height 35
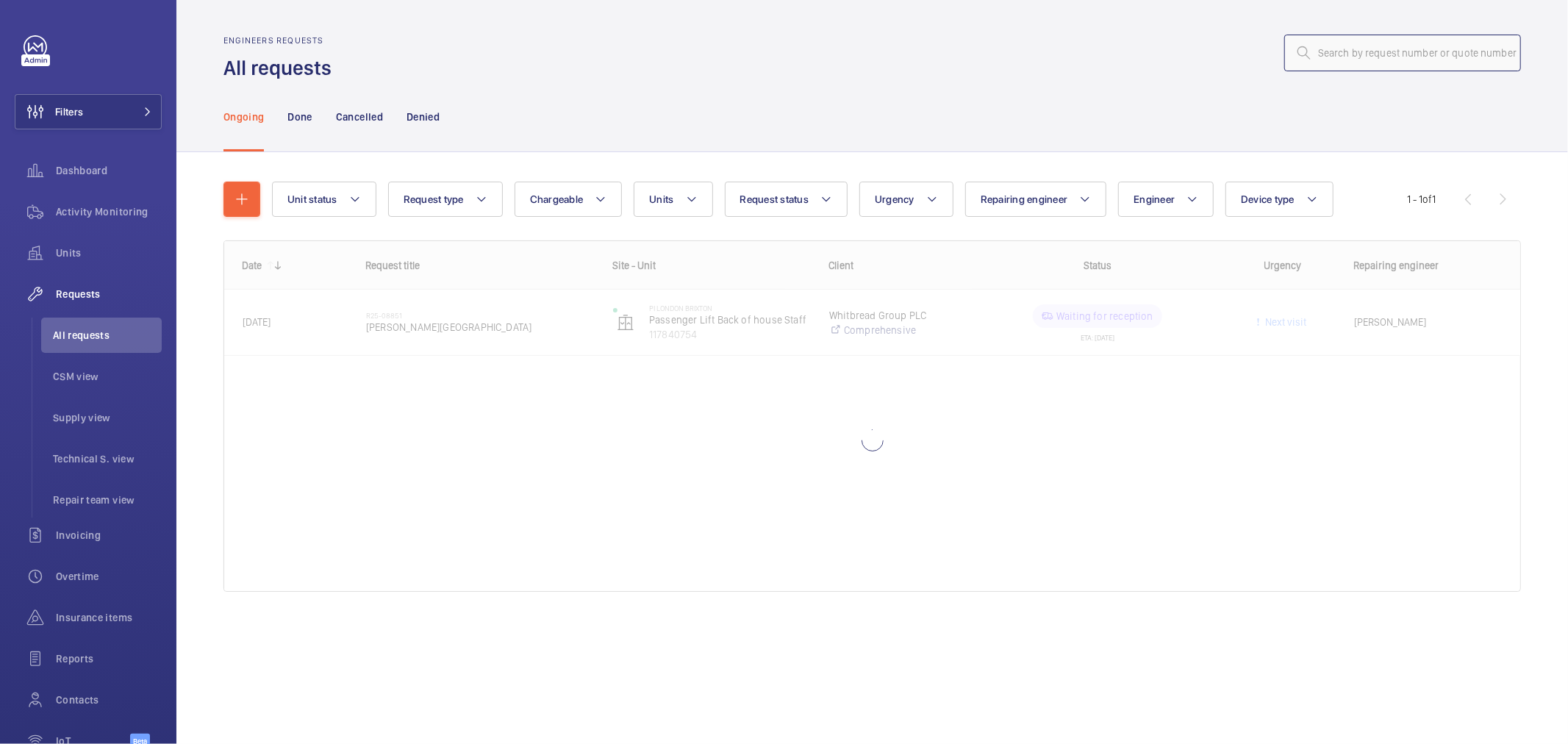
click at [1438, 48] on input "text" at bounding box center [1402, 53] width 237 height 36
paste input "12452"
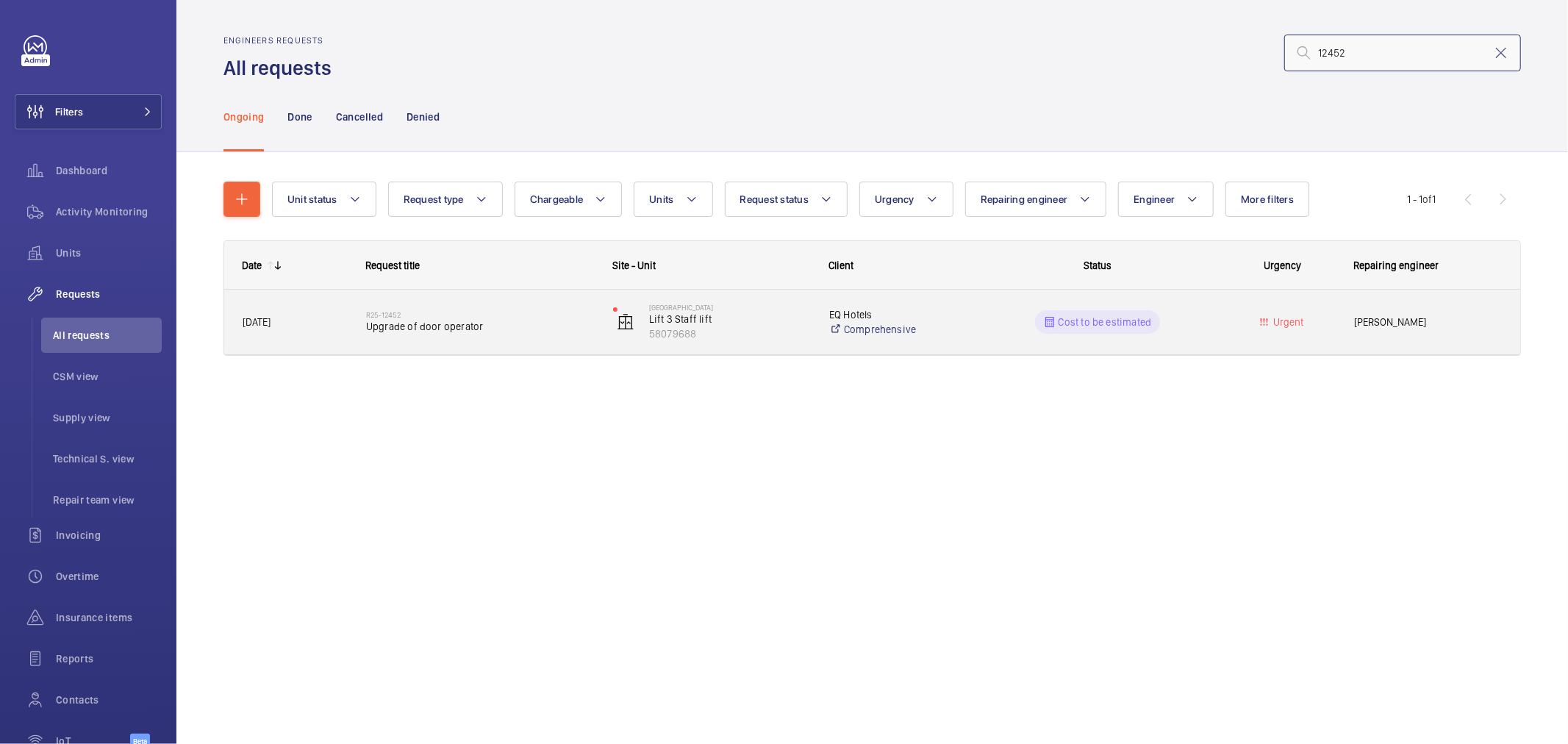
type input "12452"
click at [461, 347] on div "R25-12452 Upgrade of door operator" at bounding box center [471, 321] width 246 height 66
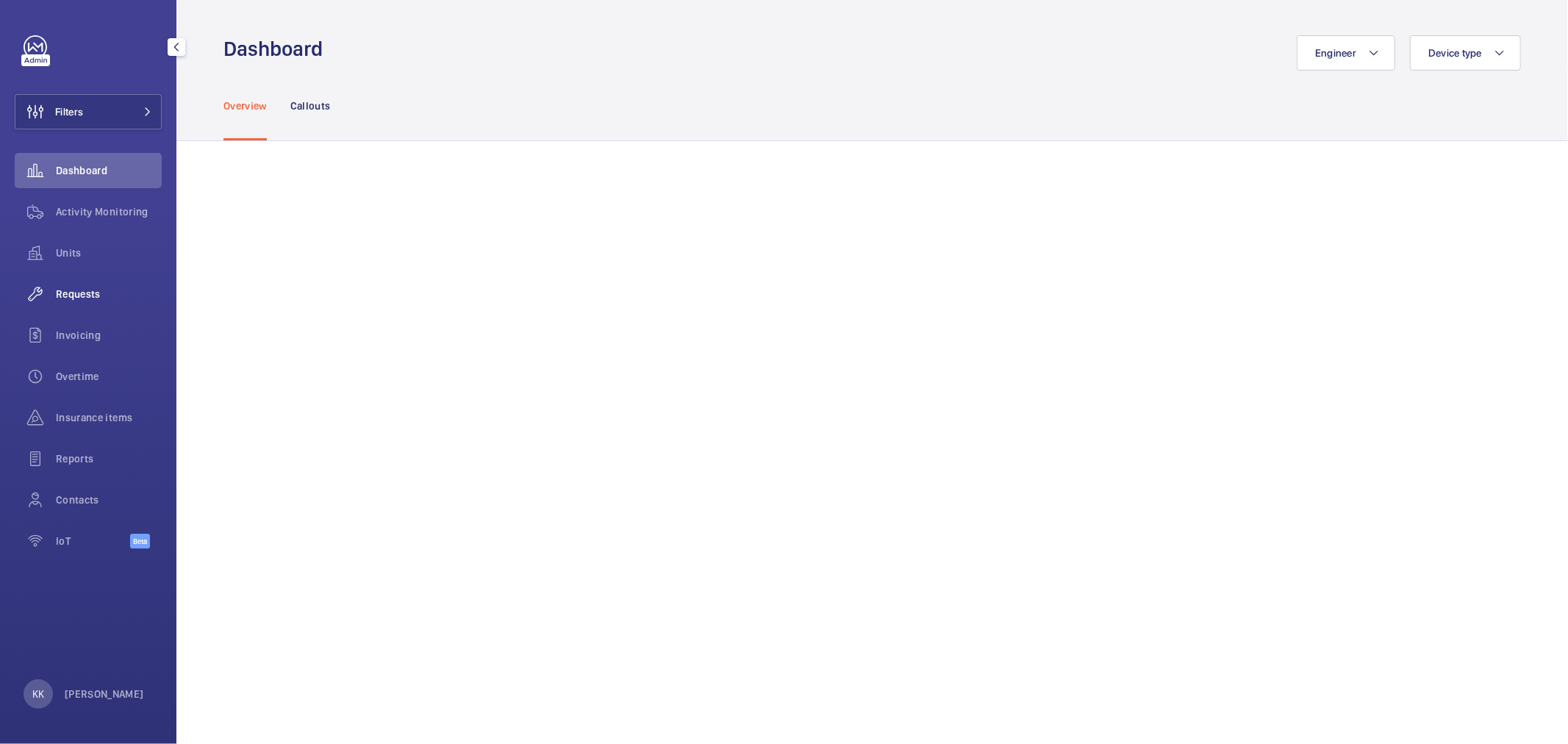
click at [79, 284] on div "Requests" at bounding box center [87, 293] width 147 height 35
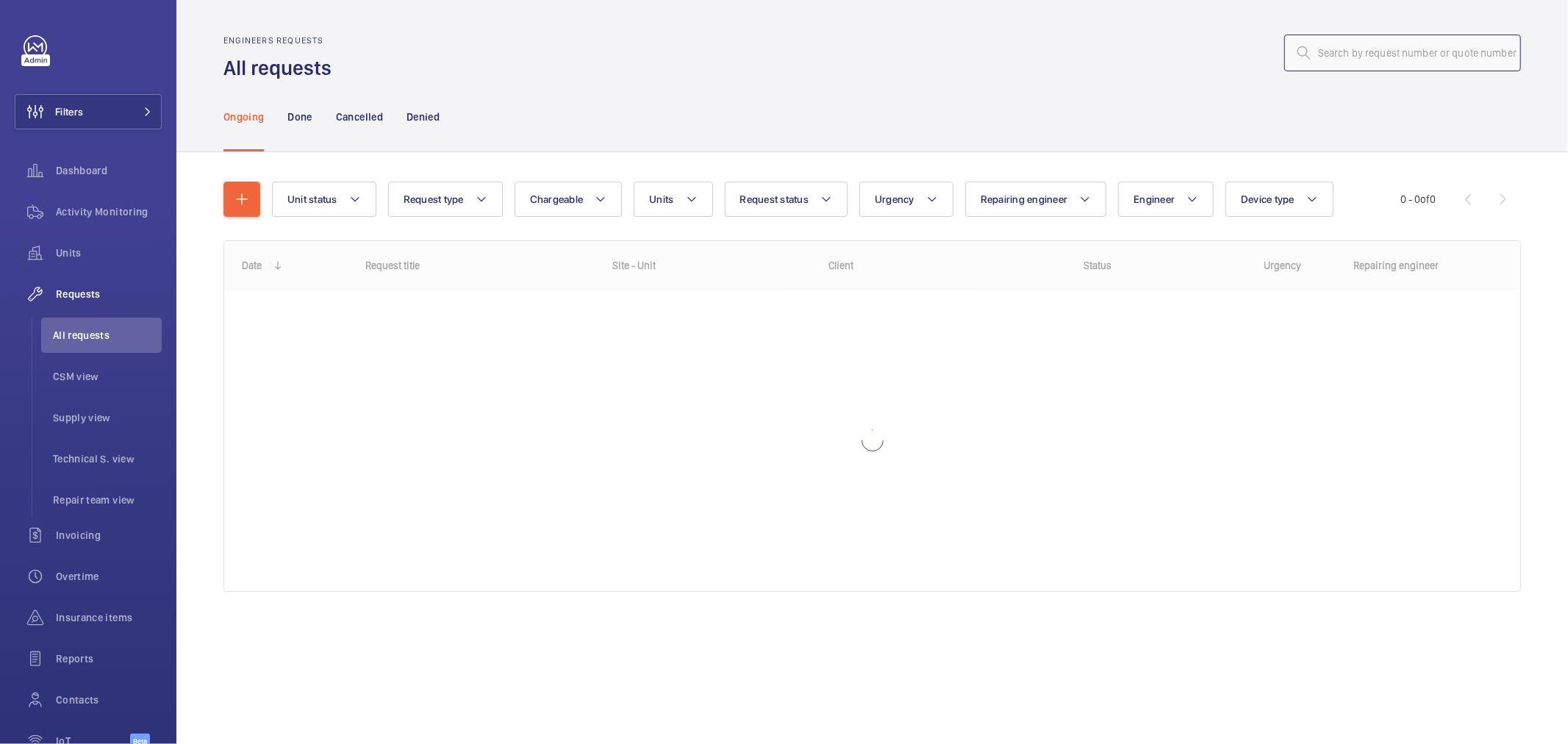
click at [1414, 42] on input "text" at bounding box center [1402, 53] width 237 height 36
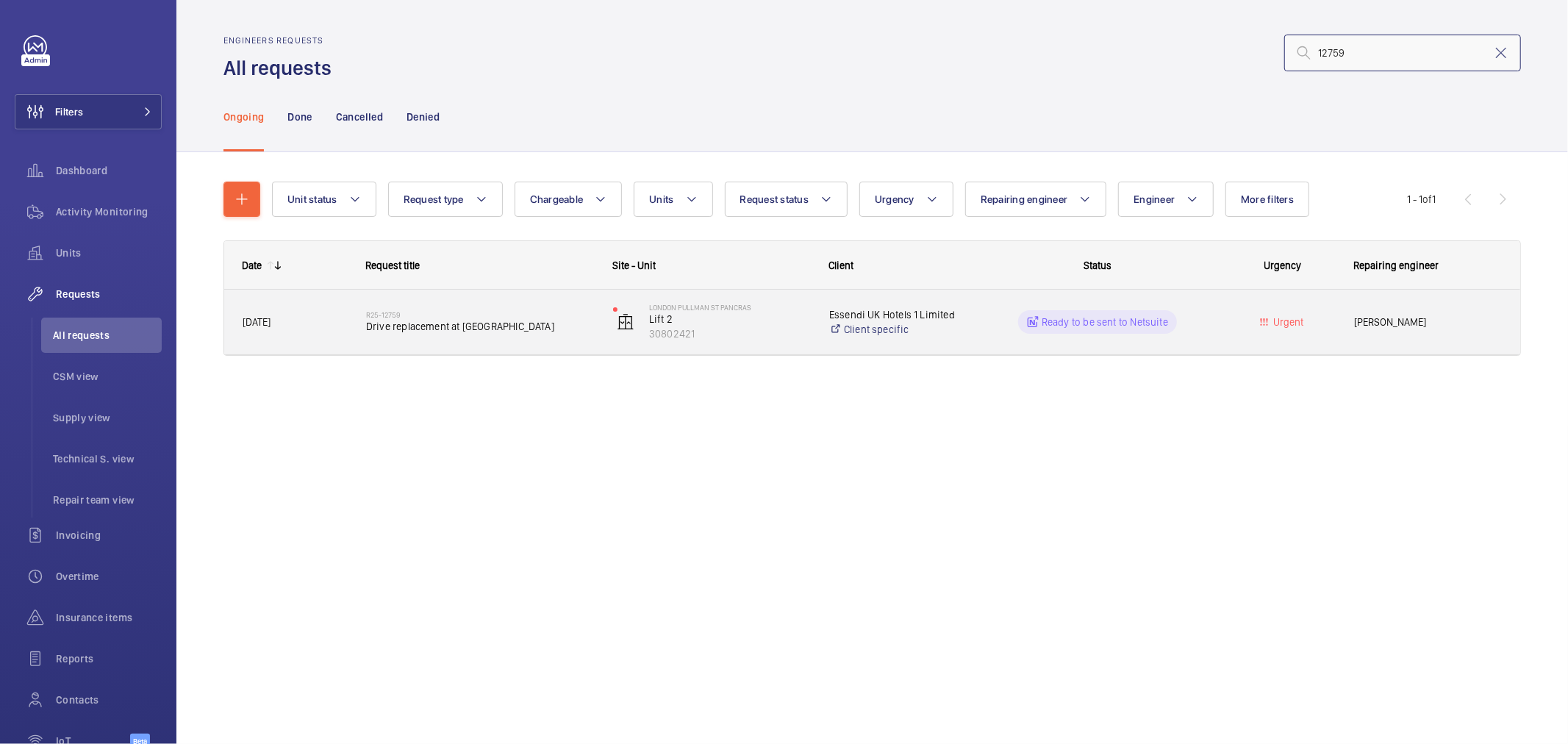
type input "12759"
click at [377, 311] on h2 "R25-12759" at bounding box center [480, 314] width 228 height 9
